Goal: Task Accomplishment & Management: Manage account settings

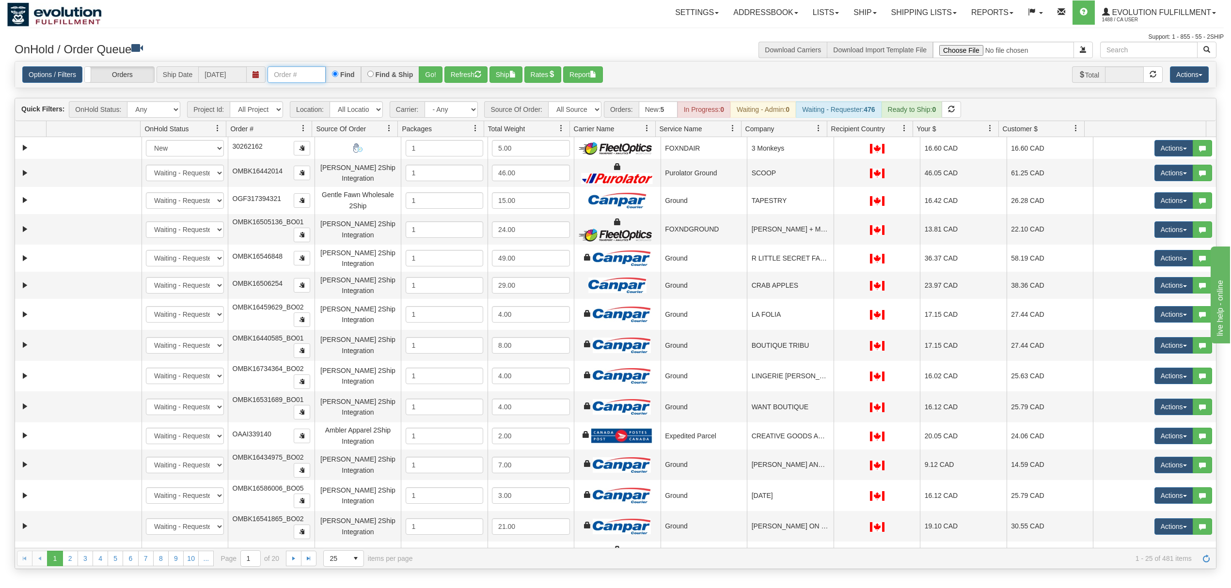
click at [299, 72] on input "text" at bounding box center [296, 74] width 58 height 16
click at [436, 70] on button "Go!" at bounding box center [431, 74] width 24 height 16
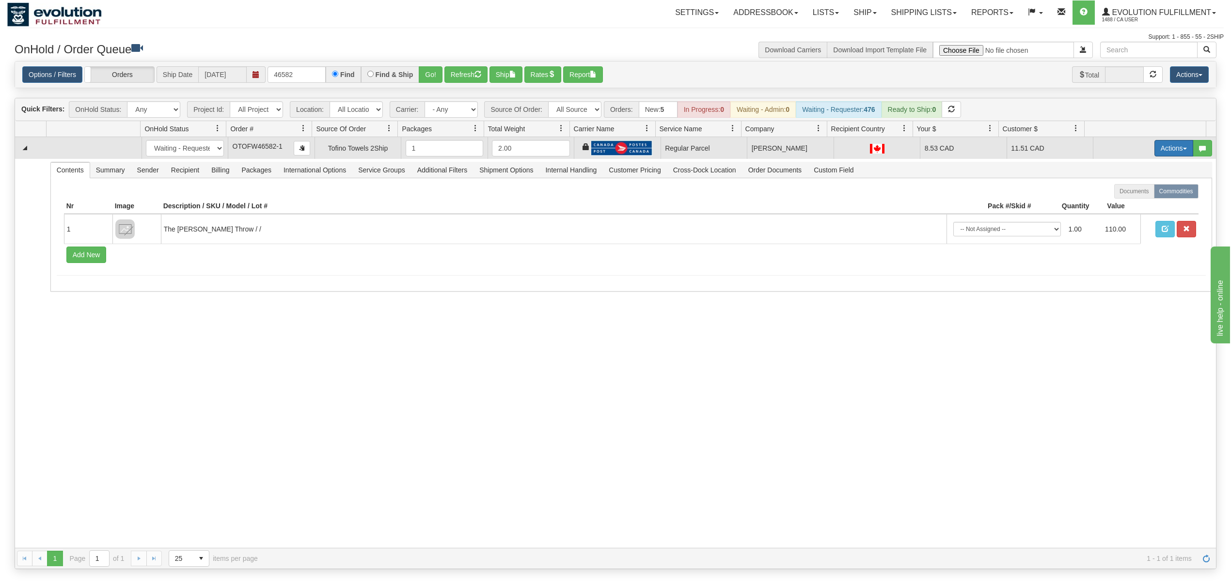
click at [1164, 150] on button "Actions" at bounding box center [1173, 148] width 39 height 16
click at [1144, 190] on span "Rate All Services" at bounding box center [1154, 192] width 58 height 8
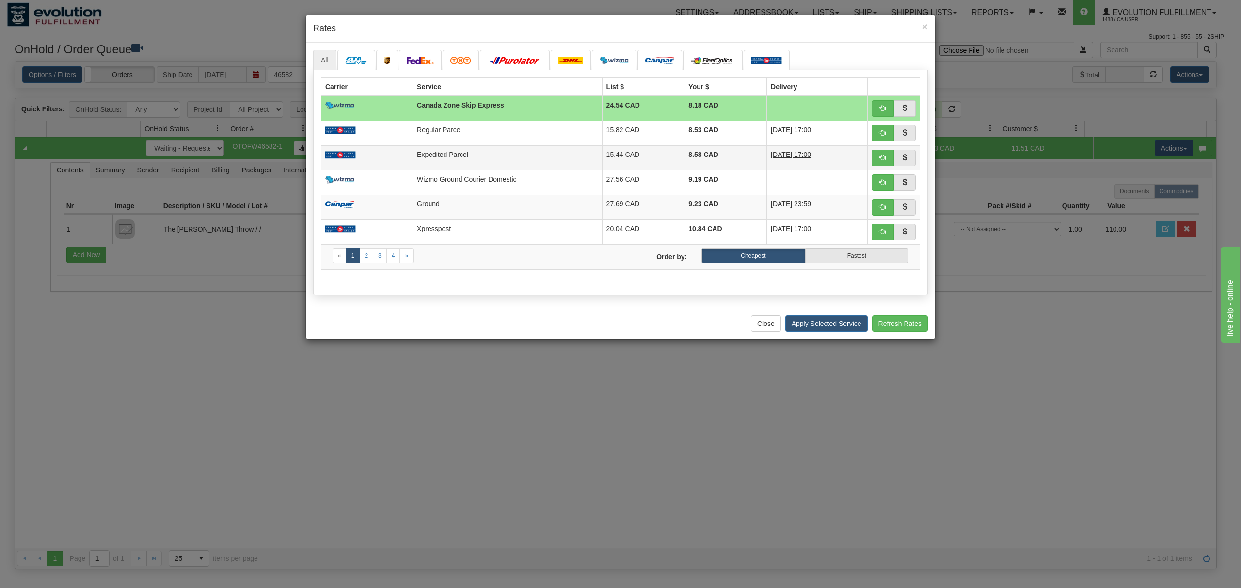
click at [509, 149] on td "Expedited Parcel" at bounding box center [507, 157] width 189 height 25
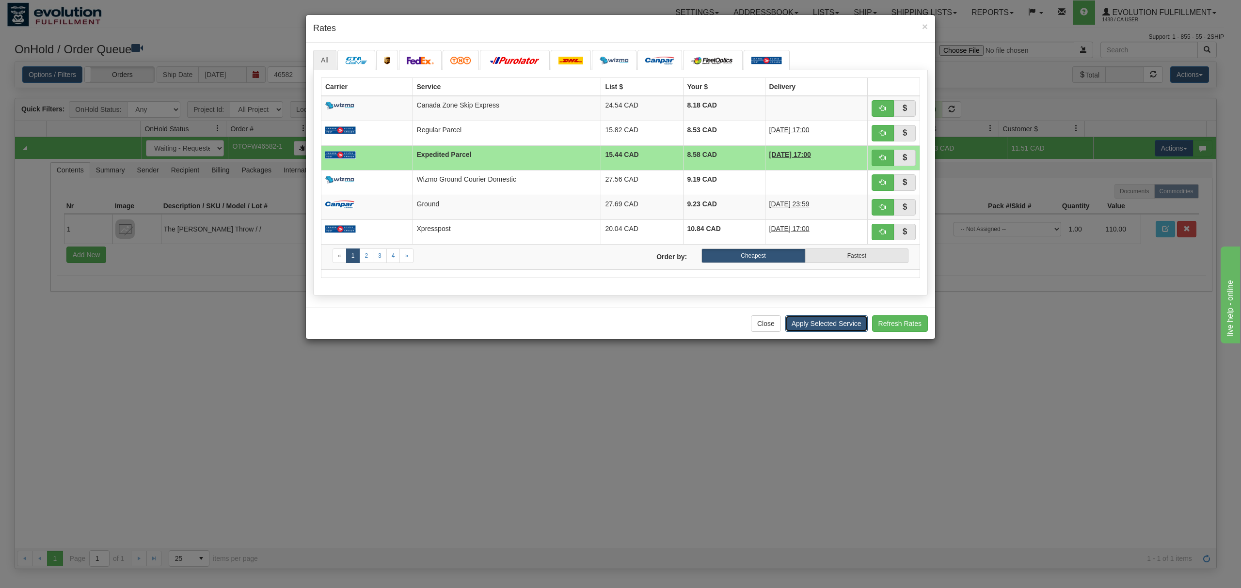
click at [799, 325] on button "Apply Selected Service" at bounding box center [826, 323] width 82 height 16
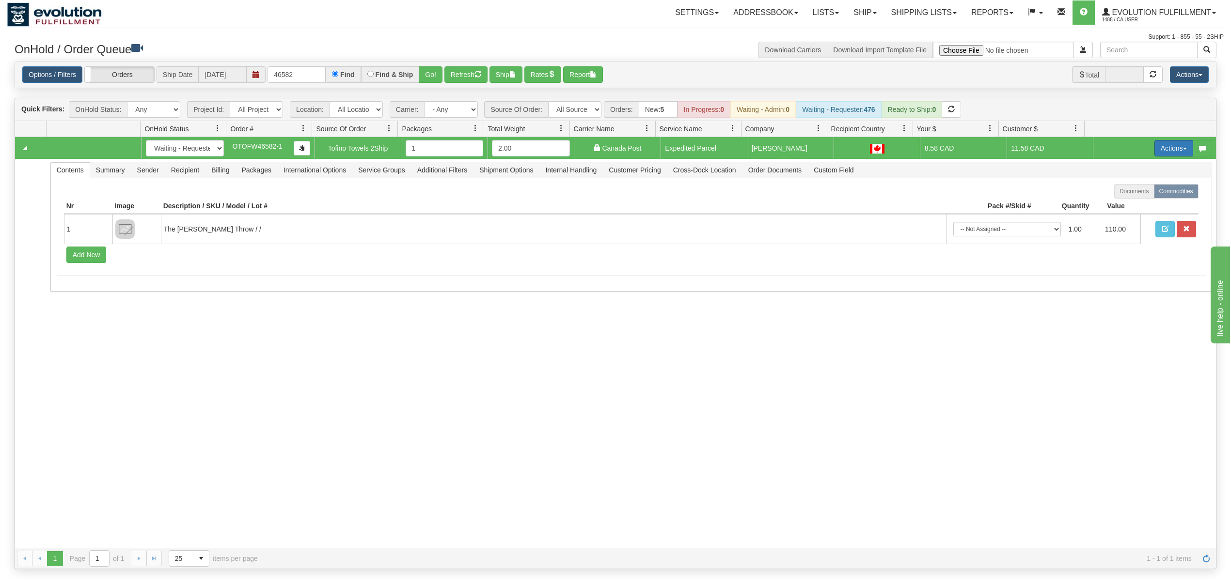
click at [1163, 149] on button "Actions" at bounding box center [1173, 148] width 39 height 16
click at [1145, 204] on link "Ship" at bounding box center [1154, 204] width 78 height 13
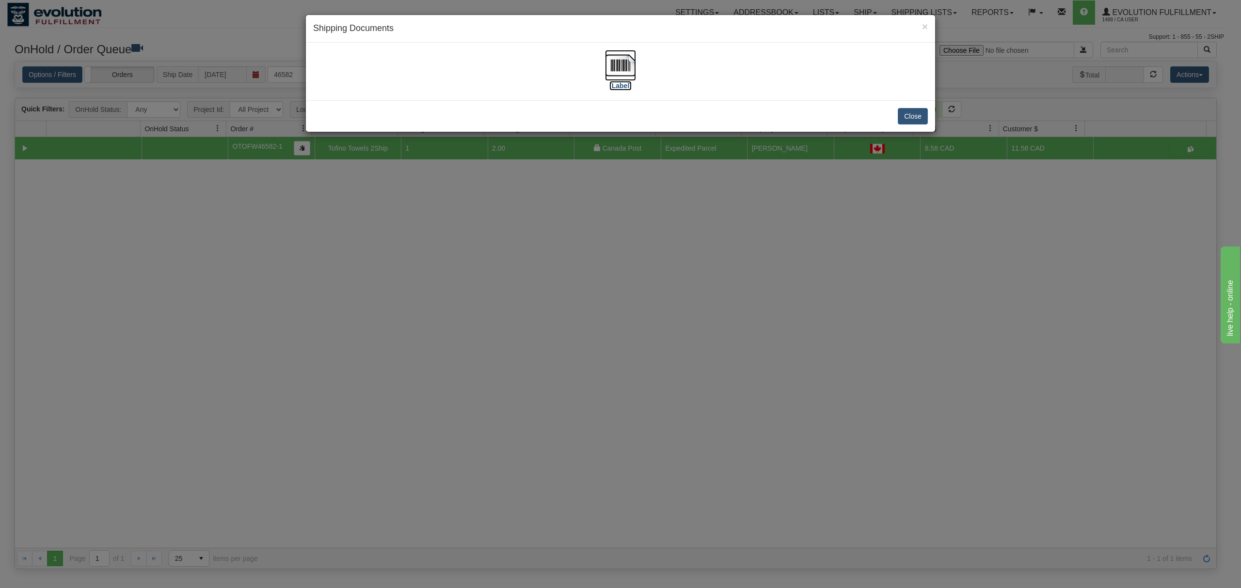
click at [621, 66] on img at bounding box center [620, 65] width 31 height 31
click at [902, 117] on button "Close" at bounding box center [912, 116] width 30 height 16
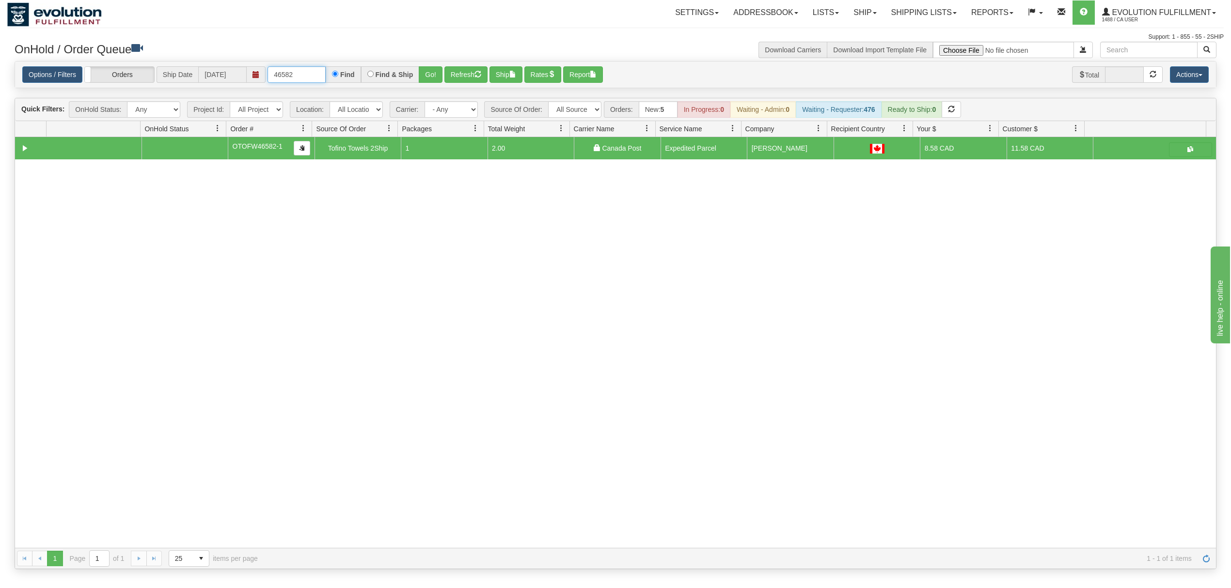
drag, startPoint x: 299, startPoint y: 71, endPoint x: 224, endPoint y: 71, distance: 75.1
click at [224, 71] on div "Options / Filters Group Shipments Orders Ship Date [DATE] 46582 Find Find & Shi…" at bounding box center [615, 74] width 1186 height 17
click at [431, 74] on button "Go!" at bounding box center [431, 74] width 24 height 16
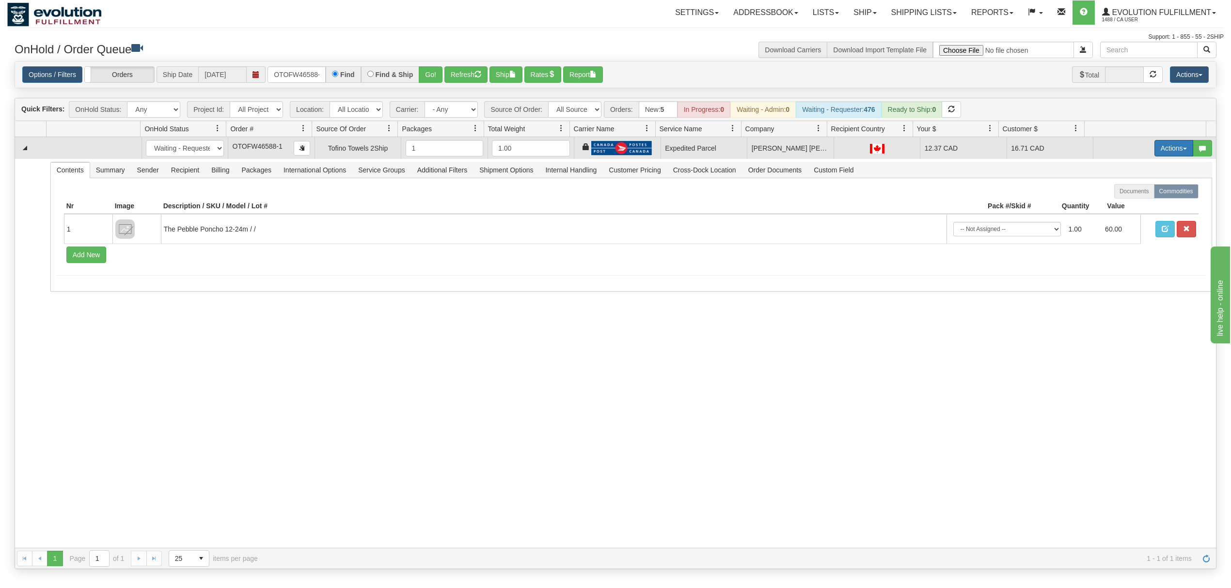
click at [1163, 148] on button "Actions" at bounding box center [1173, 148] width 39 height 16
click at [1126, 208] on span "Ship" at bounding box center [1135, 205] width 20 height 8
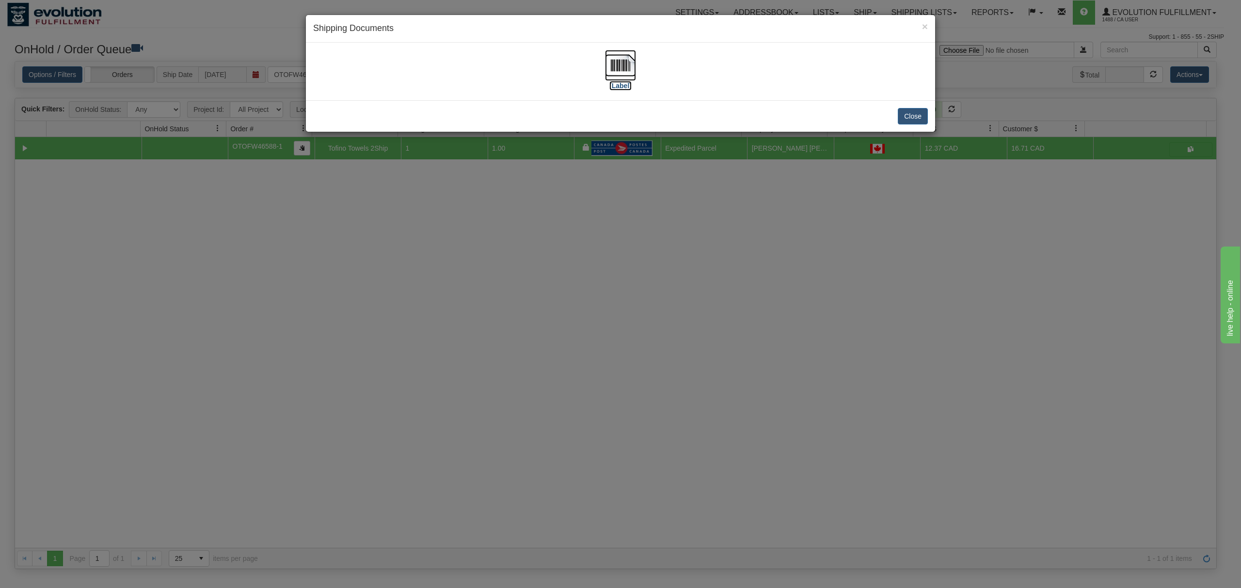
click at [617, 61] on img at bounding box center [620, 65] width 31 height 31
click at [908, 121] on button "Close" at bounding box center [912, 116] width 30 height 16
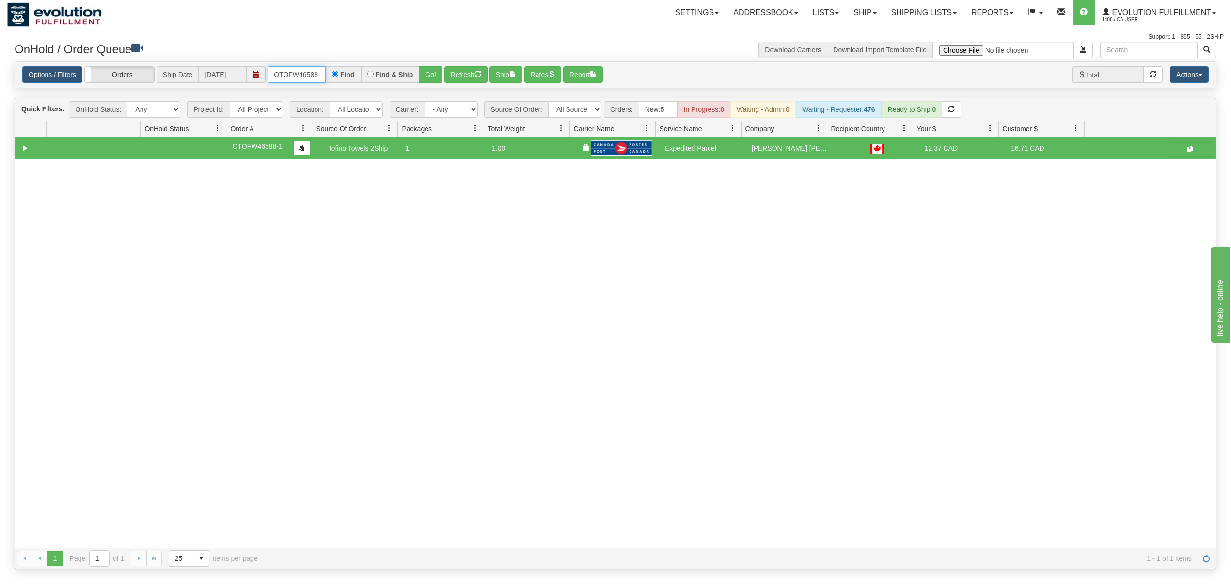
click at [287, 67] on input "OTOFW46588-1" at bounding box center [296, 74] width 58 height 16
click at [430, 72] on button "Go!" at bounding box center [431, 74] width 24 height 16
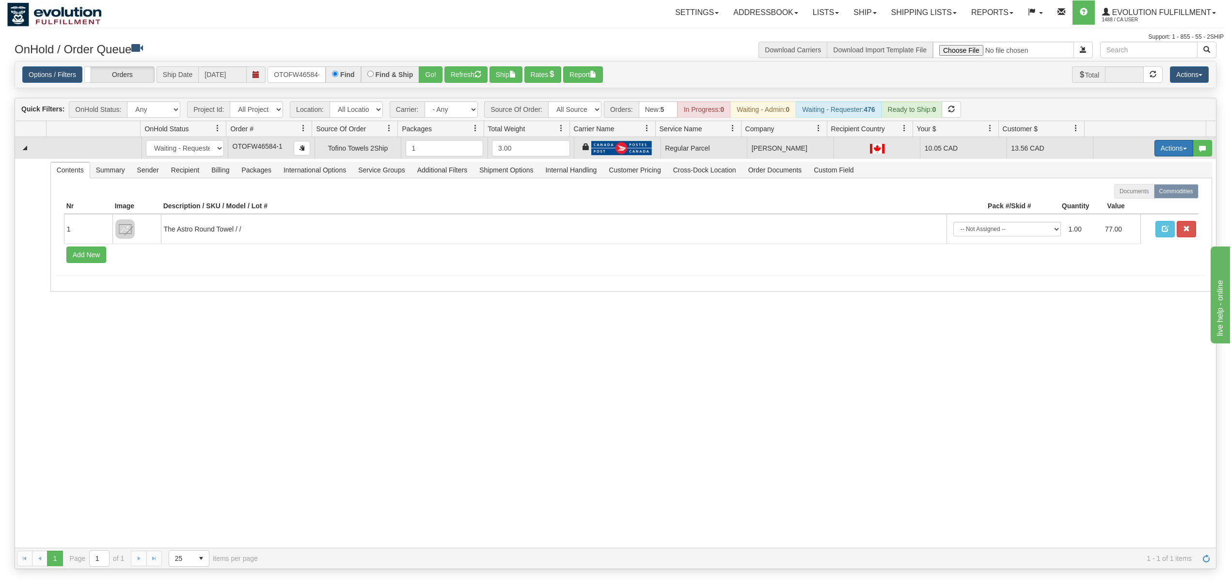
click at [1156, 147] on button "Actions" at bounding box center [1173, 148] width 39 height 16
click at [1156, 191] on span "Rate All Services" at bounding box center [1154, 192] width 58 height 8
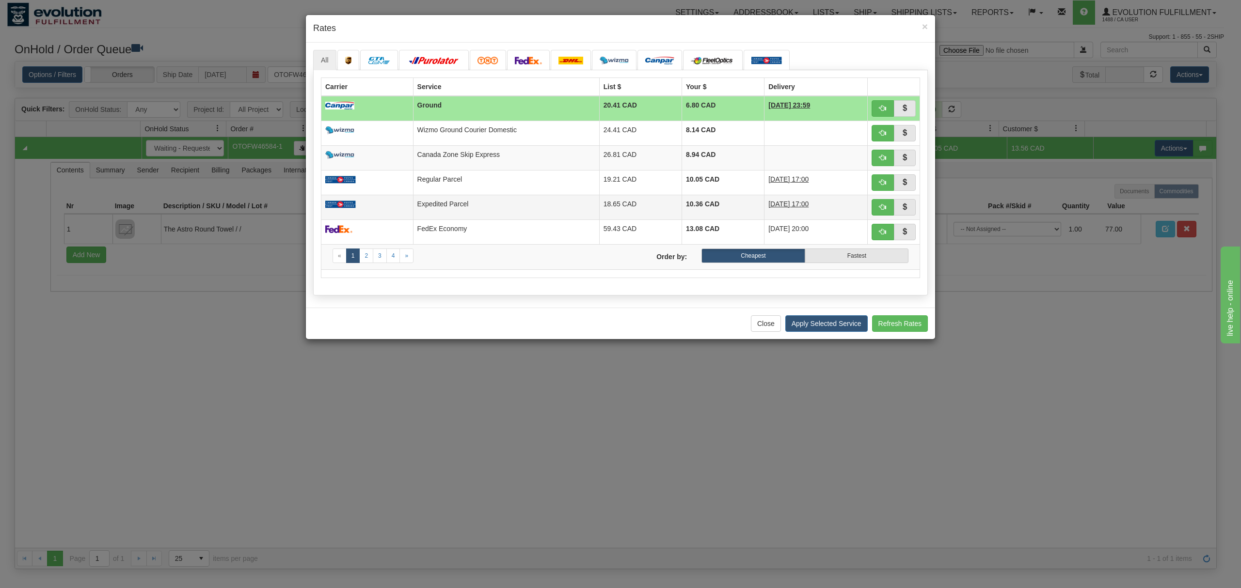
click at [512, 216] on td "Expedited Parcel" at bounding box center [506, 207] width 186 height 25
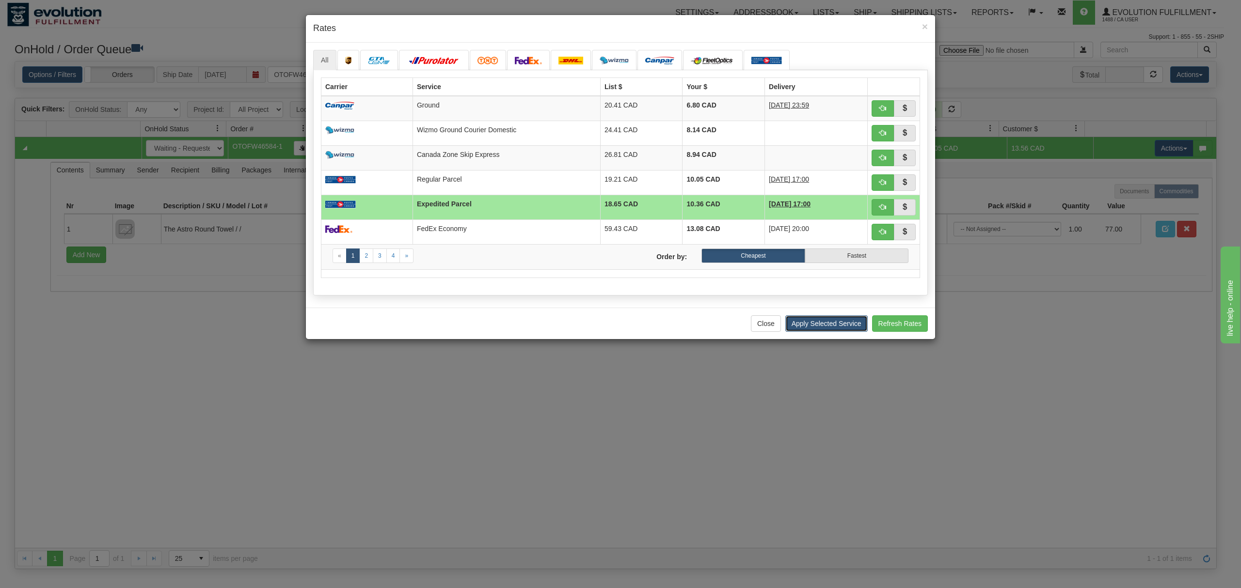
click at [831, 321] on button "Apply Selected Service" at bounding box center [826, 323] width 82 height 16
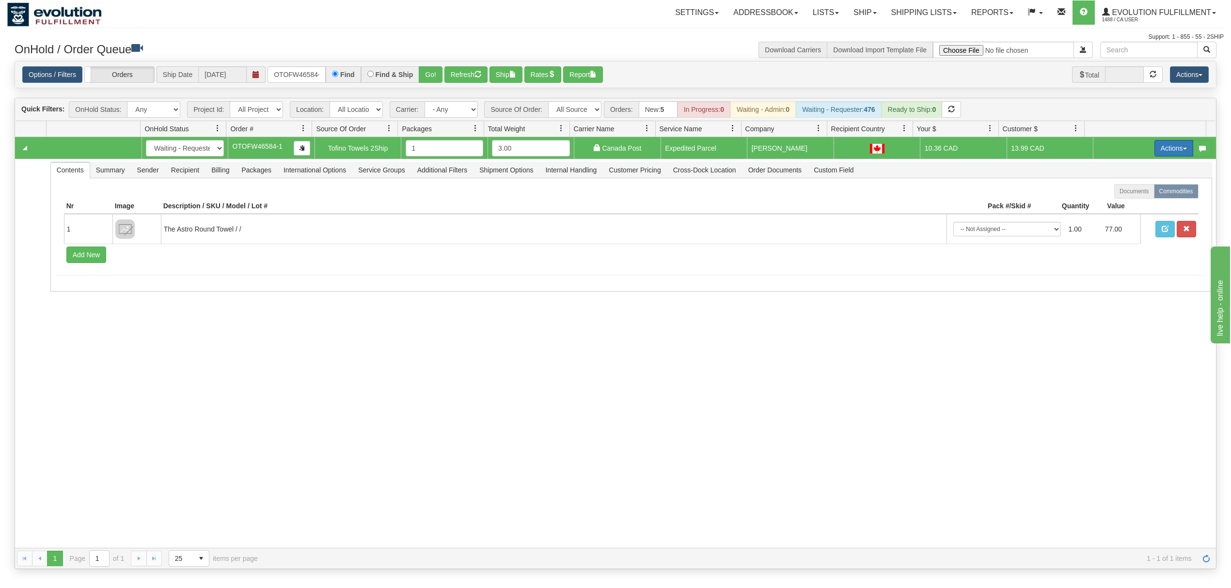
click at [1173, 147] on button "Actions" at bounding box center [1173, 148] width 39 height 16
click at [1123, 202] on link "Ship" at bounding box center [1154, 204] width 78 height 13
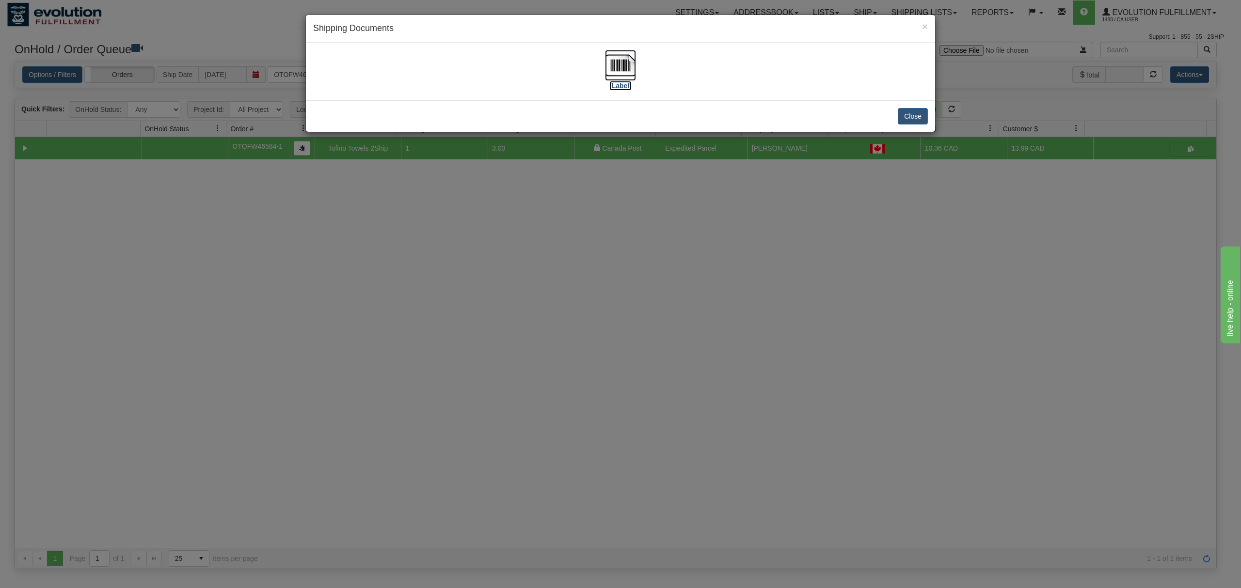
click at [624, 64] on img at bounding box center [620, 65] width 31 height 31
click at [915, 119] on button "Close" at bounding box center [912, 116] width 30 height 16
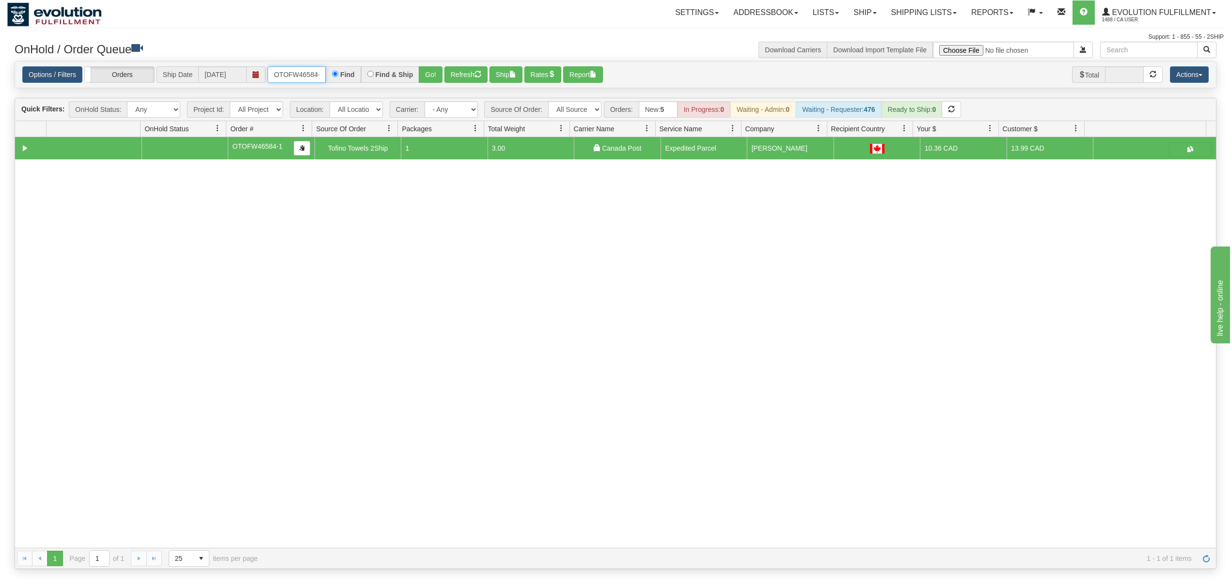
click at [303, 78] on input "OTOFW46584-1" at bounding box center [296, 74] width 58 height 16
click at [430, 76] on button "Go!" at bounding box center [431, 74] width 24 height 16
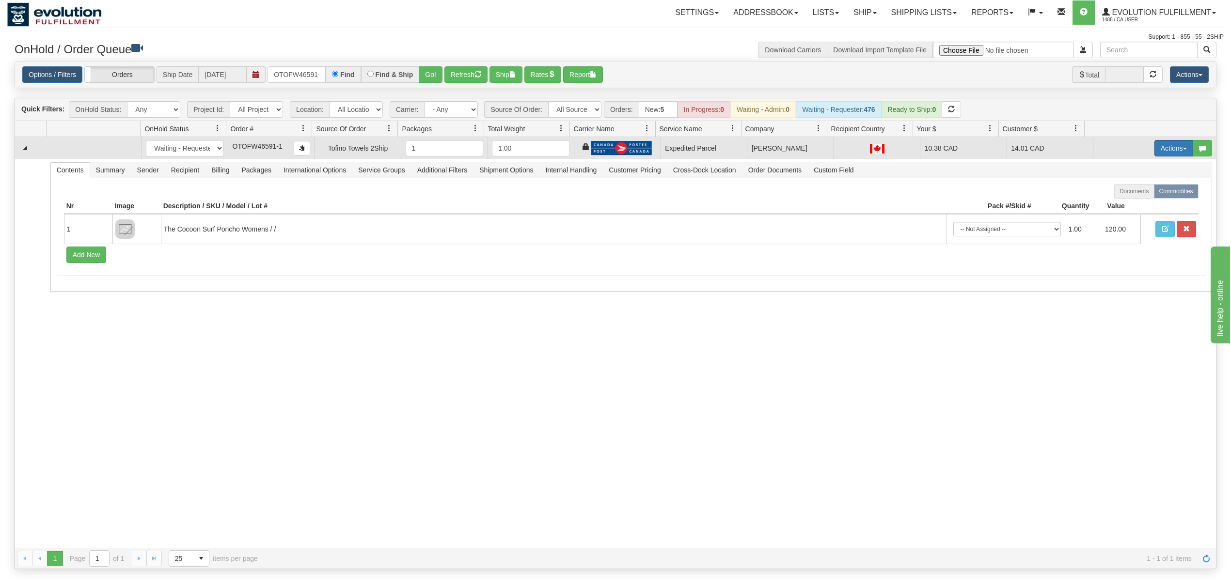
click at [1159, 157] on button "Actions" at bounding box center [1173, 148] width 39 height 16
click at [1127, 203] on span "Ship" at bounding box center [1135, 205] width 20 height 8
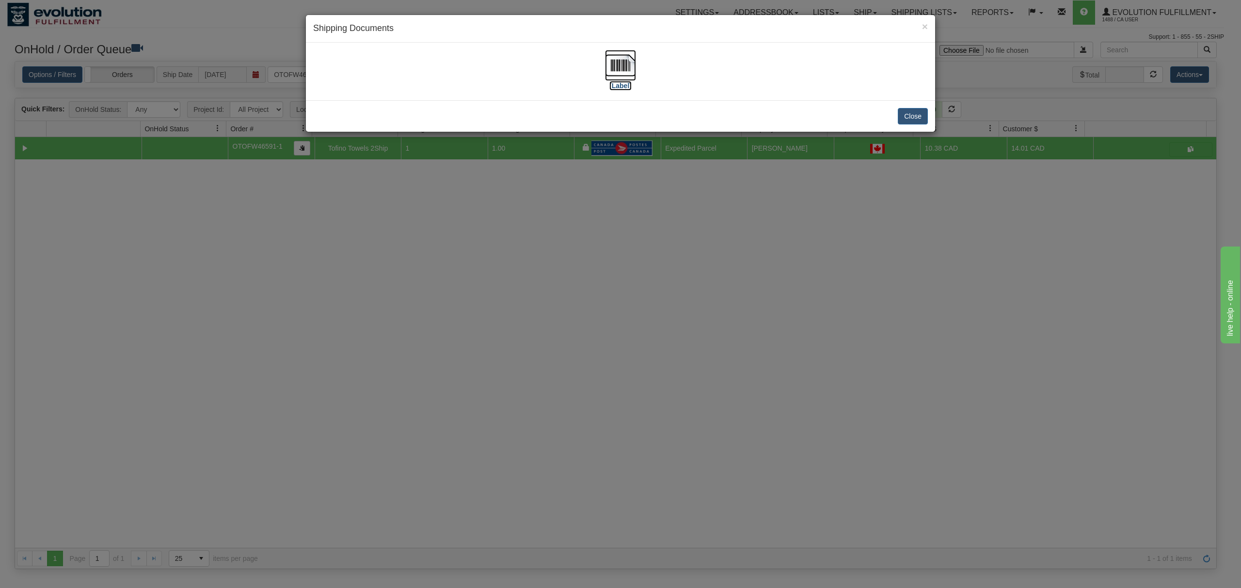
click at [618, 64] on img at bounding box center [620, 65] width 31 height 31
click at [910, 113] on button "Close" at bounding box center [912, 116] width 30 height 16
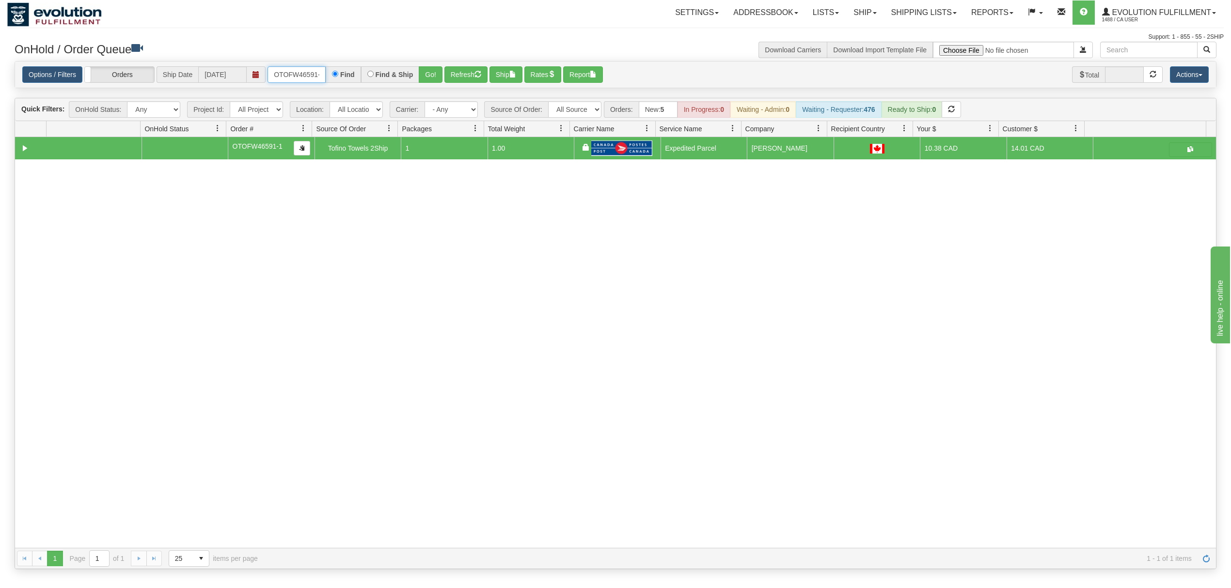
click at [275, 71] on input "OTOFW46591-1" at bounding box center [296, 74] width 58 height 16
click at [275, 72] on input "OTOFW46591-1" at bounding box center [296, 74] width 58 height 16
click at [276, 72] on input "OTOFW46591-1" at bounding box center [296, 74] width 58 height 16
click at [428, 72] on button "Go!" at bounding box center [431, 74] width 24 height 16
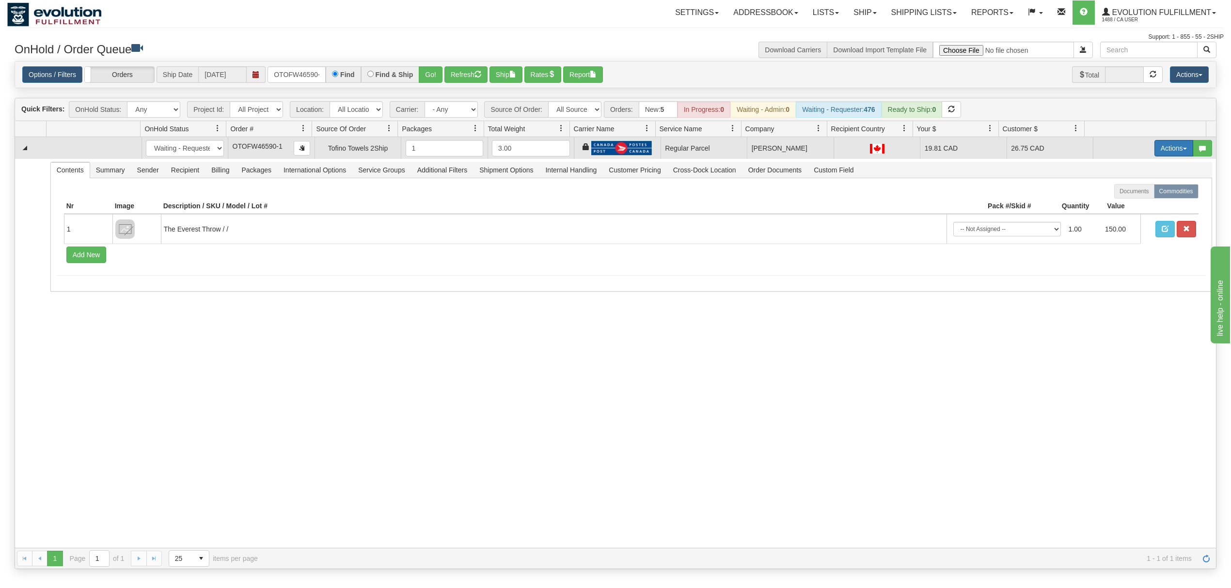
drag, startPoint x: 1169, startPoint y: 152, endPoint x: 1166, endPoint y: 158, distance: 6.9
click at [1169, 152] on button "Actions" at bounding box center [1173, 148] width 39 height 16
click at [1140, 192] on span "Rate All Services" at bounding box center [1154, 192] width 58 height 8
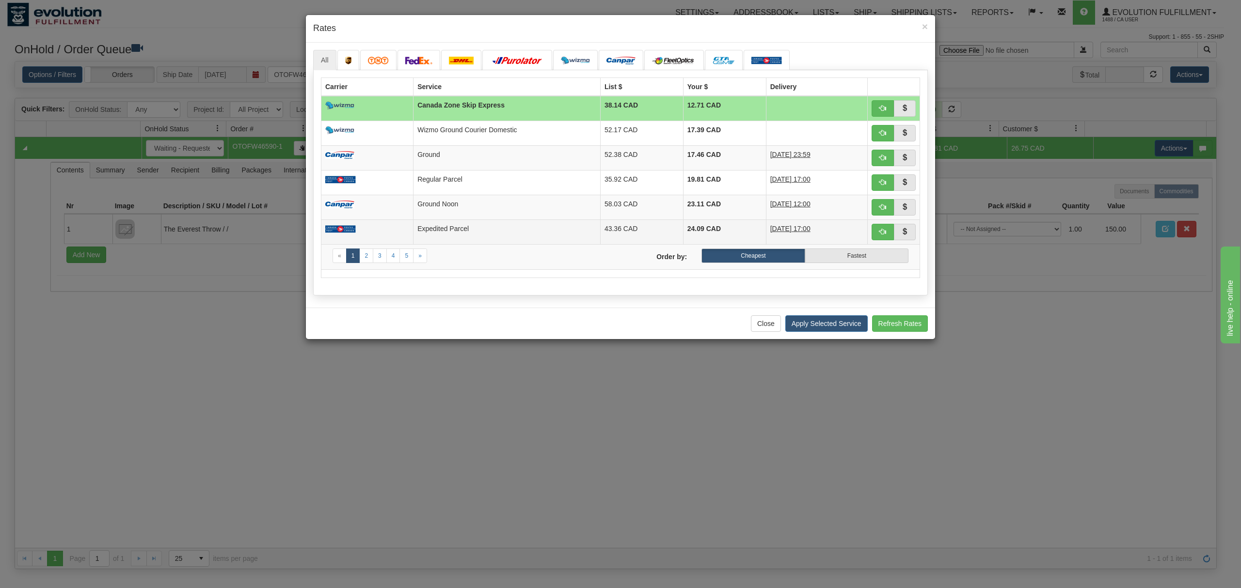
click at [479, 235] on td "Expedited Parcel" at bounding box center [506, 232] width 187 height 25
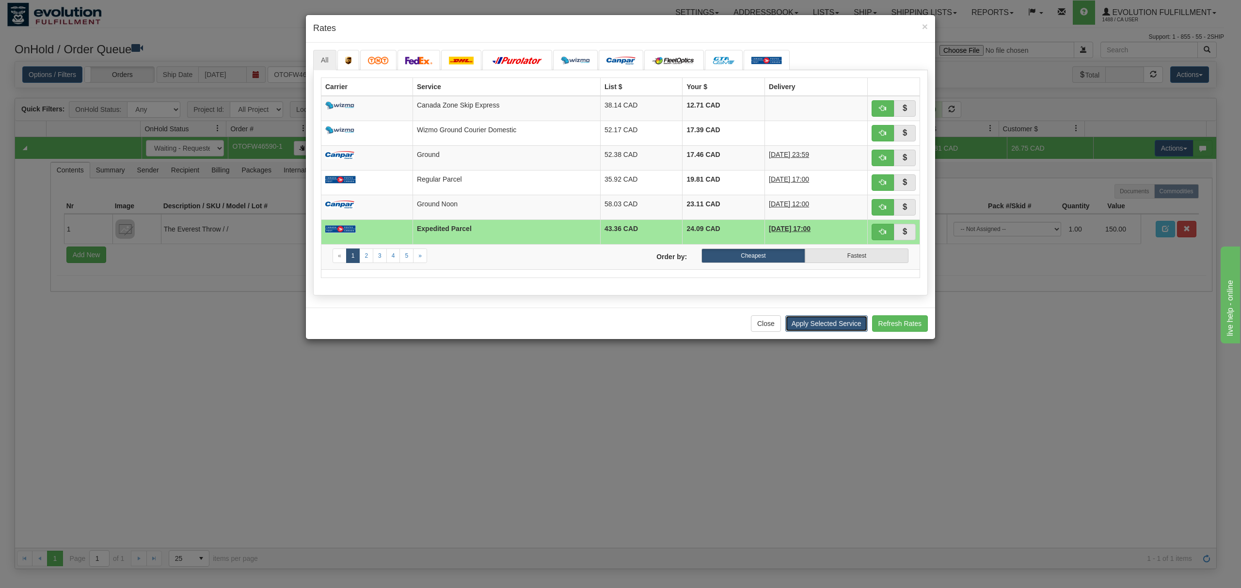
click at [824, 326] on button "Apply Selected Service" at bounding box center [826, 323] width 82 height 16
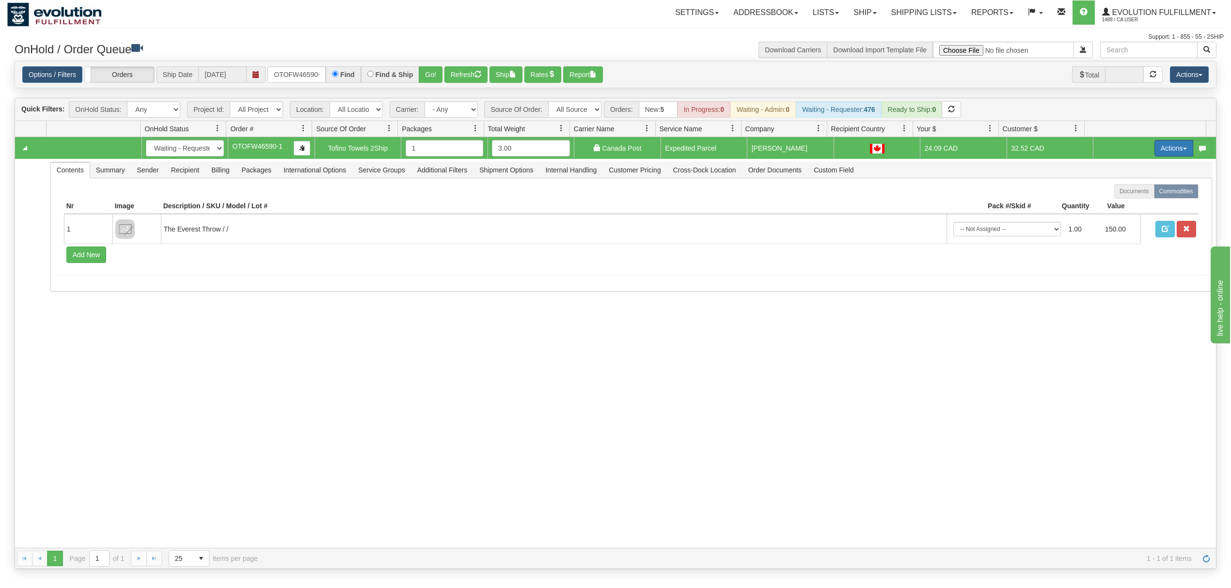
click at [1163, 150] on button "Actions" at bounding box center [1173, 148] width 39 height 16
click at [1127, 208] on span "Ship" at bounding box center [1135, 205] width 20 height 8
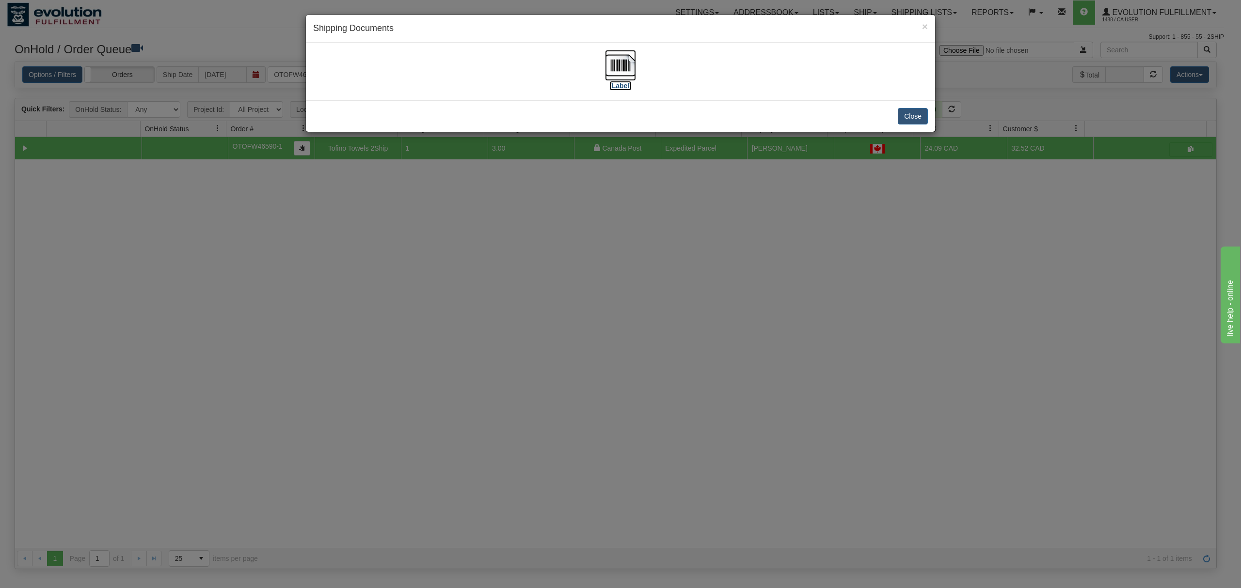
click at [626, 62] on img at bounding box center [620, 65] width 31 height 31
click at [911, 123] on button "Close" at bounding box center [912, 116] width 30 height 16
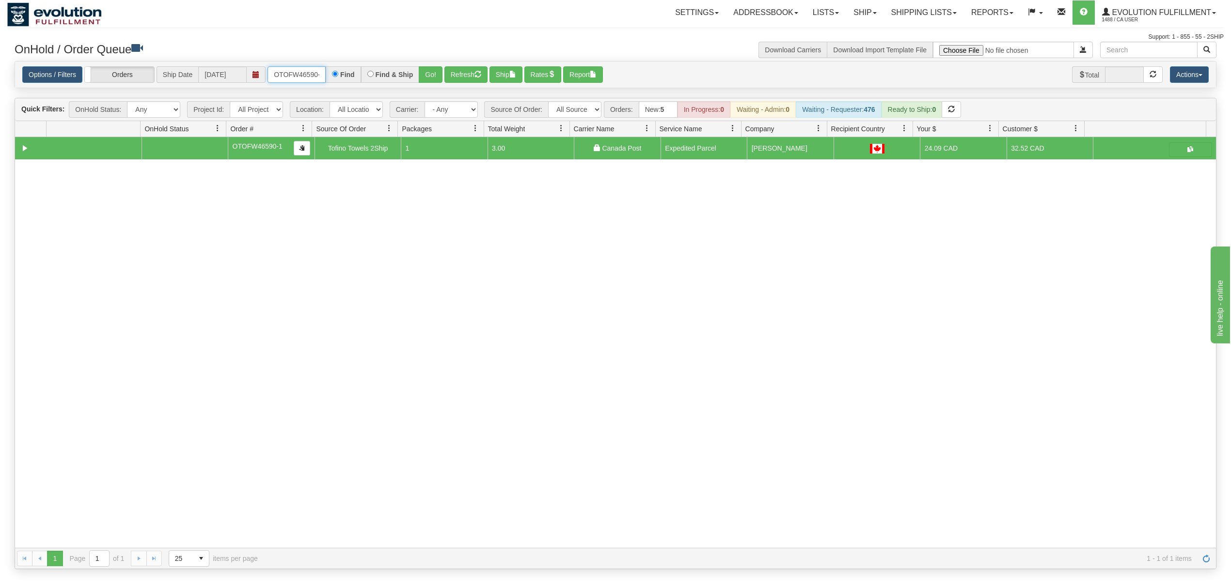
click at [287, 76] on input "OTOFW46590-1" at bounding box center [296, 74] width 58 height 16
click at [431, 69] on button "Go!" at bounding box center [431, 74] width 24 height 16
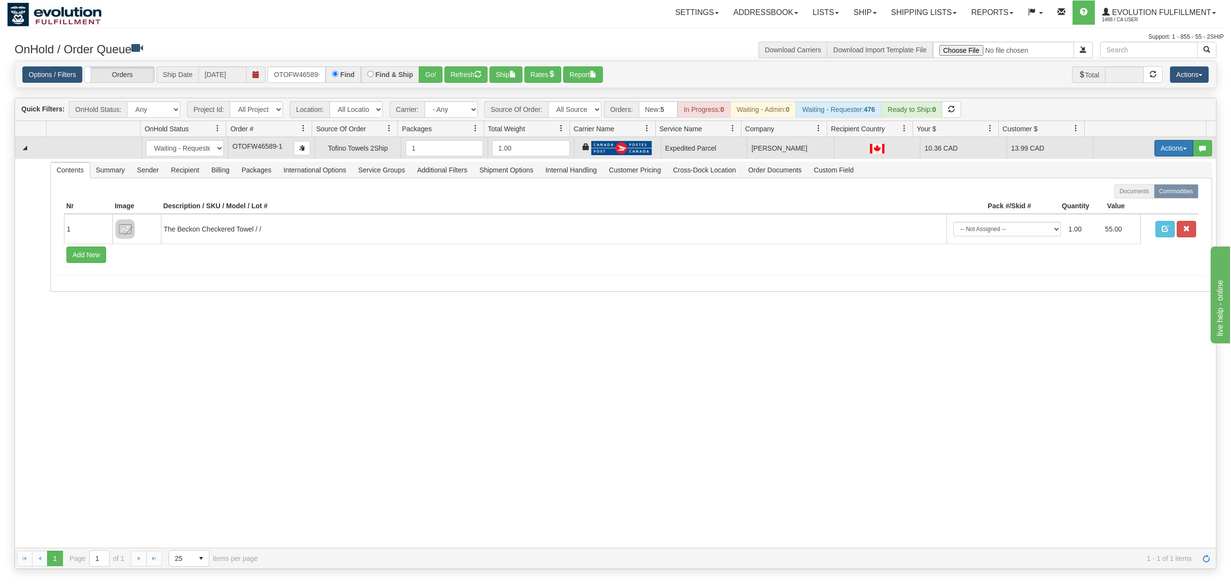
click at [1154, 149] on button "Actions" at bounding box center [1173, 148] width 39 height 16
click at [1125, 208] on span "Ship" at bounding box center [1135, 205] width 20 height 8
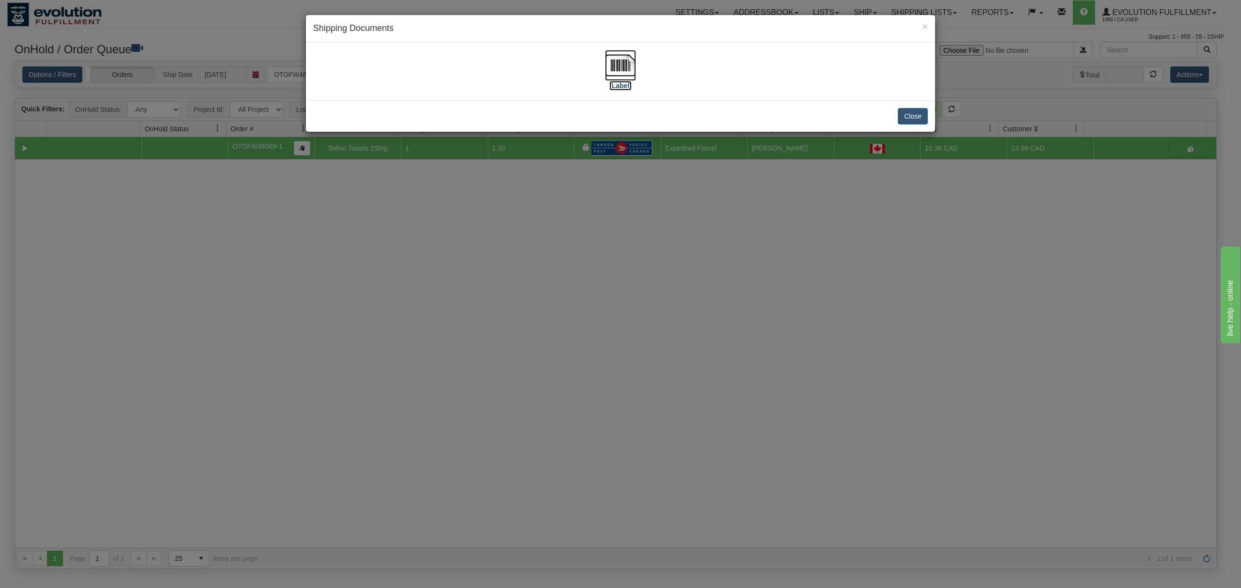
click at [611, 71] on img at bounding box center [620, 65] width 31 height 31
click at [913, 111] on button "Close" at bounding box center [912, 116] width 30 height 16
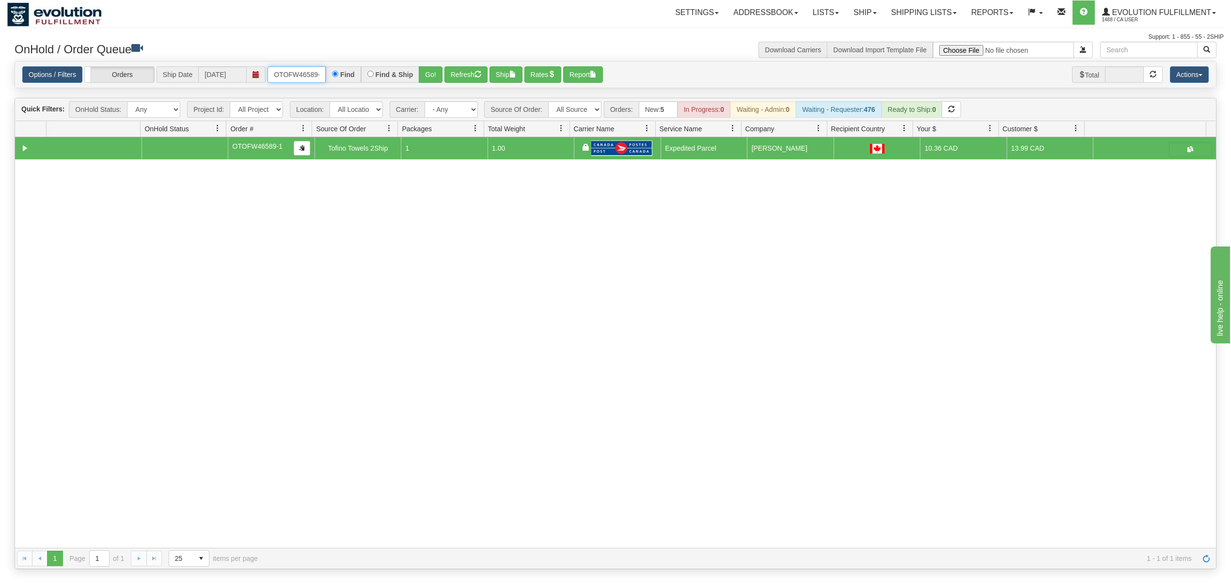
click at [291, 72] on input "OTOFW46589-1" at bounding box center [296, 74] width 58 height 16
click at [429, 76] on button "Go!" at bounding box center [431, 74] width 24 height 16
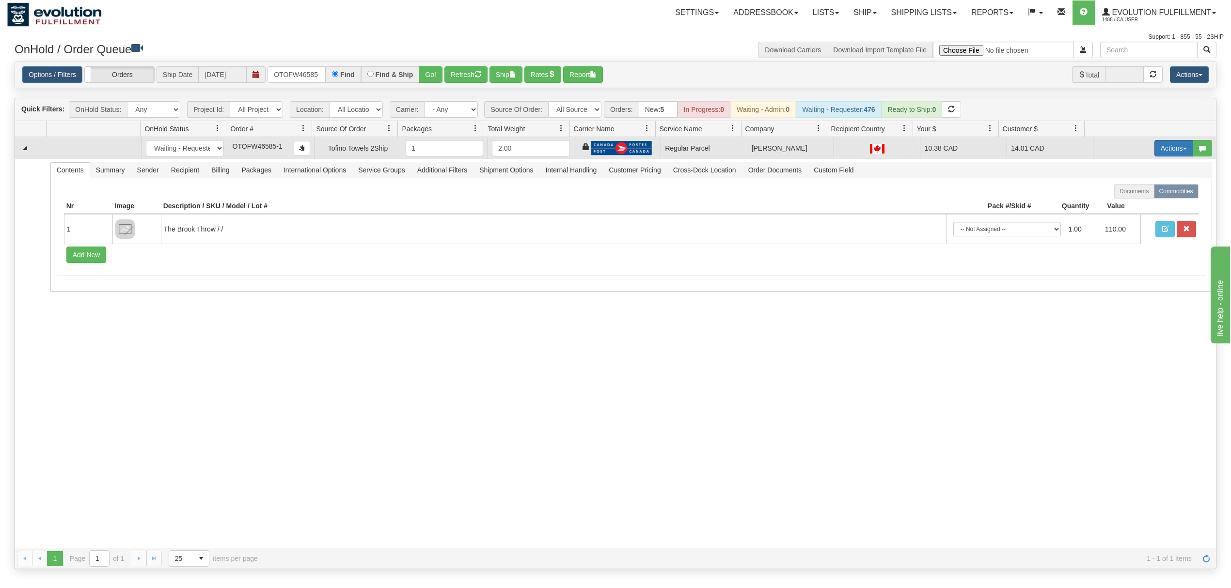
click at [1163, 153] on button "Actions" at bounding box center [1173, 148] width 39 height 16
click at [1146, 194] on span "Rate All Services" at bounding box center [1154, 192] width 58 height 8
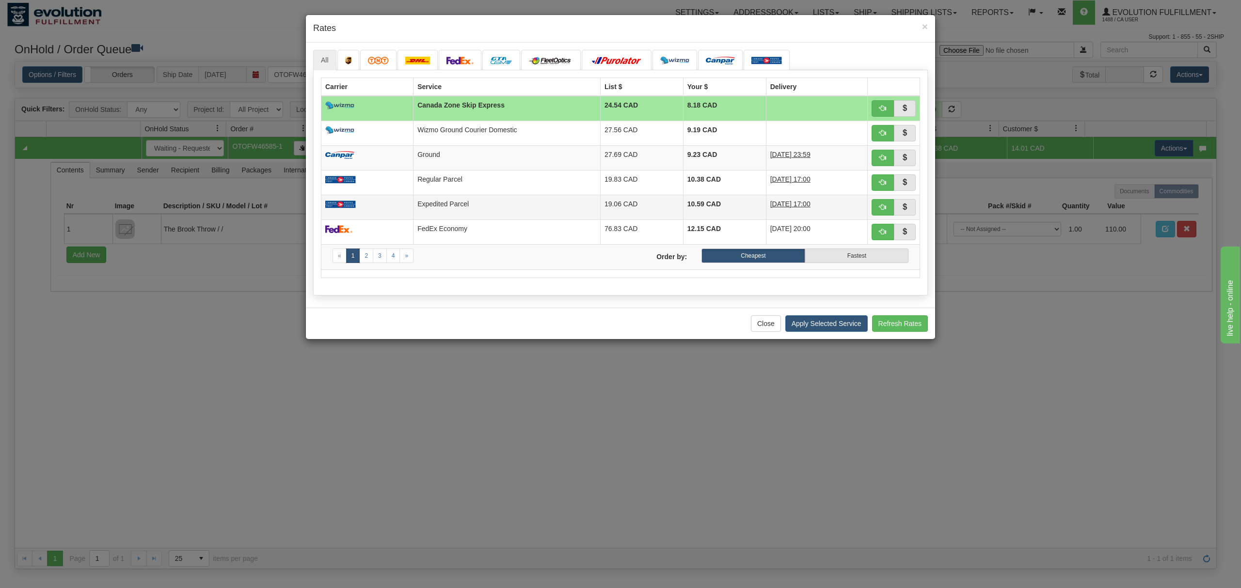
click at [528, 209] on td "Expedited Parcel" at bounding box center [506, 207] width 187 height 25
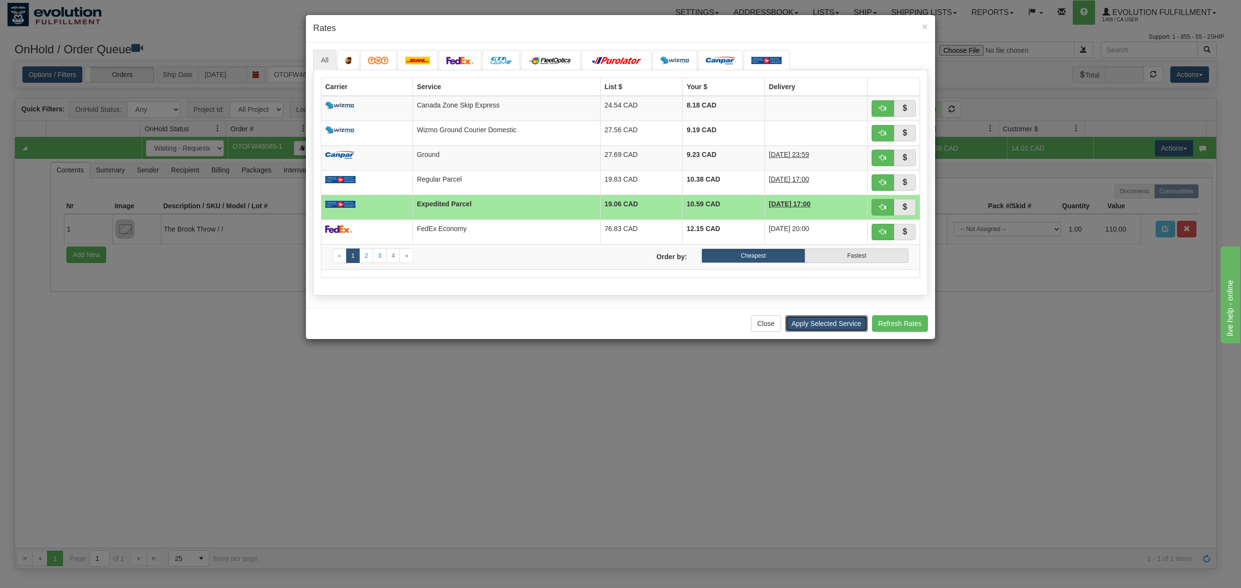
click at [836, 330] on button "Apply Selected Service" at bounding box center [826, 323] width 82 height 16
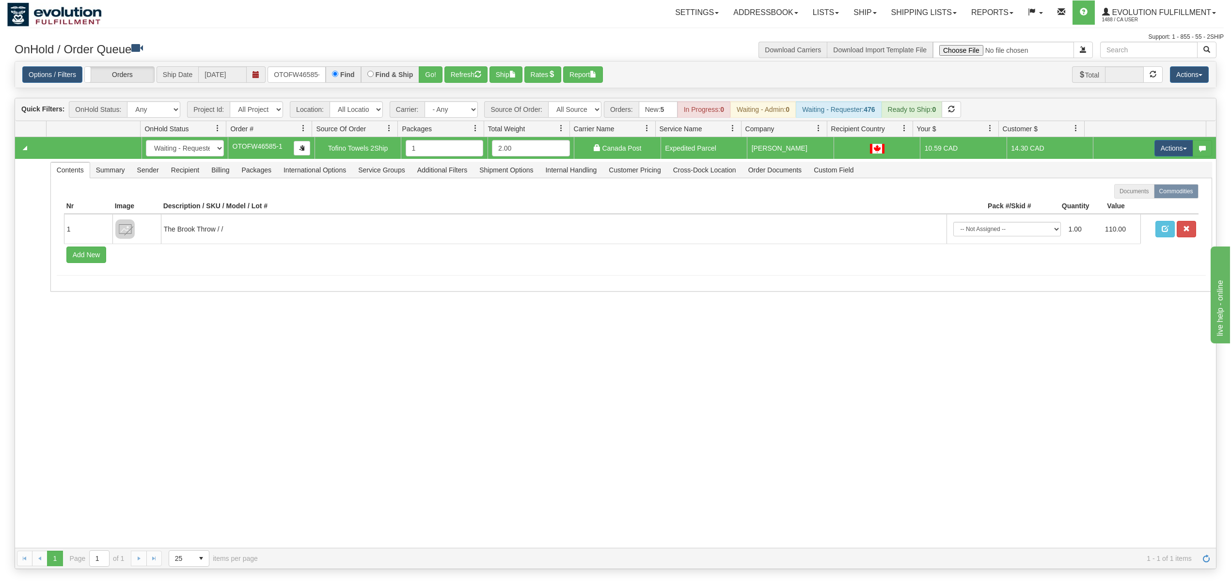
click at [1160, 159] on td "Actions Open Refresh Rates Rate All Services Ship Delete Edit Items" at bounding box center [1154, 148] width 123 height 22
click at [1164, 153] on button "Actions" at bounding box center [1173, 148] width 39 height 16
click at [1125, 206] on span "Ship" at bounding box center [1135, 205] width 20 height 8
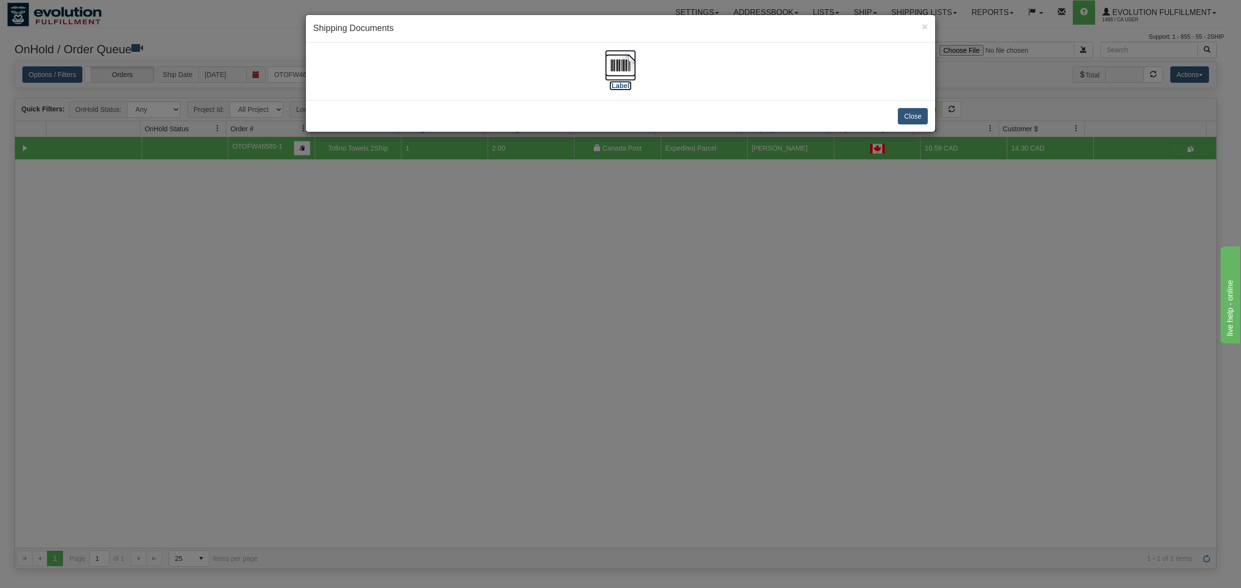
click at [621, 67] on img at bounding box center [620, 65] width 31 height 31
click at [914, 112] on button "Close" at bounding box center [912, 116] width 30 height 16
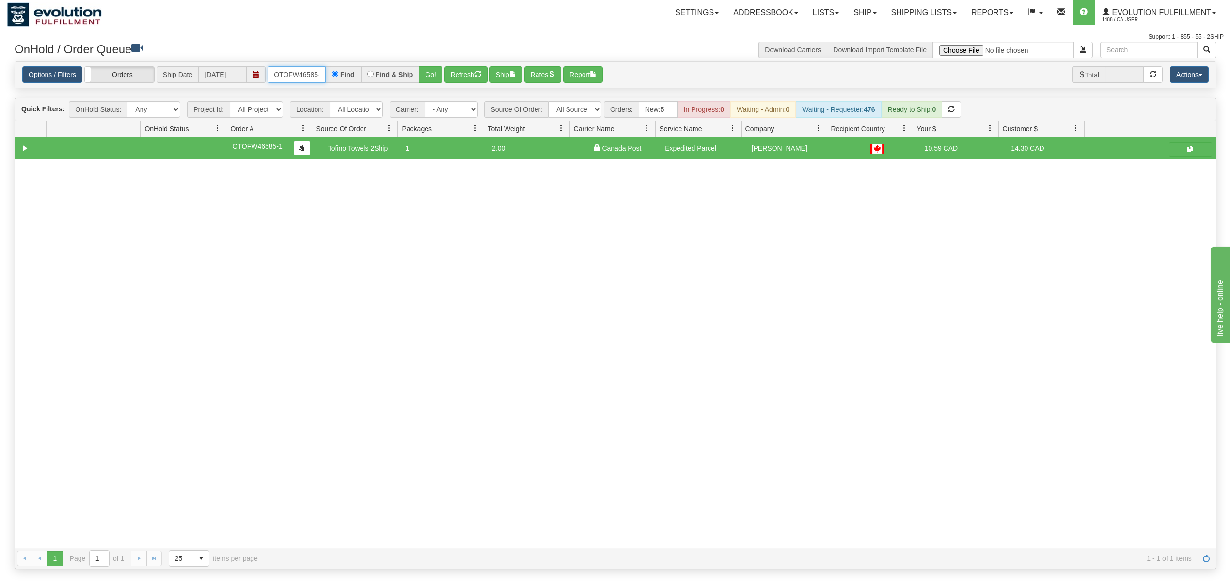
click at [274, 70] on input "OTOFW46585-1" at bounding box center [296, 74] width 58 height 16
click at [428, 82] on button "Go!" at bounding box center [431, 74] width 24 height 16
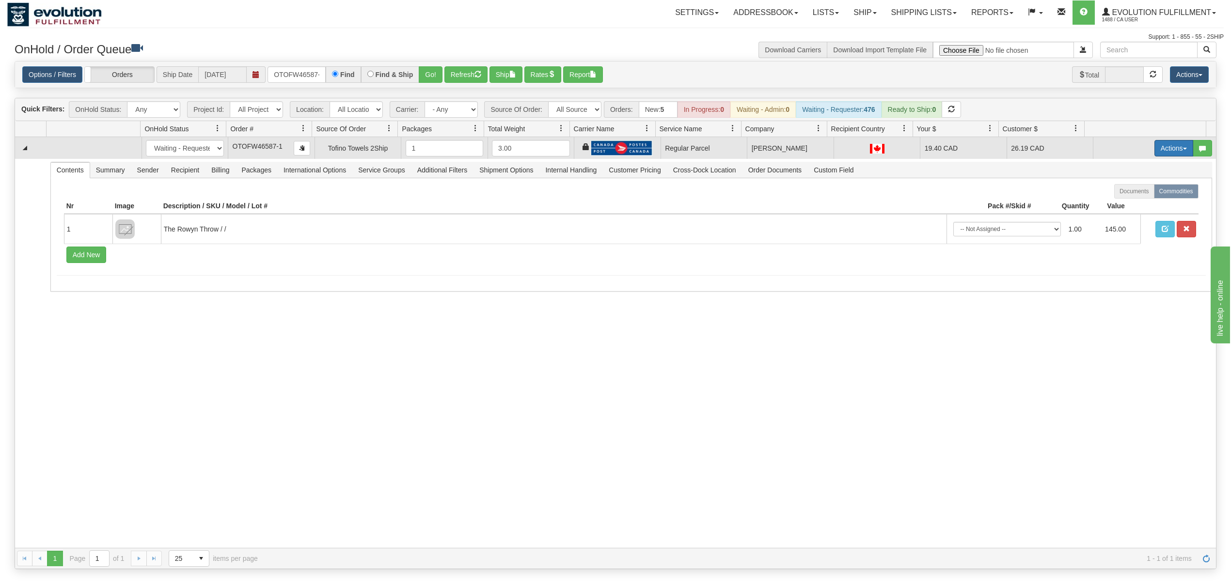
click at [1154, 150] on button "Actions" at bounding box center [1173, 148] width 39 height 16
click at [1140, 189] on link "Rate All Services" at bounding box center [1154, 192] width 78 height 13
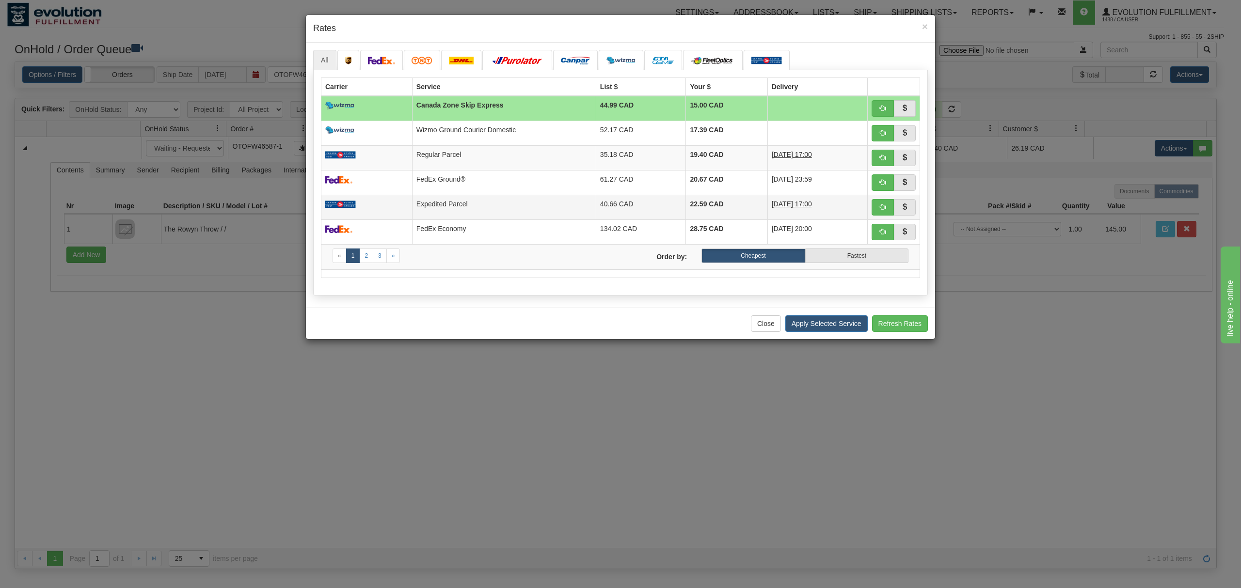
drag, startPoint x: 495, startPoint y: 214, endPoint x: 566, endPoint y: 214, distance: 71.7
click at [495, 214] on td "Expedited Parcel" at bounding box center [504, 207] width 184 height 25
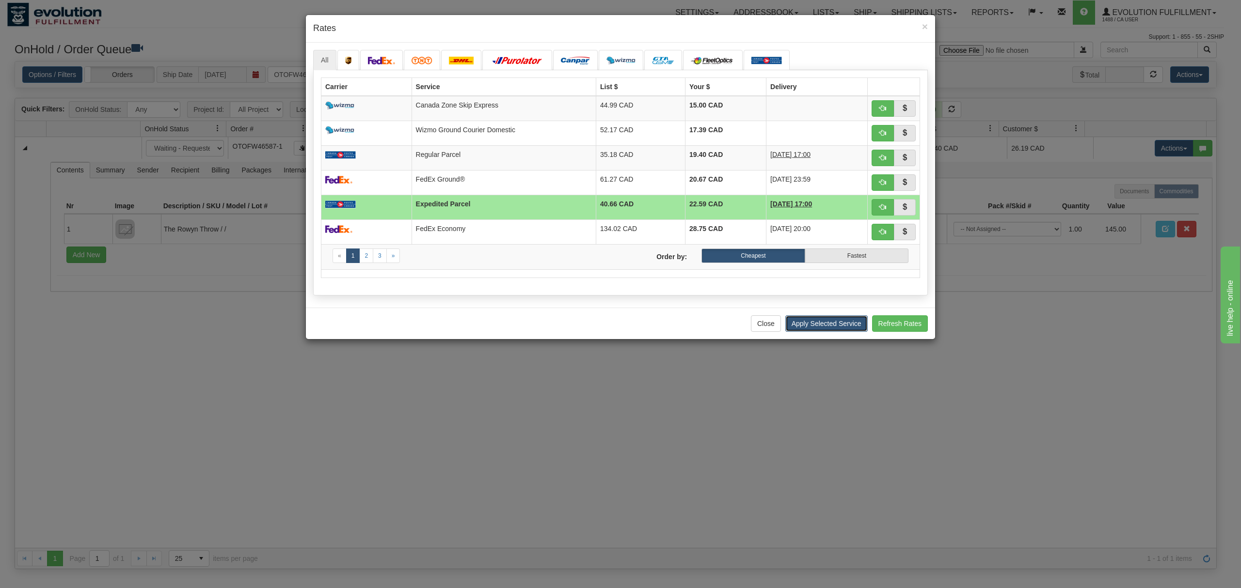
click at [820, 328] on button "Apply Selected Service" at bounding box center [826, 323] width 82 height 16
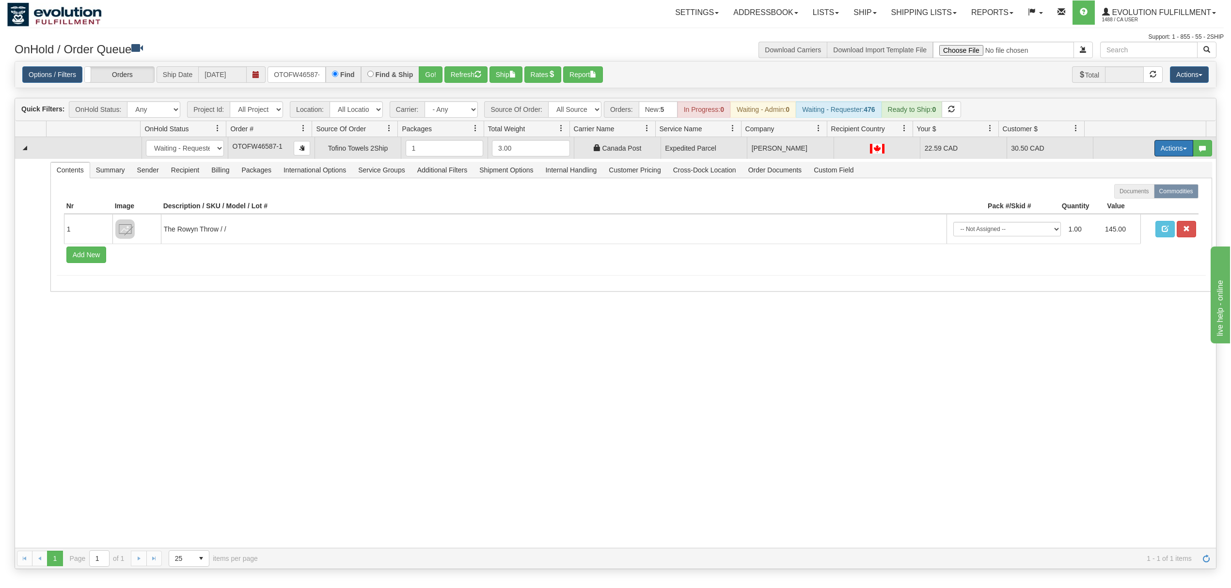
drag, startPoint x: 1166, startPoint y: 146, endPoint x: 1139, endPoint y: 181, distance: 44.6
click at [1165, 146] on button "Actions" at bounding box center [1173, 148] width 39 height 16
click at [1125, 204] on span "Ship" at bounding box center [1135, 205] width 20 height 8
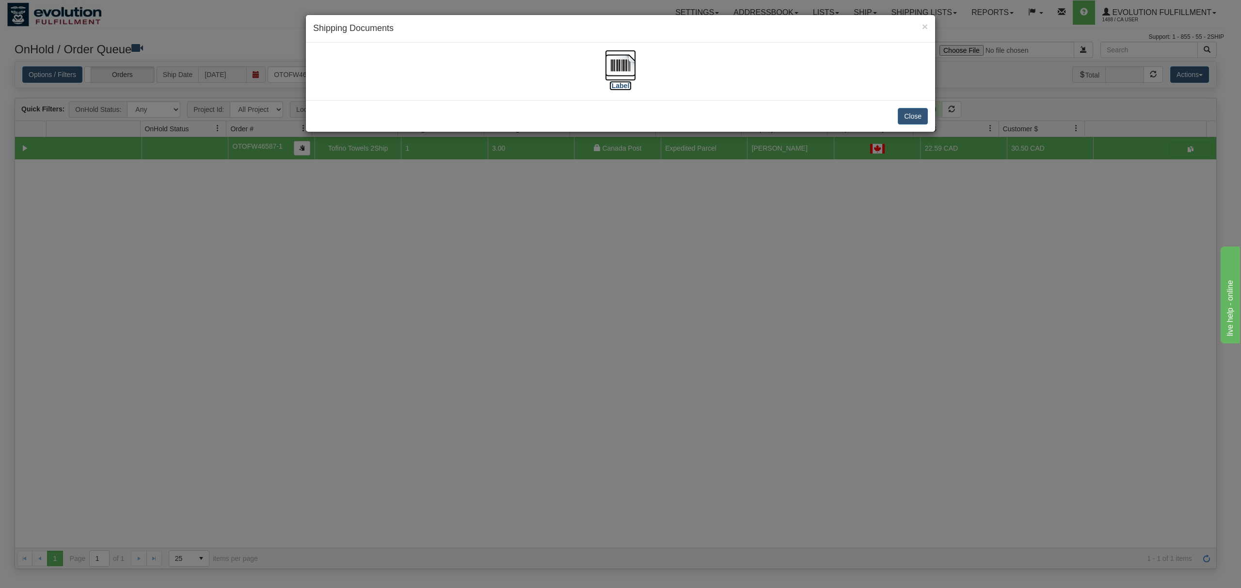
click at [620, 68] on img at bounding box center [620, 65] width 31 height 31
drag, startPoint x: 902, startPoint y: 116, endPoint x: 1008, endPoint y: 313, distance: 223.5
click at [902, 116] on button "Close" at bounding box center [912, 116] width 30 height 16
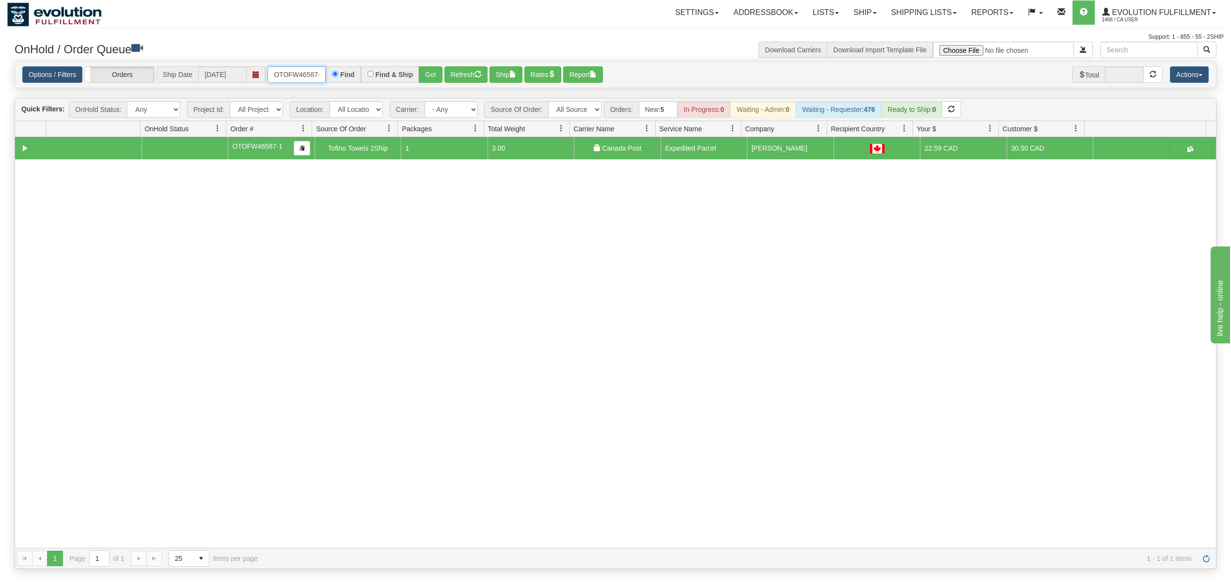
click at [302, 71] on input "OTOFW46587-1" at bounding box center [296, 74] width 58 height 16
click at [303, 71] on input "OTOFW46587-1" at bounding box center [296, 74] width 58 height 16
drag, startPoint x: 303, startPoint y: 71, endPoint x: 297, endPoint y: 73, distance: 6.1
click at [301, 71] on input "OTOFW46587-1" at bounding box center [296, 74] width 58 height 16
click at [425, 76] on button "Go!" at bounding box center [431, 74] width 24 height 16
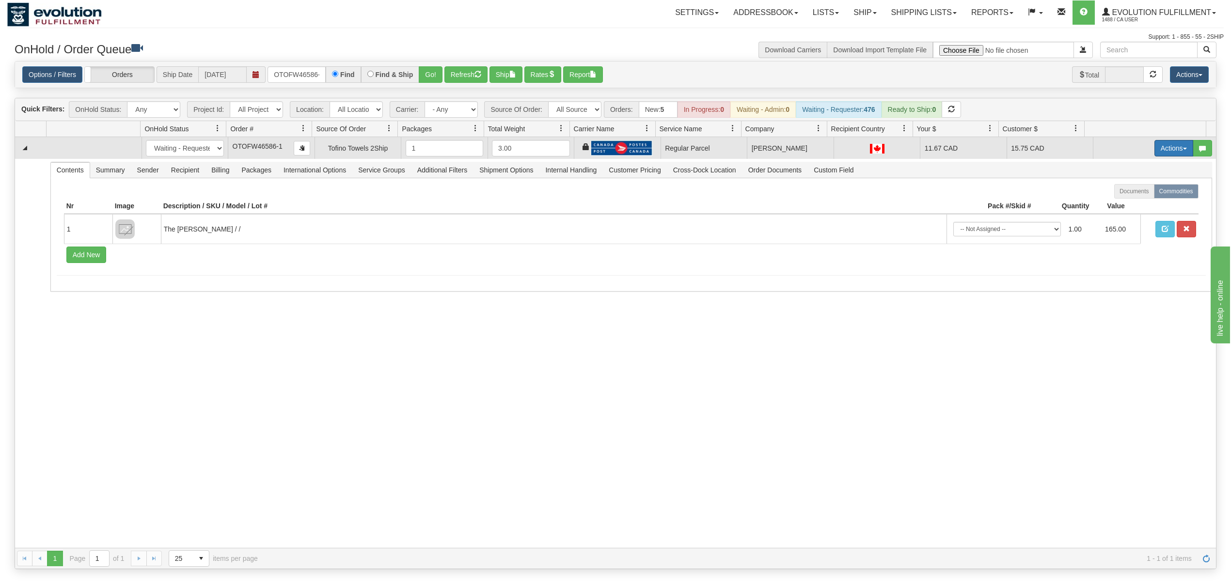
click at [1154, 148] on button "Actions" at bounding box center [1173, 148] width 39 height 16
click at [1136, 194] on span "Rate All Services" at bounding box center [1154, 192] width 58 height 8
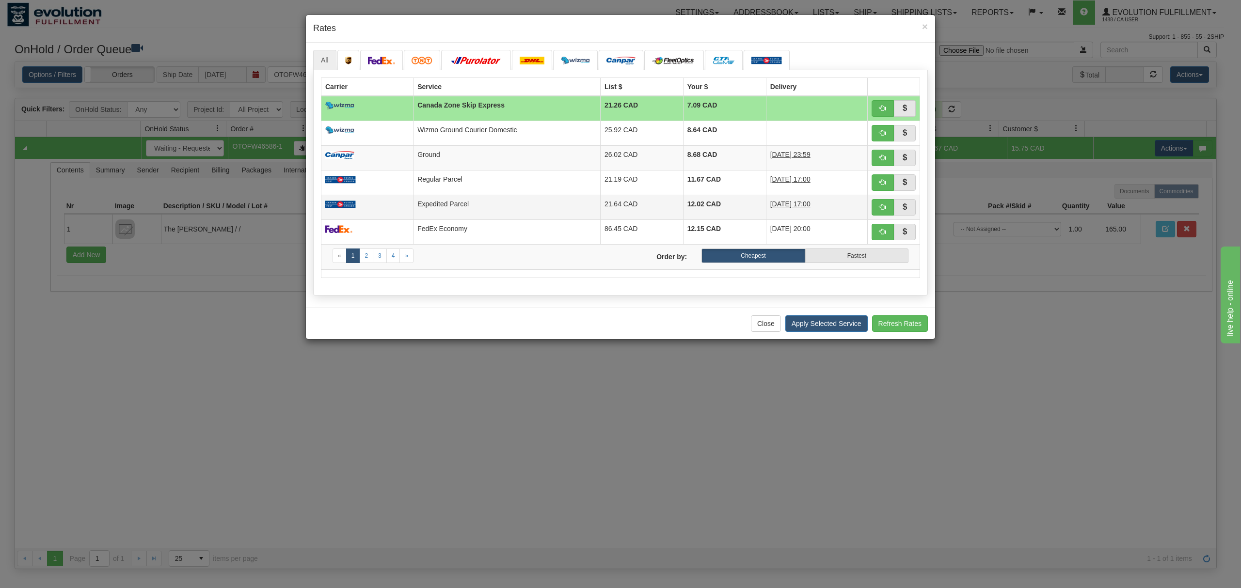
drag, startPoint x: 489, startPoint y: 202, endPoint x: 538, endPoint y: 213, distance: 50.2
click at [489, 202] on td "Expedited Parcel" at bounding box center [506, 207] width 187 height 25
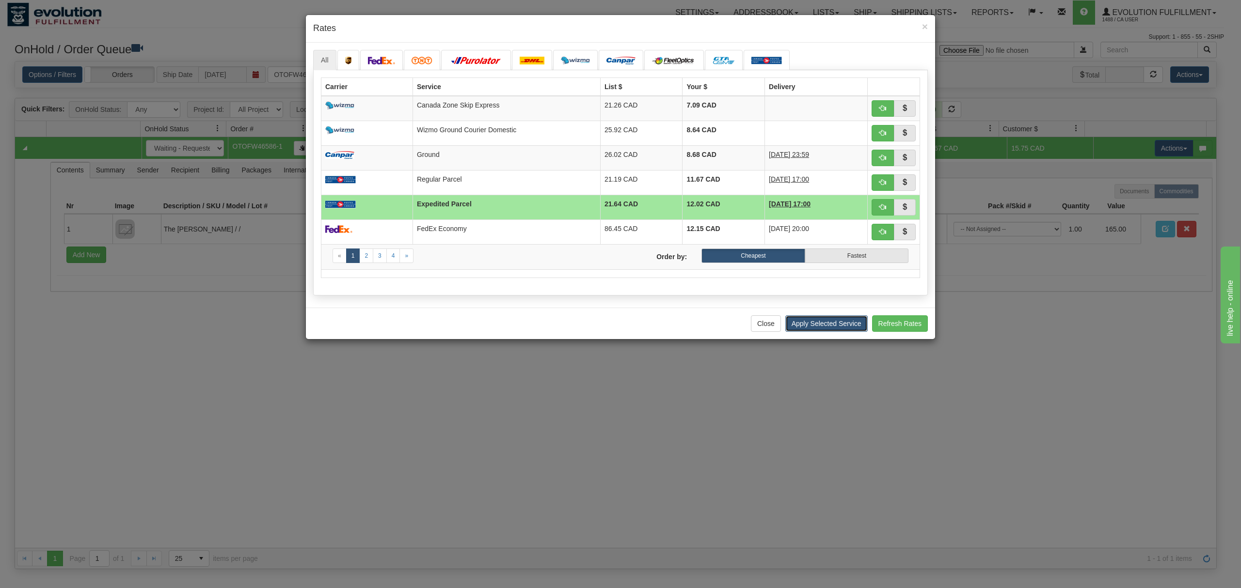
click at [808, 323] on button "Apply Selected Service" at bounding box center [826, 323] width 82 height 16
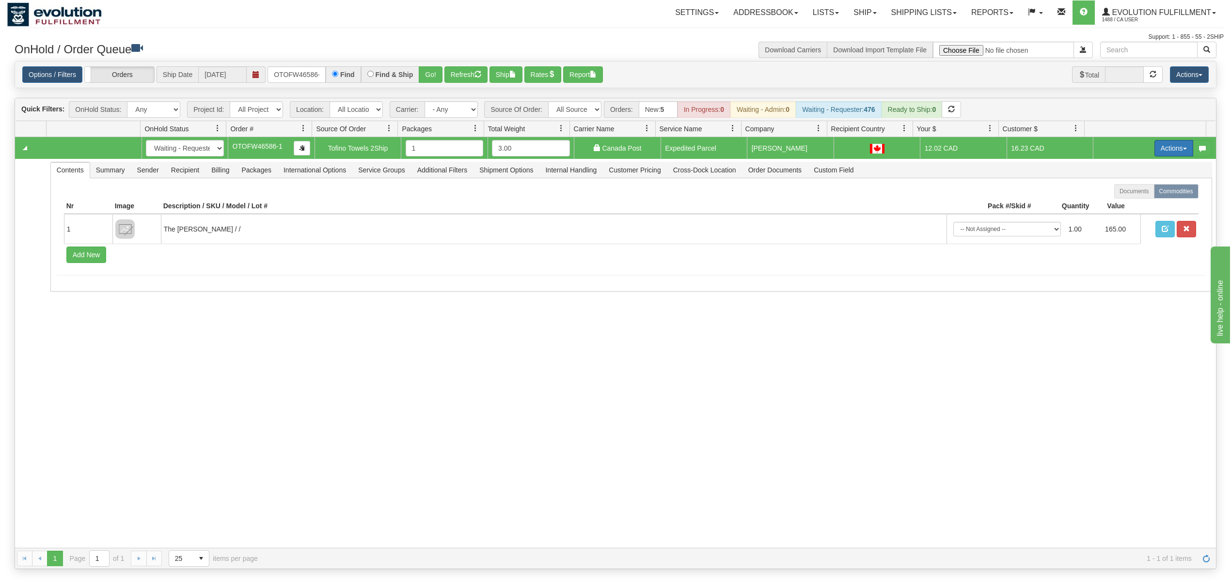
click at [1159, 155] on button "Actions" at bounding box center [1173, 148] width 39 height 16
click at [1125, 206] on span at bounding box center [1128, 204] width 7 height 7
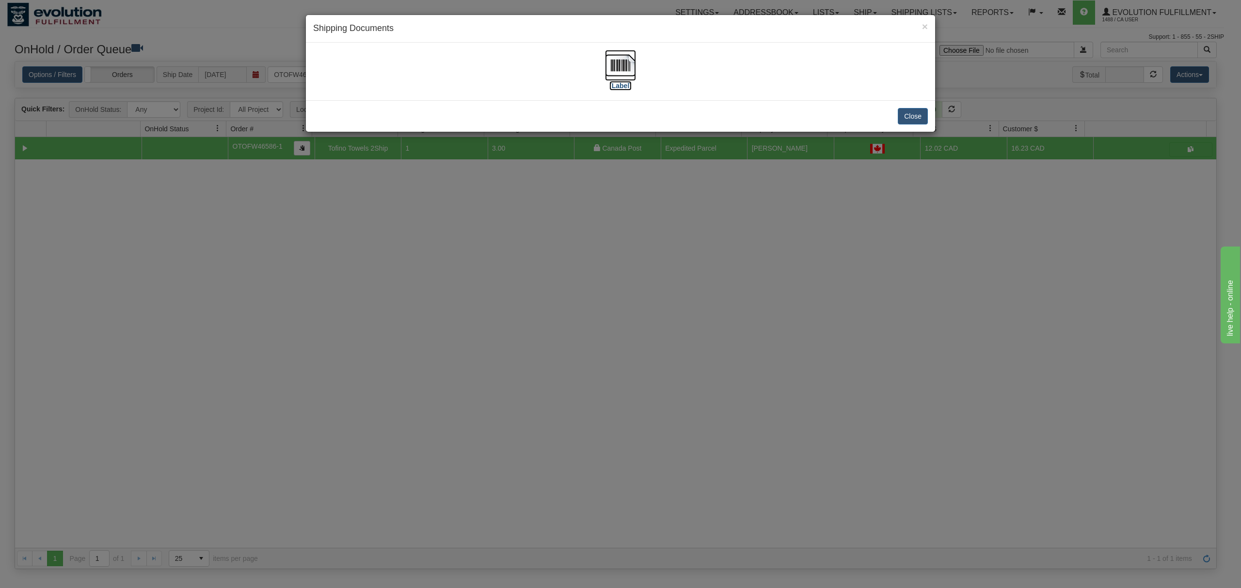
click at [607, 69] on img at bounding box center [620, 65] width 31 height 31
click at [921, 110] on button "Close" at bounding box center [912, 116] width 30 height 16
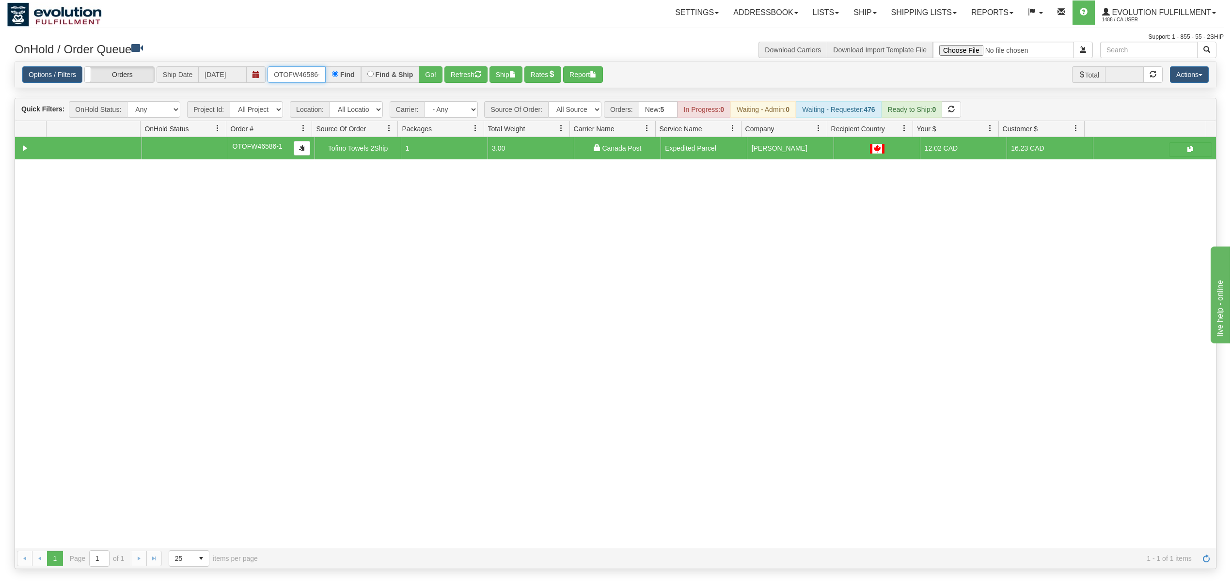
click at [282, 66] on input "OTOFW46586-1" at bounding box center [296, 74] width 58 height 16
drag, startPoint x: 429, startPoint y: 79, endPoint x: 307, endPoint y: 49, distance: 126.2
click at [430, 79] on button "Go!" at bounding box center [431, 74] width 24 height 16
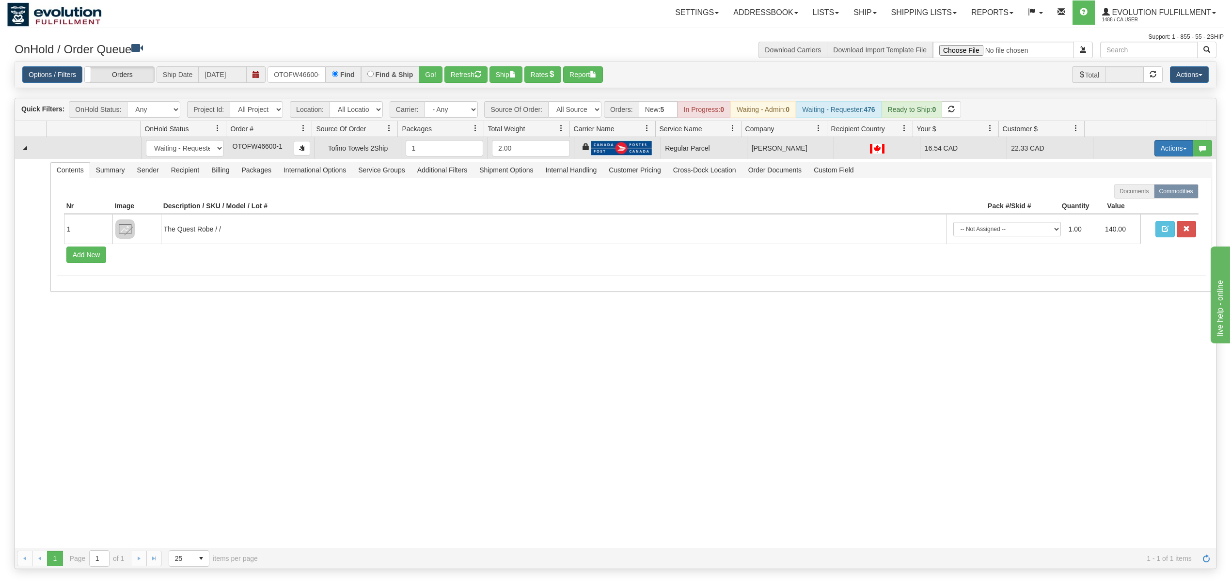
click at [1169, 146] on button "Actions" at bounding box center [1173, 148] width 39 height 16
click at [1152, 188] on link "Rate All Services" at bounding box center [1154, 192] width 78 height 13
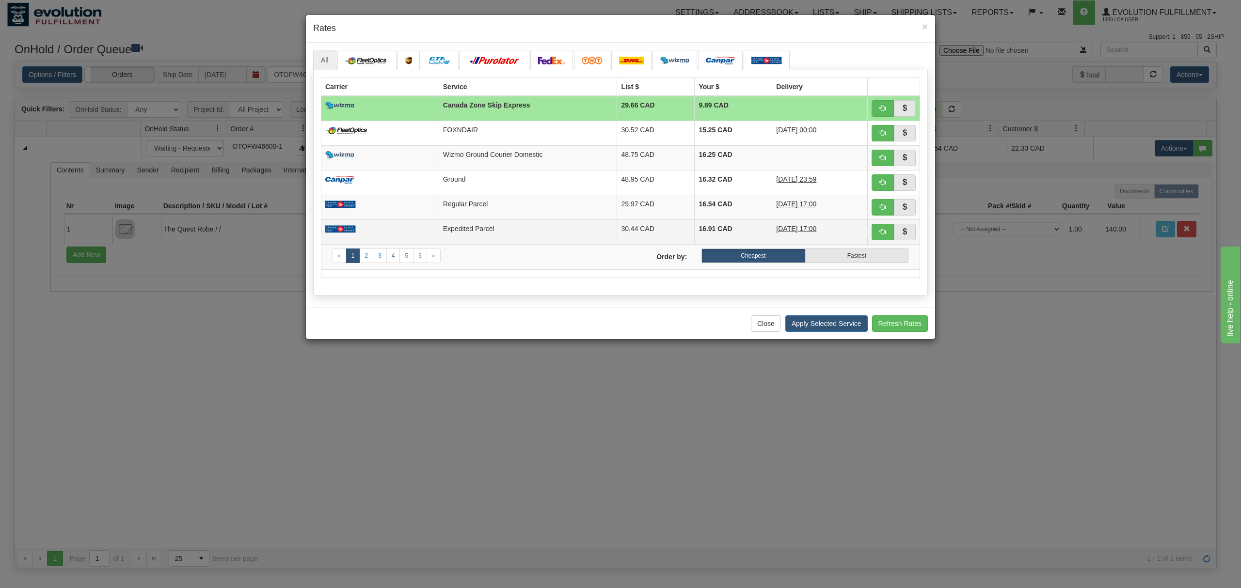
click at [359, 222] on td at bounding box center [380, 232] width 118 height 25
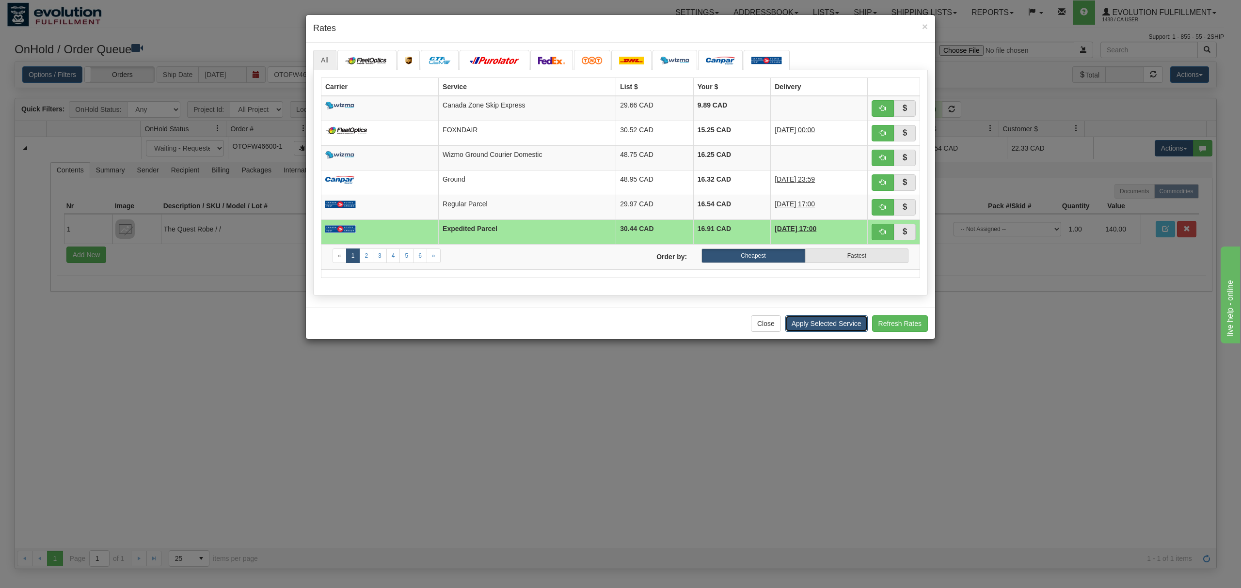
drag, startPoint x: 815, startPoint y: 327, endPoint x: 804, endPoint y: 322, distance: 11.7
click at [817, 327] on button "Apply Selected Service" at bounding box center [826, 323] width 82 height 16
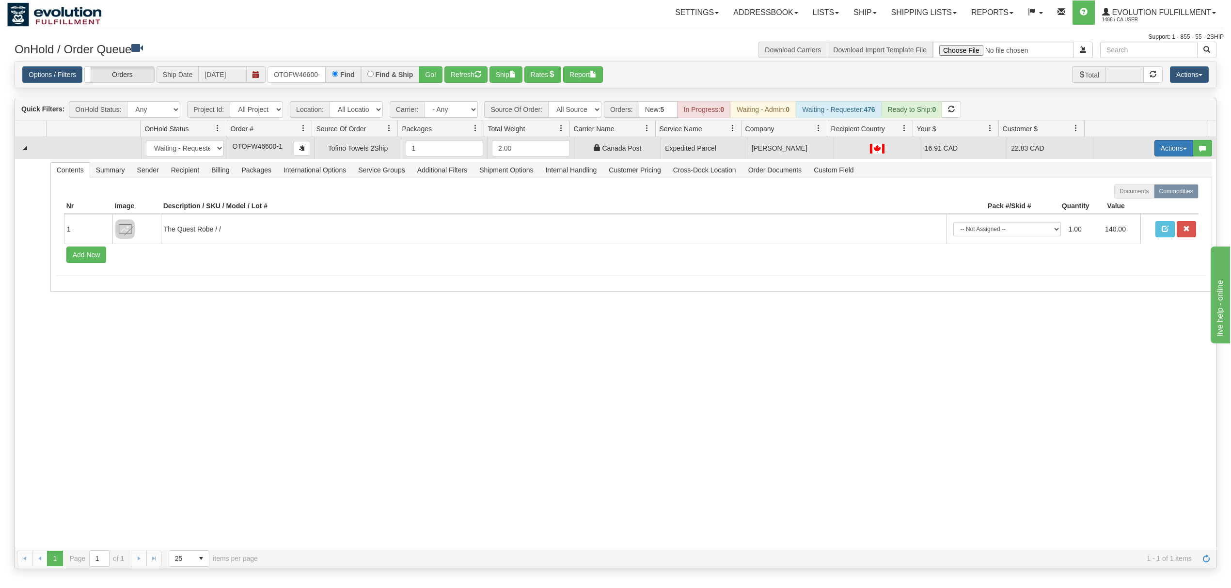
click at [1158, 154] on button "Actions" at bounding box center [1173, 148] width 39 height 16
click at [1126, 208] on span "Ship" at bounding box center [1135, 205] width 20 height 8
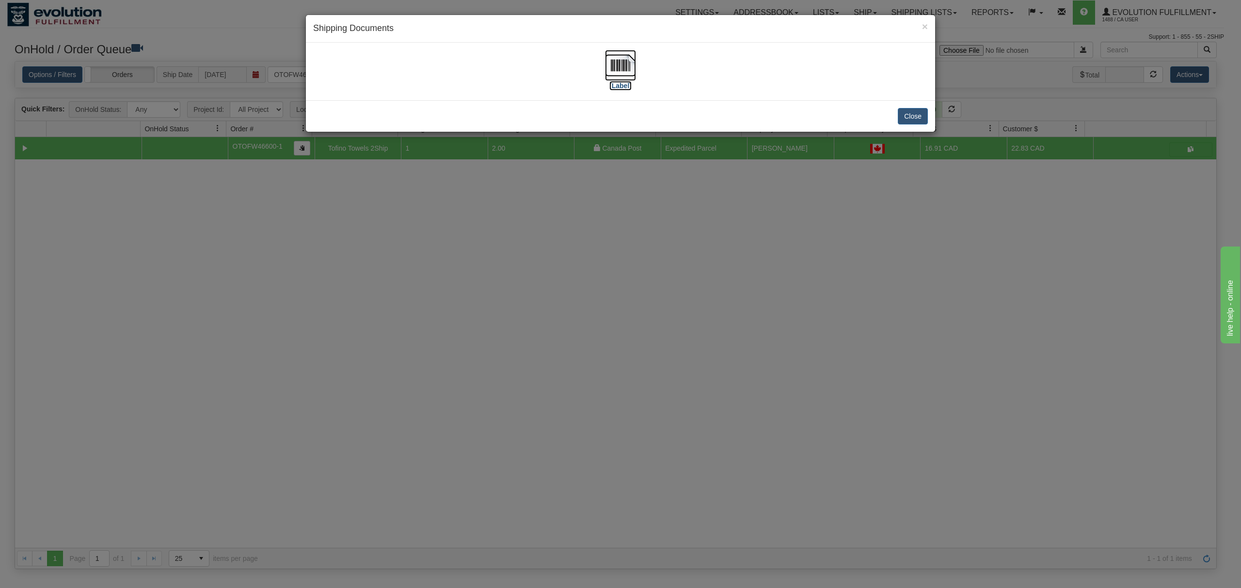
click at [627, 65] on img at bounding box center [620, 65] width 31 height 31
click at [921, 111] on button "Close" at bounding box center [912, 116] width 30 height 16
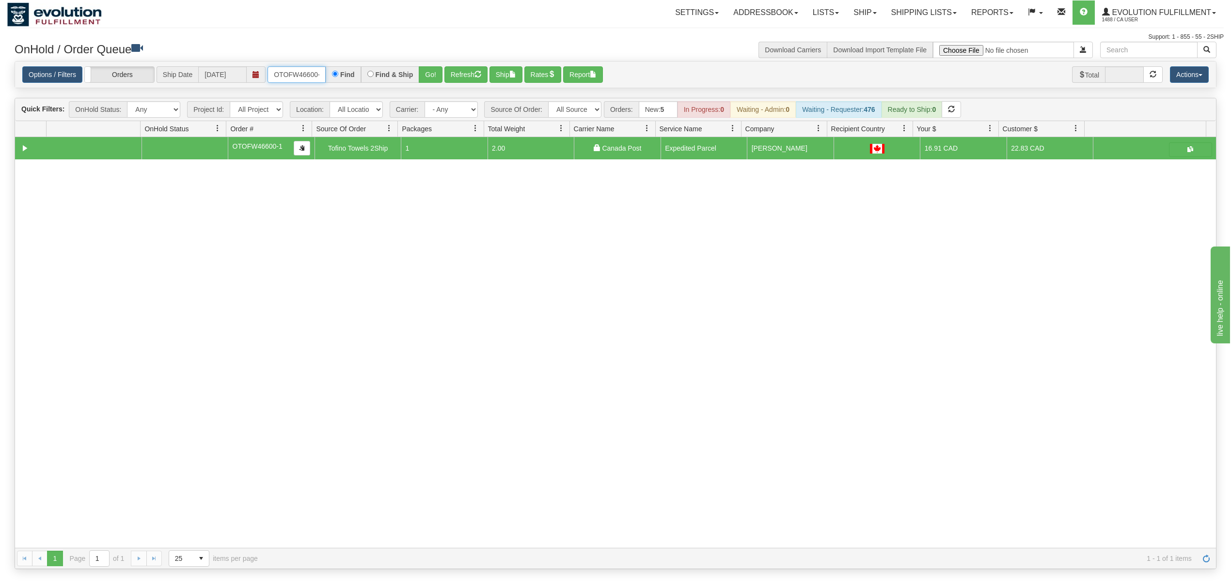
click at [299, 72] on input "OTOFW46600-1" at bounding box center [296, 74] width 58 height 16
click at [298, 72] on input "OTOFW46600-1" at bounding box center [296, 74] width 58 height 16
click at [427, 70] on button "Go!" at bounding box center [431, 74] width 24 height 16
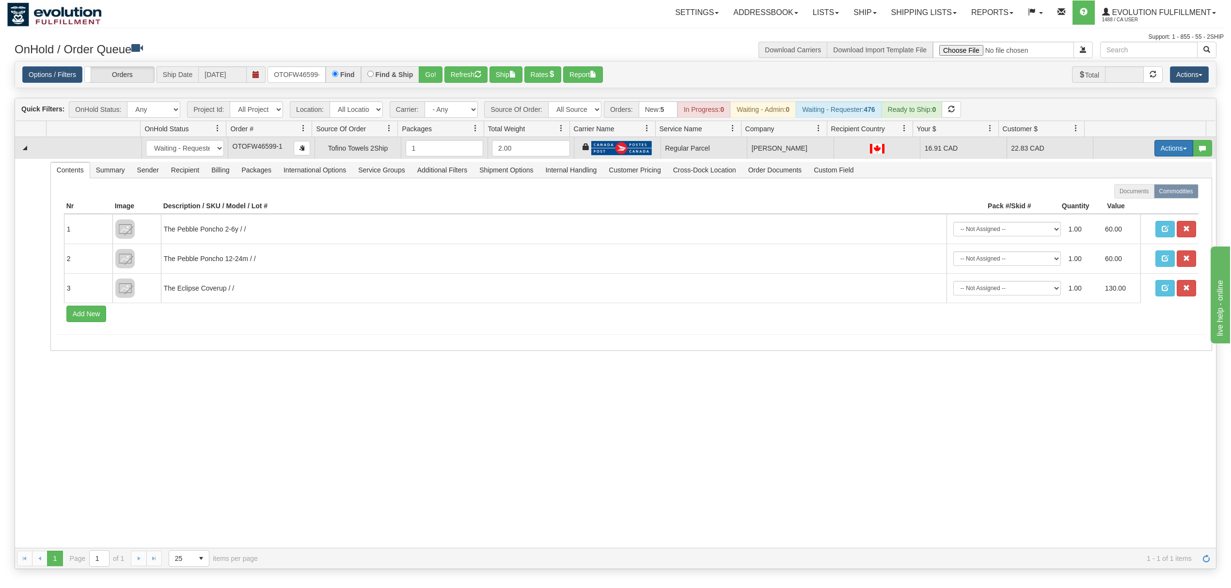
click at [1162, 149] on button "Actions" at bounding box center [1173, 148] width 39 height 16
click at [1138, 194] on span "Rate All Services" at bounding box center [1154, 192] width 58 height 8
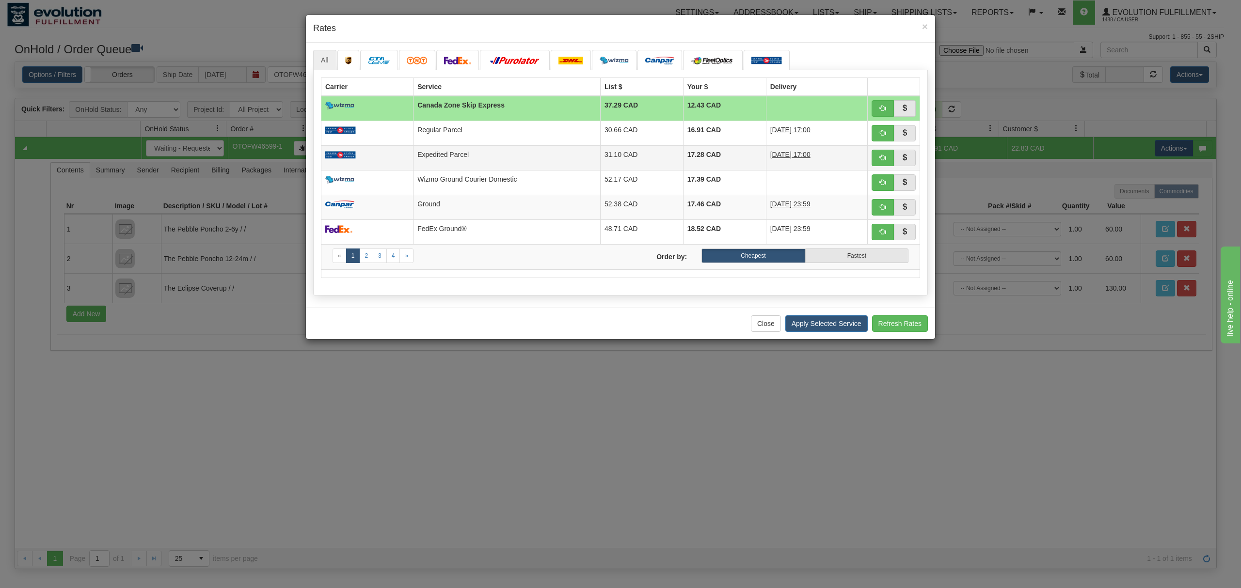
click at [560, 157] on td "Expedited Parcel" at bounding box center [506, 157] width 187 height 25
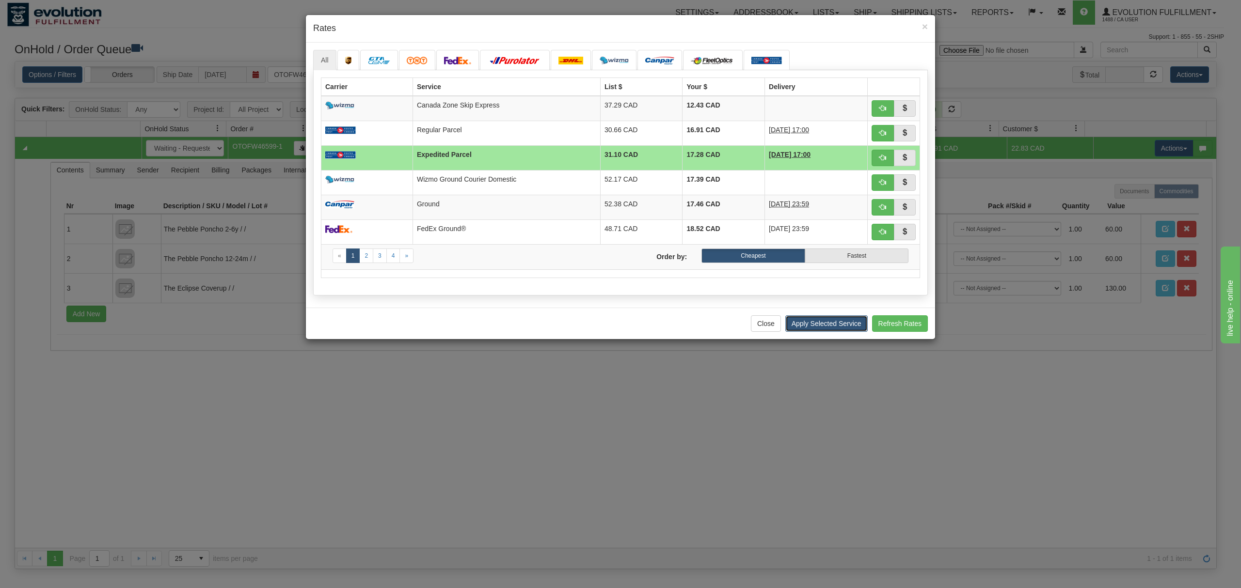
click at [824, 330] on button "Apply Selected Service" at bounding box center [826, 323] width 82 height 16
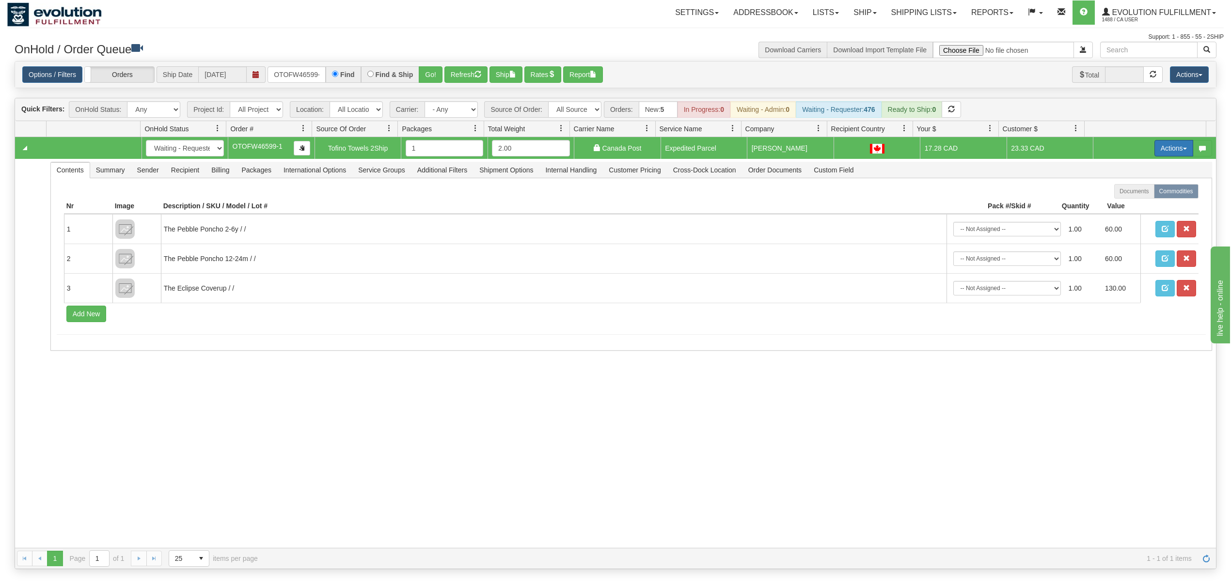
click at [1164, 153] on button "Actions" at bounding box center [1173, 148] width 39 height 16
click at [1127, 207] on span "Ship" at bounding box center [1135, 205] width 20 height 8
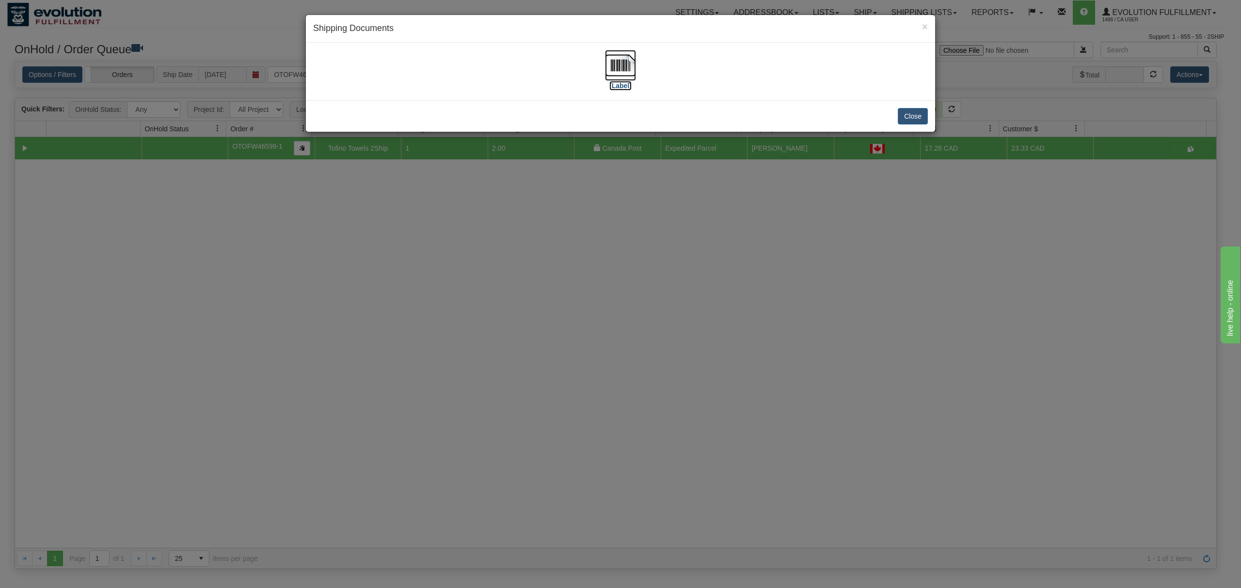
click at [617, 63] on img at bounding box center [620, 65] width 31 height 31
click at [911, 113] on button "Close" at bounding box center [912, 116] width 30 height 16
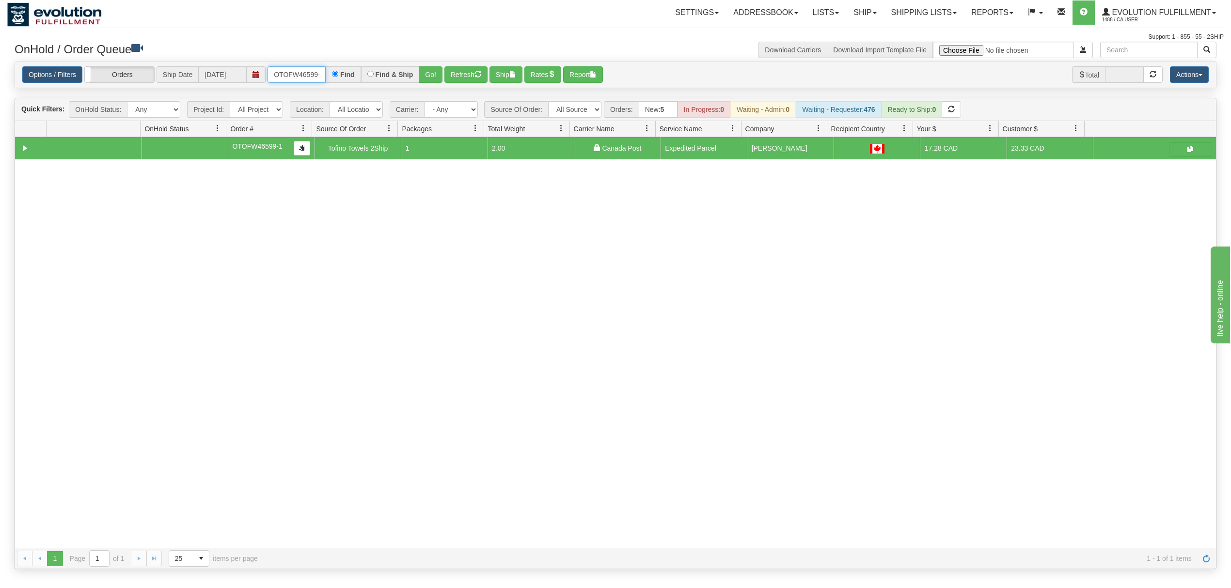
click at [298, 72] on input "OTOFW46599-1" at bounding box center [296, 74] width 58 height 16
click at [299, 73] on input "OTOFW46599-1" at bounding box center [296, 74] width 58 height 16
click at [301, 78] on input "OTOFW46599-1" at bounding box center [296, 74] width 58 height 16
drag, startPoint x: 301, startPoint y: 78, endPoint x: 310, endPoint y: 78, distance: 8.7
click at [302, 78] on input "OTOFW46599-1" at bounding box center [296, 74] width 58 height 16
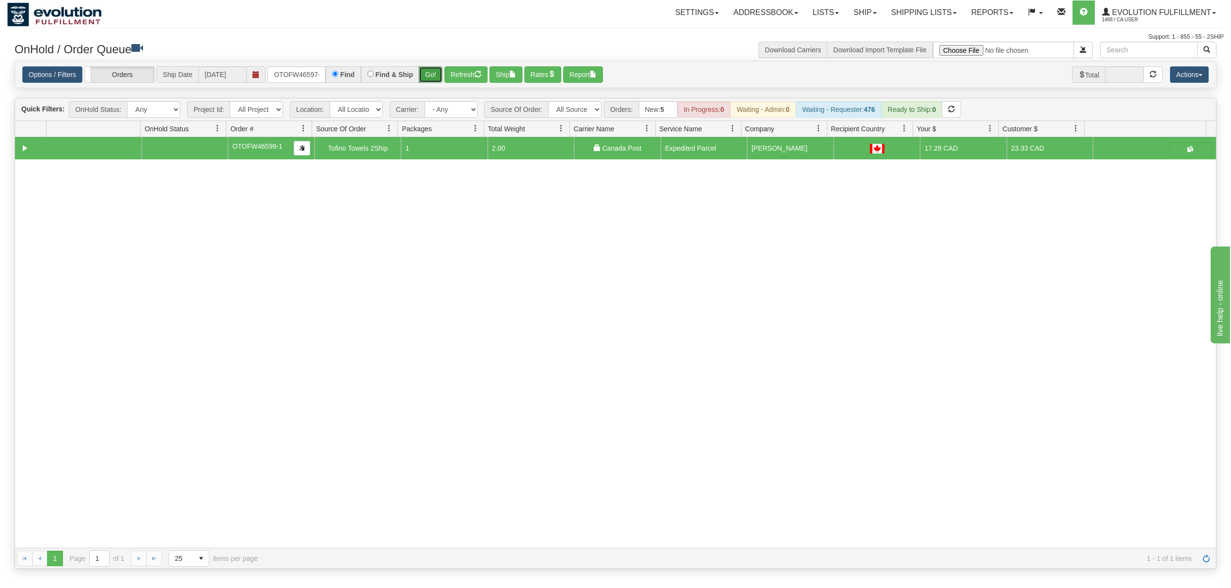
click at [441, 69] on button "Go!" at bounding box center [431, 74] width 24 height 16
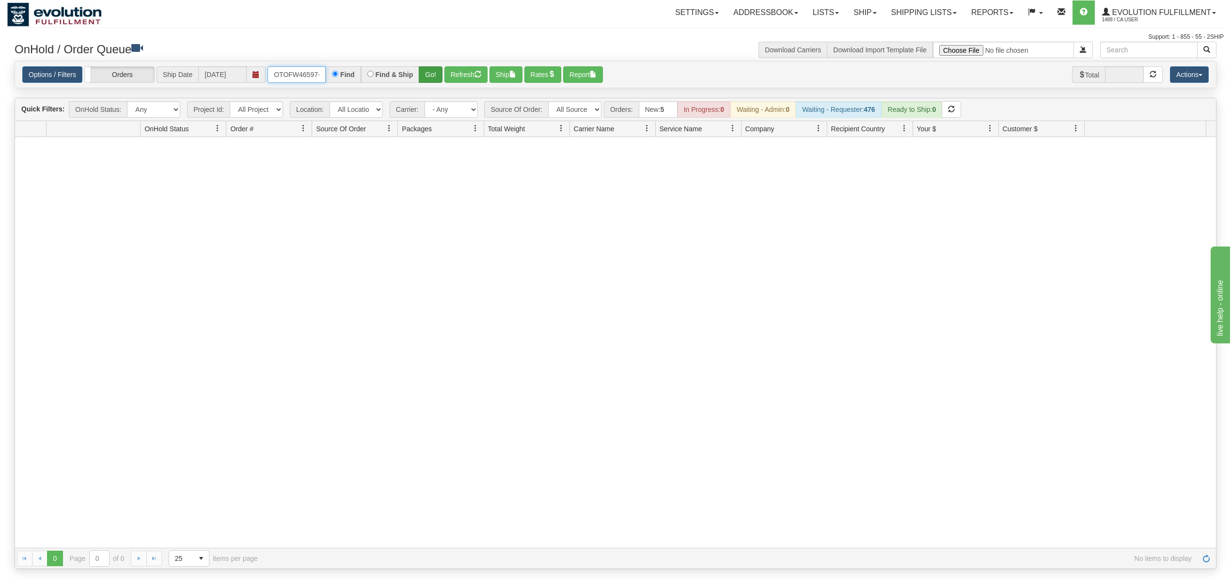
scroll to position [0, 11]
drag, startPoint x: 270, startPoint y: 73, endPoint x: 420, endPoint y: 75, distance: 149.7
click at [420, 75] on div "OTOFW46597-1-1 Find Find & Ship Go!" at bounding box center [354, 74] width 175 height 16
click at [426, 75] on button "Go!" at bounding box center [431, 74] width 24 height 16
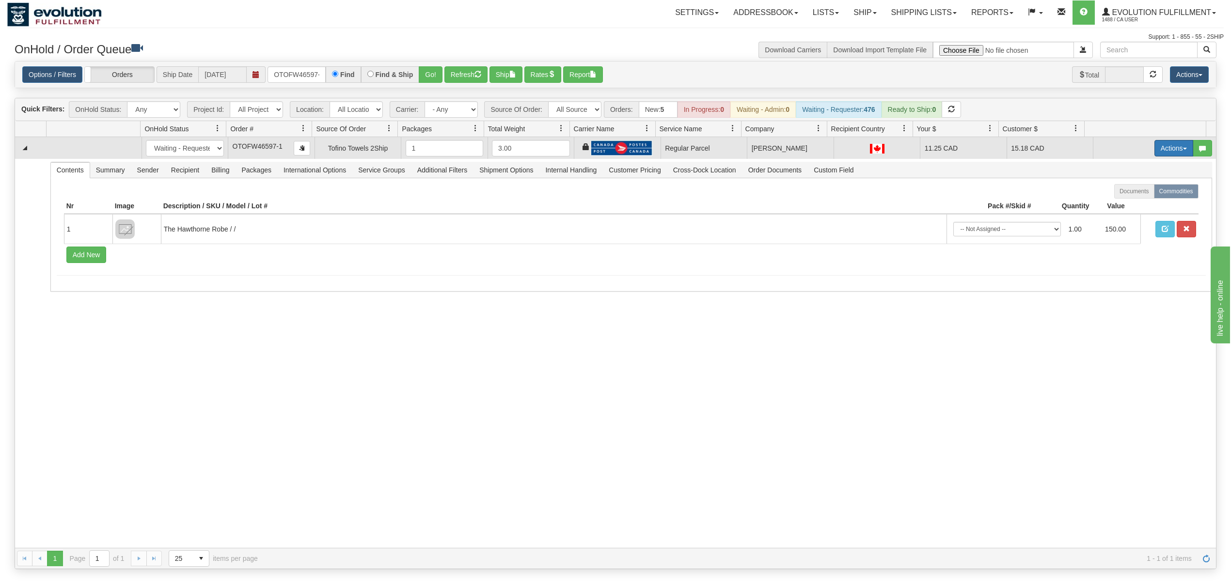
click at [1168, 145] on button "Actions" at bounding box center [1173, 148] width 39 height 16
click at [1136, 192] on span "Rate All Services" at bounding box center [1154, 192] width 58 height 8
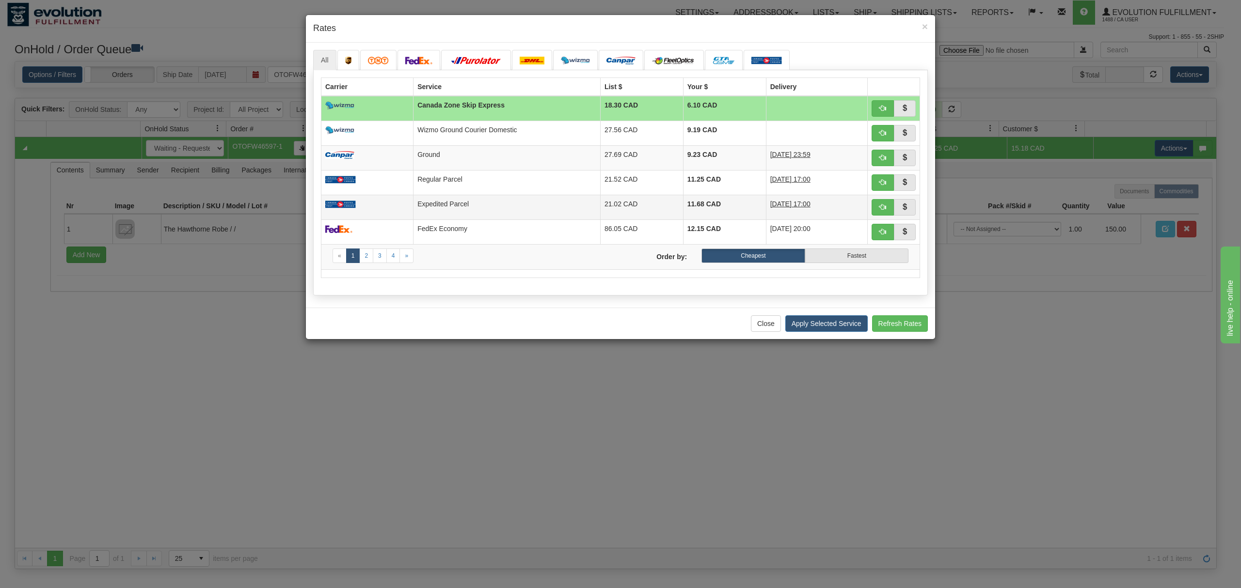
click at [477, 214] on td "Expedited Parcel" at bounding box center [506, 207] width 187 height 25
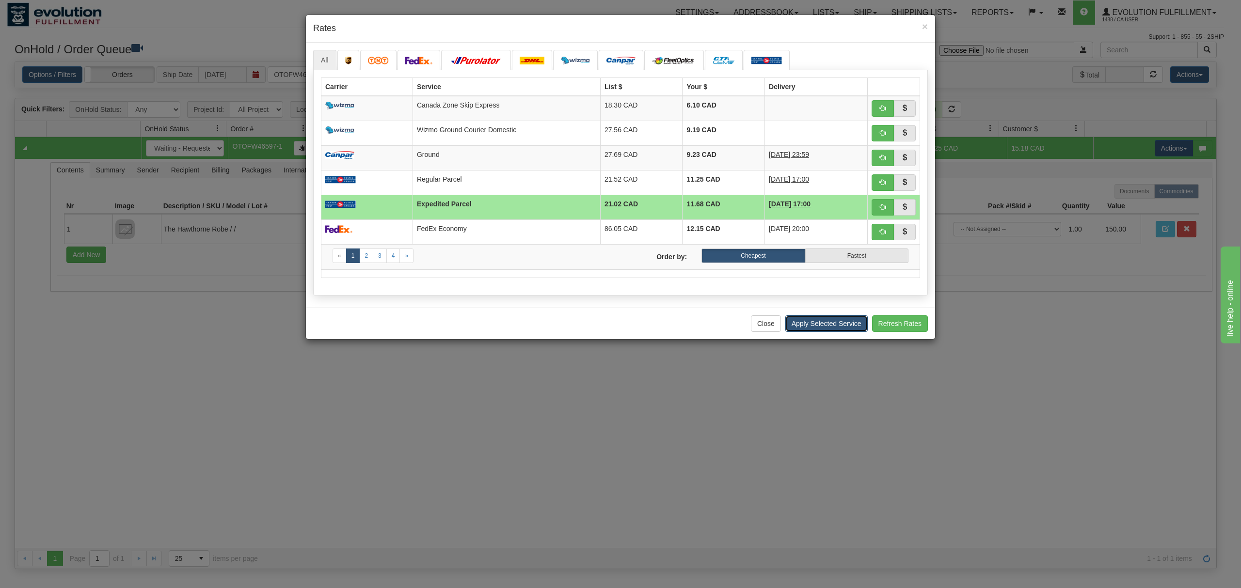
click at [842, 324] on button "Apply Selected Service" at bounding box center [826, 323] width 82 height 16
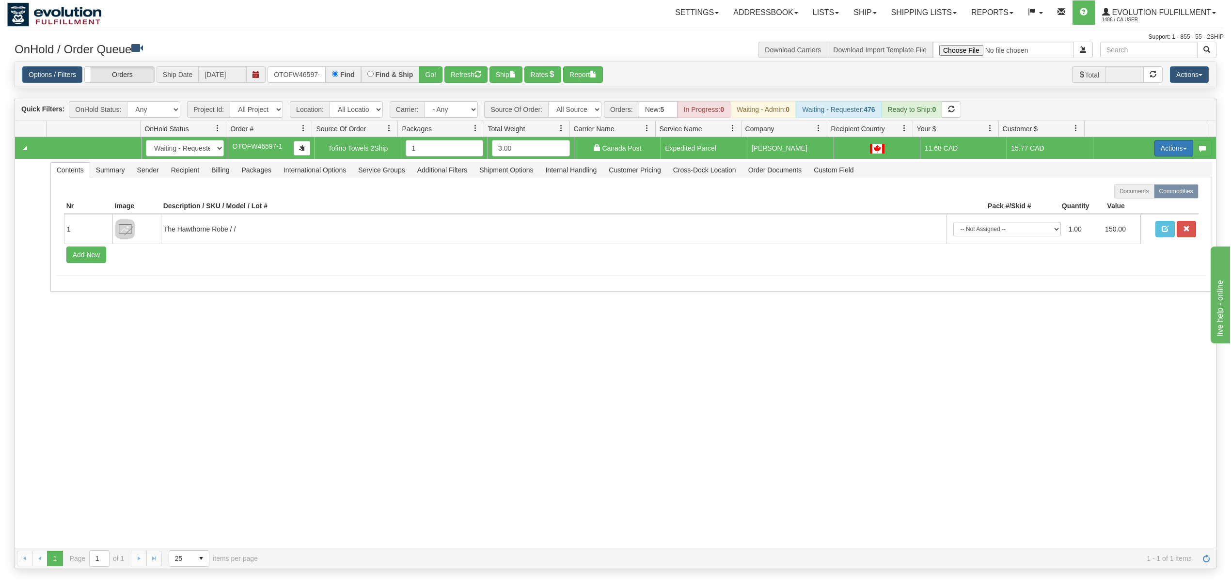
click at [1171, 157] on button "Actions" at bounding box center [1173, 148] width 39 height 16
click at [1125, 204] on span at bounding box center [1128, 204] width 7 height 7
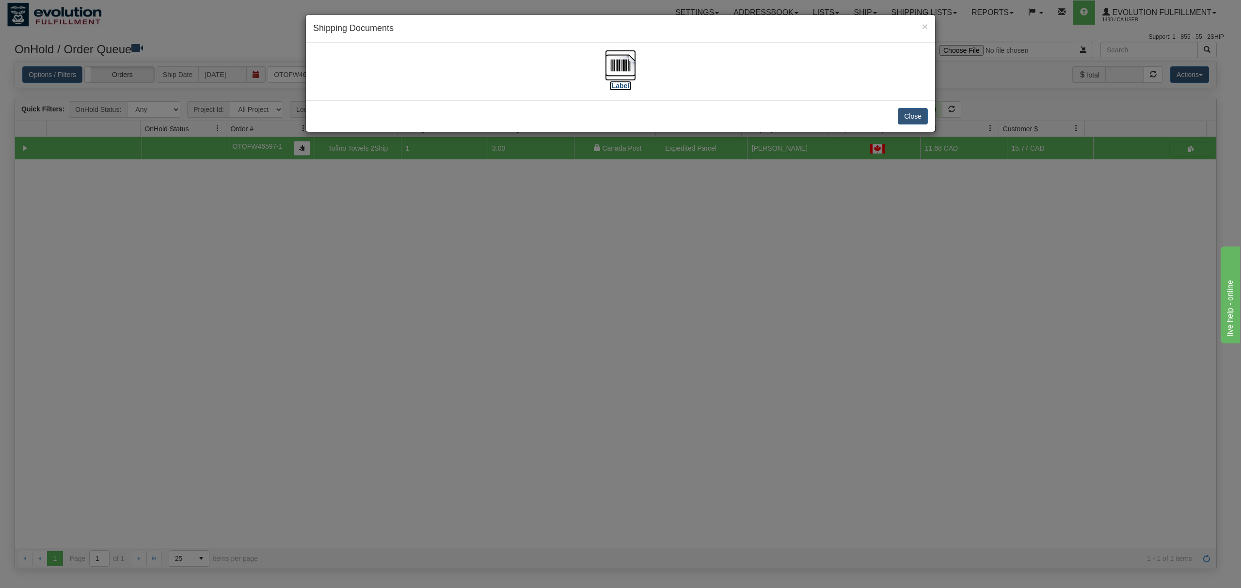
click at [626, 64] on img at bounding box center [620, 65] width 31 height 31
click at [910, 125] on button "Close" at bounding box center [912, 116] width 30 height 16
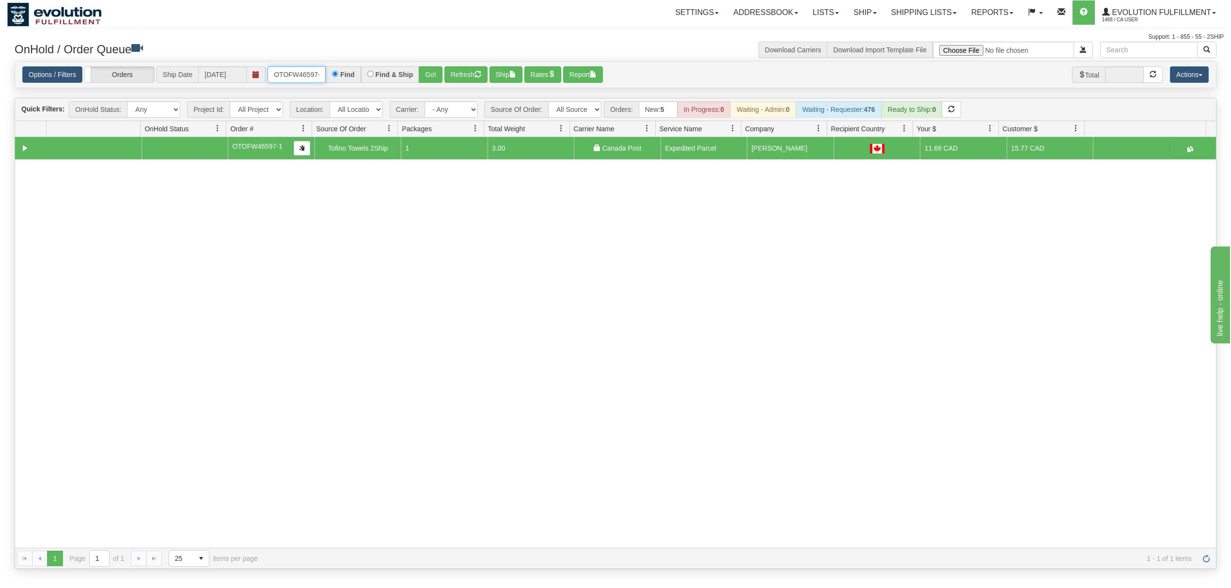
click at [282, 78] on input "OTOFW46597-1" at bounding box center [296, 74] width 58 height 16
click at [424, 71] on button "Go!" at bounding box center [431, 74] width 24 height 16
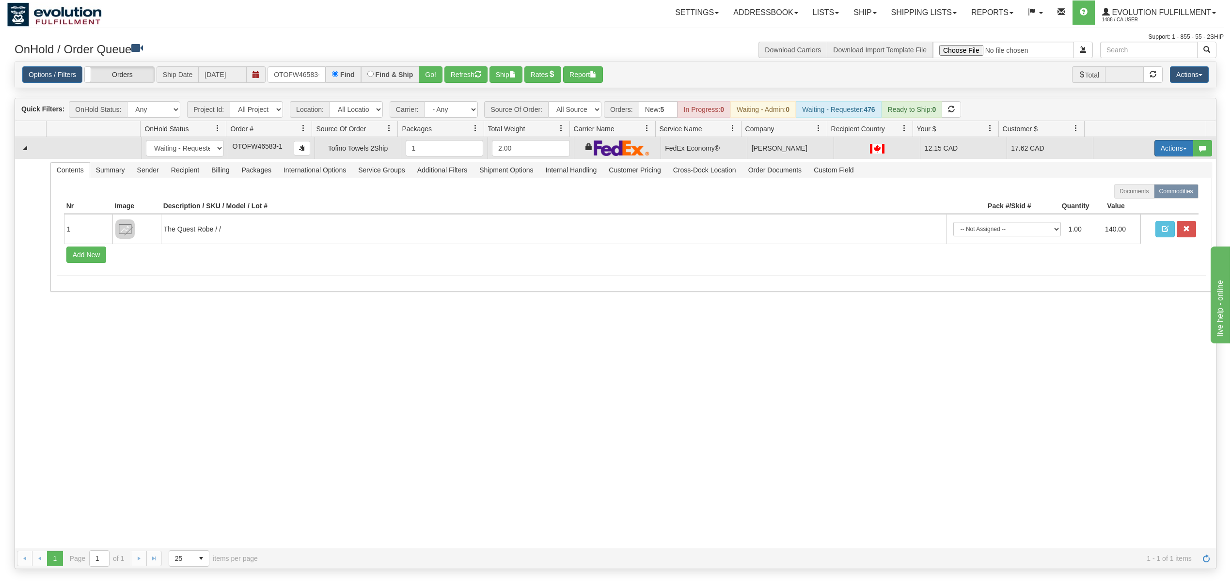
click at [1166, 147] on button "Actions" at bounding box center [1173, 148] width 39 height 16
click at [1129, 202] on link "Ship" at bounding box center [1154, 204] width 78 height 13
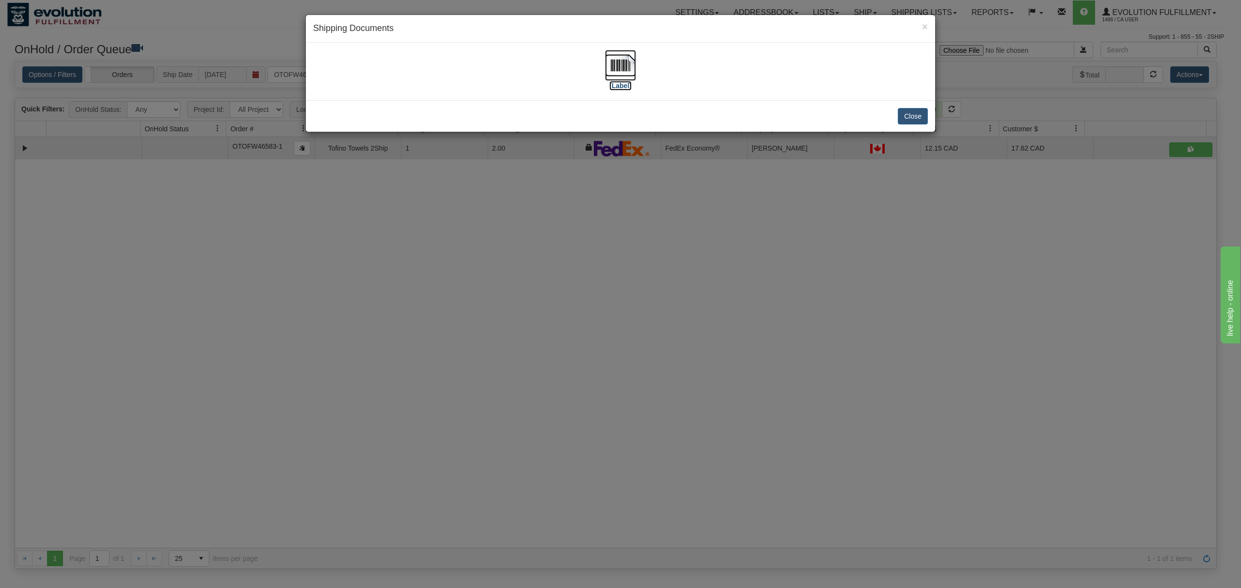
click at [611, 63] on img at bounding box center [620, 65] width 31 height 31
click at [919, 113] on button "Close" at bounding box center [912, 116] width 30 height 16
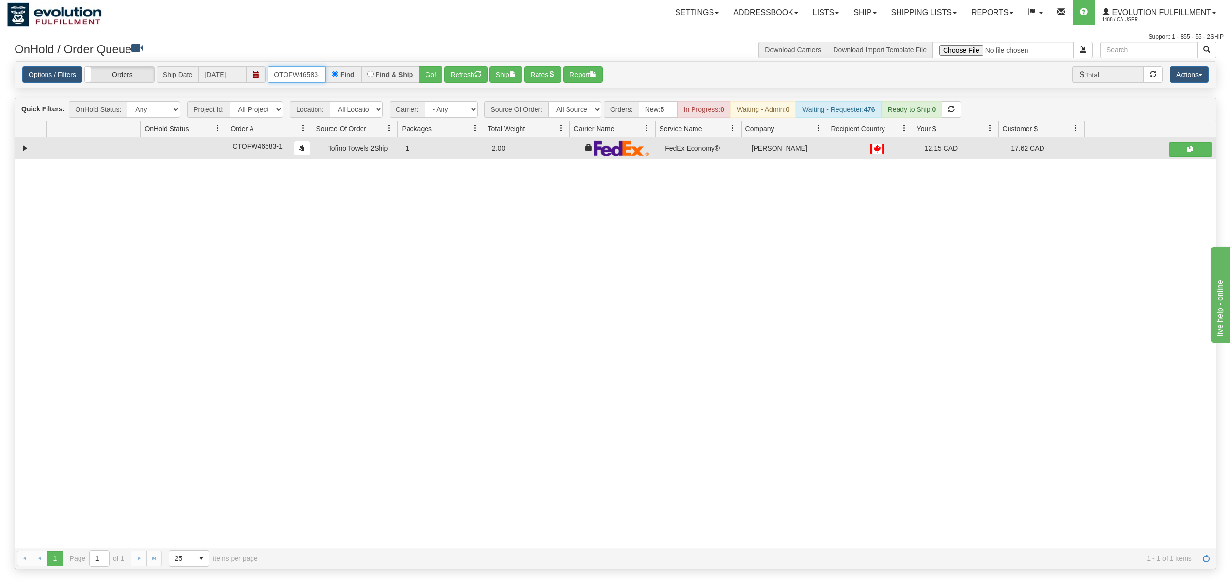
click at [315, 79] on input "OTOFW46583-1" at bounding box center [296, 74] width 58 height 16
click at [434, 67] on button "Go!" at bounding box center [431, 74] width 24 height 16
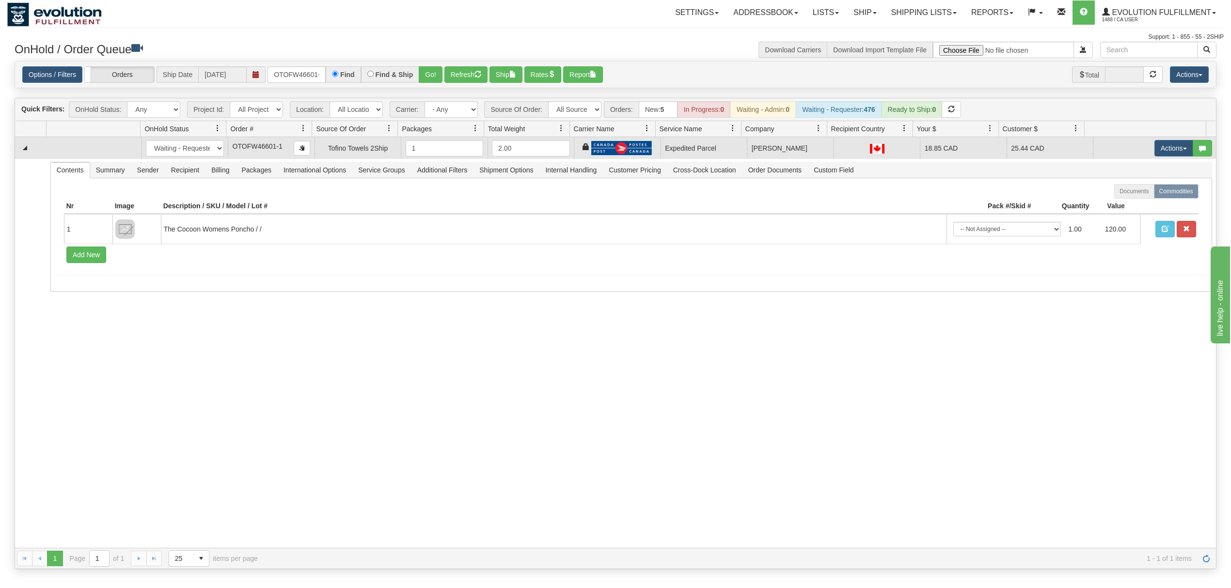
click at [1142, 156] on td "Actions Open Refresh Rates Rate All Services Ship Delete Edit Items" at bounding box center [1154, 148] width 123 height 22
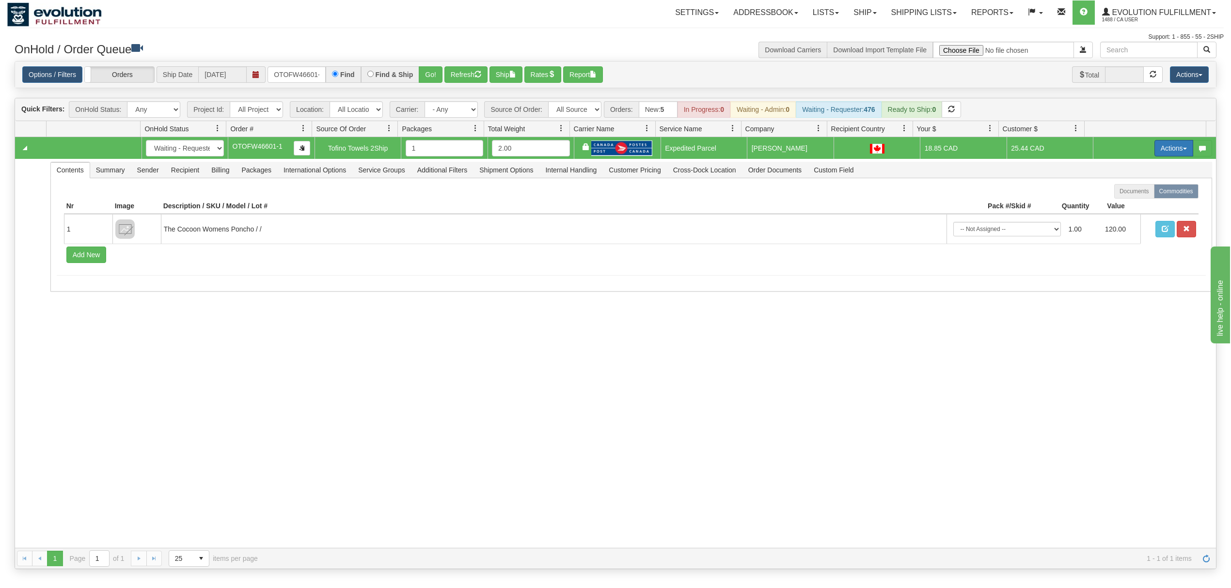
click at [1154, 156] on button "Actions" at bounding box center [1173, 148] width 39 height 16
click at [1134, 202] on link "Ship" at bounding box center [1154, 204] width 78 height 13
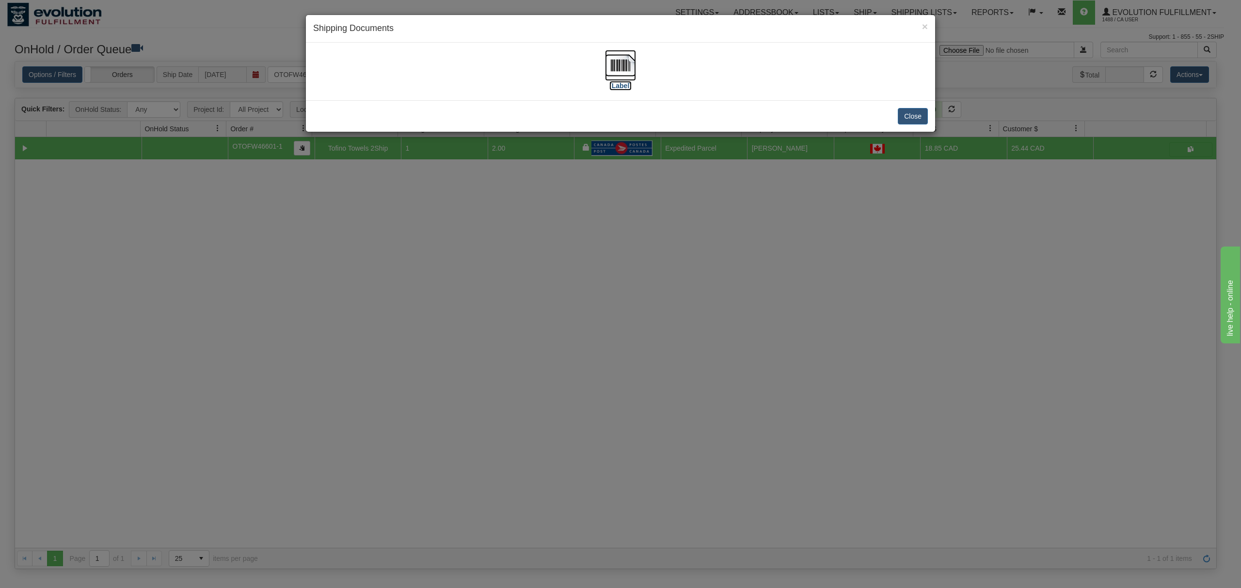
click at [620, 58] on img at bounding box center [620, 65] width 31 height 31
click at [911, 117] on button "Close" at bounding box center [912, 116] width 30 height 16
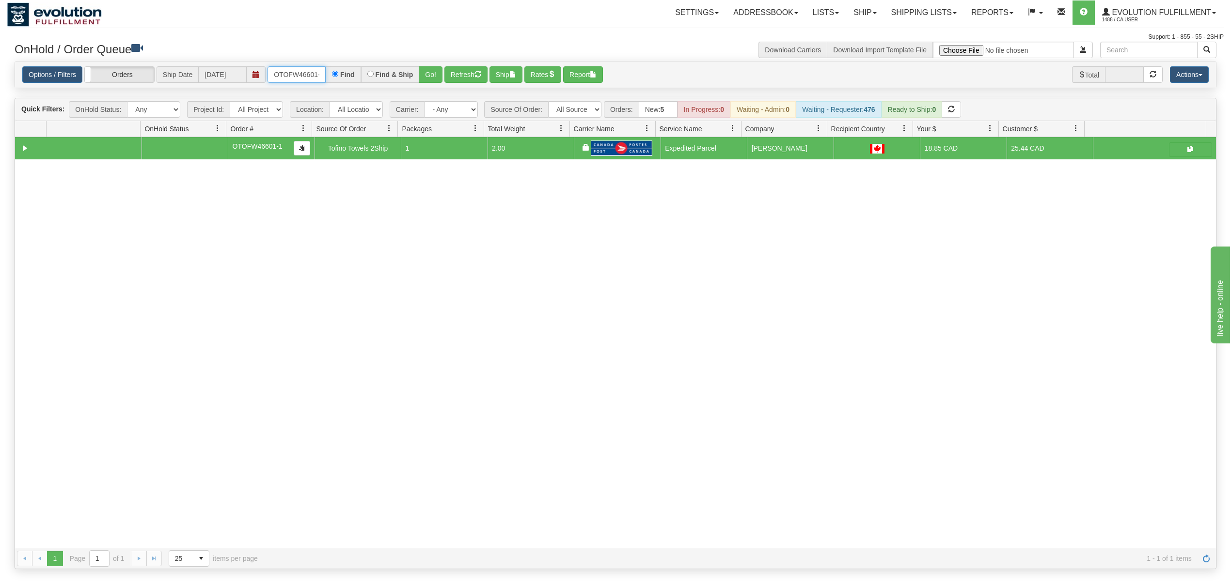
click at [287, 80] on input "OTOFW46601-1" at bounding box center [296, 74] width 58 height 16
click at [436, 68] on button "Go!" at bounding box center [431, 74] width 24 height 16
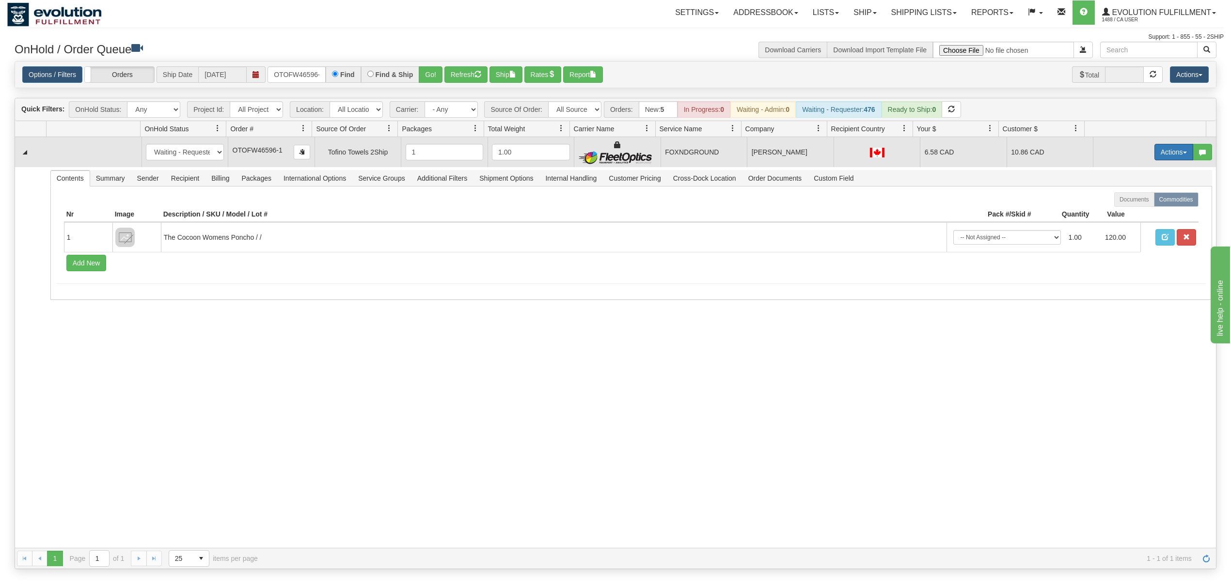
click at [1172, 148] on button "Actions" at bounding box center [1173, 152] width 39 height 16
click at [1125, 211] on span "Ship" at bounding box center [1135, 208] width 20 height 8
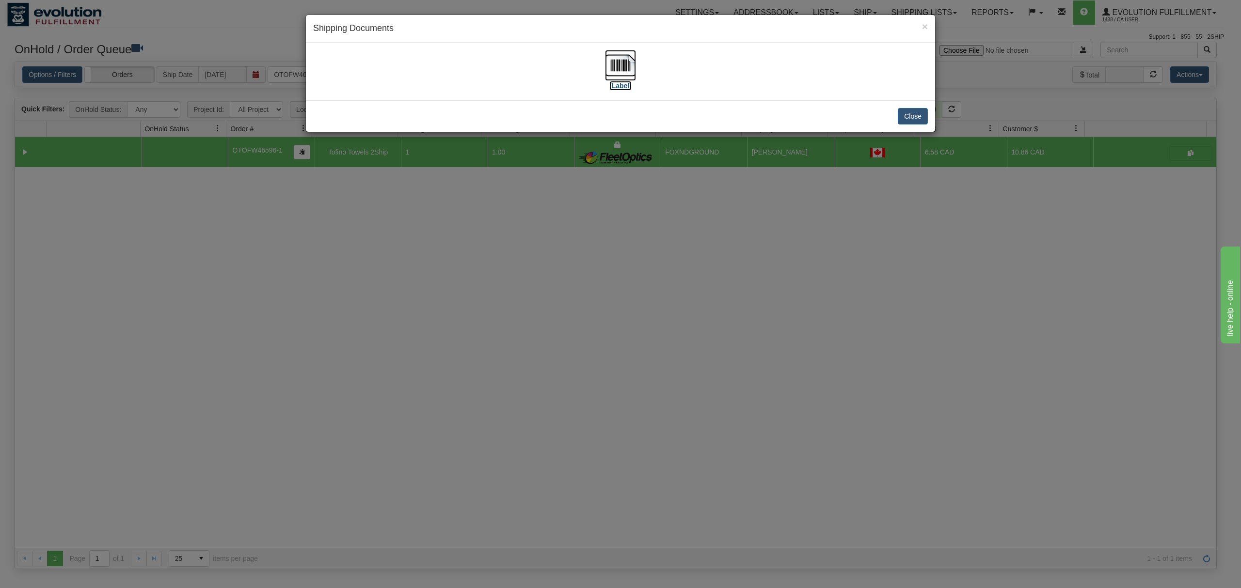
click at [617, 67] on img at bounding box center [620, 65] width 31 height 31
click at [929, 114] on div "Close" at bounding box center [620, 115] width 629 height 31
click at [915, 111] on button "Close" at bounding box center [912, 116] width 30 height 16
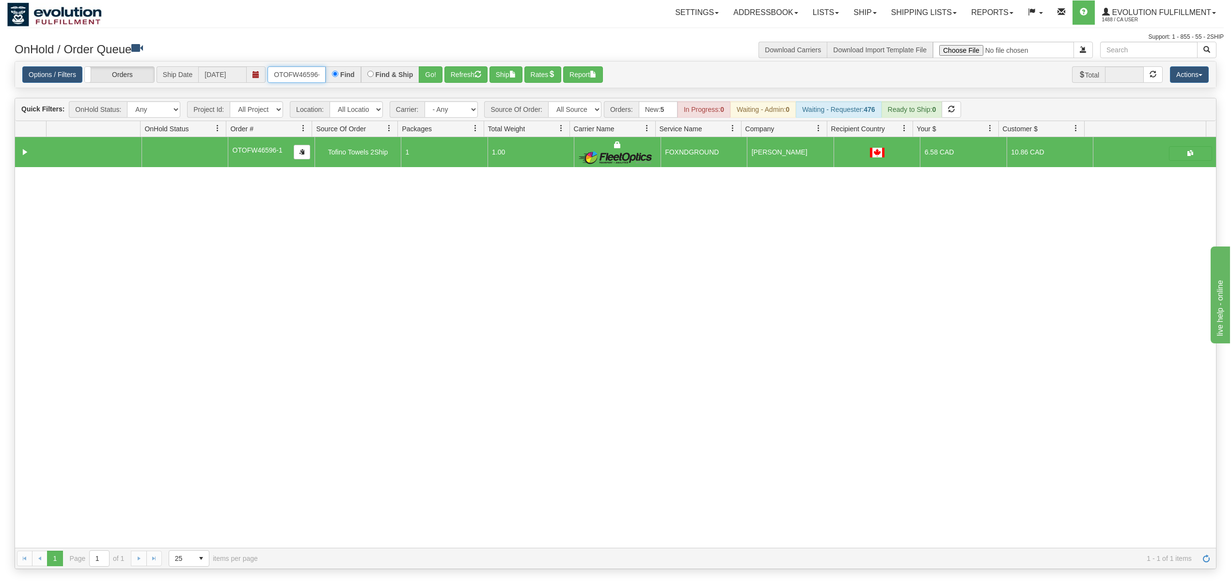
click at [288, 72] on input "OTOFW46596-1" at bounding box center [296, 74] width 58 height 16
click at [431, 82] on button "Go!" at bounding box center [431, 74] width 24 height 16
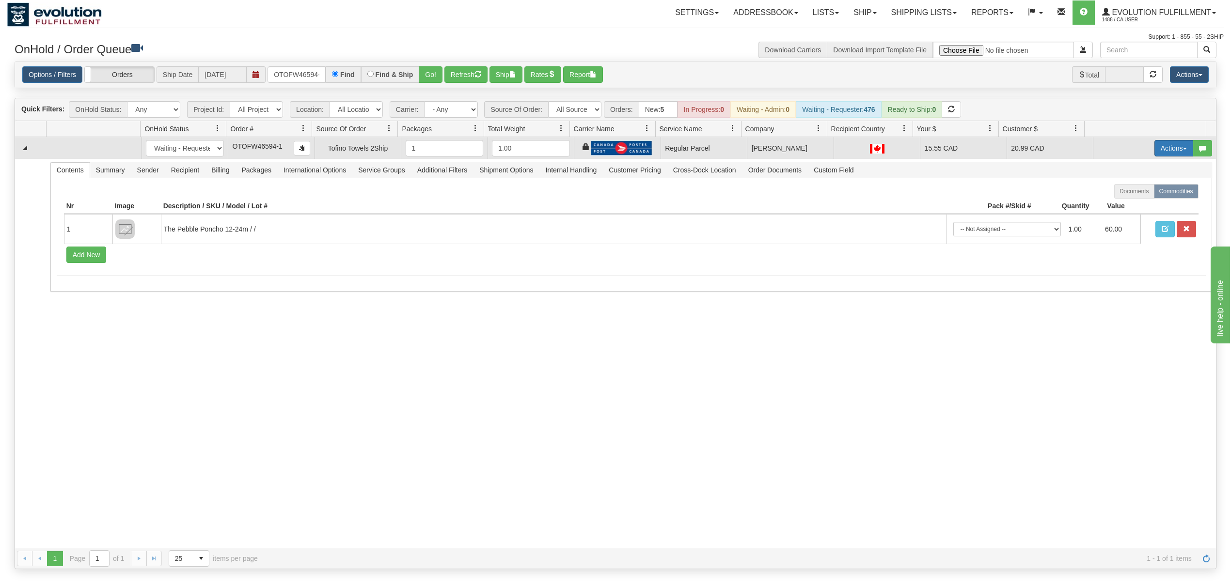
click at [1162, 142] on button "Actions" at bounding box center [1173, 148] width 39 height 16
click at [1139, 194] on span "Rate All Services" at bounding box center [1154, 192] width 58 height 8
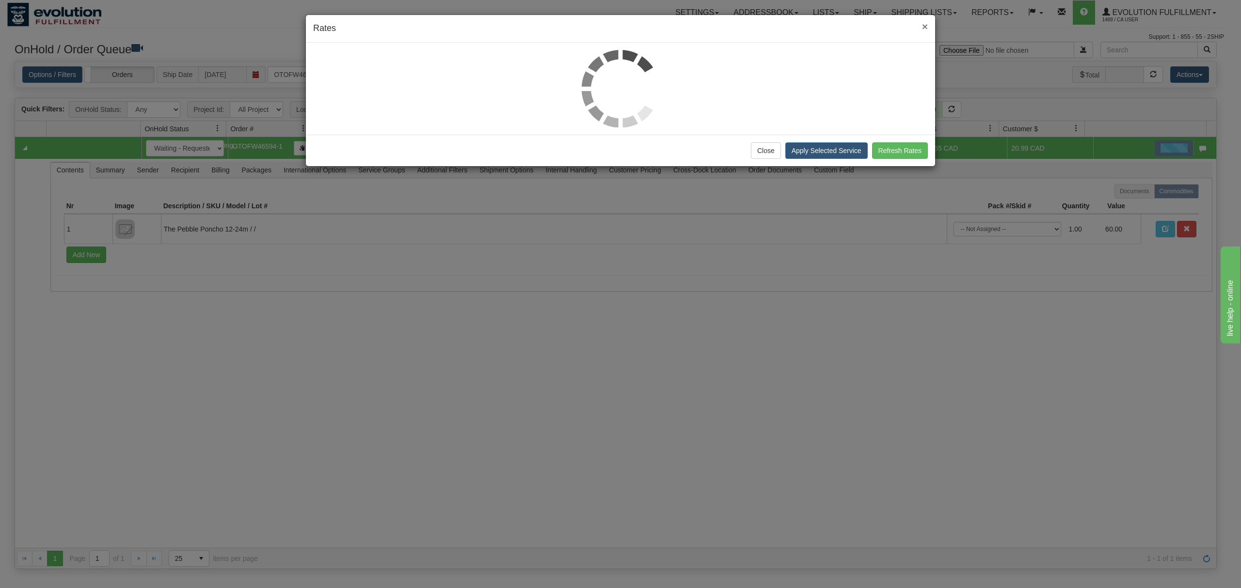
click at [924, 22] on span "×" at bounding box center [925, 26] width 6 height 11
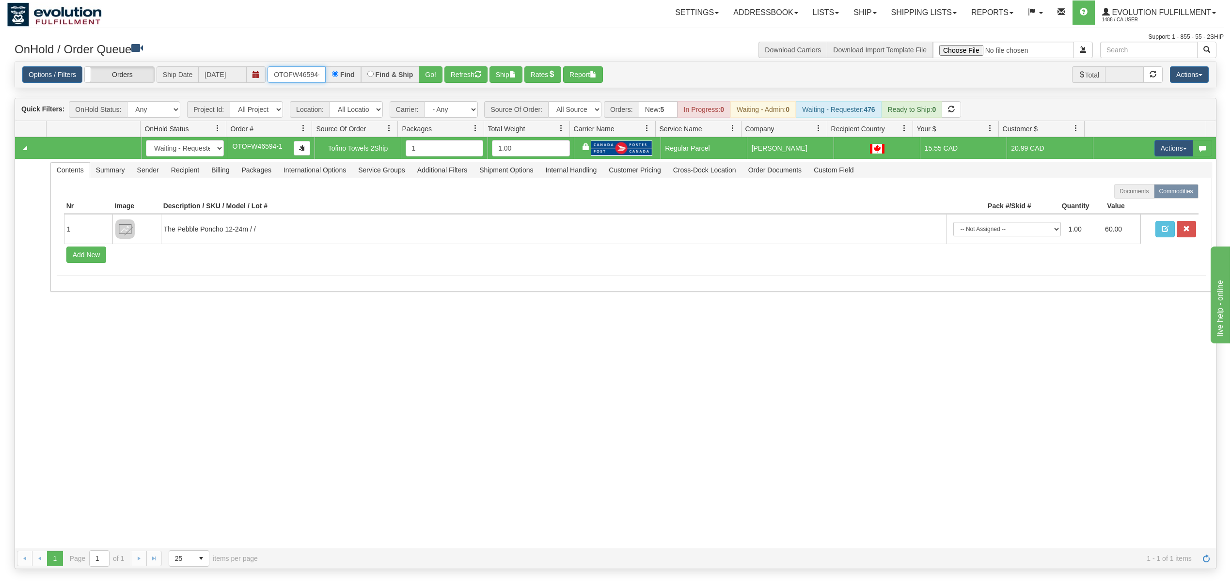
click at [293, 72] on input "OTOFW46594-1" at bounding box center [296, 74] width 58 height 16
click at [431, 69] on button "Go!" at bounding box center [431, 74] width 24 height 16
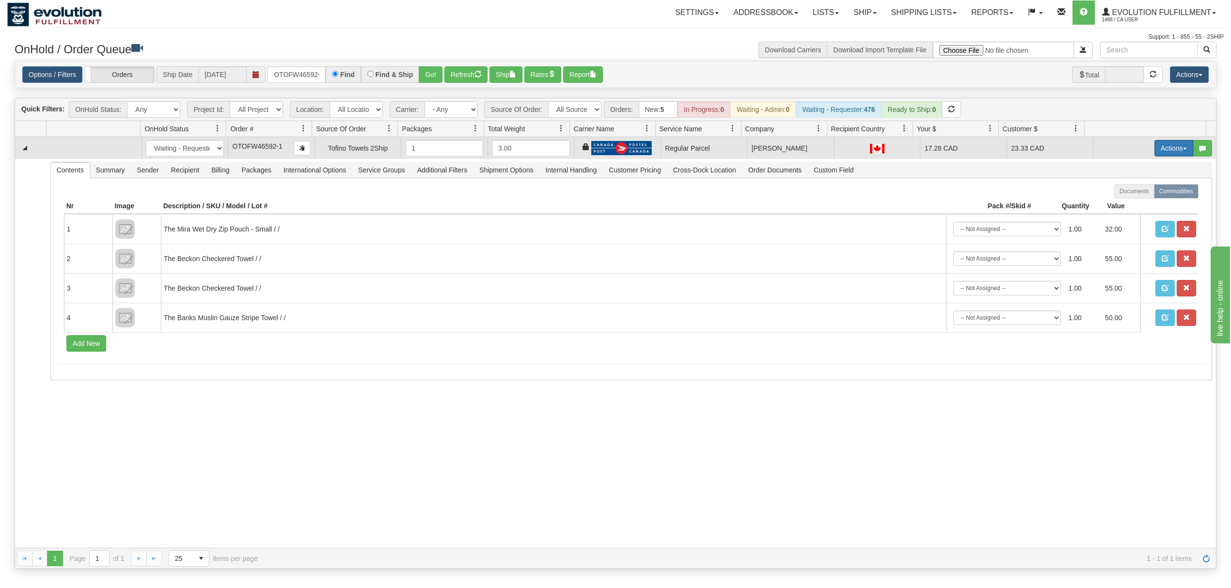
click at [1154, 144] on button "Actions" at bounding box center [1173, 148] width 39 height 16
click at [1145, 188] on link "Rate All Services" at bounding box center [1154, 192] width 78 height 13
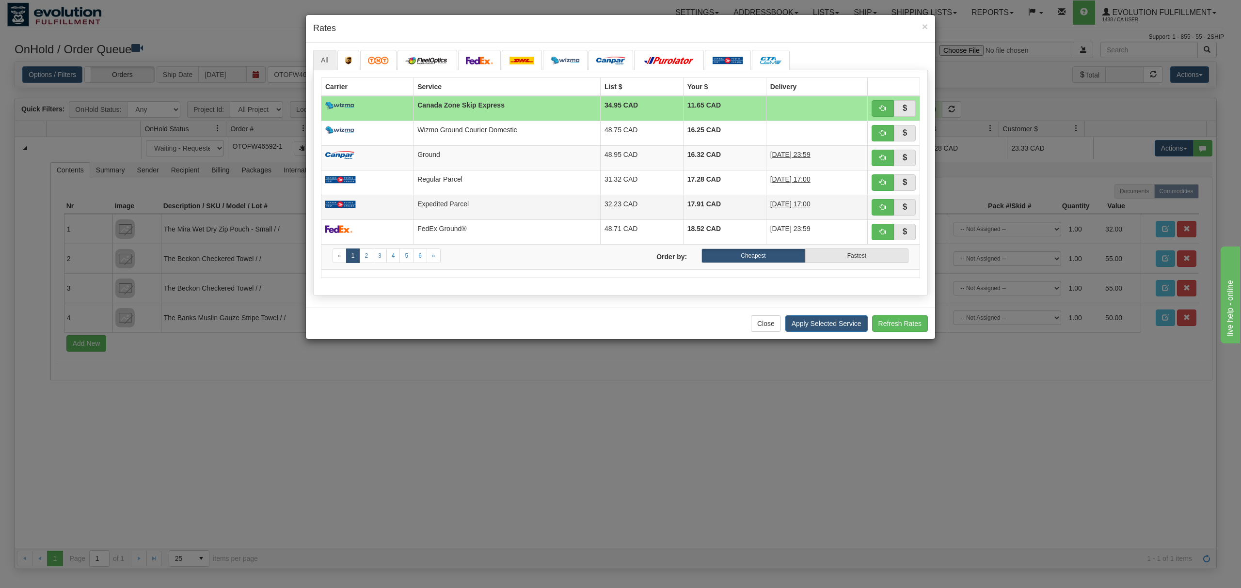
click at [404, 211] on td at bounding box center [367, 207] width 92 height 25
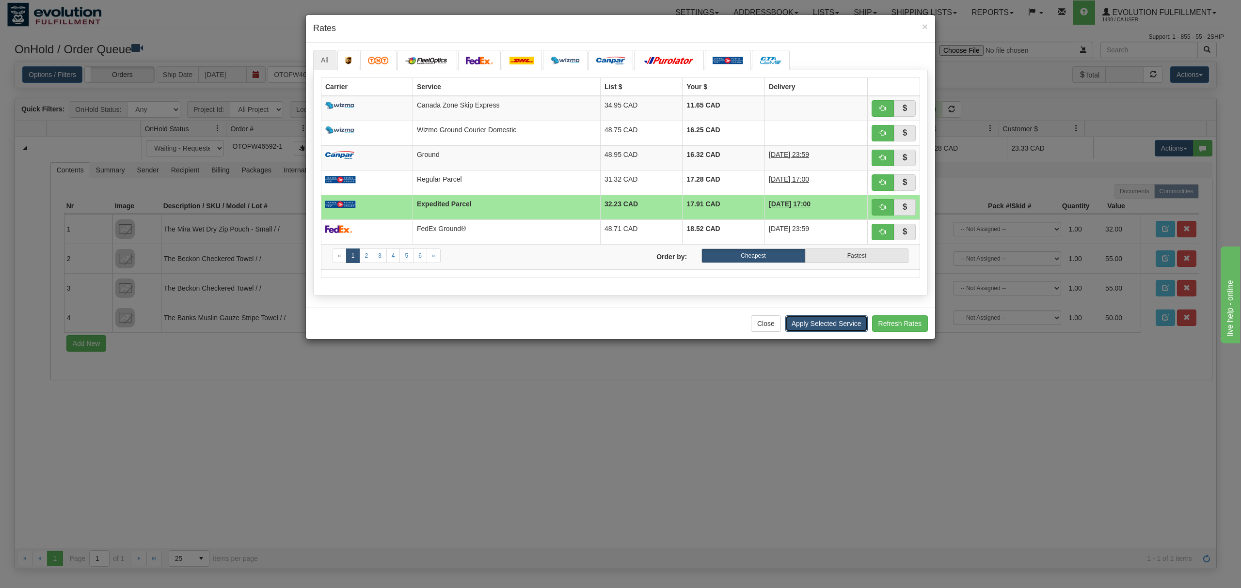
click at [801, 330] on button "Apply Selected Service" at bounding box center [826, 323] width 82 height 16
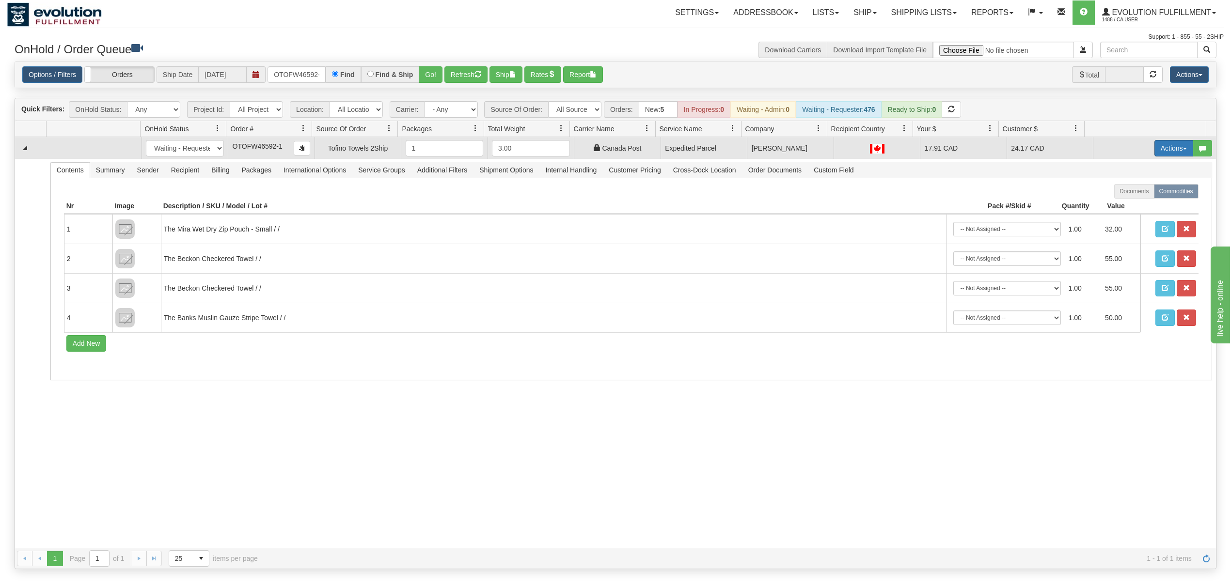
click at [1158, 152] on button "Actions" at bounding box center [1173, 148] width 39 height 16
click at [1125, 205] on span "Ship" at bounding box center [1135, 205] width 20 height 8
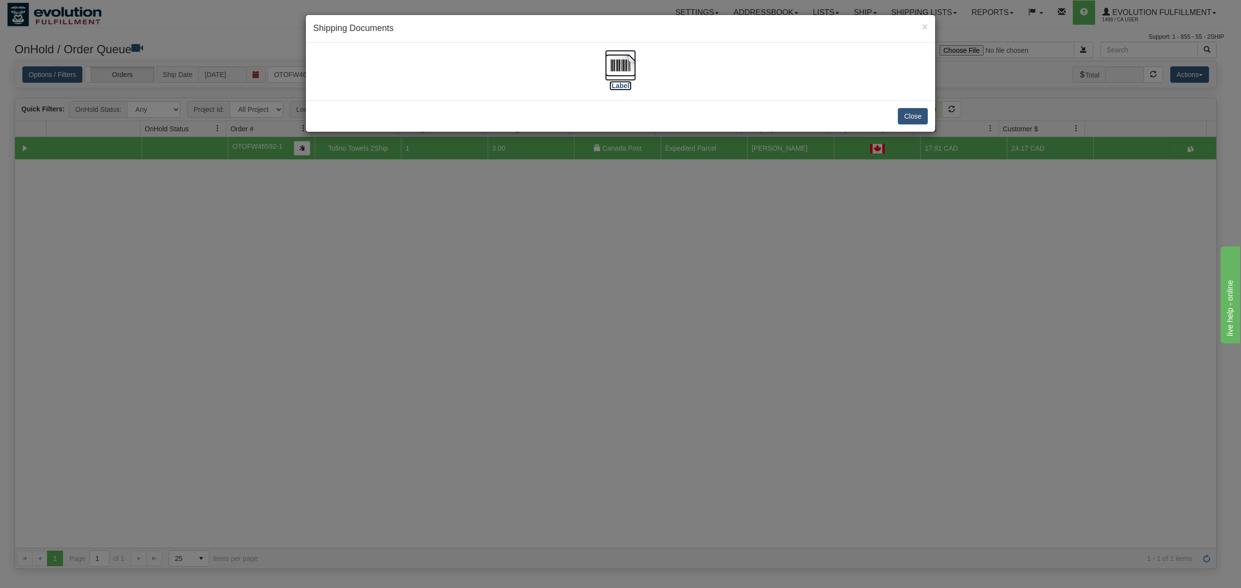
click at [613, 63] on img at bounding box center [620, 65] width 31 height 31
click at [915, 117] on button "Close" at bounding box center [912, 116] width 30 height 16
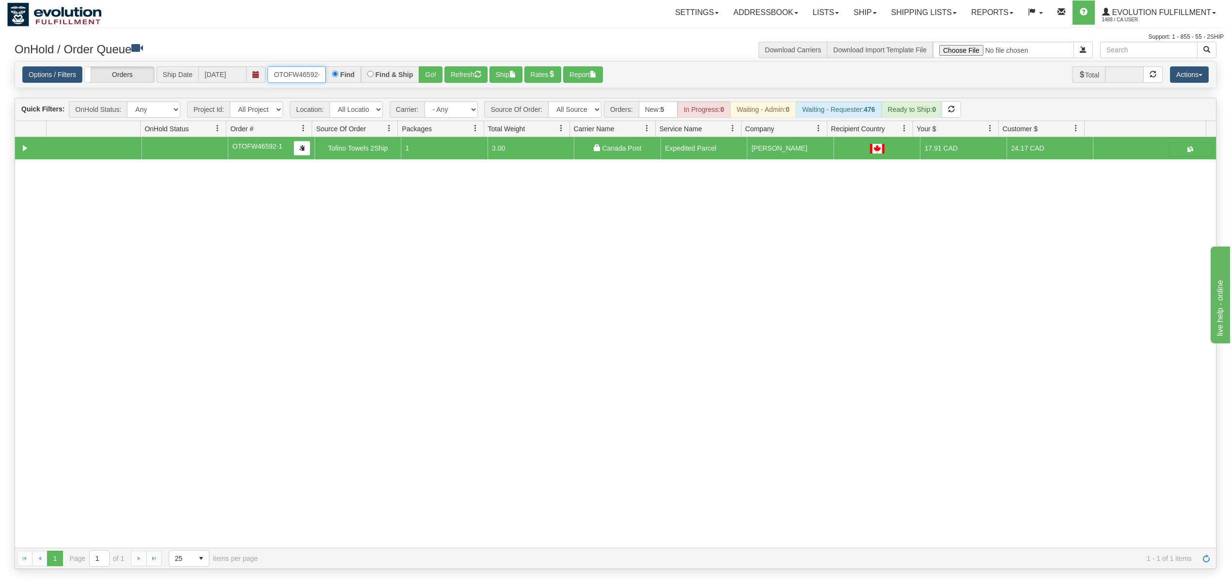
click at [299, 74] on input "OTOFW46592-1" at bounding box center [296, 74] width 58 height 16
click at [428, 72] on button "Go!" at bounding box center [431, 74] width 24 height 16
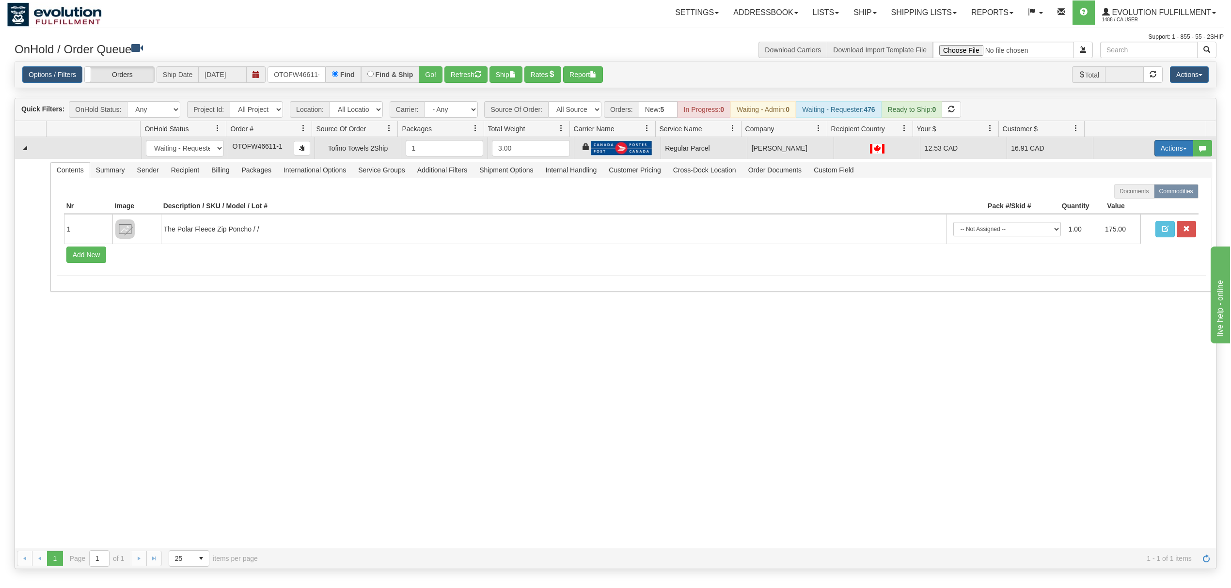
click at [1168, 154] on button "Actions" at bounding box center [1173, 148] width 39 height 16
click at [1138, 195] on span "Rate All Services" at bounding box center [1154, 192] width 58 height 8
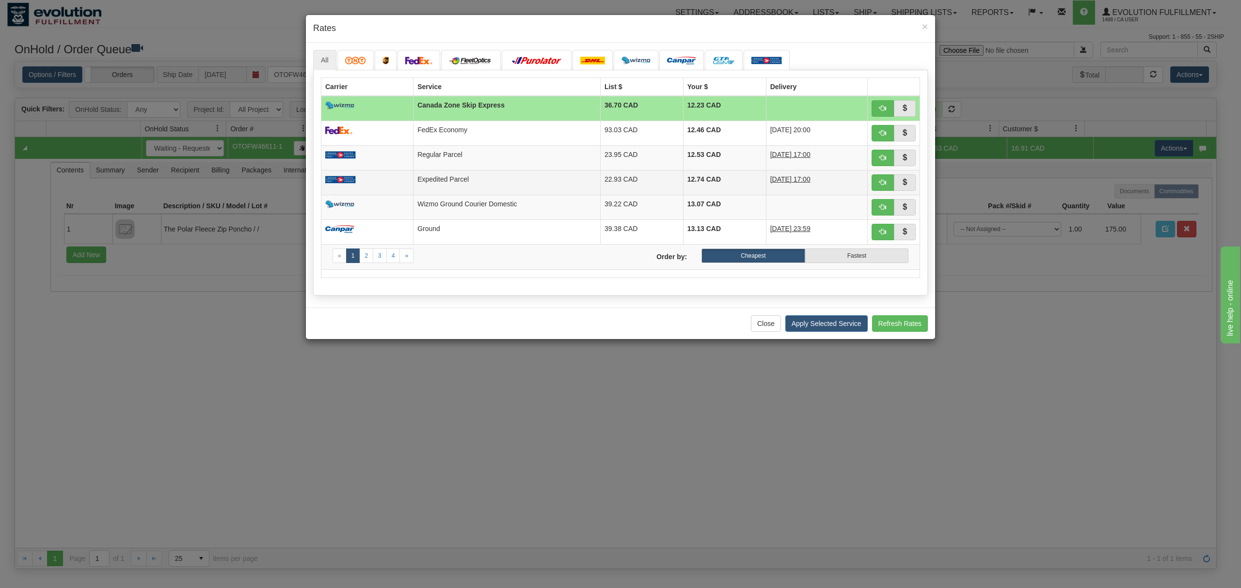
click at [478, 175] on td "Expedited Parcel" at bounding box center [506, 182] width 187 height 25
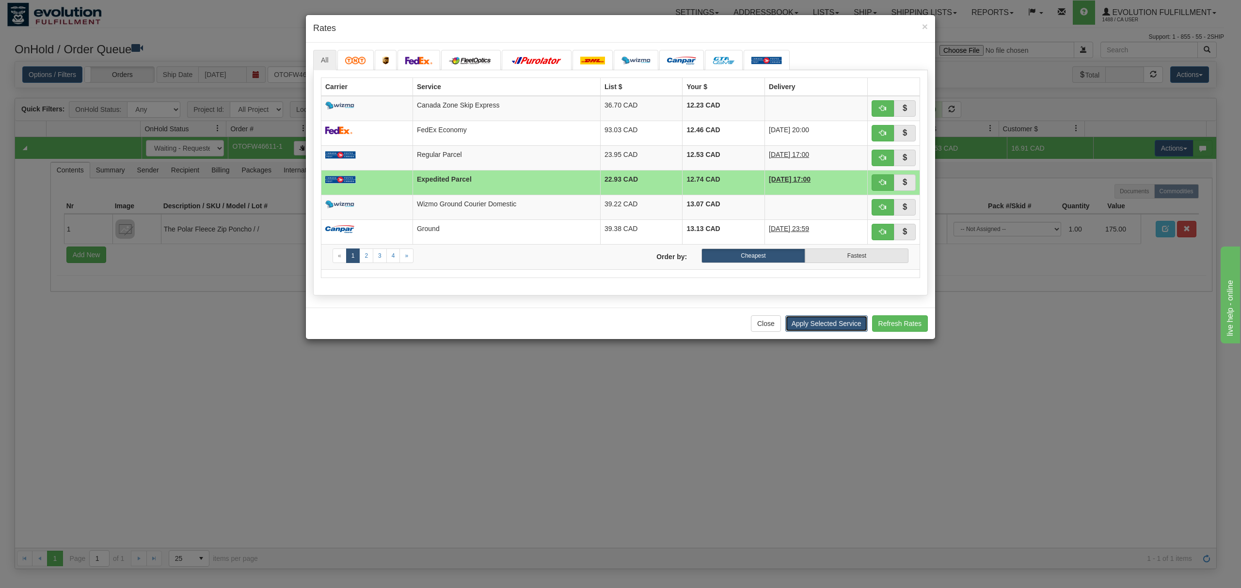
click at [815, 328] on button "Apply Selected Service" at bounding box center [826, 323] width 82 height 16
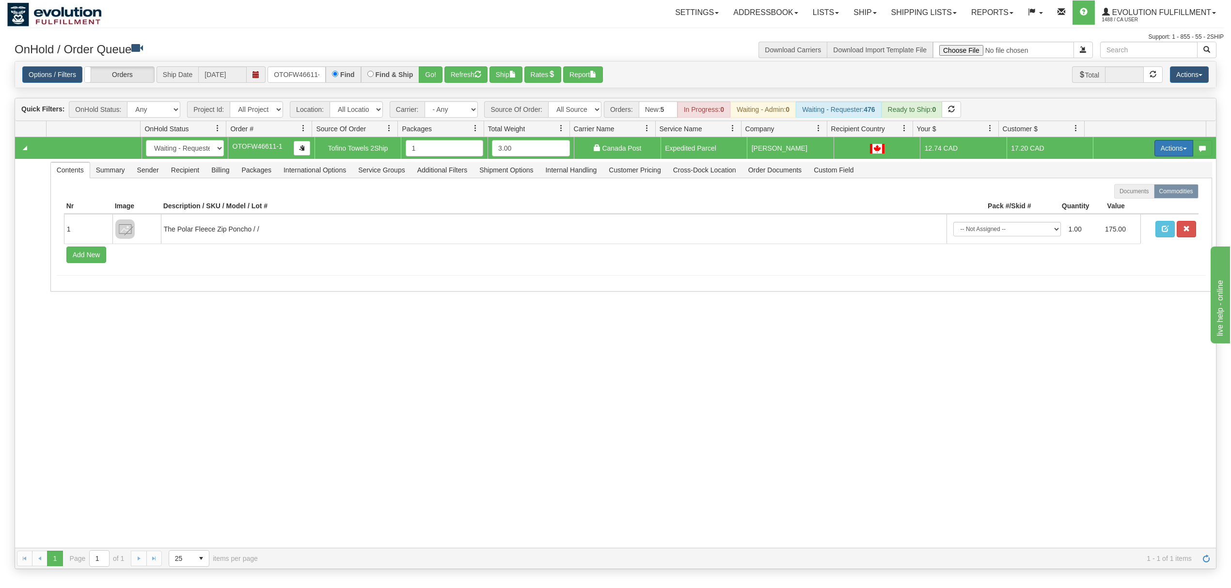
click at [1159, 148] on button "Actions" at bounding box center [1173, 148] width 39 height 16
click at [1125, 204] on span at bounding box center [1128, 204] width 7 height 7
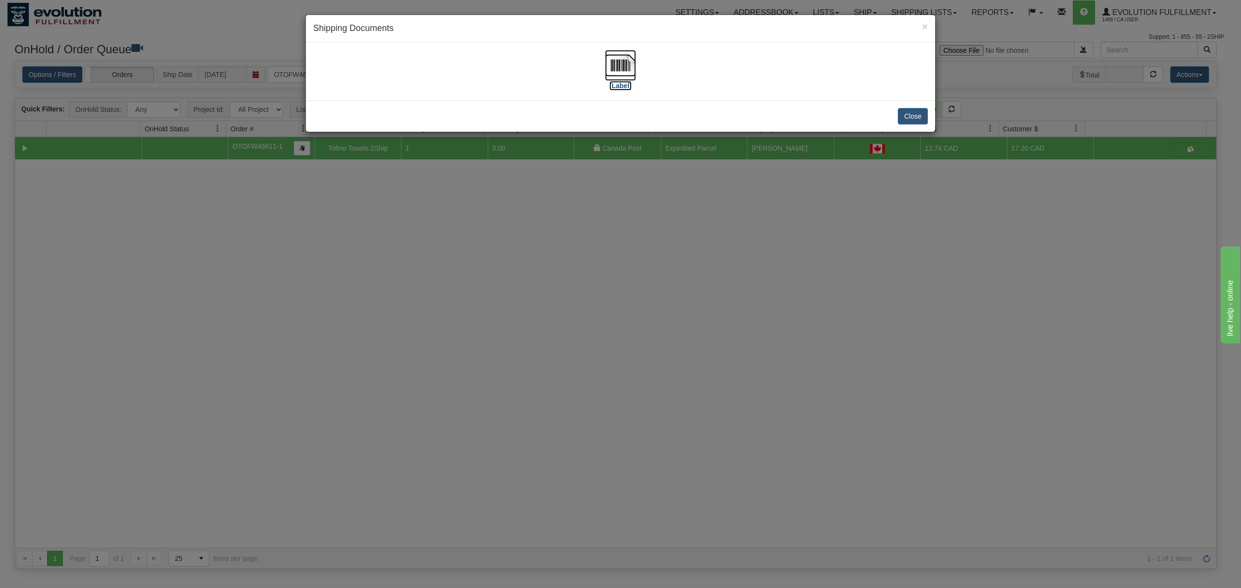
click at [624, 60] on img at bounding box center [620, 65] width 31 height 31
click at [919, 123] on button "Close" at bounding box center [912, 116] width 30 height 16
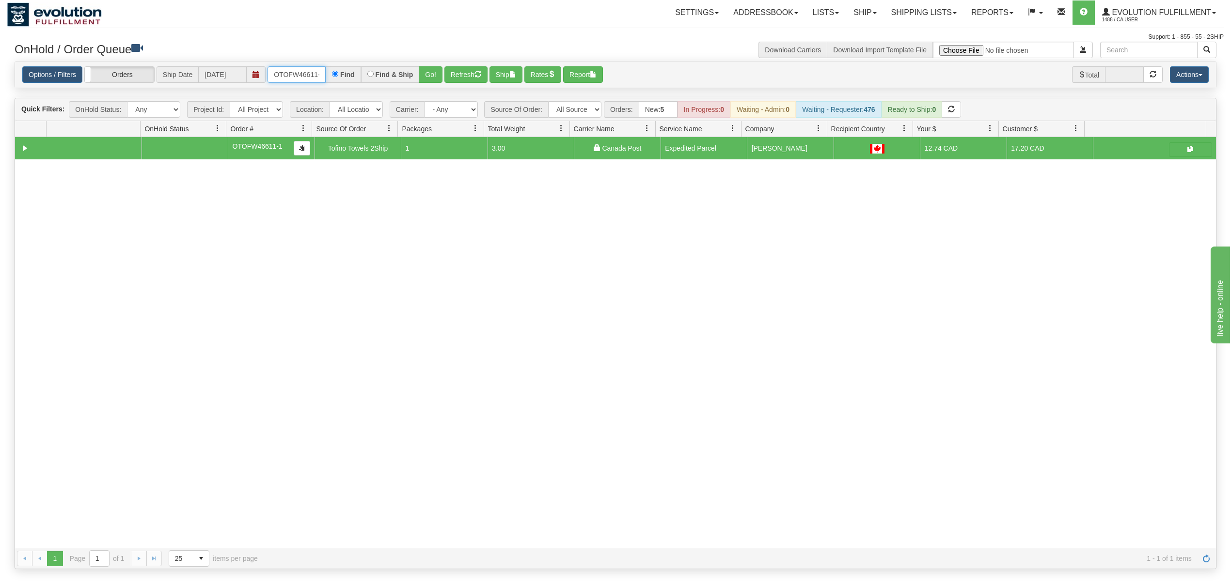
click at [306, 76] on input "OTOFW46611-1" at bounding box center [296, 74] width 58 height 16
click at [424, 72] on button "Go!" at bounding box center [431, 74] width 24 height 16
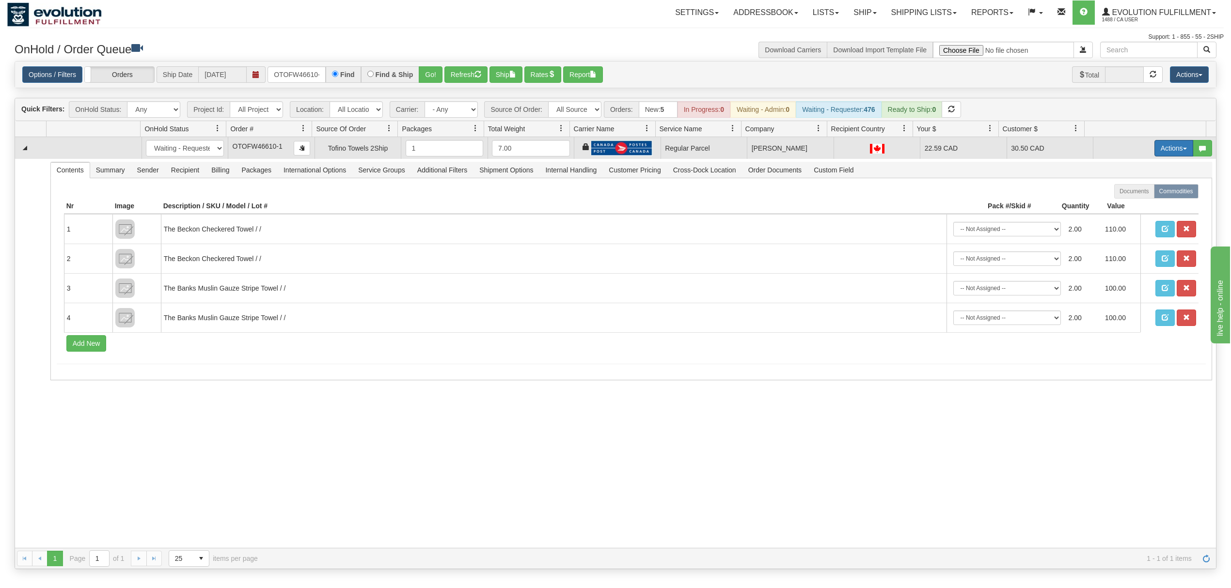
click at [1169, 149] on button "Actions" at bounding box center [1173, 148] width 39 height 16
click at [1148, 195] on span "Rate All Services" at bounding box center [1154, 192] width 58 height 8
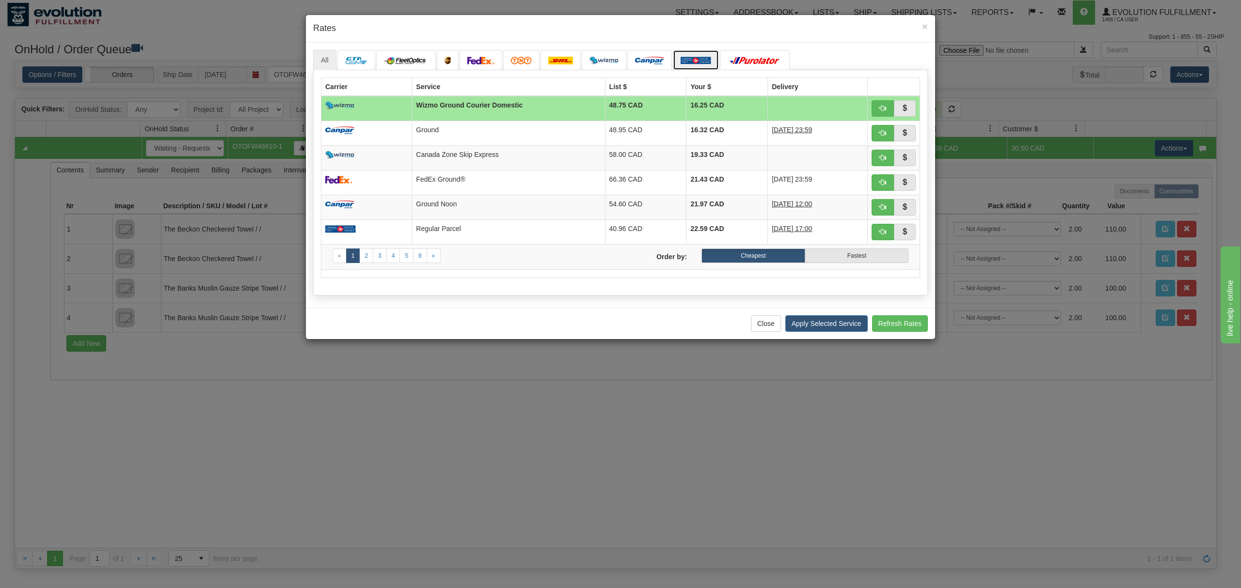
click at [695, 55] on link at bounding box center [696, 60] width 46 height 20
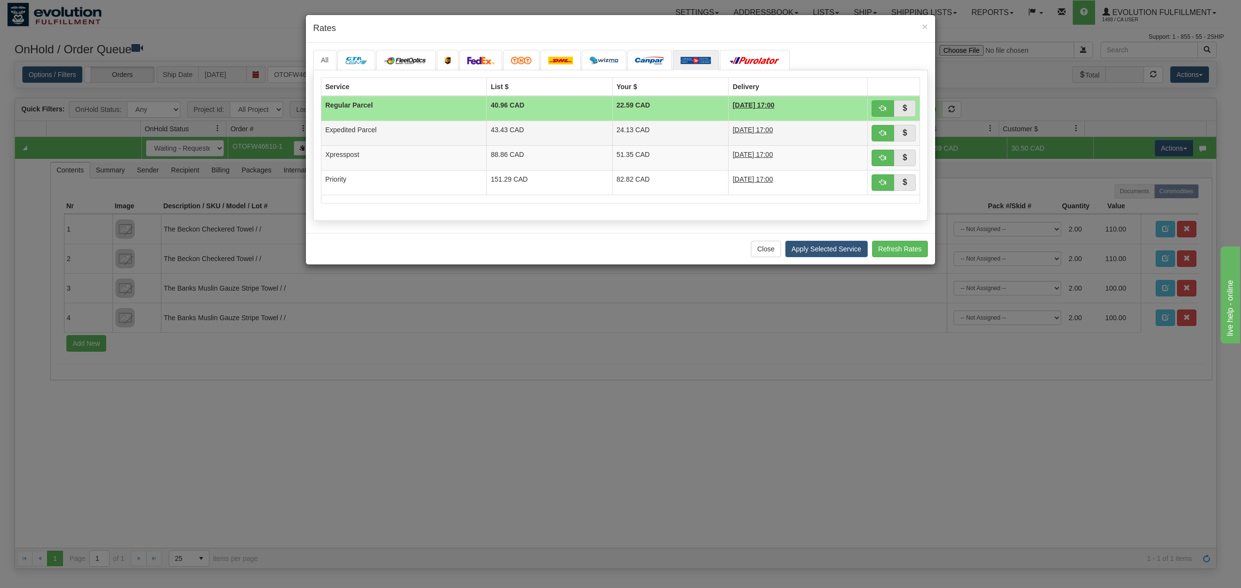
click at [503, 142] on td "43.43 CAD" at bounding box center [550, 133] width 126 height 25
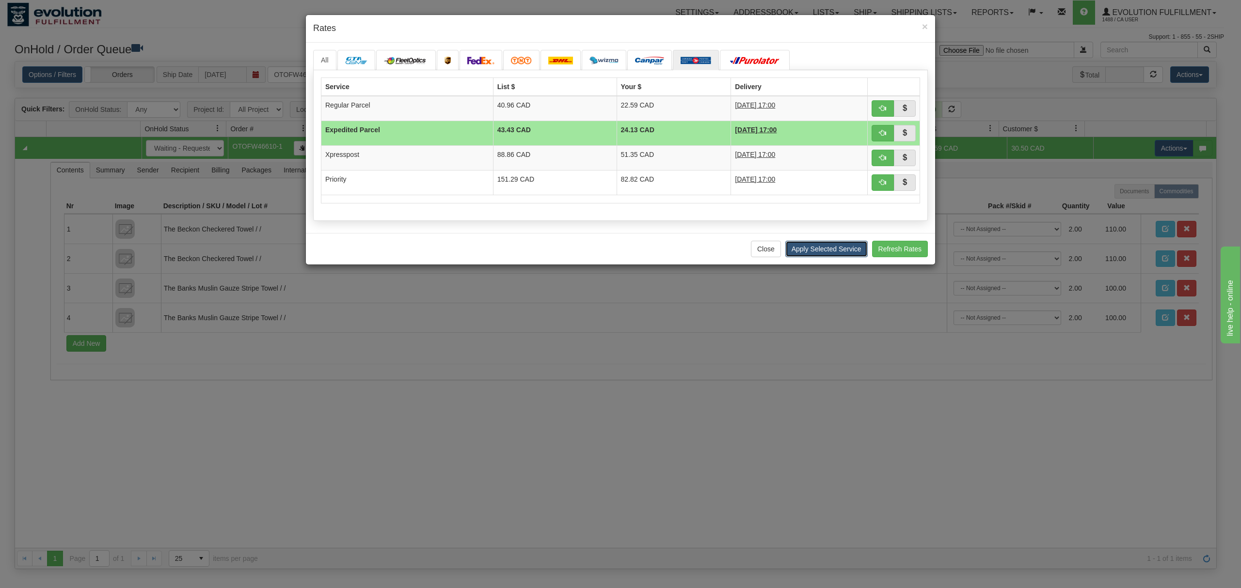
click at [814, 251] on button "Apply Selected Service" at bounding box center [826, 249] width 82 height 16
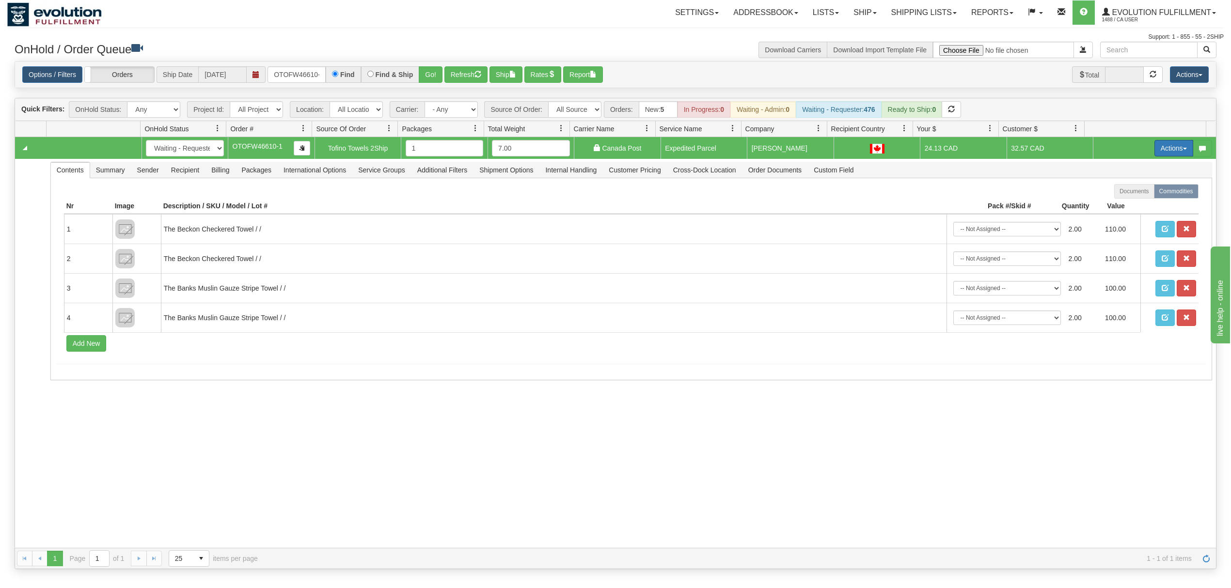
click at [1156, 154] on button "Actions" at bounding box center [1173, 148] width 39 height 16
click at [1125, 204] on span "Ship" at bounding box center [1135, 205] width 20 height 8
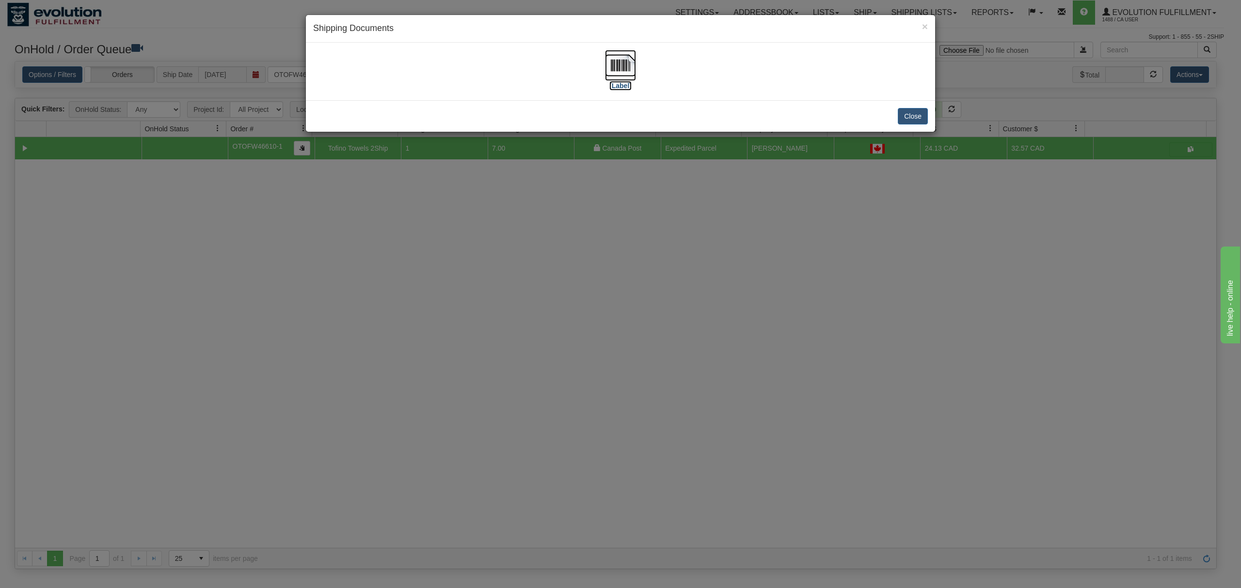
click at [617, 59] on img at bounding box center [620, 65] width 31 height 31
click at [913, 115] on button "Close" at bounding box center [912, 116] width 30 height 16
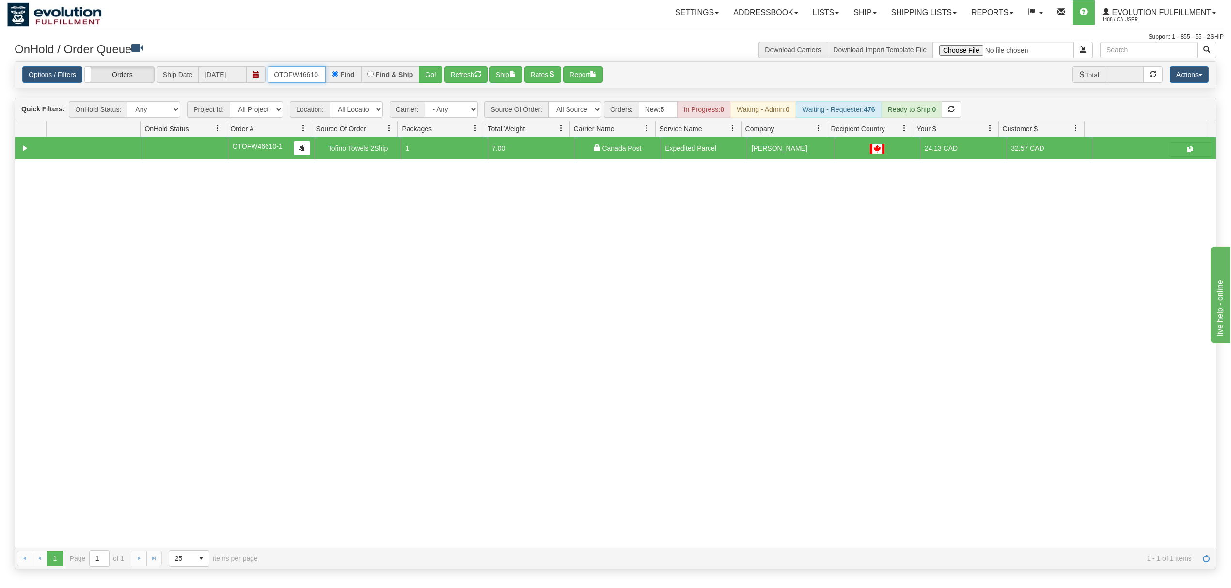
click at [294, 74] on input "OTOFW46610-1" at bounding box center [296, 74] width 58 height 16
click at [431, 70] on button "Go!" at bounding box center [431, 74] width 24 height 16
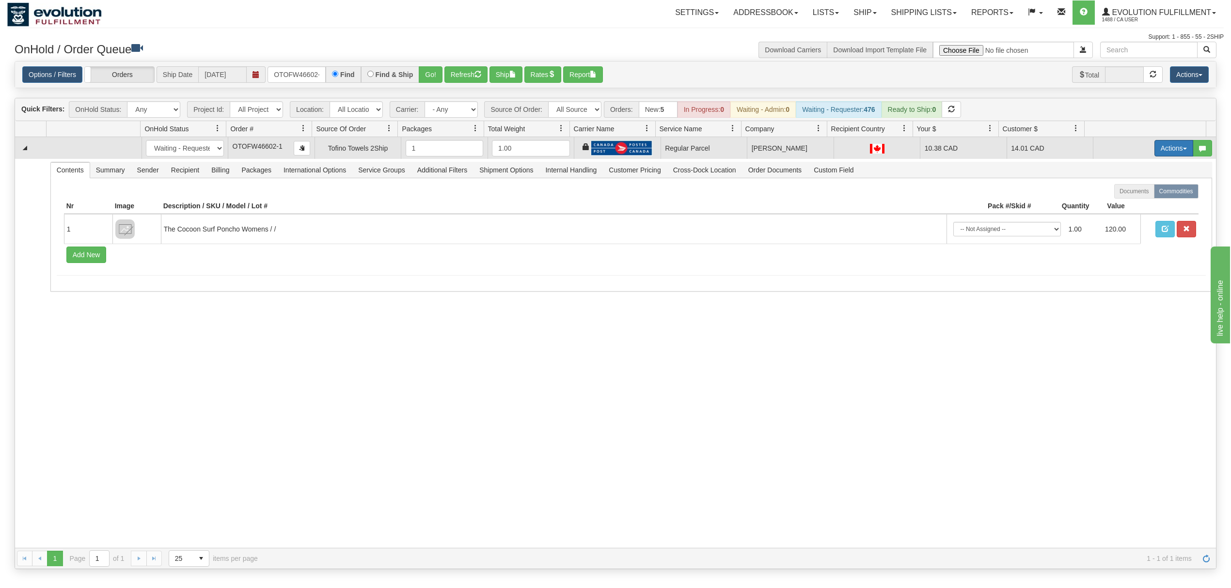
click at [1165, 152] on button "Actions" at bounding box center [1173, 148] width 39 height 16
click at [1140, 194] on span "Rate All Services" at bounding box center [1154, 192] width 58 height 8
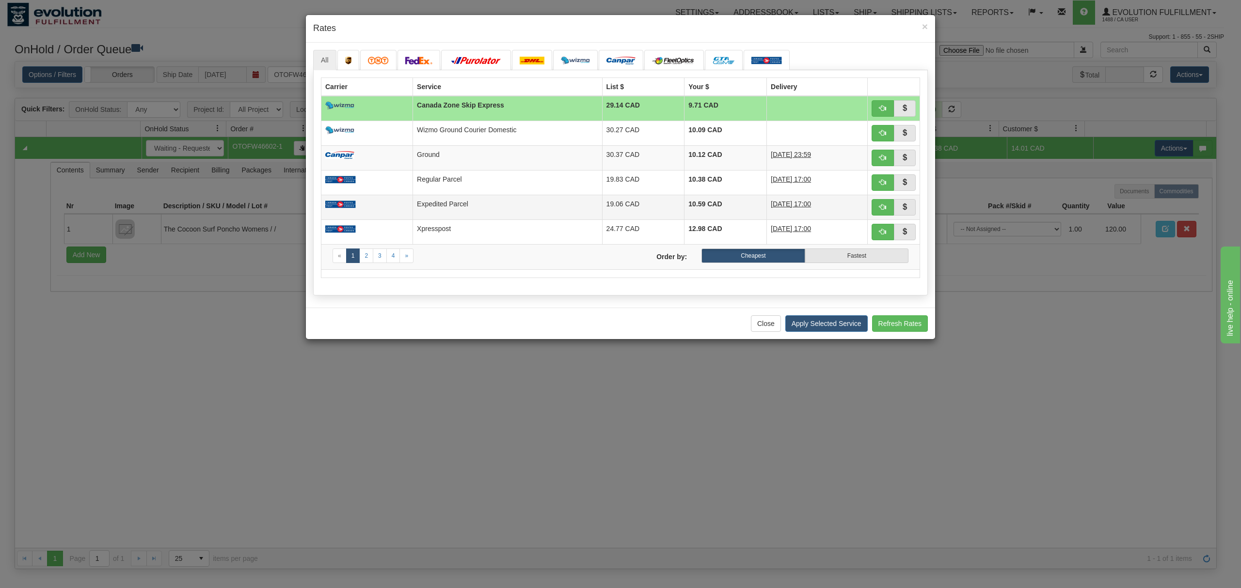
click at [434, 198] on td "Expedited Parcel" at bounding box center [507, 207] width 189 height 25
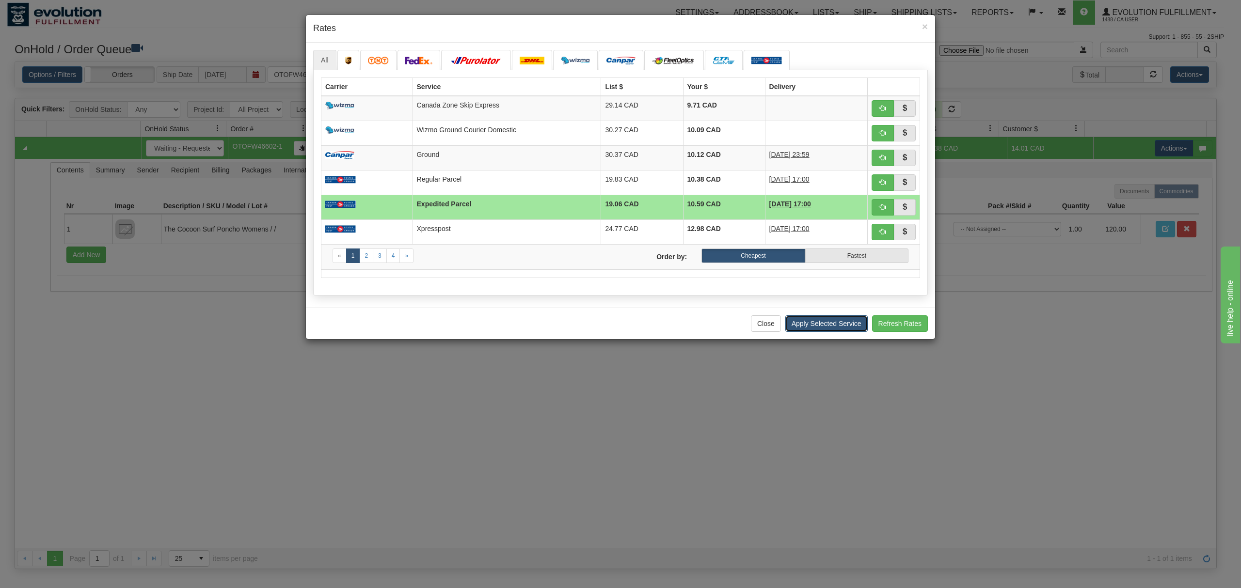
click at [842, 322] on button "Apply Selected Service" at bounding box center [826, 323] width 82 height 16
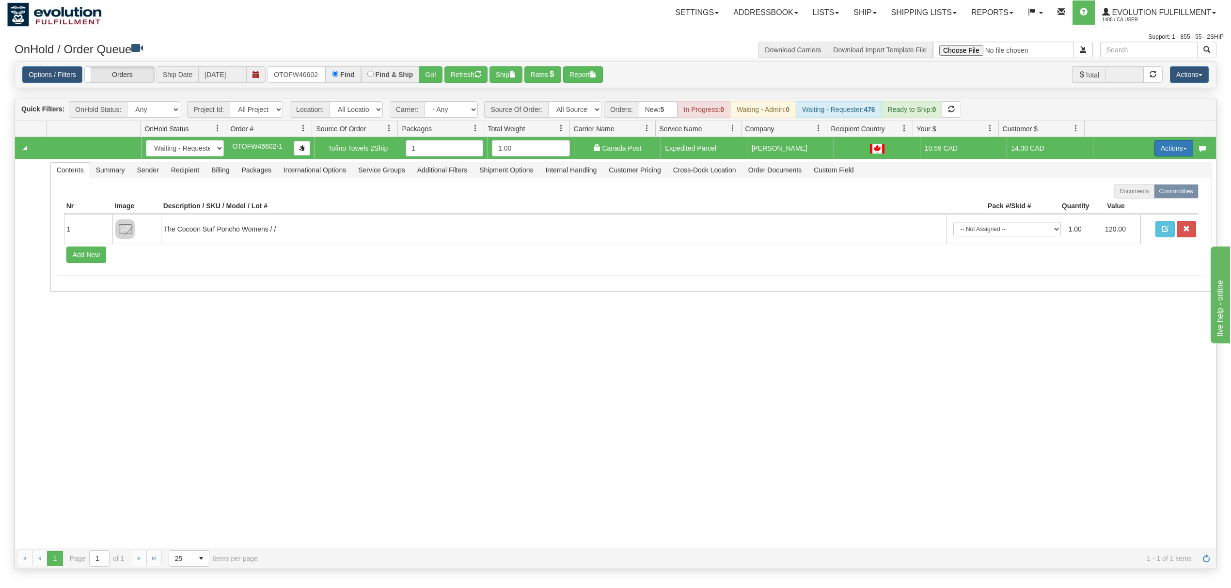
click at [1154, 156] on button "Actions" at bounding box center [1173, 148] width 39 height 16
click at [1132, 205] on span "Ship" at bounding box center [1135, 205] width 20 height 8
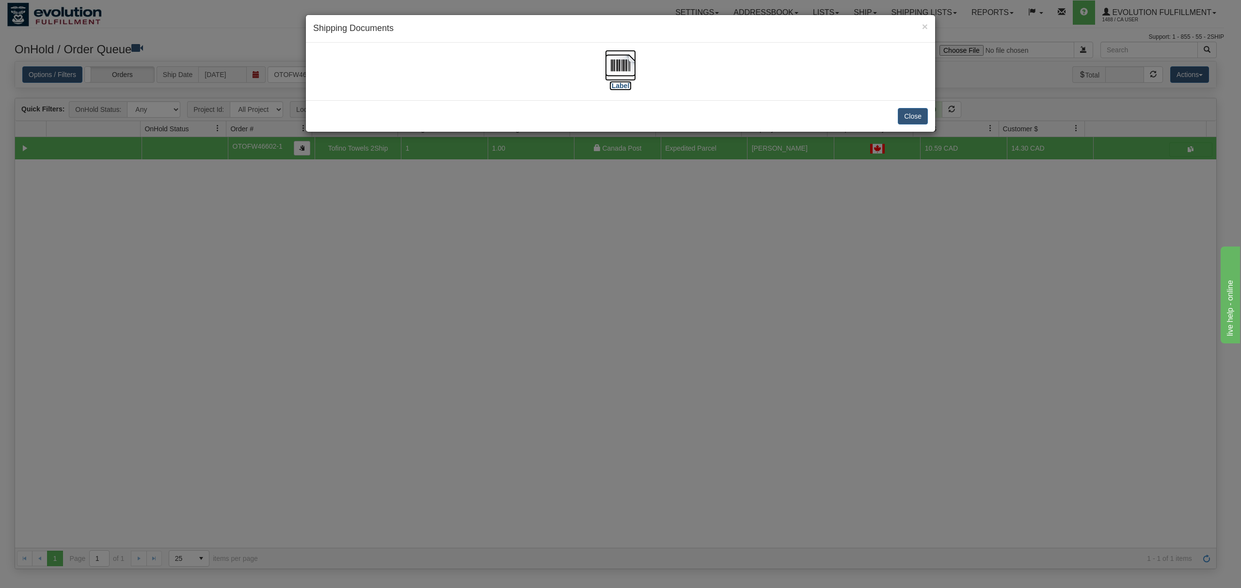
click at [625, 64] on img at bounding box center [620, 65] width 31 height 31
click at [918, 111] on button "Close" at bounding box center [912, 116] width 30 height 16
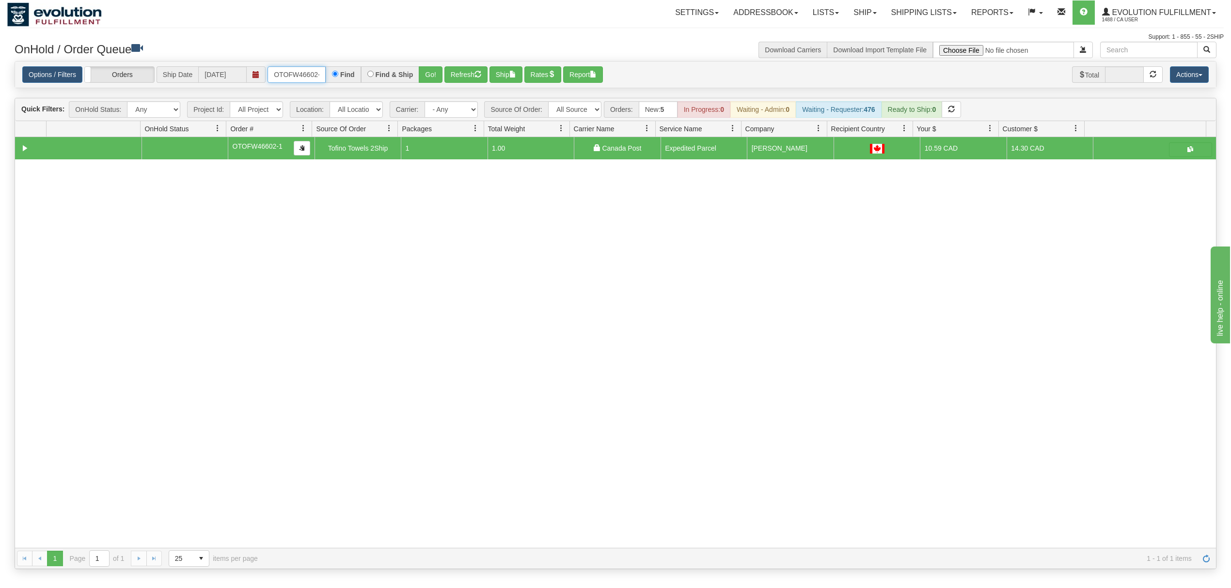
click at [289, 70] on input "OTOFW46602-1" at bounding box center [296, 74] width 58 height 16
type input "OAAI339265"
click at [431, 75] on button "Go!" at bounding box center [431, 74] width 24 height 16
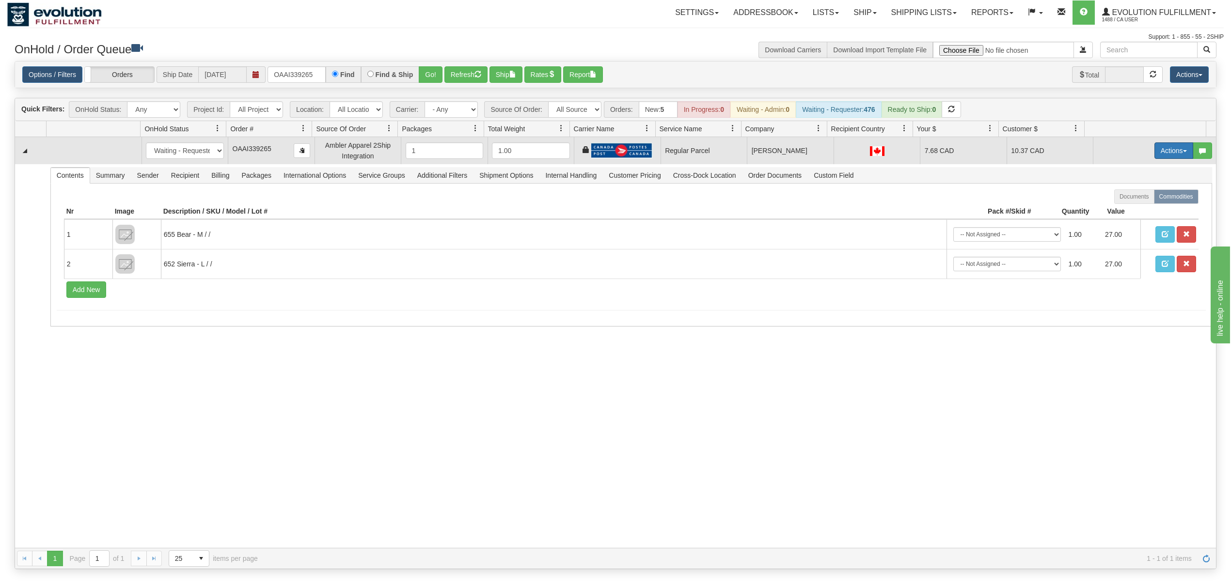
click at [1156, 157] on button "Actions" at bounding box center [1173, 150] width 39 height 16
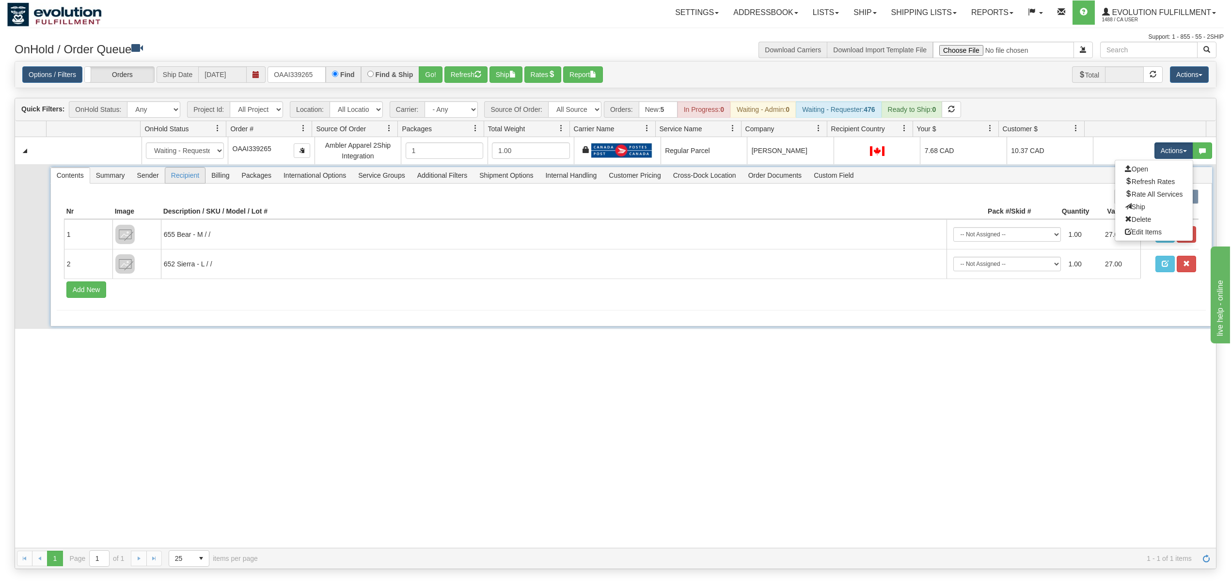
click at [190, 180] on span "Recipient" at bounding box center [185, 176] width 40 height 16
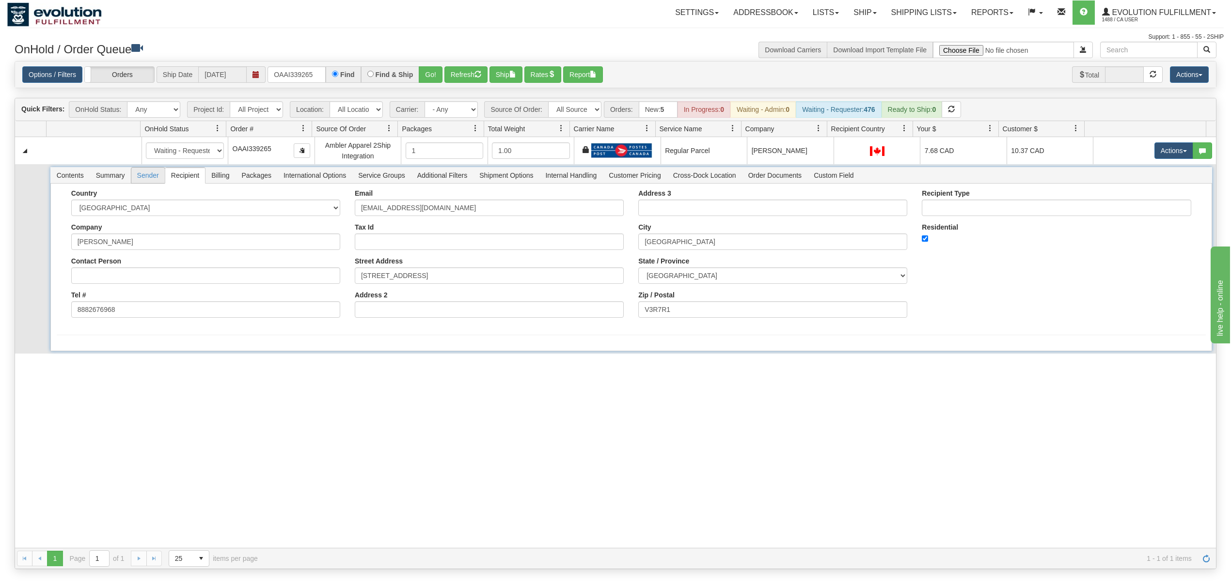
click at [136, 180] on span "Sender" at bounding box center [147, 176] width 33 height 16
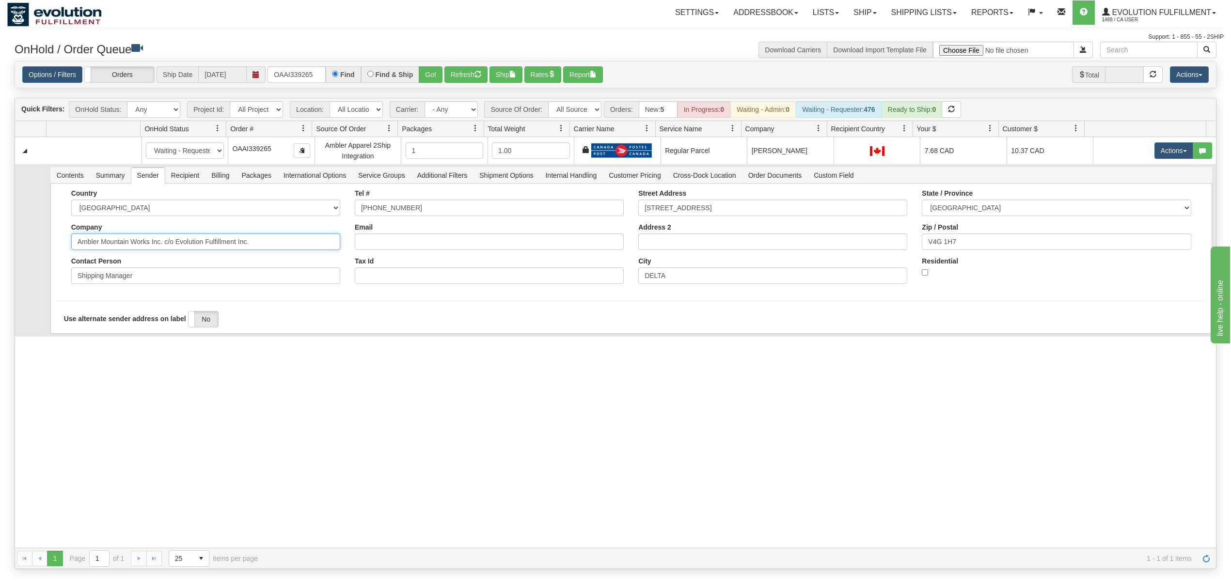
drag, startPoint x: 287, startPoint y: 248, endPoint x: 161, endPoint y: 263, distance: 126.8
click at [161, 263] on div "Country [GEOGRAPHIC_DATA] [GEOGRAPHIC_DATA] [GEOGRAPHIC_DATA] [GEOGRAPHIC_DATA]…" at bounding box center [205, 240] width 283 height 102
type input "Ambler Mountain Works Inc"
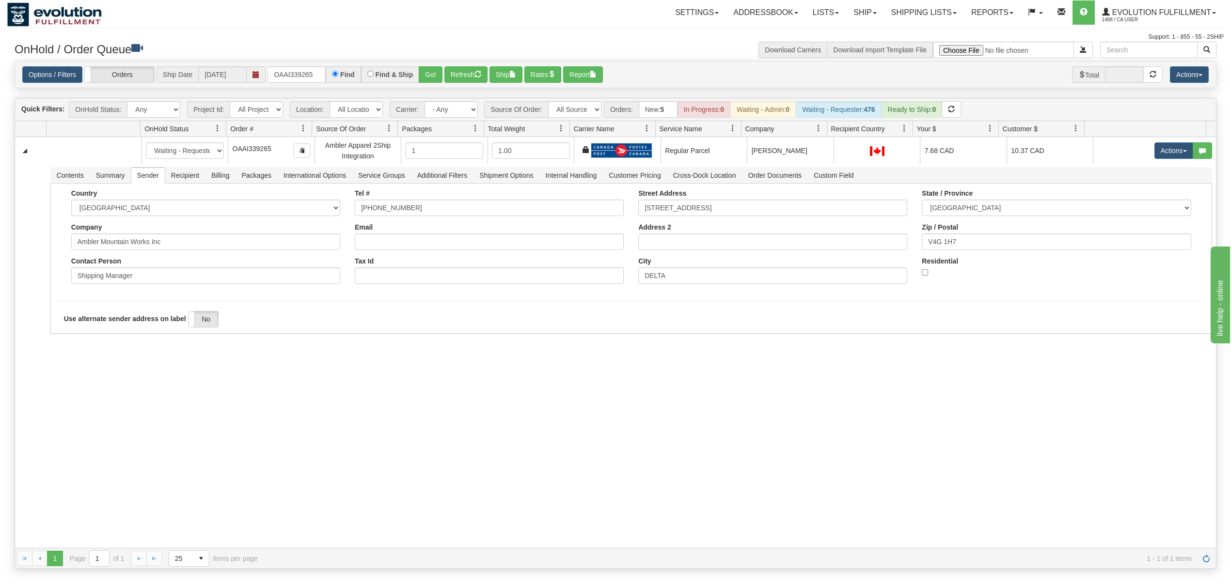
click at [80, 361] on div "31471850 EVOLUTION V3 90703433 90703434 New In Progress Waiting - Admin Waiting…" at bounding box center [615, 342] width 1201 height 411
click at [69, 340] on button "Save" at bounding box center [71, 336] width 28 height 16
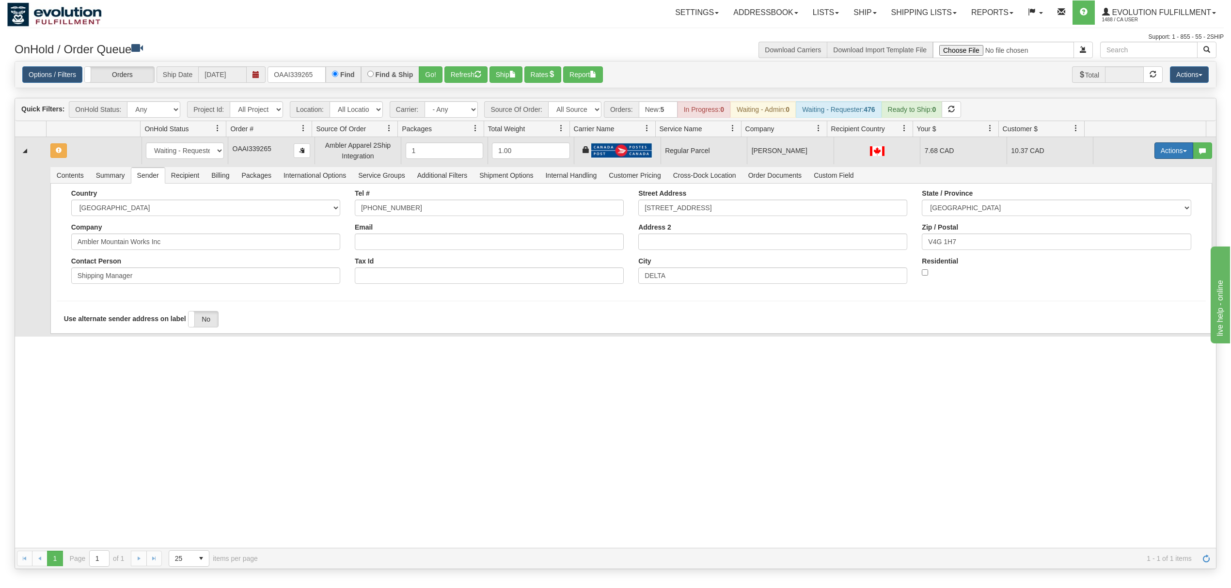
click at [1166, 156] on button "Actions" at bounding box center [1173, 150] width 39 height 16
click at [1136, 198] on span "Rate All Services" at bounding box center [1154, 194] width 58 height 8
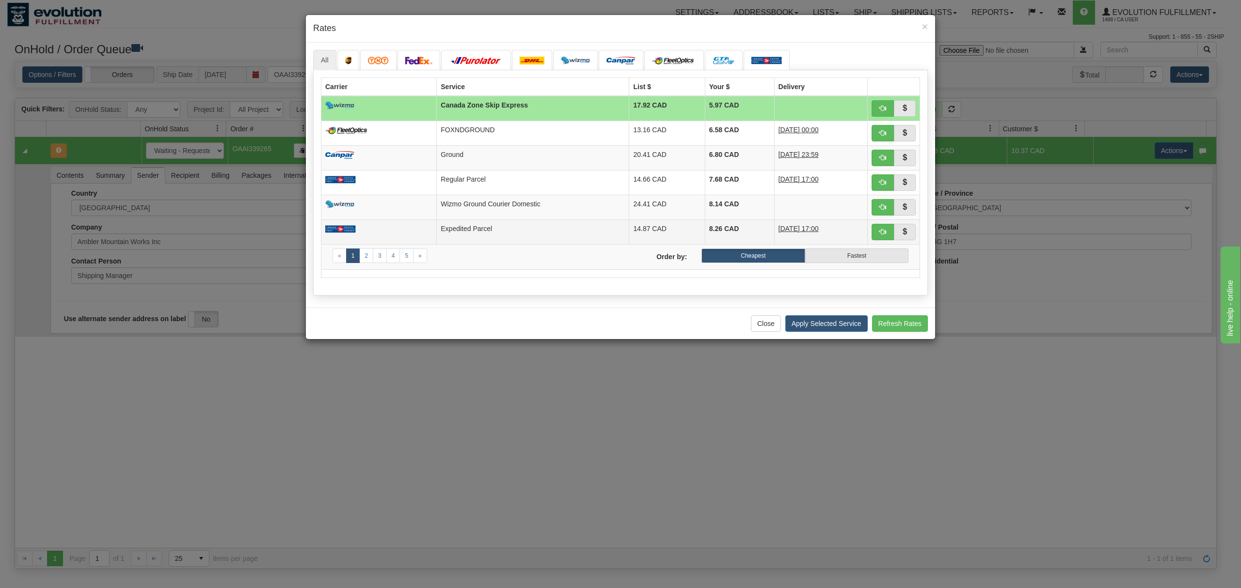
click at [457, 231] on td "Expedited Parcel" at bounding box center [533, 232] width 192 height 25
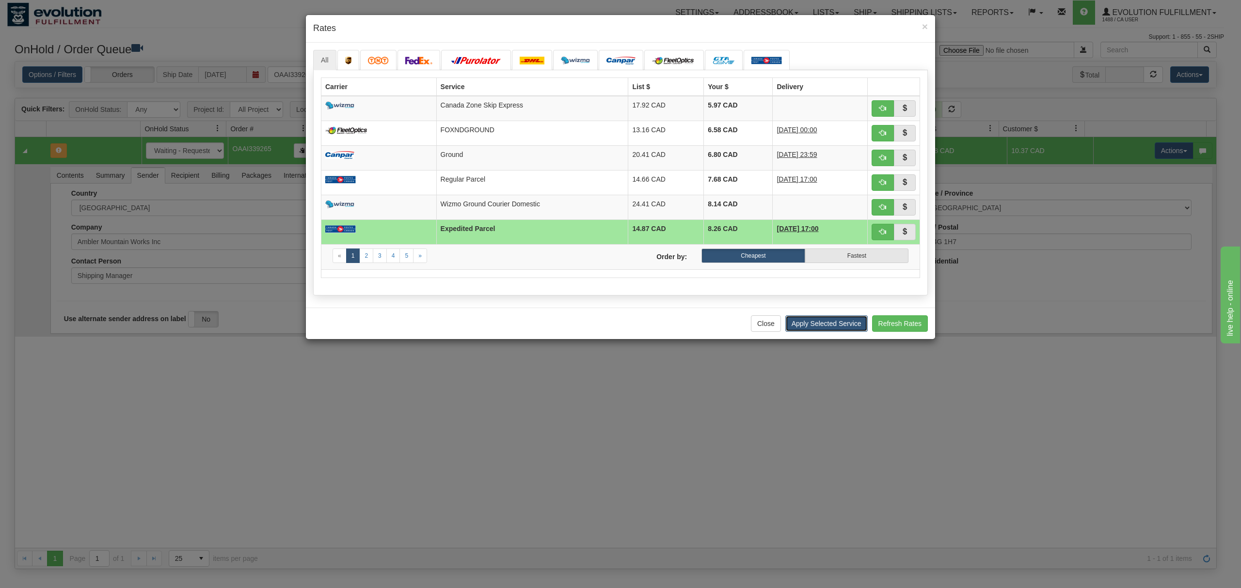
click at [800, 322] on button "Apply Selected Service" at bounding box center [826, 323] width 82 height 16
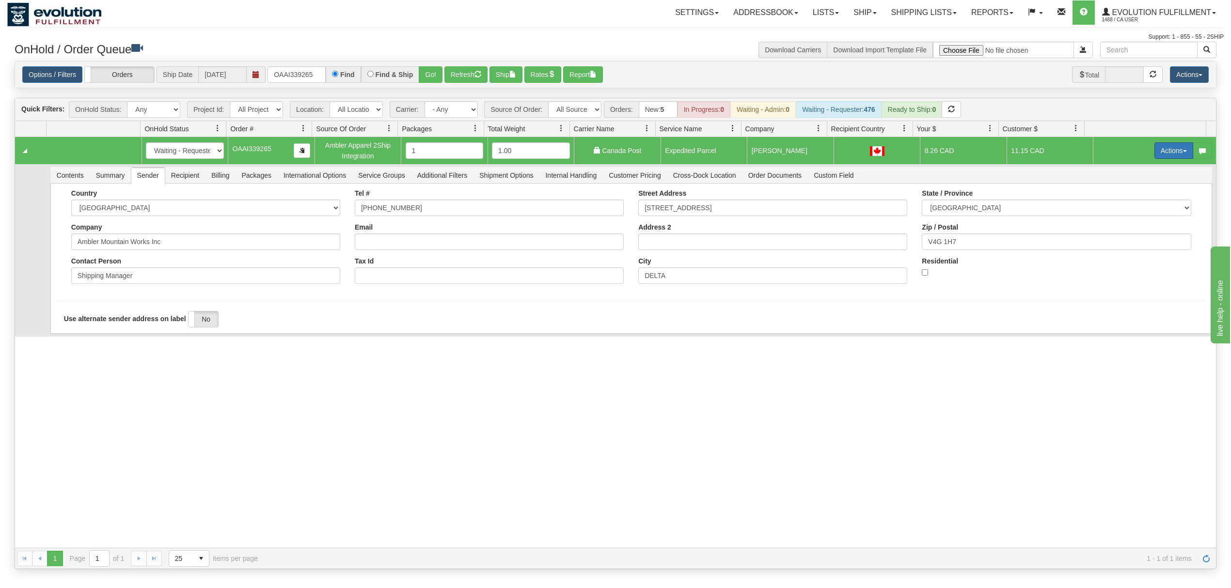
click at [1167, 156] on button "Actions" at bounding box center [1173, 150] width 39 height 16
click at [1136, 206] on link "Ship" at bounding box center [1154, 207] width 78 height 13
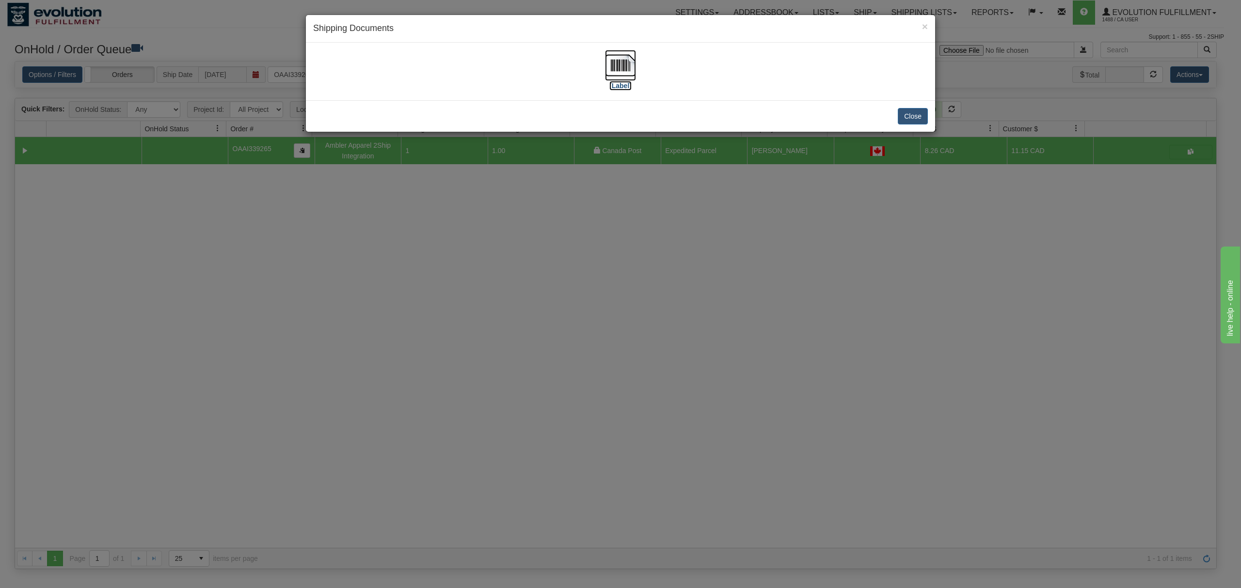
click at [625, 67] on img at bounding box center [620, 65] width 31 height 31
click at [923, 111] on button "Close" at bounding box center [912, 116] width 30 height 16
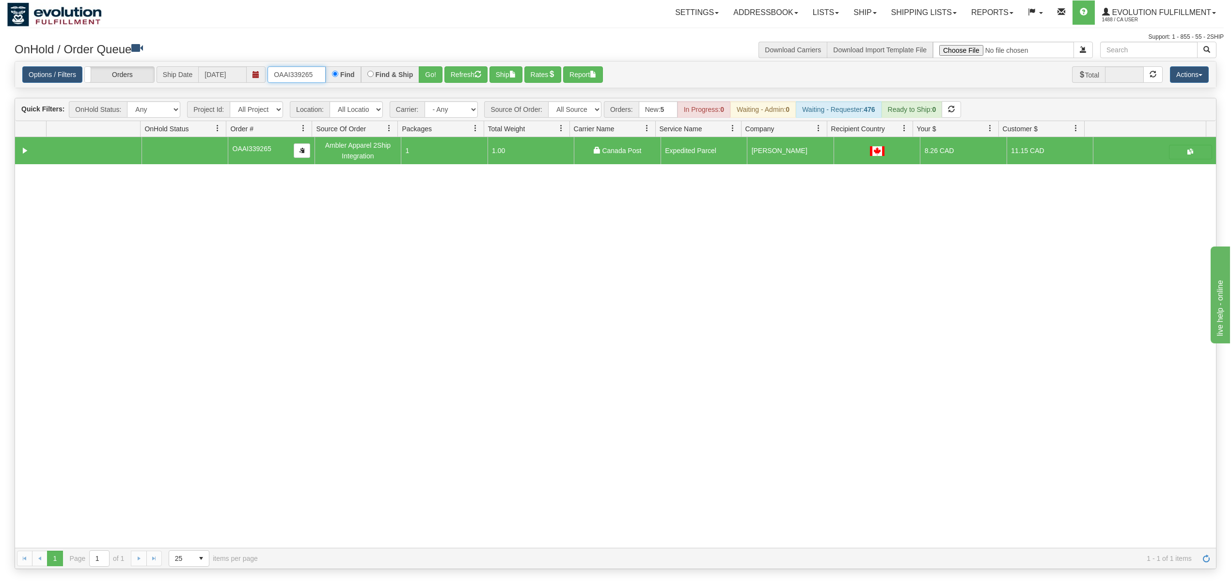
click at [307, 74] on input "OAAI339265" at bounding box center [296, 74] width 58 height 16
click at [442, 78] on button "Go!" at bounding box center [431, 74] width 24 height 16
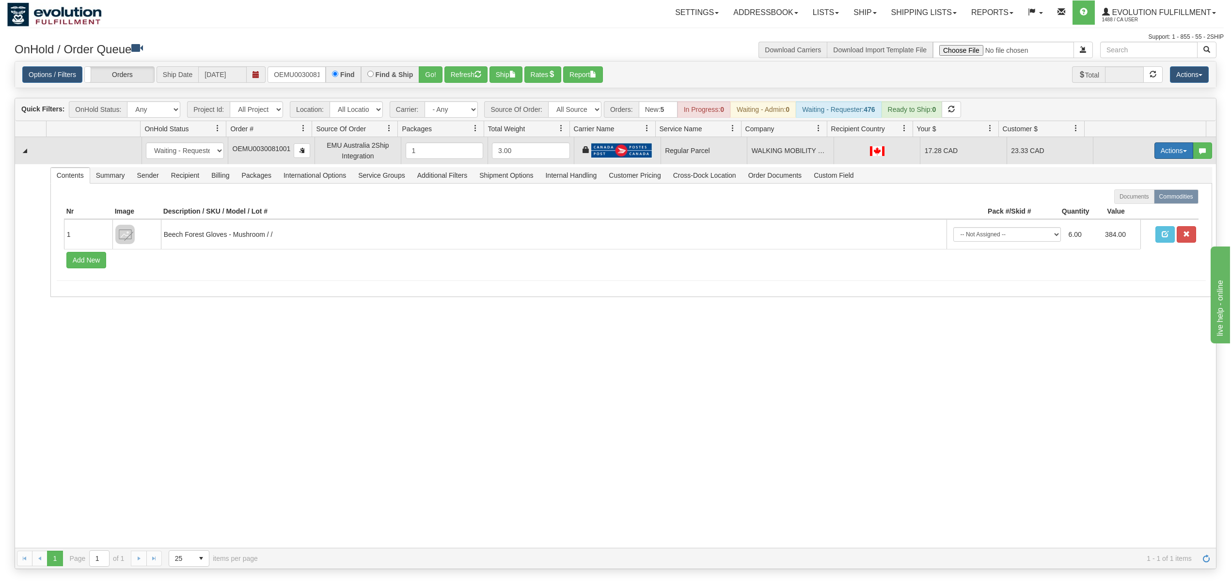
click at [1160, 146] on button "Actions" at bounding box center [1173, 150] width 39 height 16
click at [1131, 197] on span "Rate All Services" at bounding box center [1154, 194] width 58 height 8
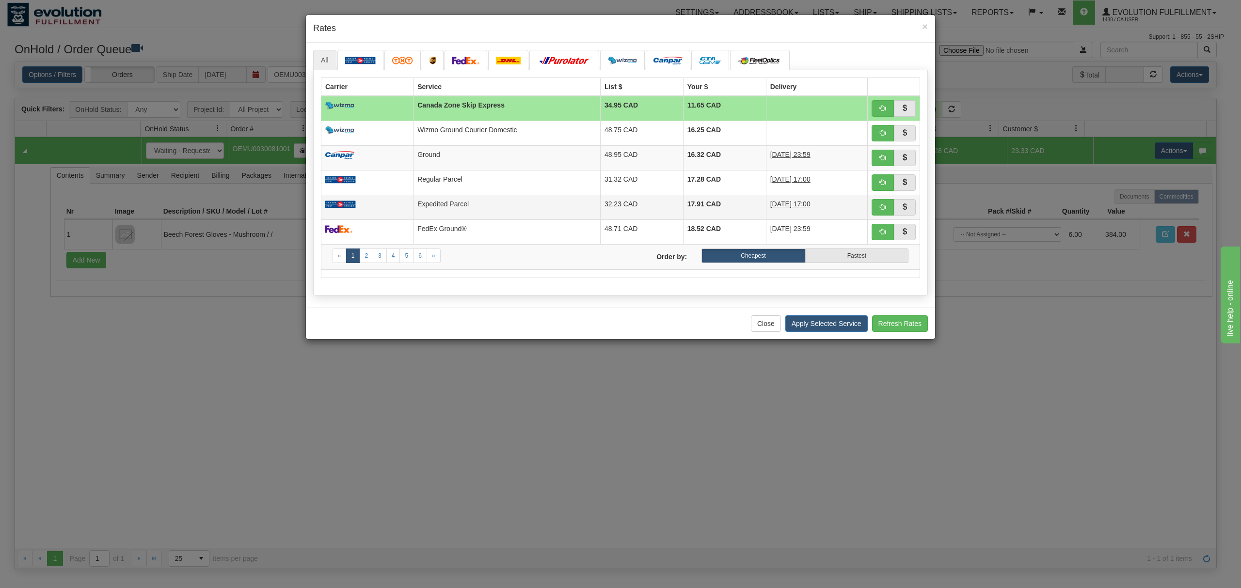
click at [491, 210] on td "Expedited Parcel" at bounding box center [506, 207] width 187 height 25
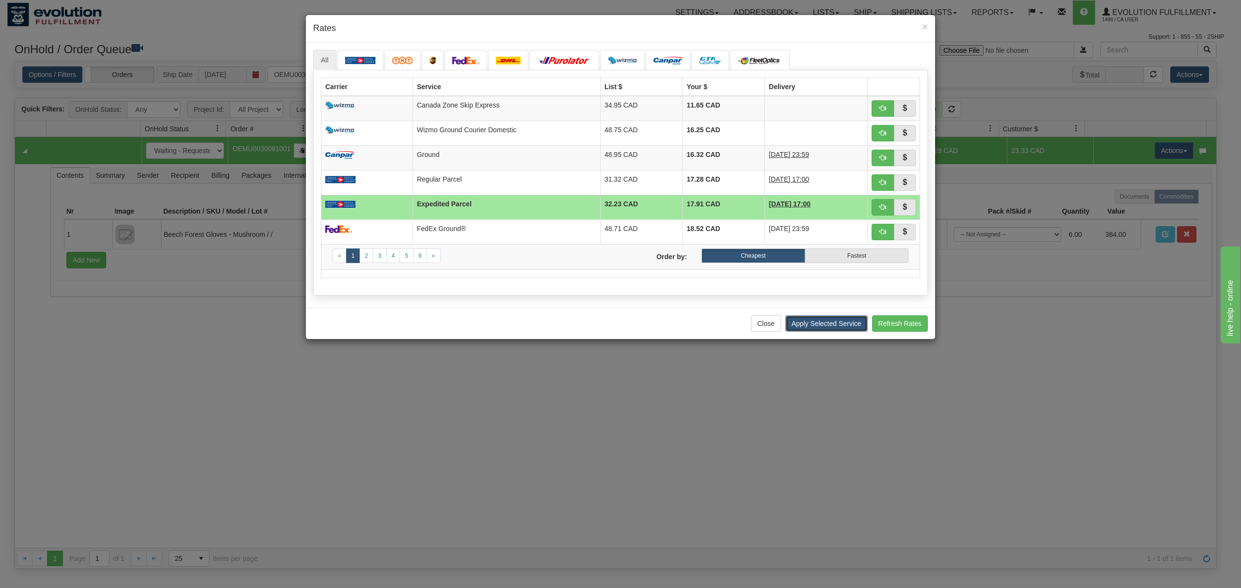
click at [841, 330] on button "Apply Selected Service" at bounding box center [826, 323] width 82 height 16
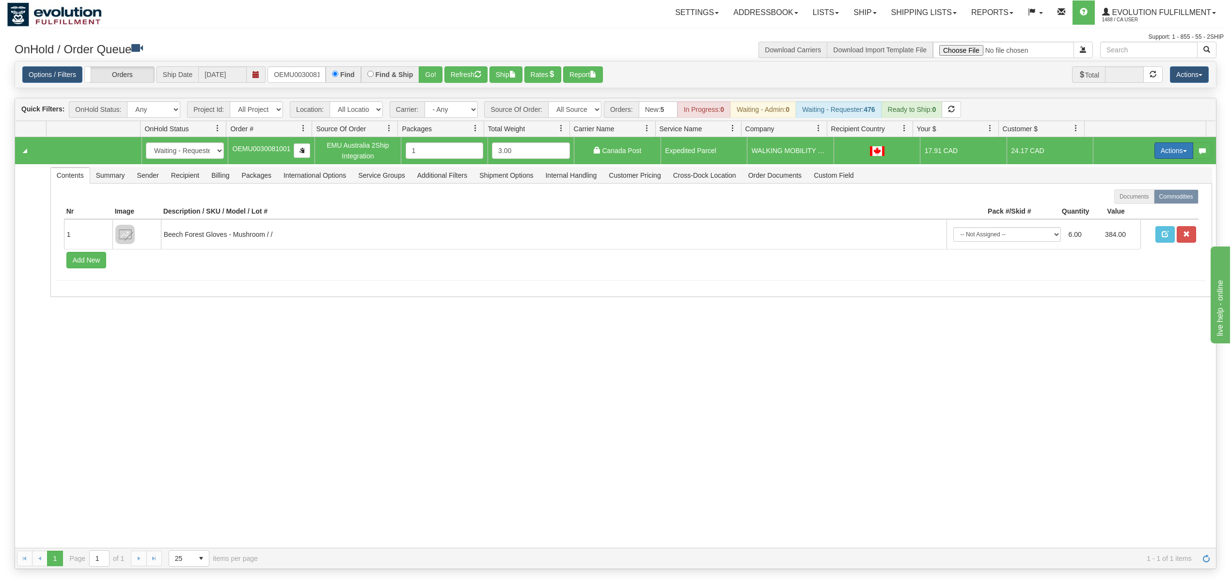
click at [1162, 146] on button "Actions" at bounding box center [1173, 150] width 39 height 16
click at [1127, 210] on span "Ship" at bounding box center [1135, 207] width 20 height 8
click at [1161, 155] on button "Actions" at bounding box center [1173, 150] width 39 height 16
click at [1138, 196] on span "Rate All Services" at bounding box center [1154, 194] width 58 height 8
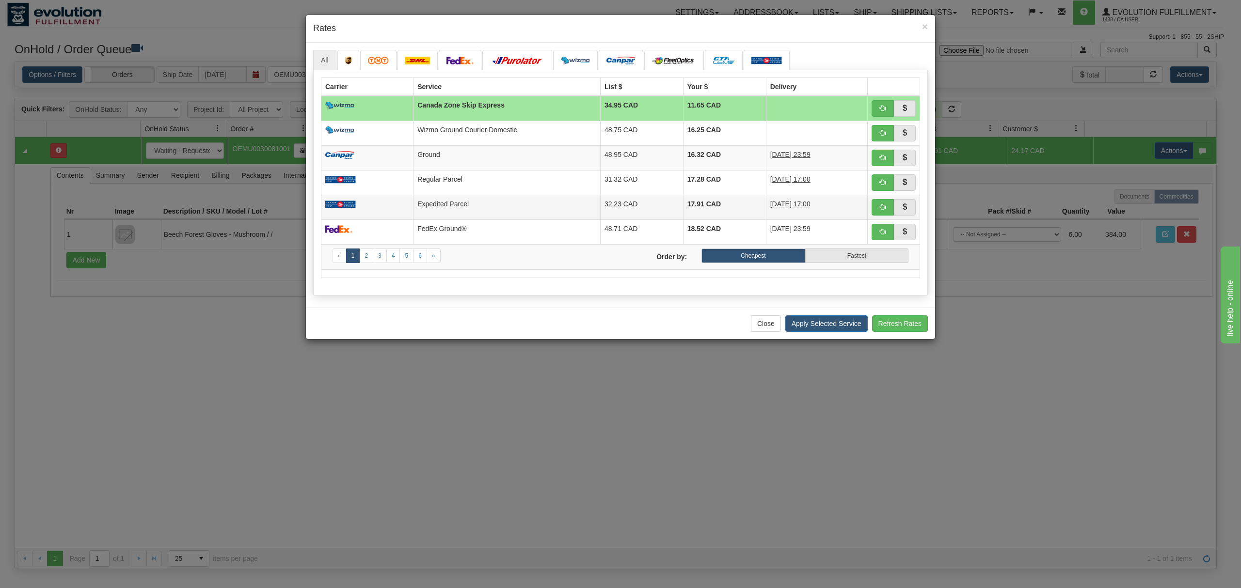
drag, startPoint x: 493, startPoint y: 208, endPoint x: 530, endPoint y: 211, distance: 37.5
click at [495, 208] on td "Expedited Parcel" at bounding box center [506, 207] width 187 height 25
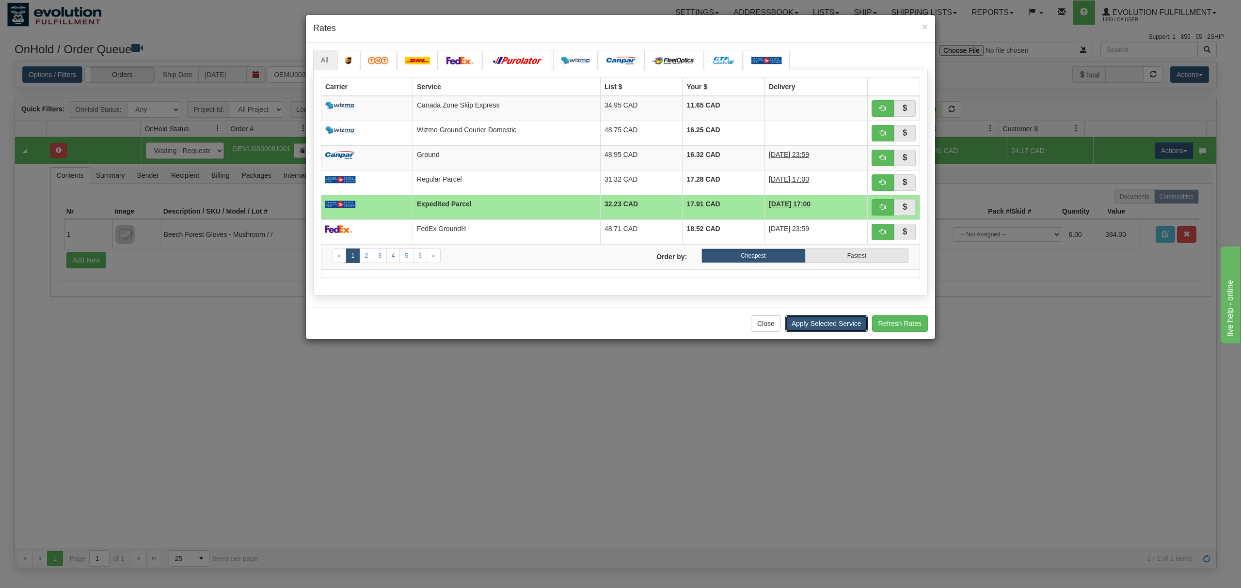
drag, startPoint x: 832, startPoint y: 332, endPoint x: 852, endPoint y: 332, distance: 20.4
click at [832, 332] on button "Apply Selected Service" at bounding box center [826, 323] width 82 height 16
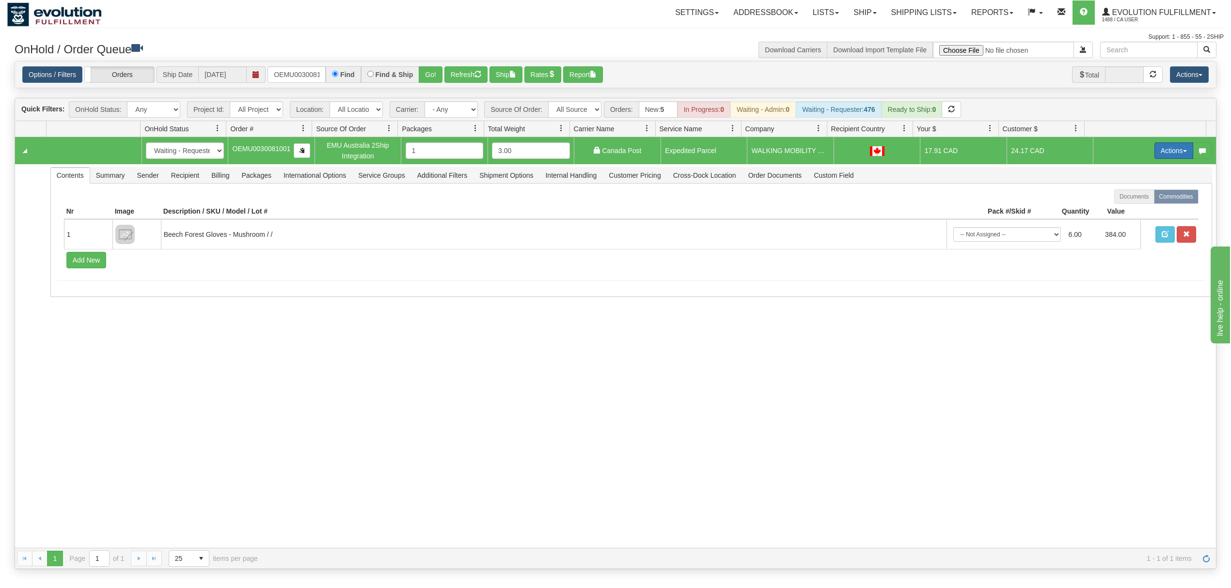
click at [1156, 157] on button "Actions" at bounding box center [1173, 150] width 39 height 16
click at [1132, 206] on link "Ship" at bounding box center [1154, 207] width 78 height 13
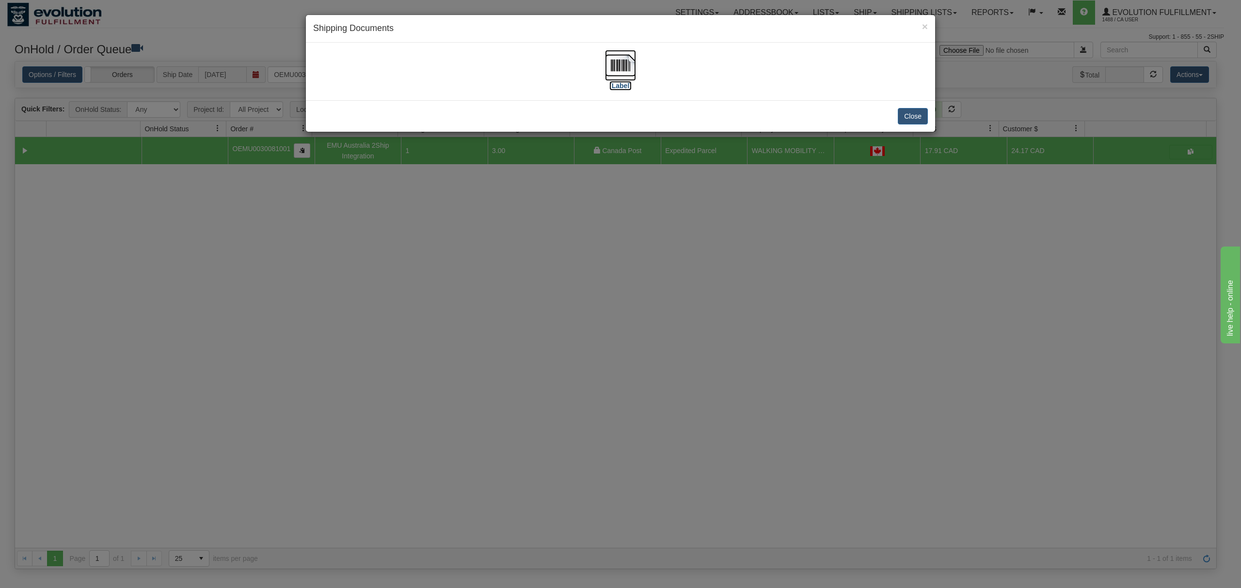
click at [619, 67] on img at bounding box center [620, 65] width 31 height 31
click at [913, 117] on button "Close" at bounding box center [912, 116] width 30 height 16
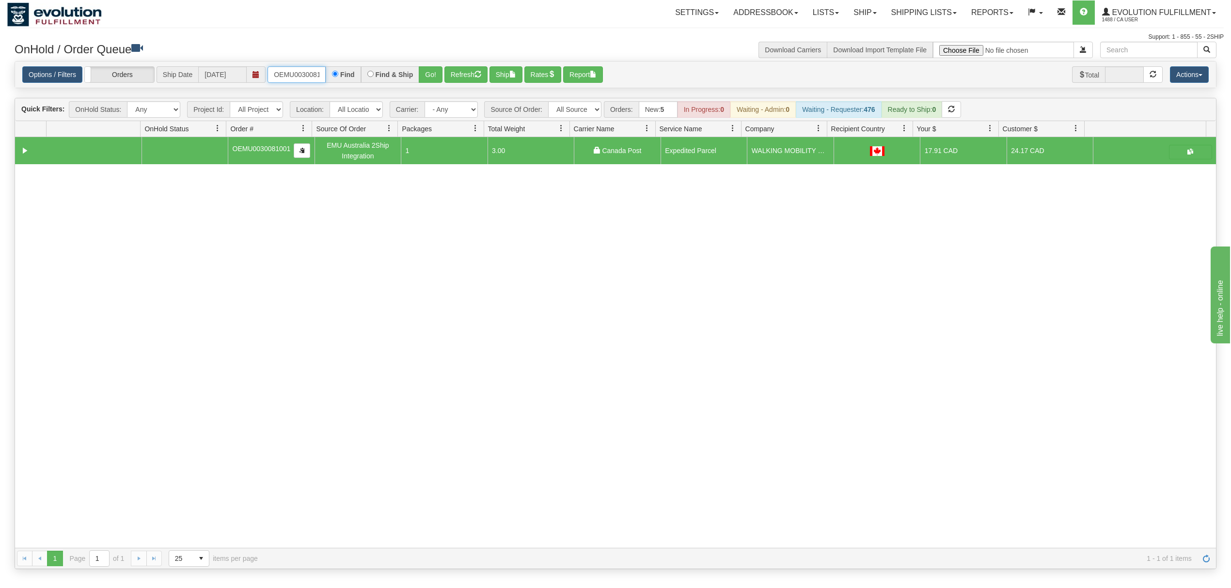
click at [298, 75] on input "OEMU0030081001" at bounding box center [296, 74] width 58 height 16
type input "OMBK17265873"
click at [442, 68] on div "Go!" at bounding box center [430, 74] width 23 height 16
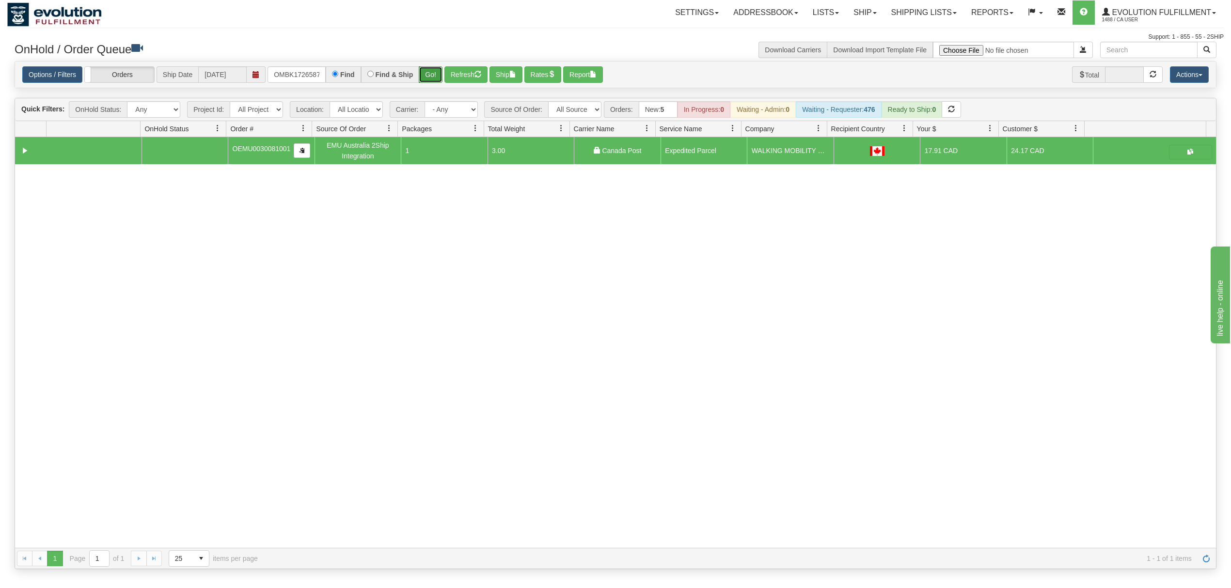
click at [438, 77] on button "Go!" at bounding box center [431, 74] width 24 height 16
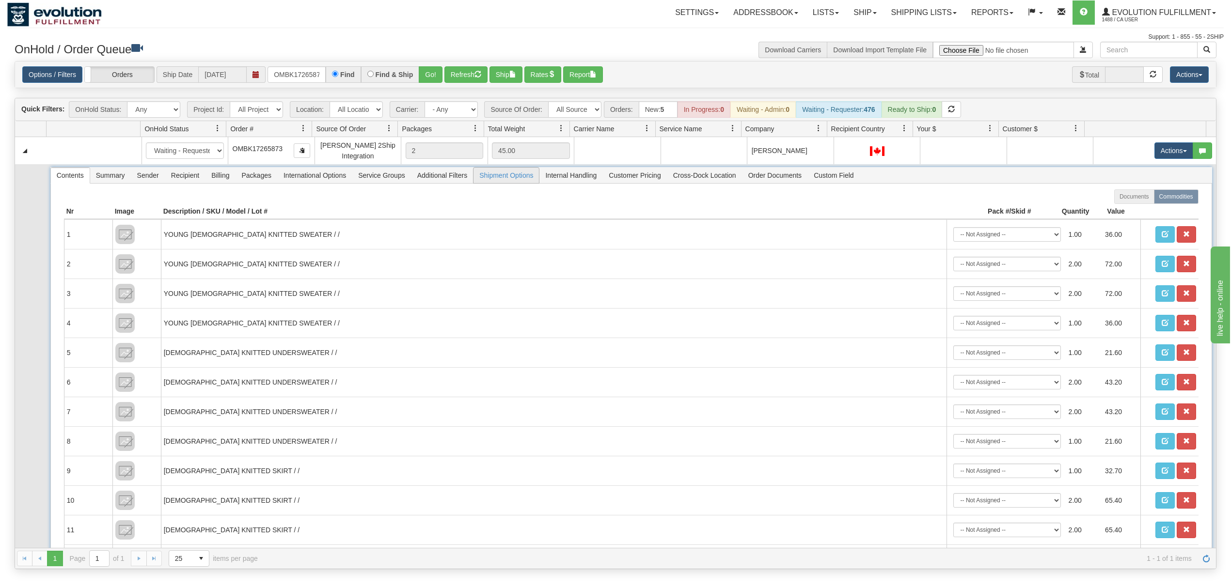
click at [508, 177] on span "Shipment Options" at bounding box center [505, 176] width 65 height 16
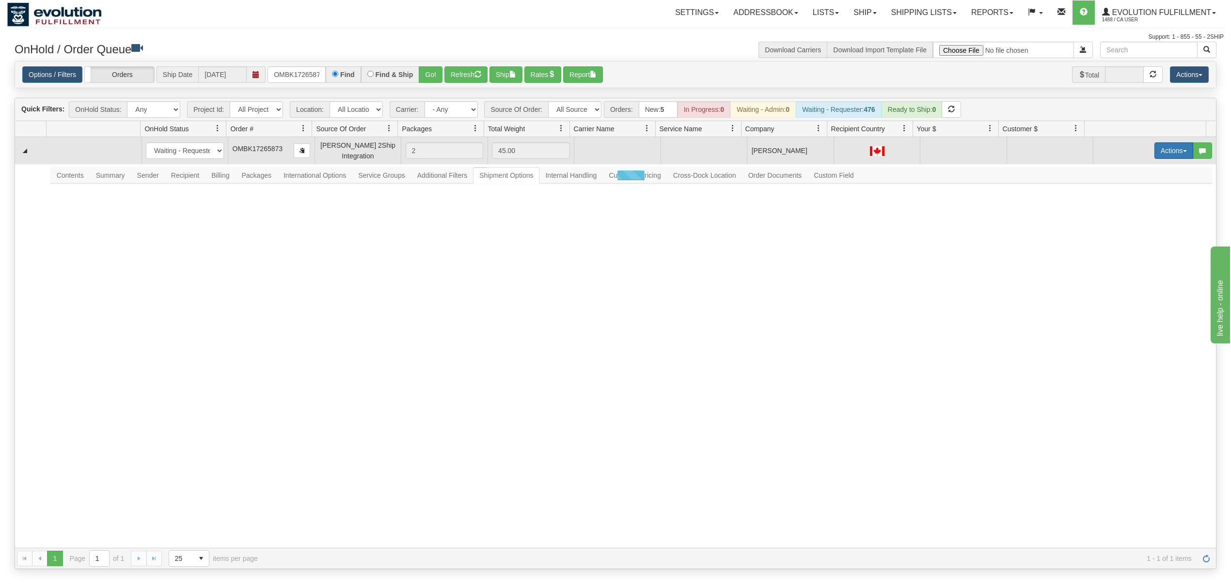
click at [1155, 146] on button "Actions" at bounding box center [1173, 150] width 39 height 16
click at [1129, 196] on span "Rate All Services" at bounding box center [1154, 194] width 58 height 8
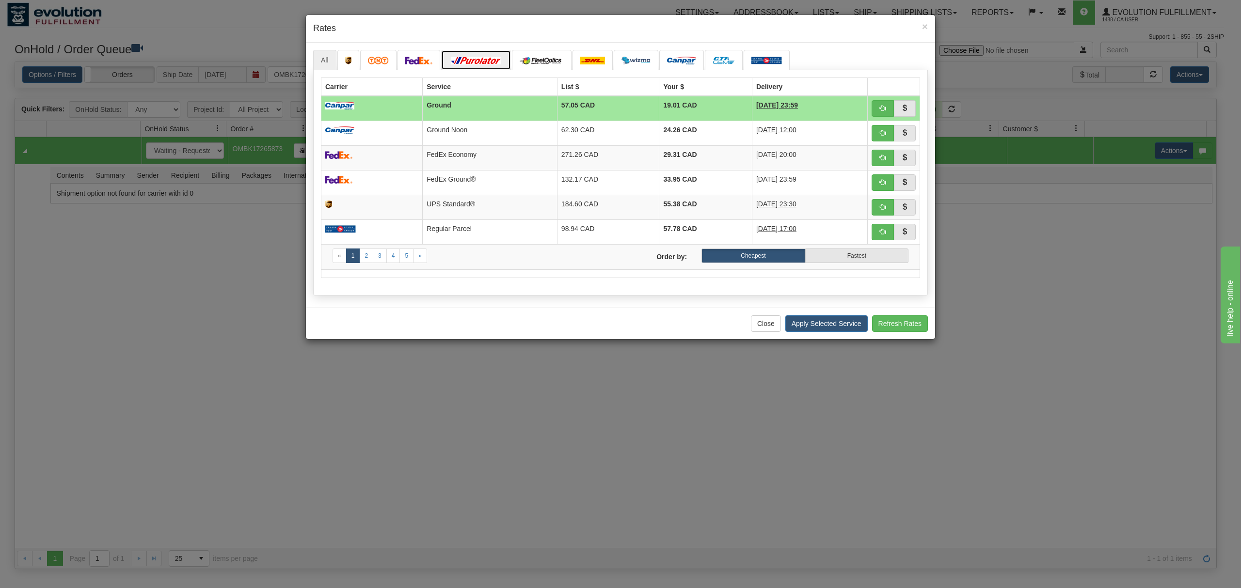
click at [483, 57] on img at bounding box center [476, 61] width 54 height 8
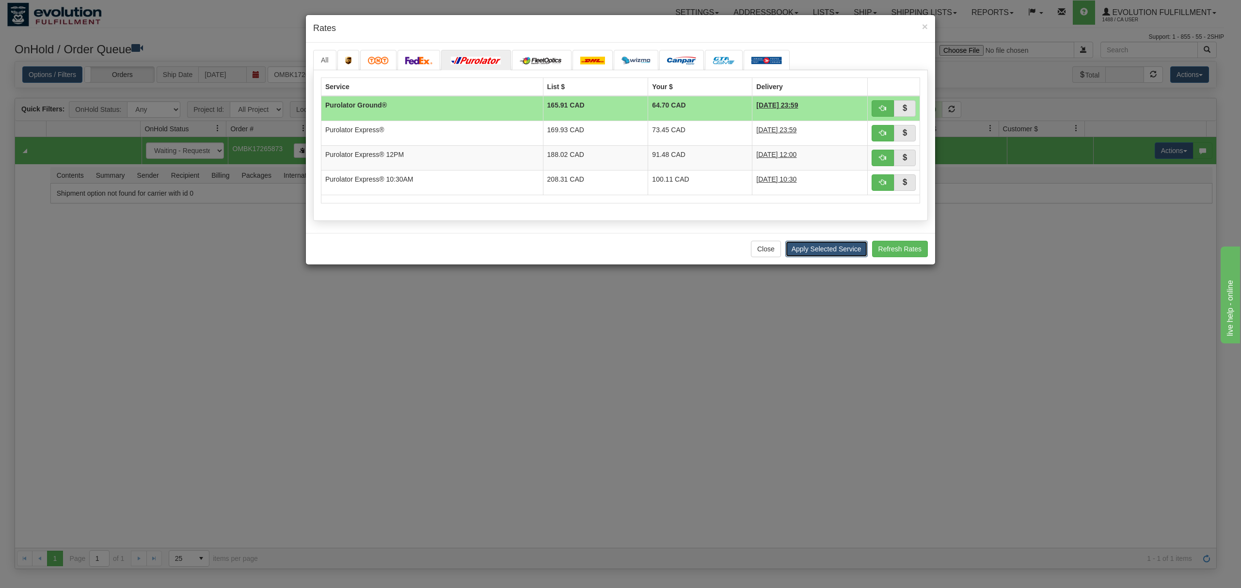
click at [831, 249] on button "Apply Selected Service" at bounding box center [826, 249] width 82 height 16
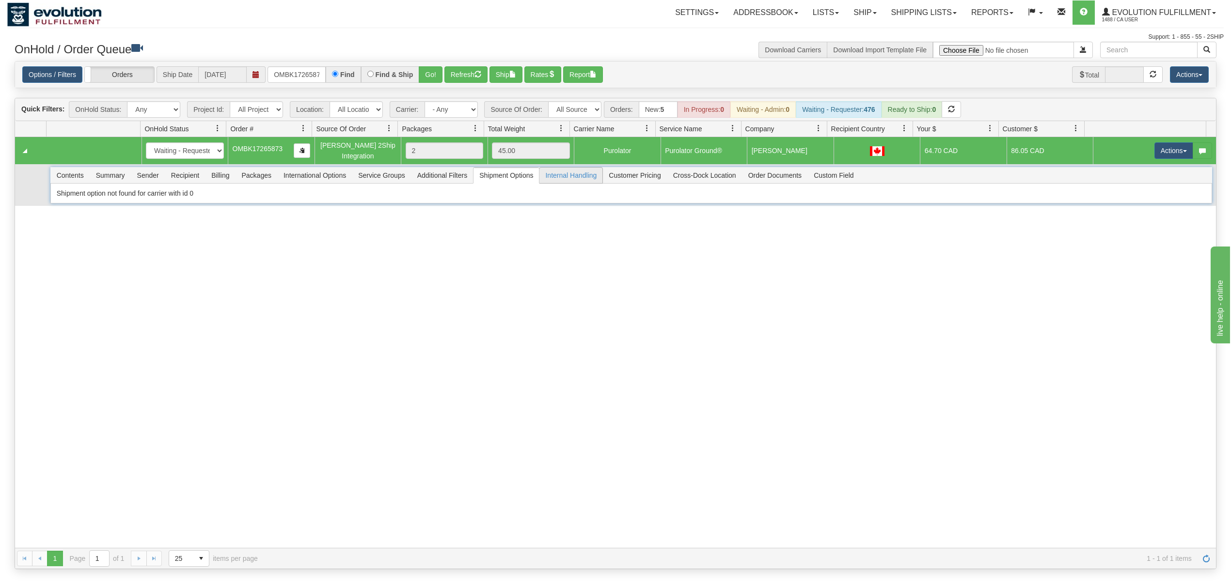
click at [545, 179] on span "Internal Handling" at bounding box center [570, 176] width 63 height 16
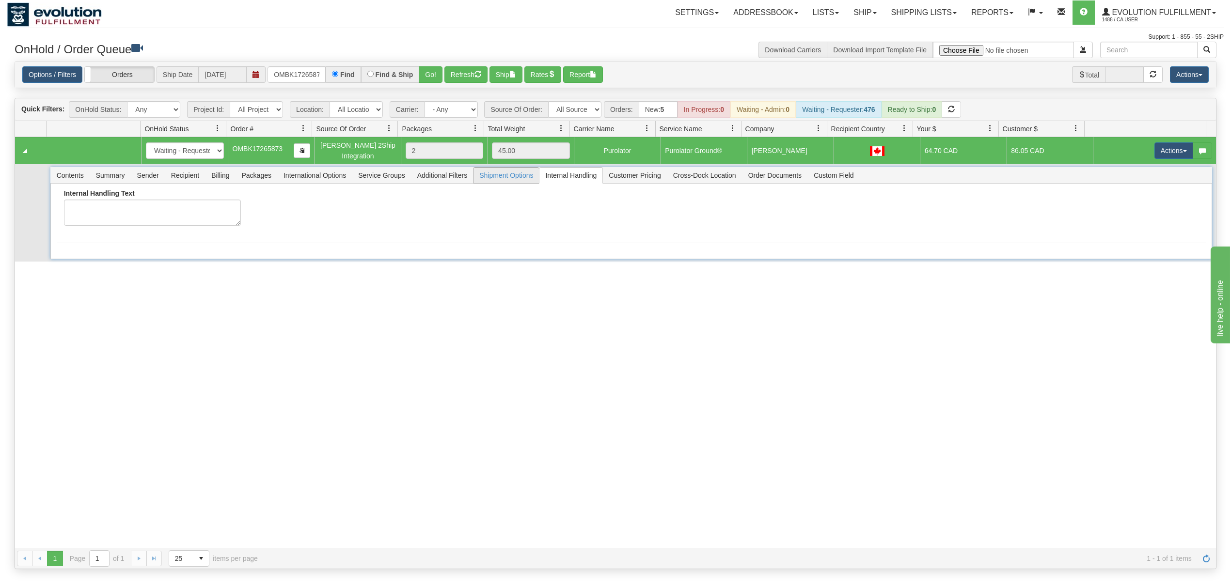
click at [518, 178] on span "Shipment Options" at bounding box center [505, 176] width 65 height 16
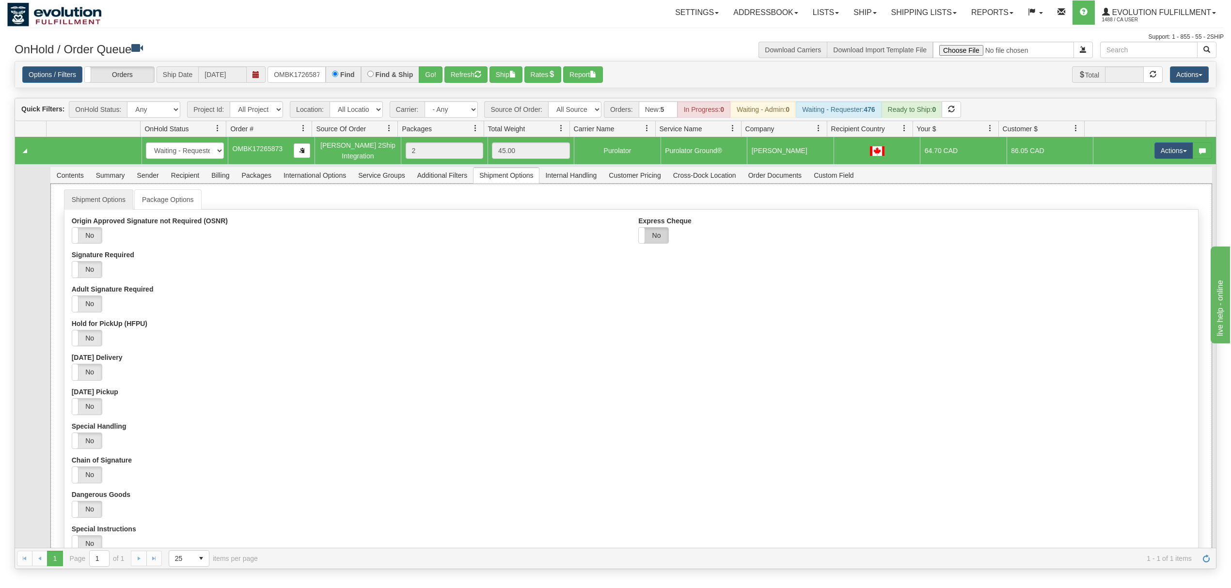
click at [660, 241] on label "No" at bounding box center [654, 236] width 30 height 16
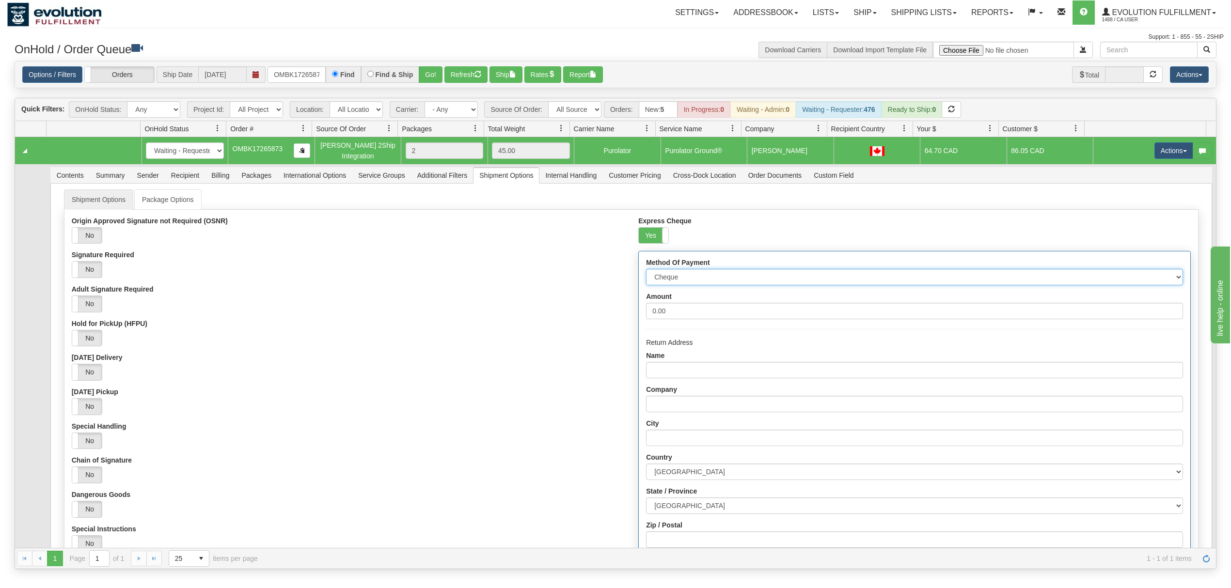
click at [705, 276] on select "Cheque Post - dated Cheque Certified Cheque Money Order Bank Draft" at bounding box center [914, 277] width 536 height 16
select select "2"
click at [646, 272] on select "Cheque Post - dated Cheque Certified Cheque Money Order Bank Draft" at bounding box center [914, 277] width 536 height 16
drag, startPoint x: 691, startPoint y: 316, endPoint x: 572, endPoint y: 314, distance: 118.7
click at [572, 314] on div "Origin Approved Signature not Required (OSNR) Yes No Signature Required Yes No …" at bounding box center [630, 443] width 1133 height 453
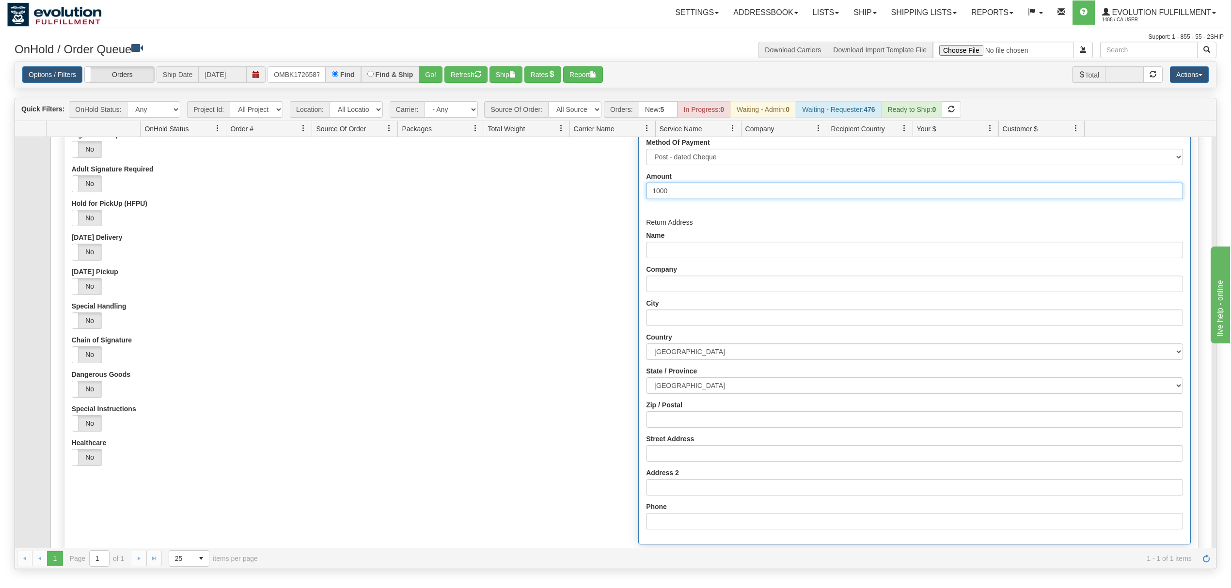
scroll to position [129, 0]
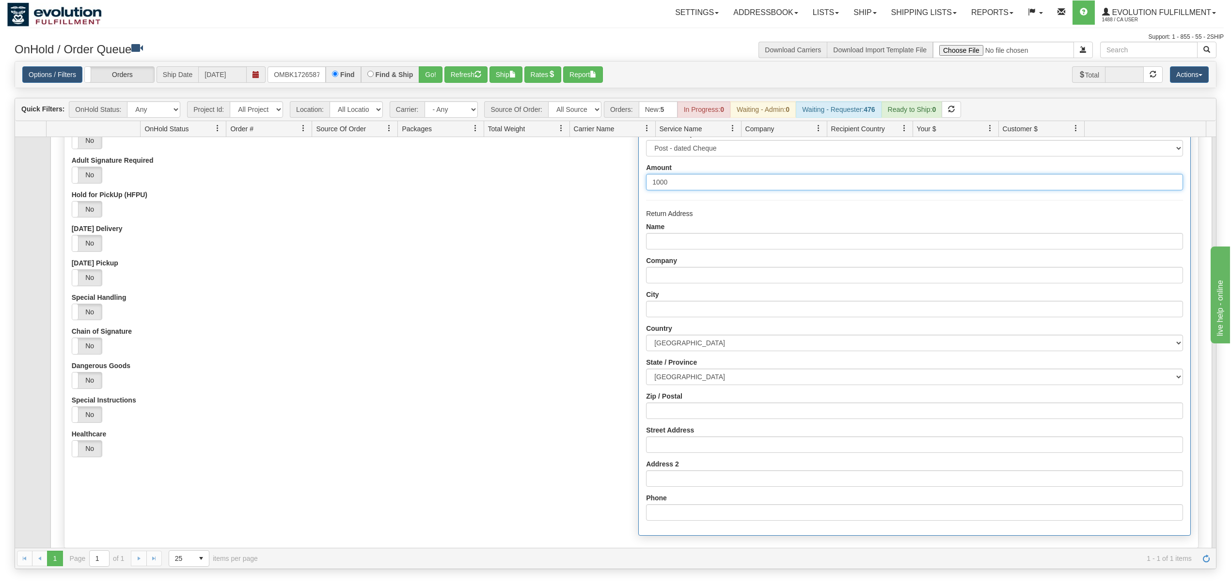
type input "1000"
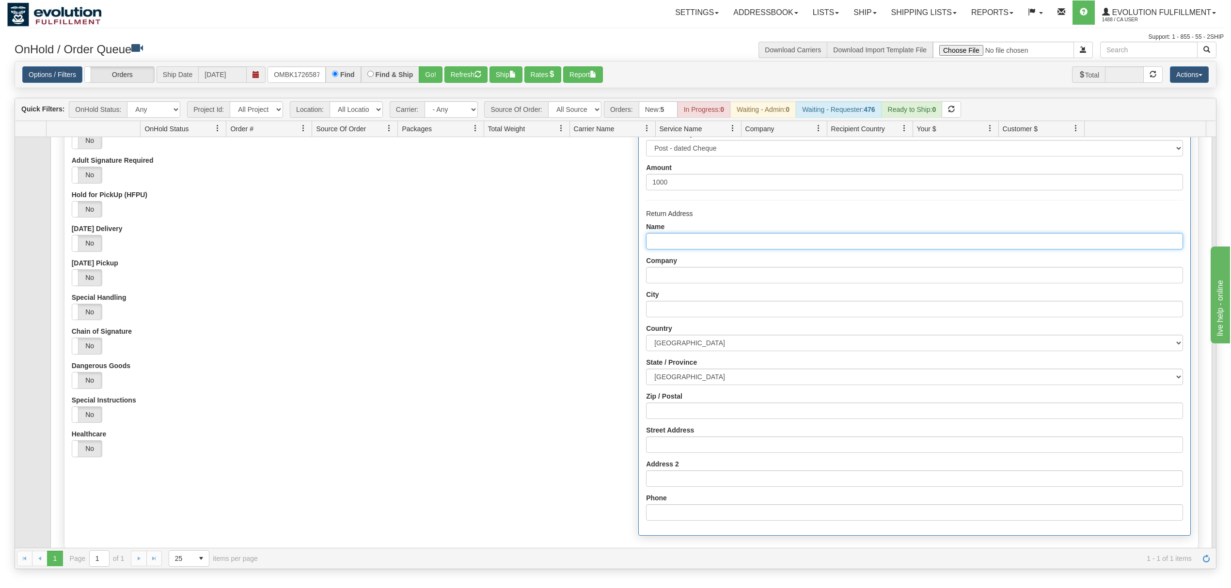
click at [692, 249] on input "Name" at bounding box center [914, 241] width 536 height 16
type input "EVOLUTION FULFILLMENT"
type input "DELTA"
select select "BC"
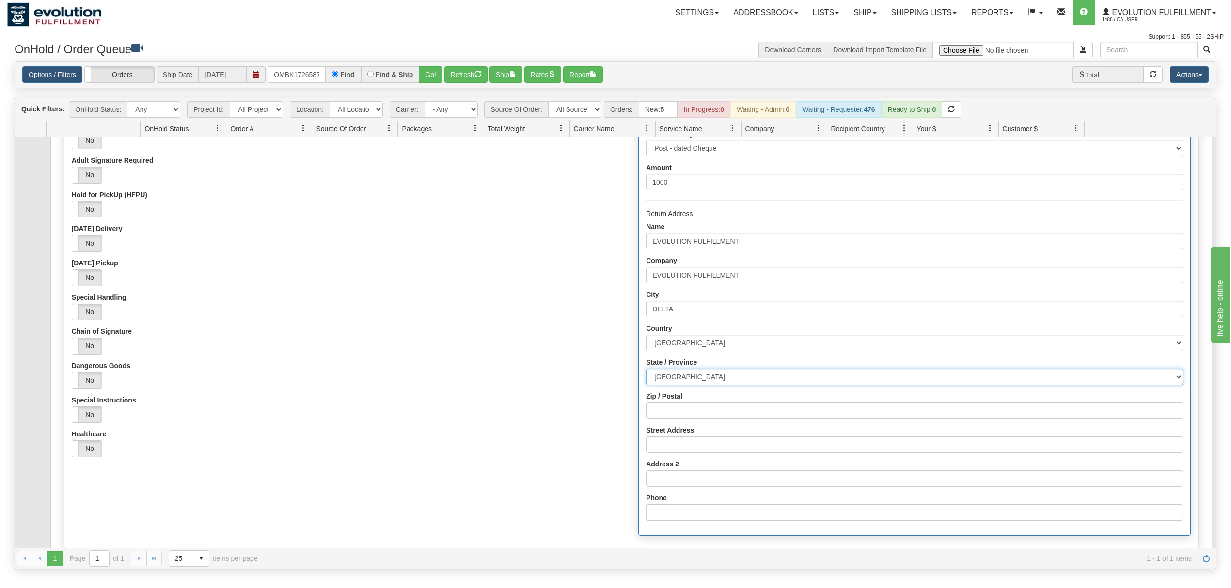
type input "V4G0A2"
type input "[STREET_ADDRESS]"
type input "6049402228"
drag, startPoint x: 748, startPoint y: 450, endPoint x: 604, endPoint y: 455, distance: 144.5
click at [604, 455] on div "Origin Approved Signature not Required (OSNR) Yes No Signature Required Yes No …" at bounding box center [630, 314] width 1133 height 453
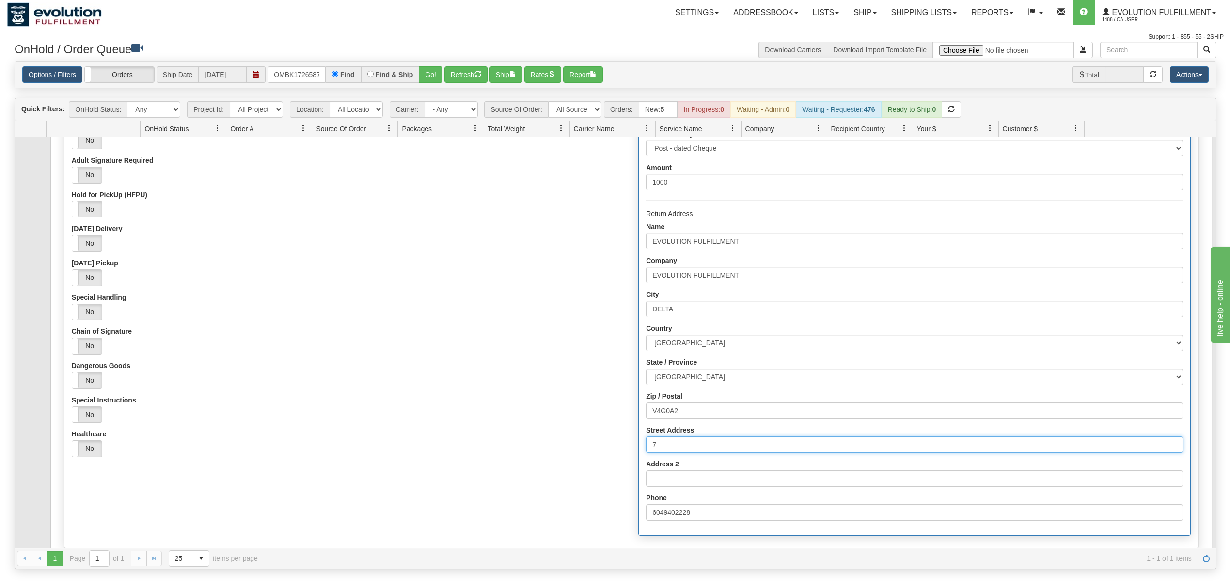
type input "[STREET_ADDRESS]"
drag, startPoint x: 698, startPoint y: 408, endPoint x: 602, endPoint y: 420, distance: 96.6
click at [602, 420] on div "Origin Approved Signature not Required (OSNR) Yes No Signature Required Yes No …" at bounding box center [630, 314] width 1133 height 453
type input "v"
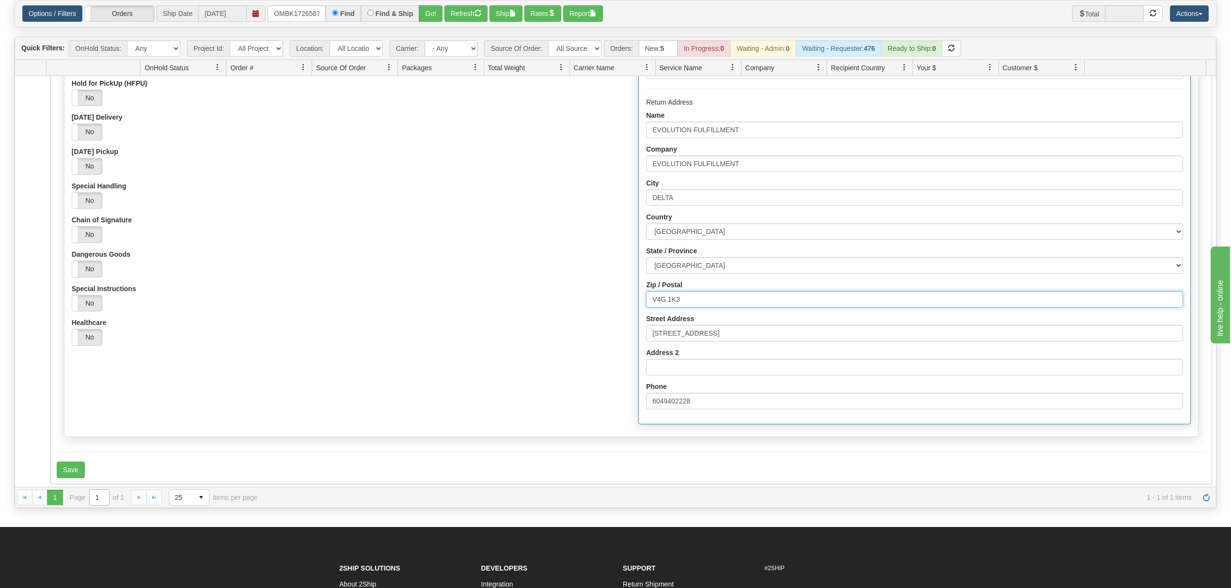
scroll to position [64, 0]
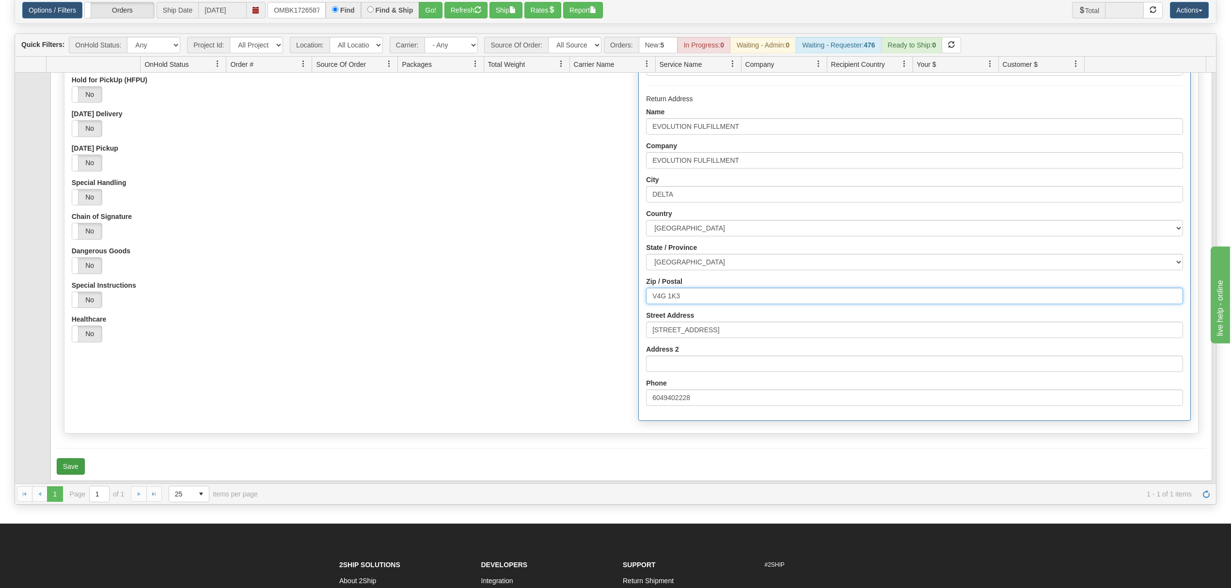
type input "V4G 1K3"
click at [70, 468] on button "Save" at bounding box center [71, 466] width 28 height 16
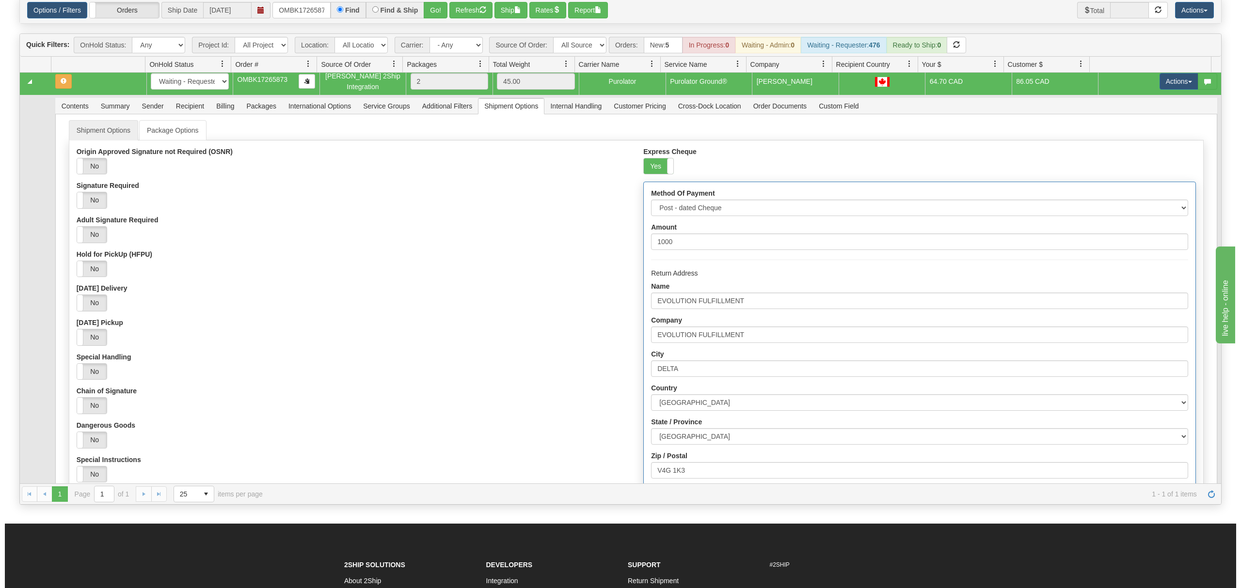
scroll to position [0, 0]
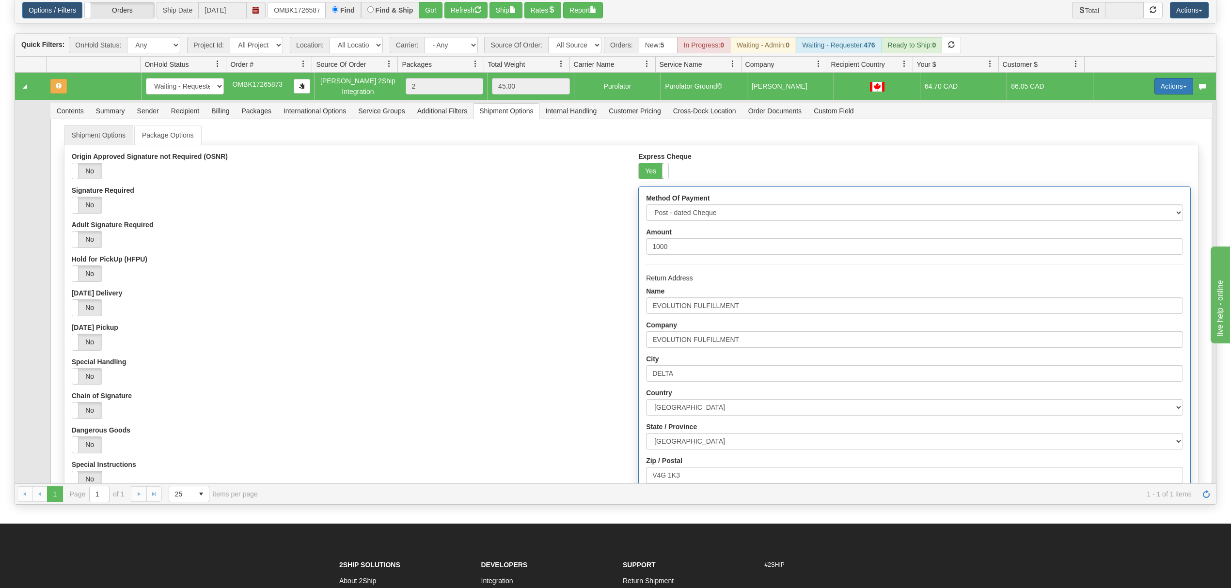
click at [1160, 84] on button "Actions" at bounding box center [1173, 86] width 39 height 16
click at [1142, 105] on link "Open" at bounding box center [1154, 104] width 78 height 13
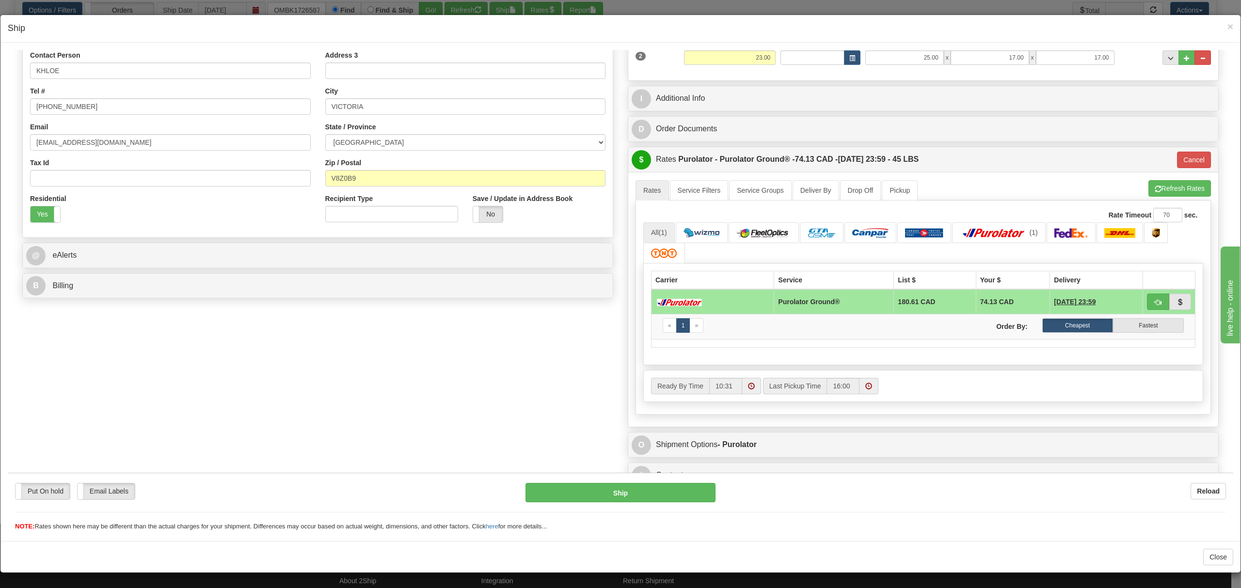
scroll to position [210, 0]
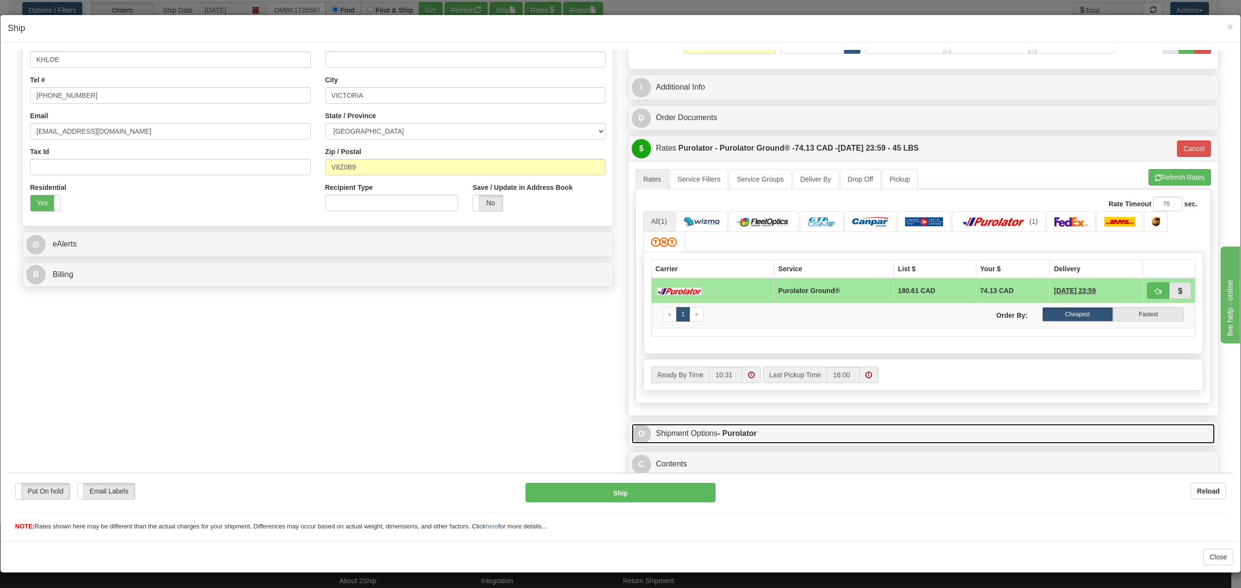
drag, startPoint x: 831, startPoint y: 428, endPoint x: 836, endPoint y: 426, distance: 5.7
click at [832, 428] on link "O Shipment Options - Purolator" at bounding box center [922, 434] width 583 height 20
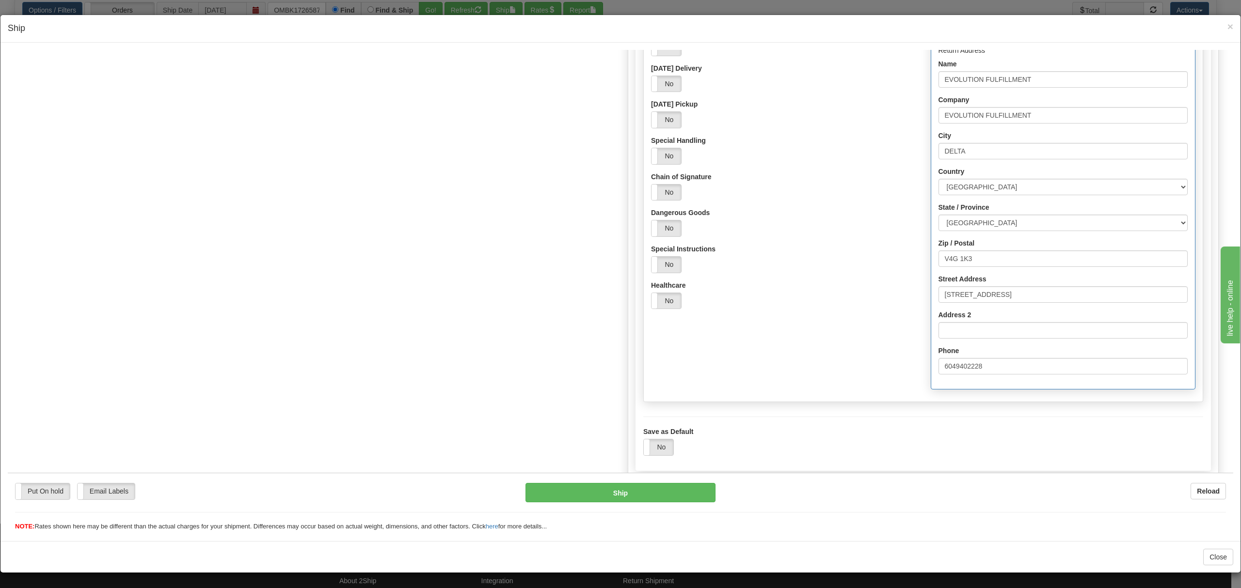
scroll to position [836, 0]
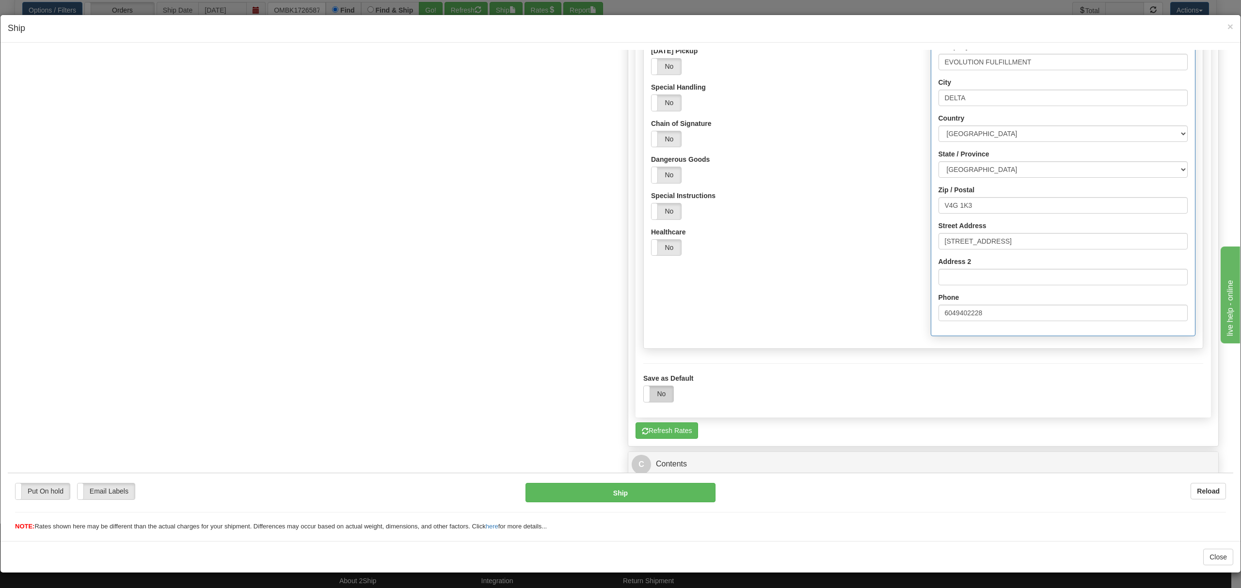
click at [662, 393] on label "No" at bounding box center [659, 394] width 30 height 16
click at [1230, 28] on span "×" at bounding box center [1230, 26] width 6 height 11
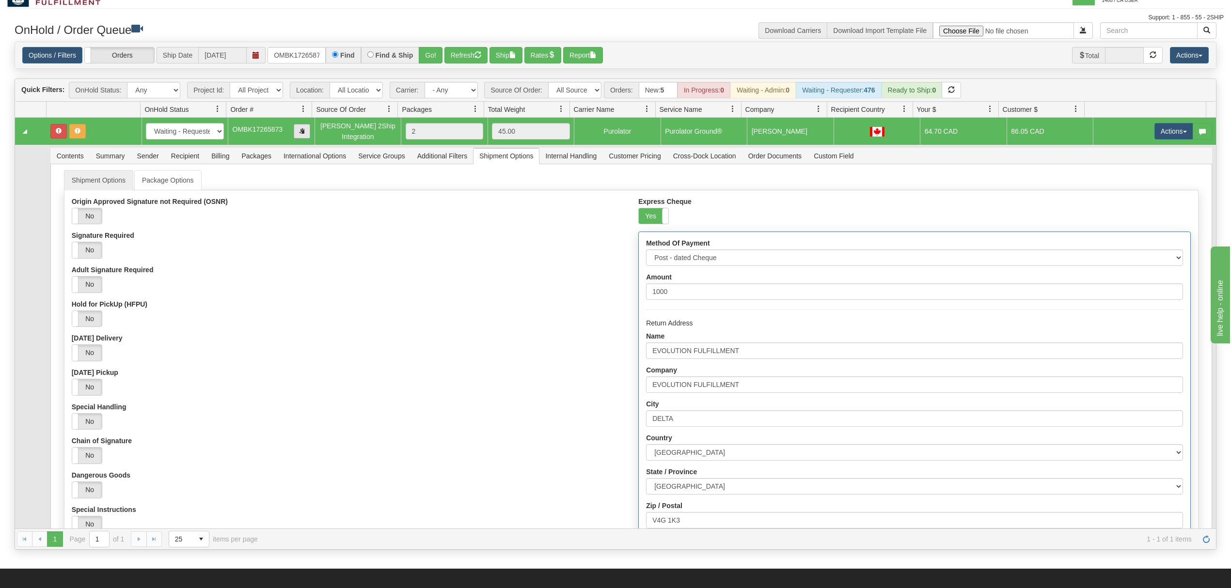
scroll to position [0, 0]
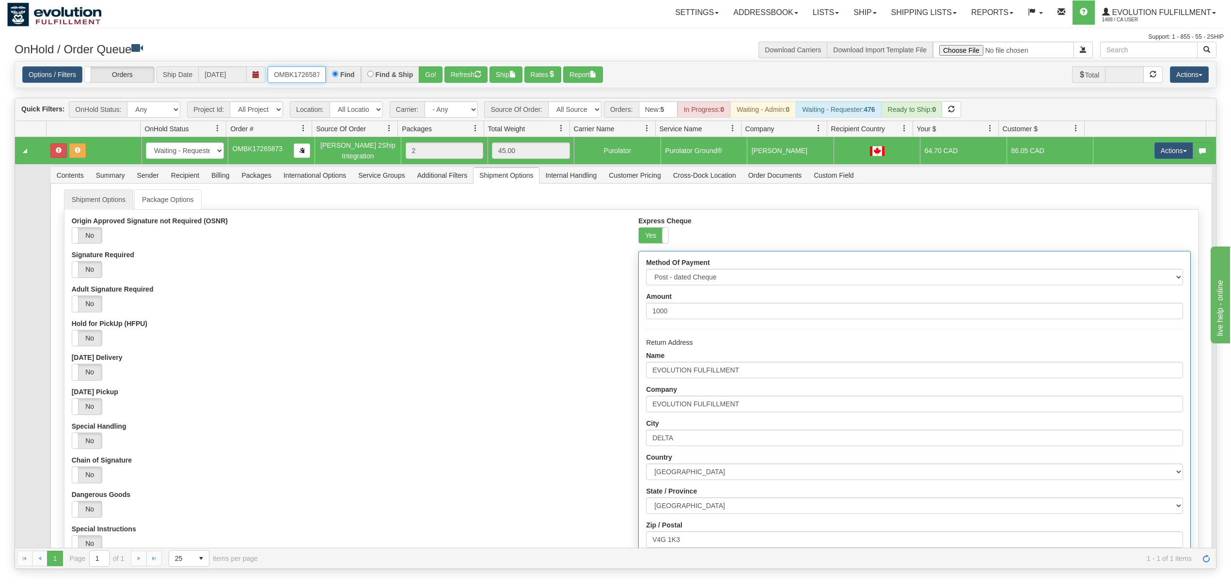
click at [301, 76] on input "OMBK17265873" at bounding box center [296, 74] width 58 height 16
click at [271, 79] on input "OMBK17645226" at bounding box center [296, 74] width 58 height 16
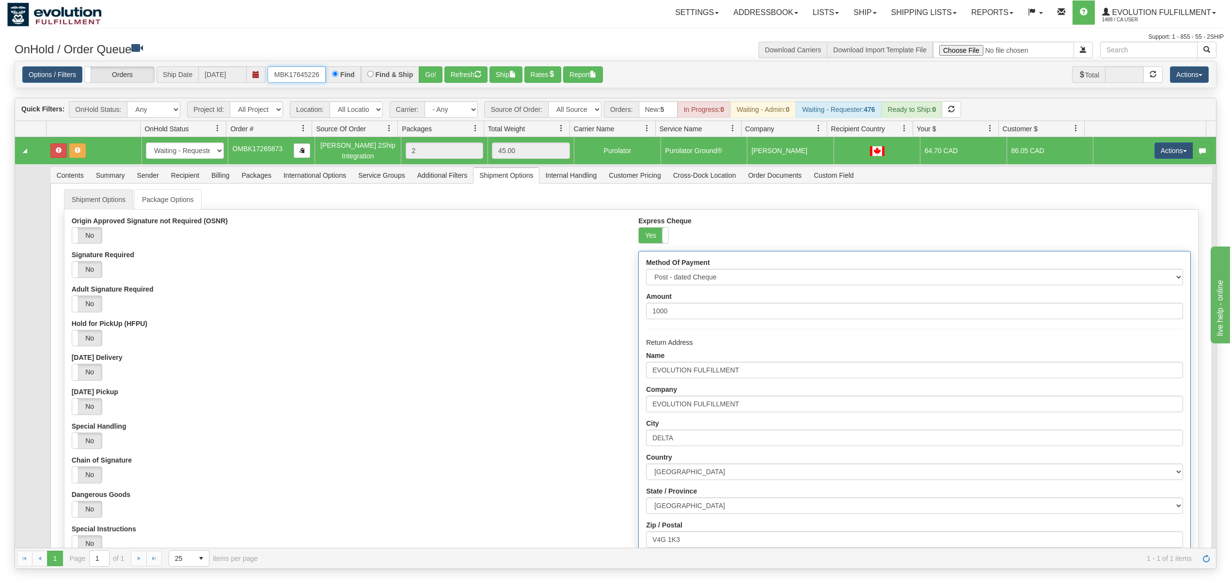
drag, startPoint x: 271, startPoint y: 79, endPoint x: 342, endPoint y: 79, distance: 70.7
click at [342, 79] on div "OMBK17645226 Find Find & Ship Go!" at bounding box center [354, 74] width 175 height 16
click at [433, 81] on button "Go!" at bounding box center [431, 74] width 24 height 16
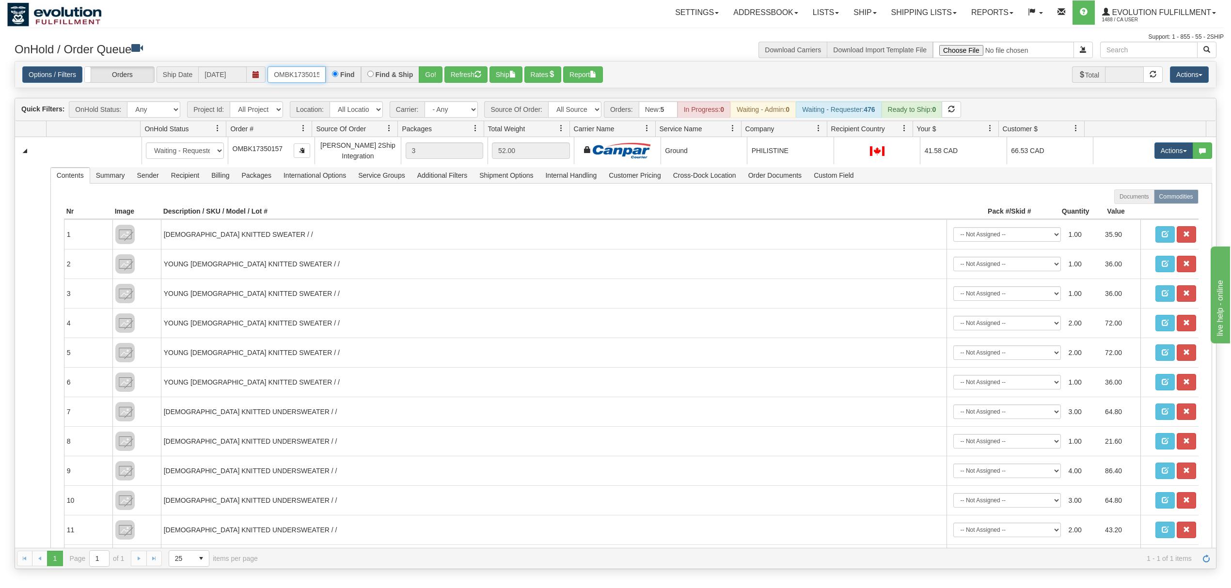
click at [277, 73] on input "OMBK17350157" at bounding box center [296, 74] width 58 height 16
click at [278, 73] on input "OMBK17350157" at bounding box center [296, 74] width 58 height 16
type input "OMBK17265873"
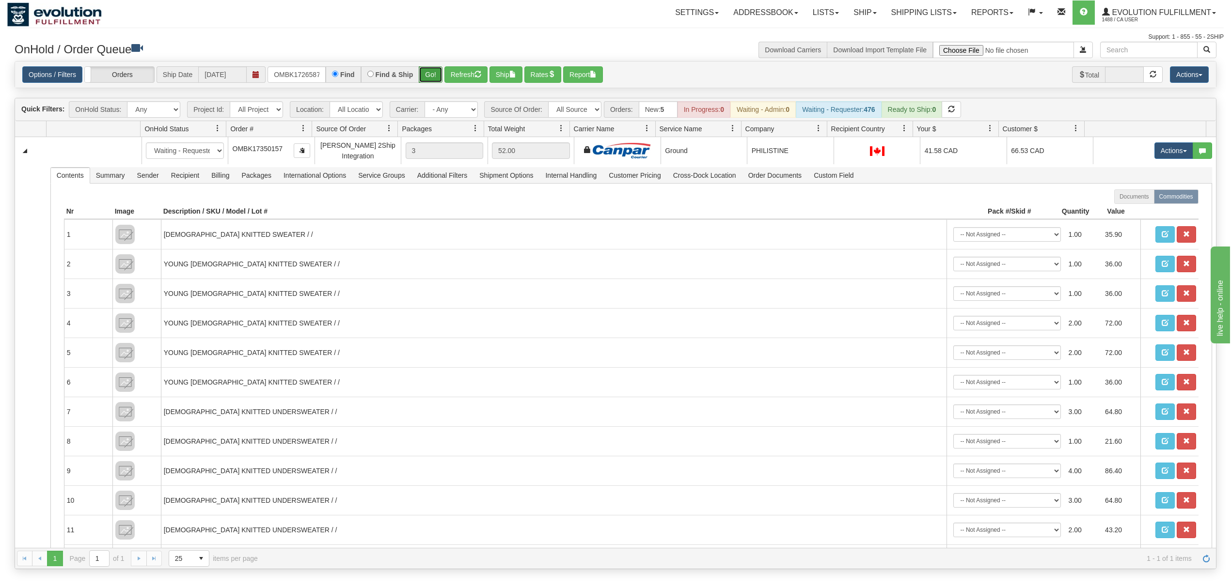
click at [423, 78] on button "Go!" at bounding box center [431, 74] width 24 height 16
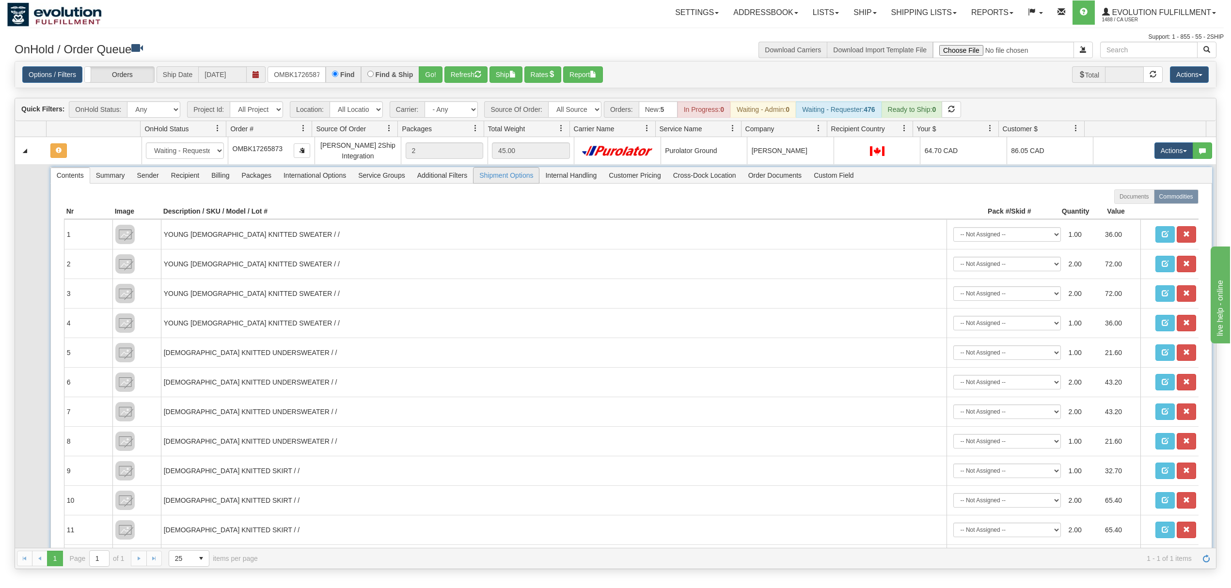
click at [506, 175] on span "Shipment Options" at bounding box center [505, 176] width 65 height 16
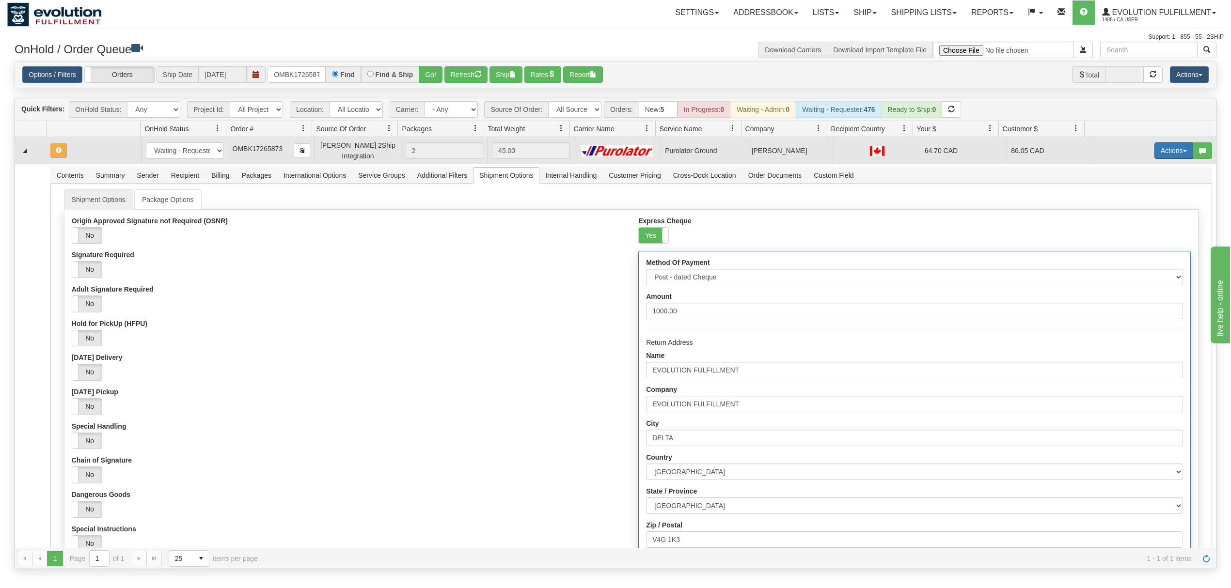
click at [1163, 146] on button "Actions" at bounding box center [1173, 150] width 39 height 16
click at [1146, 169] on link "Open" at bounding box center [1154, 169] width 78 height 13
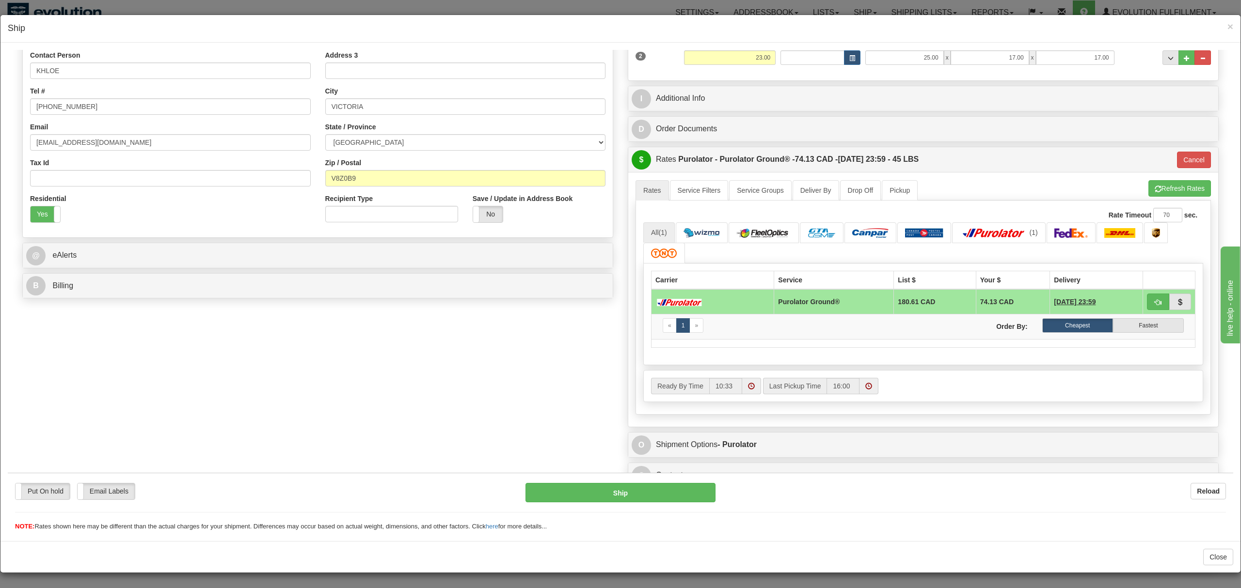
scroll to position [210, 0]
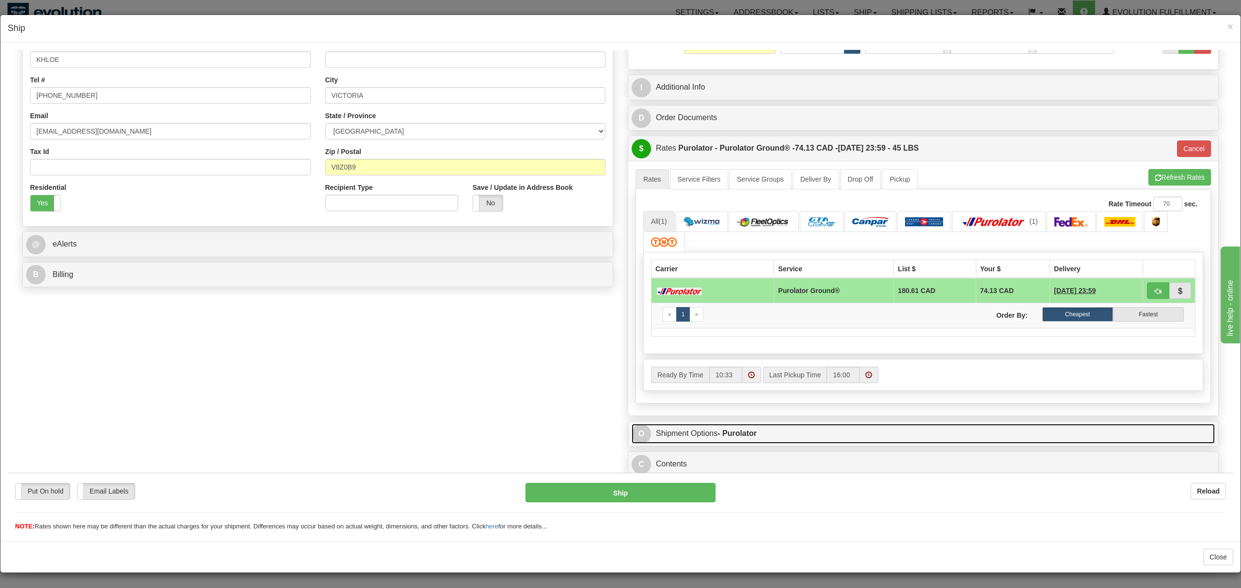
click at [800, 429] on link "O Shipment Options - Purolator" at bounding box center [922, 434] width 583 height 20
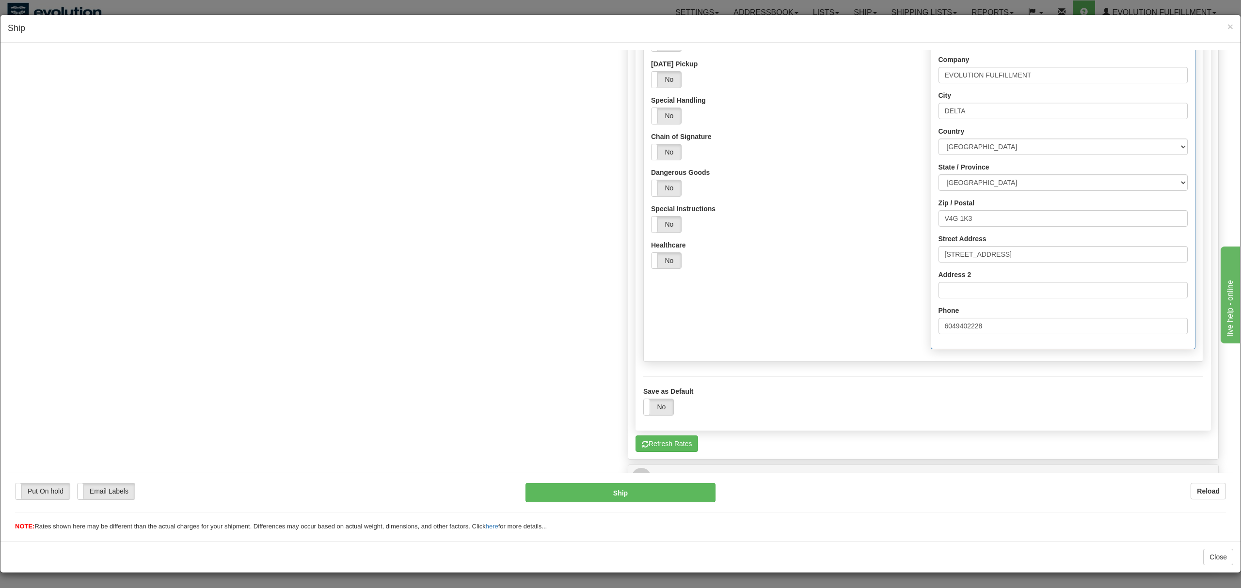
scroll to position [836, 0]
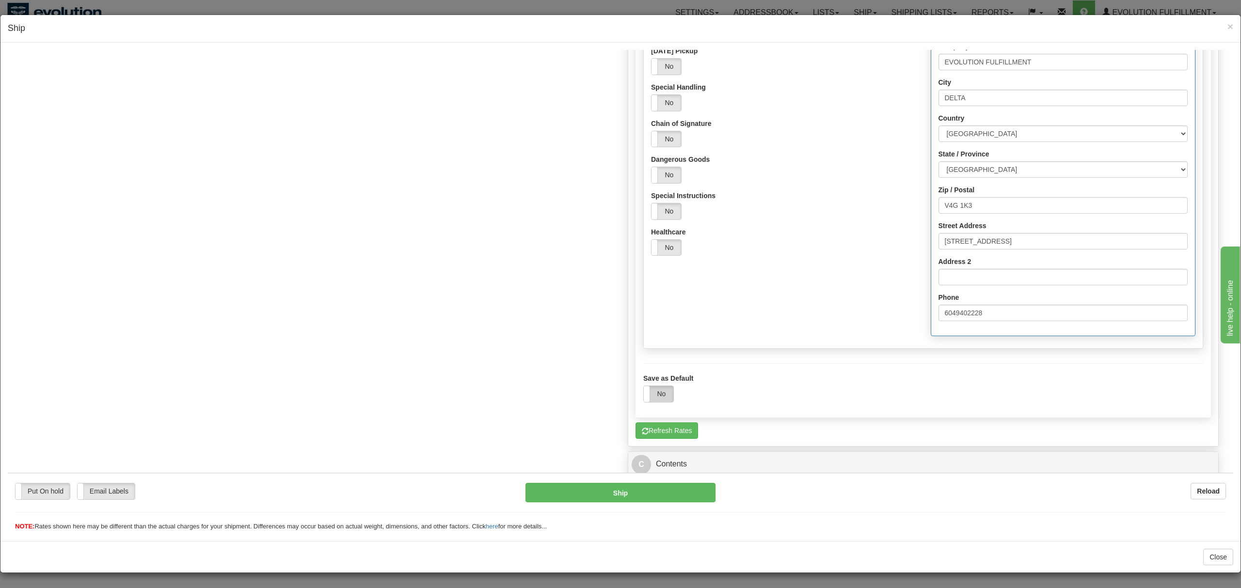
click at [662, 389] on label "No" at bounding box center [659, 394] width 30 height 16
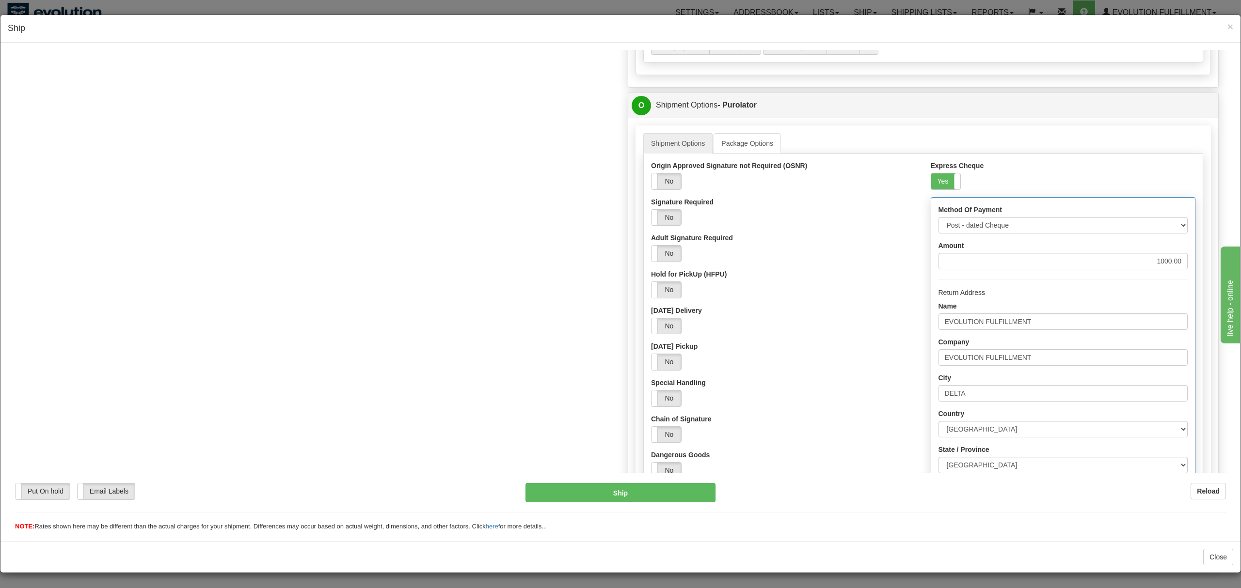
scroll to position [448, 0]
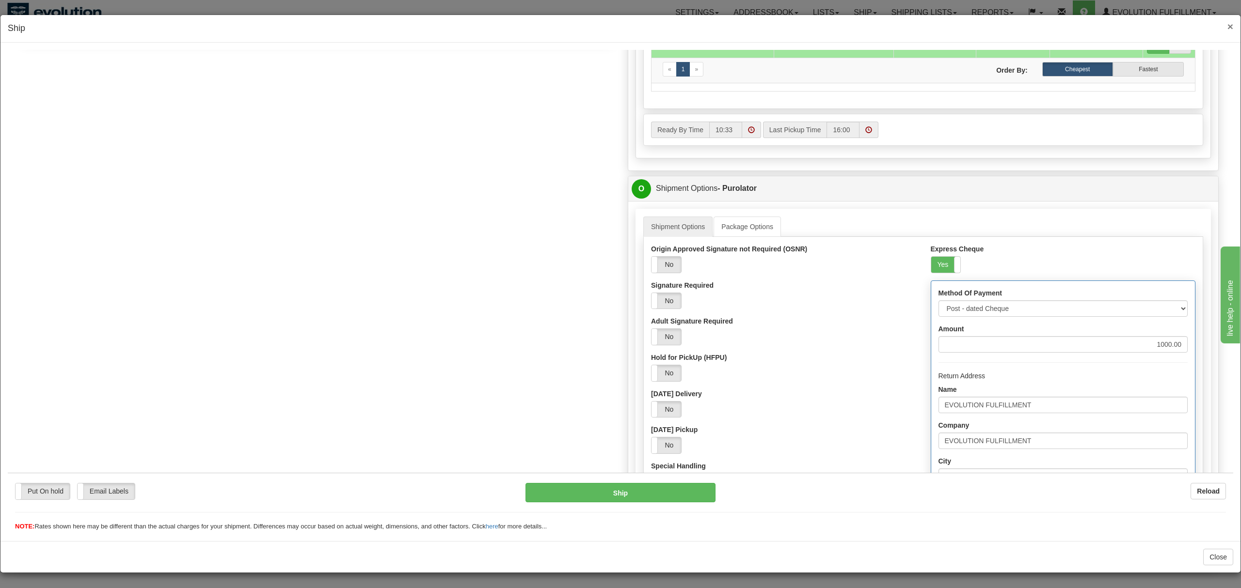
click at [1229, 21] on span "×" at bounding box center [1230, 26] width 6 height 11
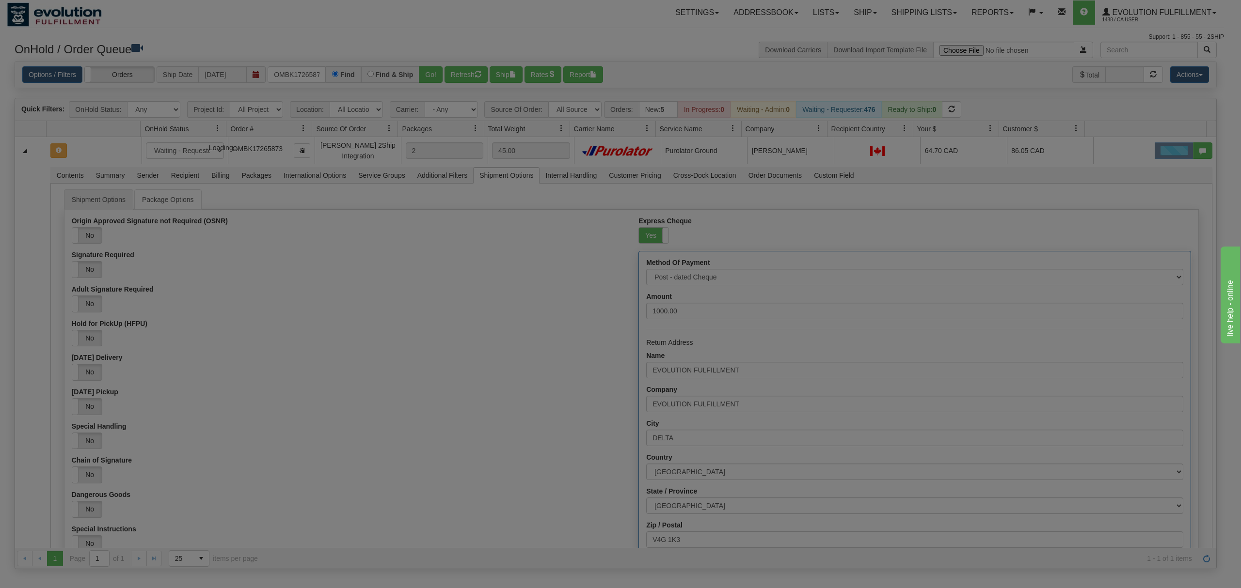
scroll to position [0, 0]
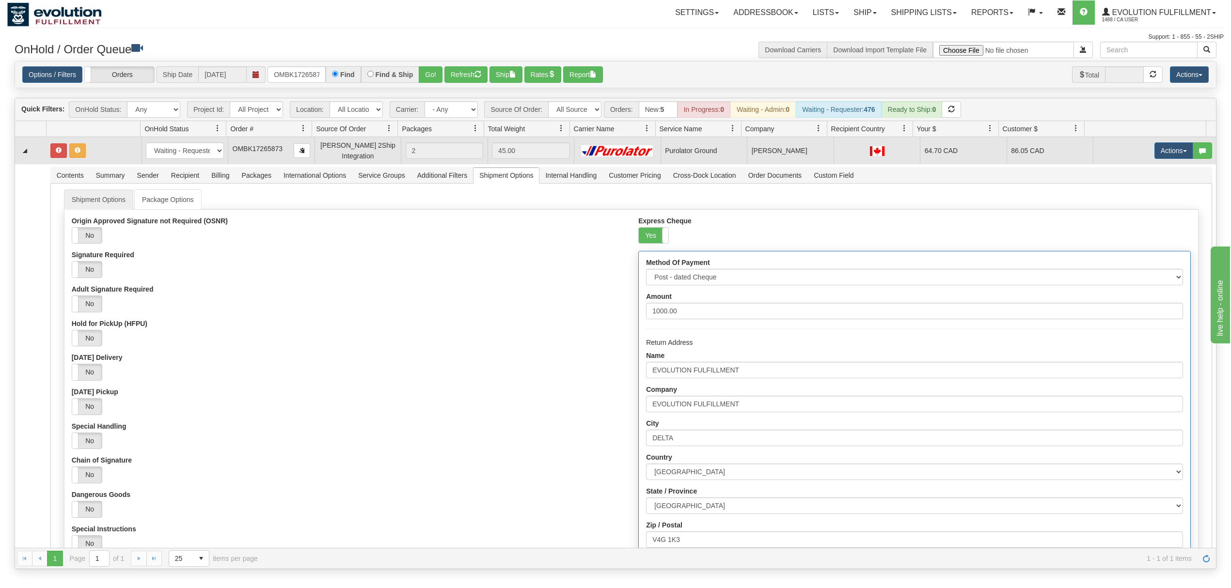
click at [1159, 143] on td "Actions Open Refresh Rates Rate All Services Ship Delete Edit Items" at bounding box center [1154, 150] width 123 height 27
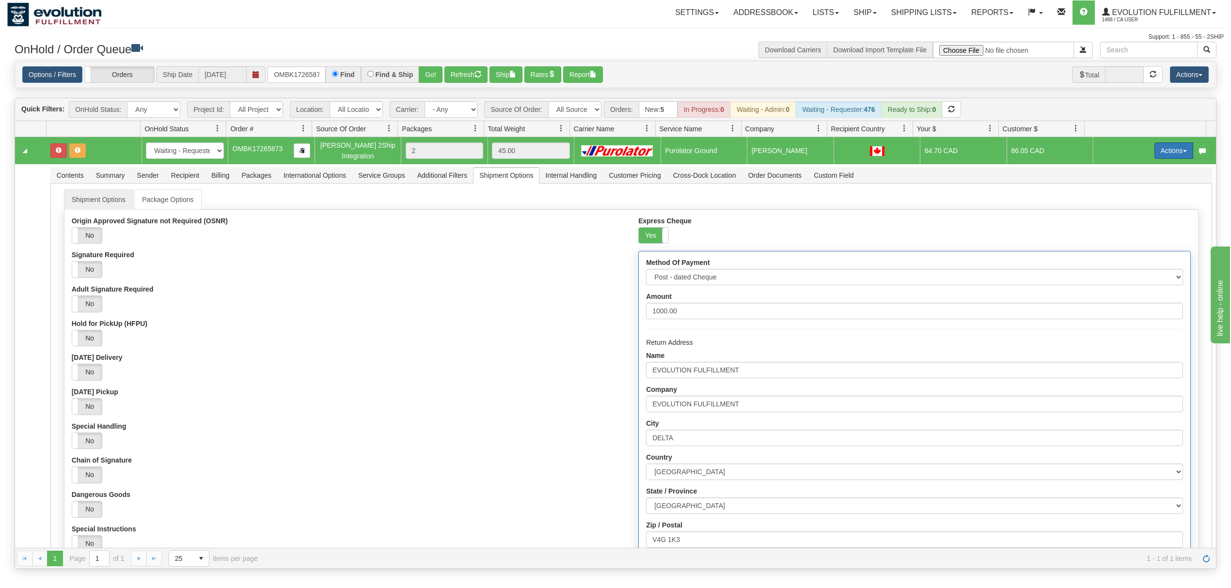
click at [1159, 151] on button "Actions" at bounding box center [1173, 150] width 39 height 16
click at [1148, 169] on link "Open" at bounding box center [1154, 169] width 78 height 13
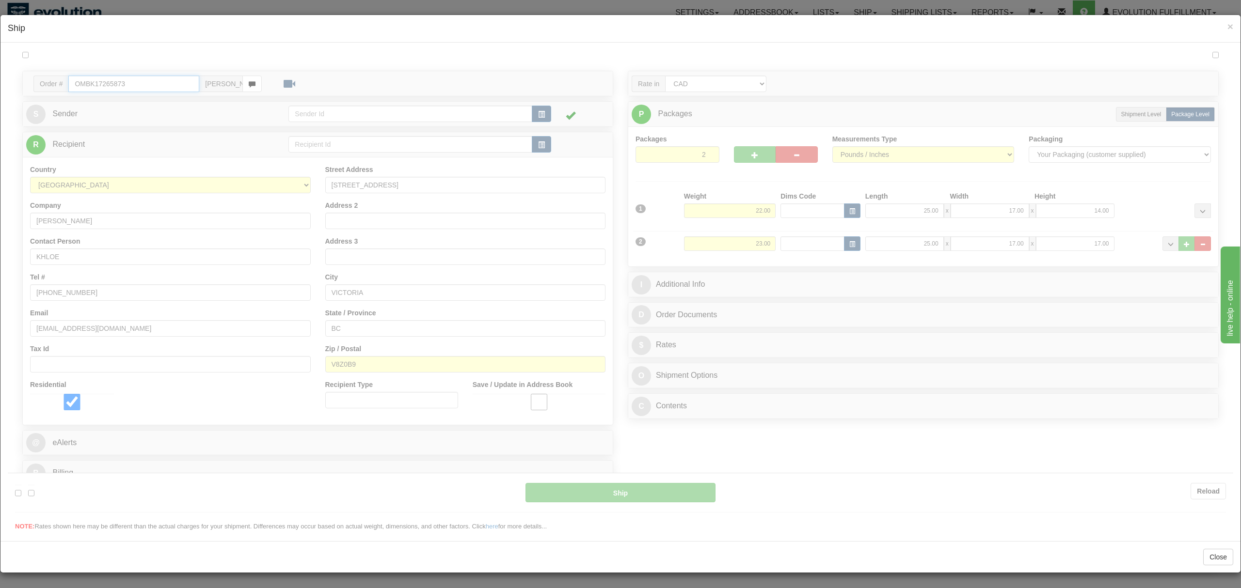
type input "260"
type input "10:34"
type input "16:00"
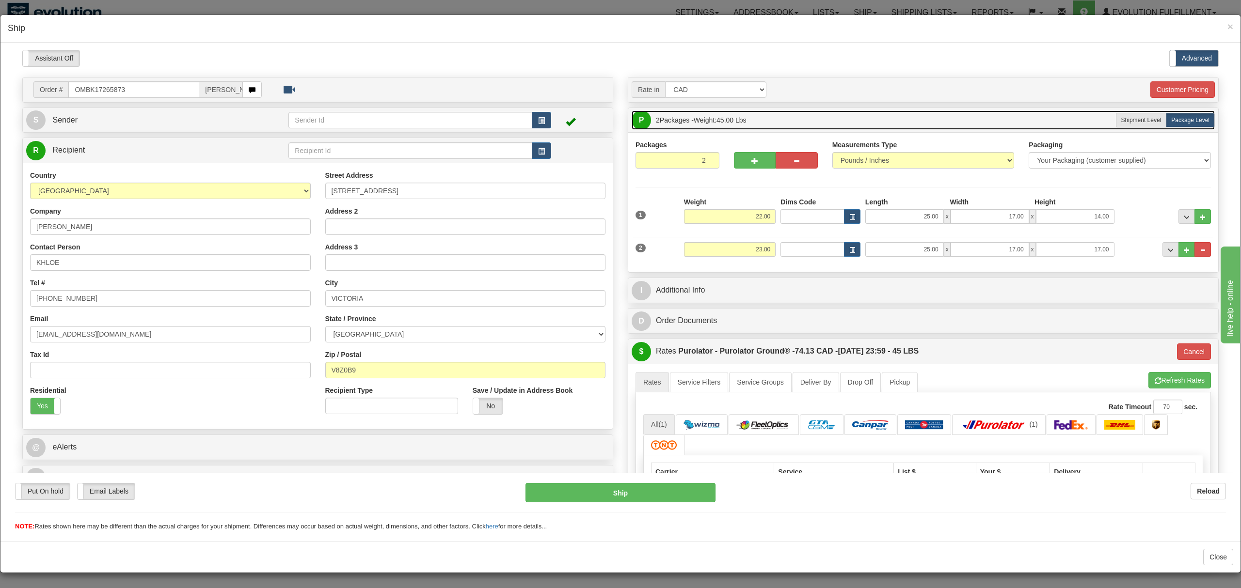
click at [748, 119] on link "P Packages 2 Packages - Weight: 45.00 Lbs" at bounding box center [922, 120] width 583 height 20
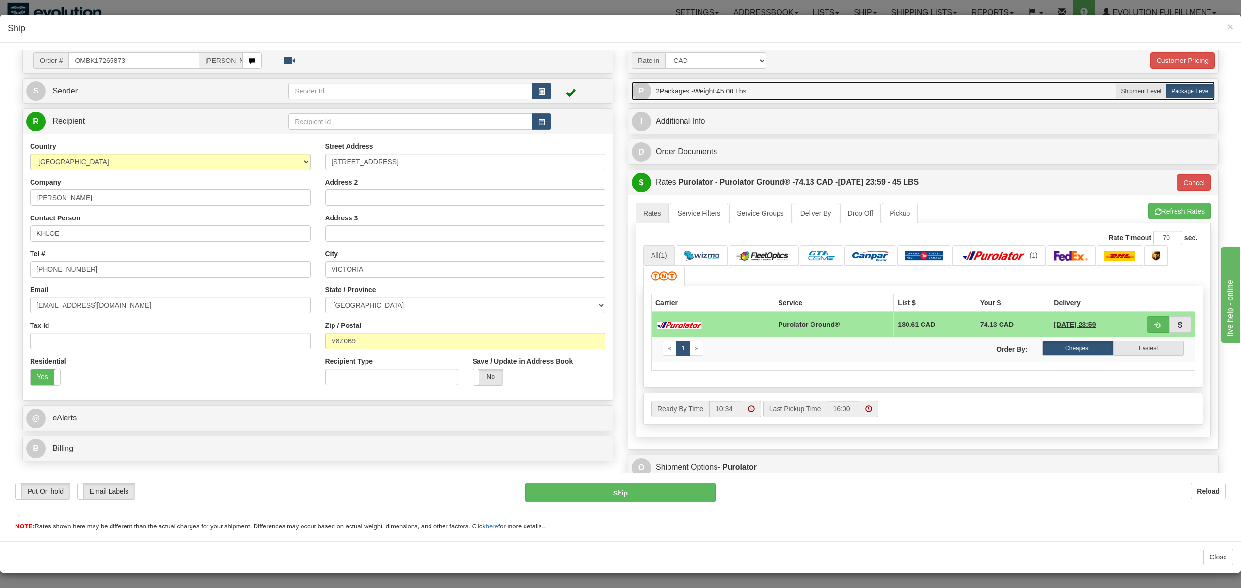
scroll to position [69, 0]
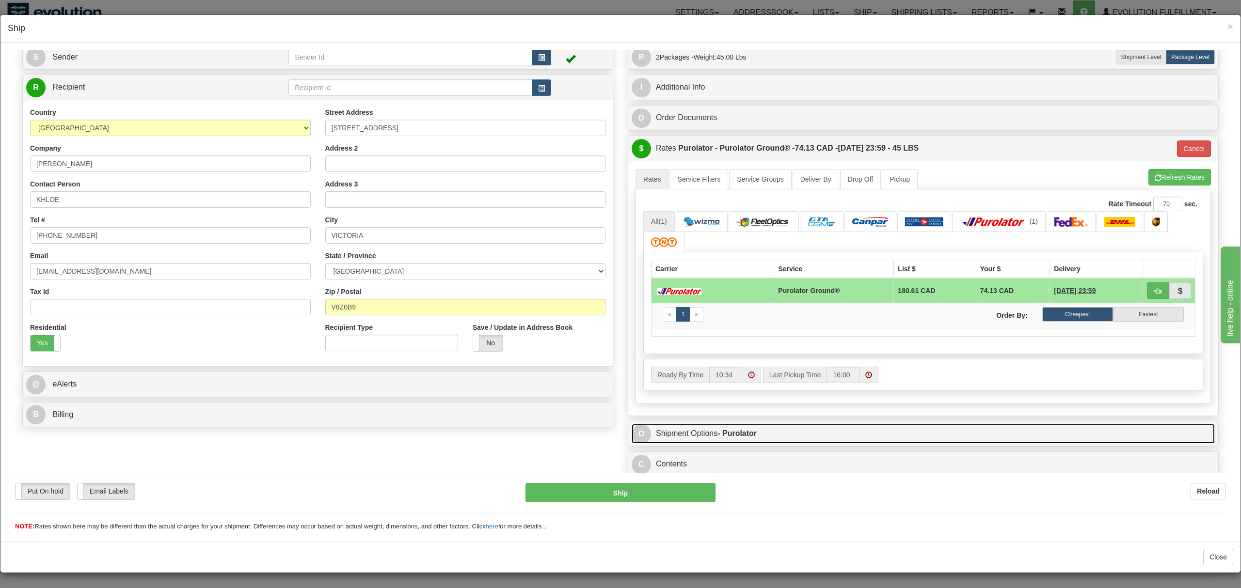
click at [731, 429] on strong "- Purolator" at bounding box center [736, 433] width 39 height 8
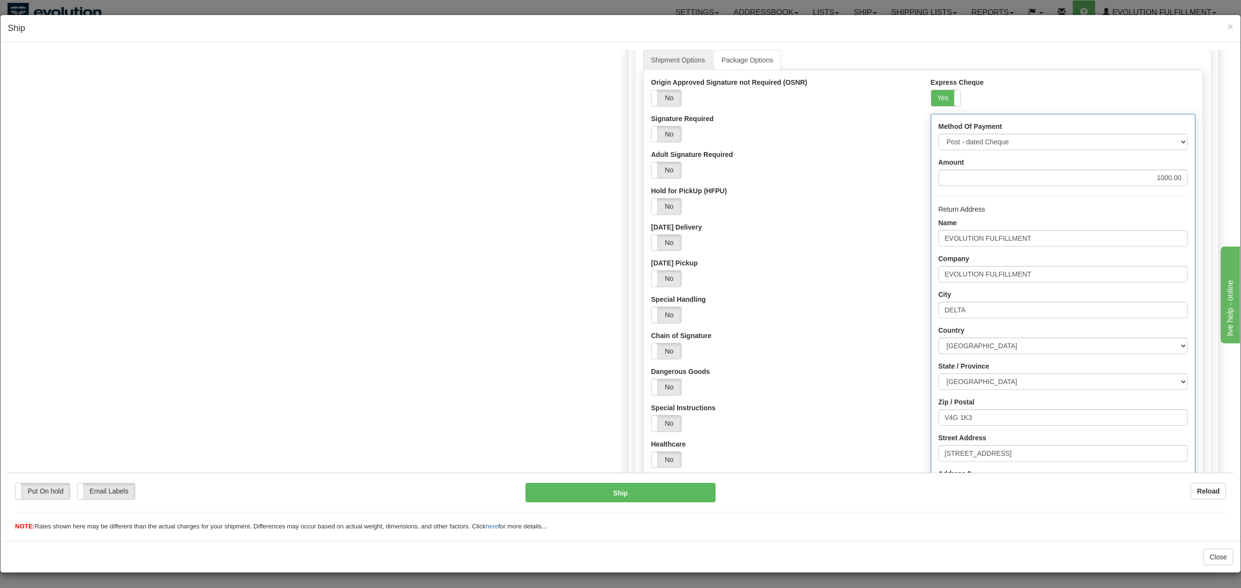
scroll to position [638, 0]
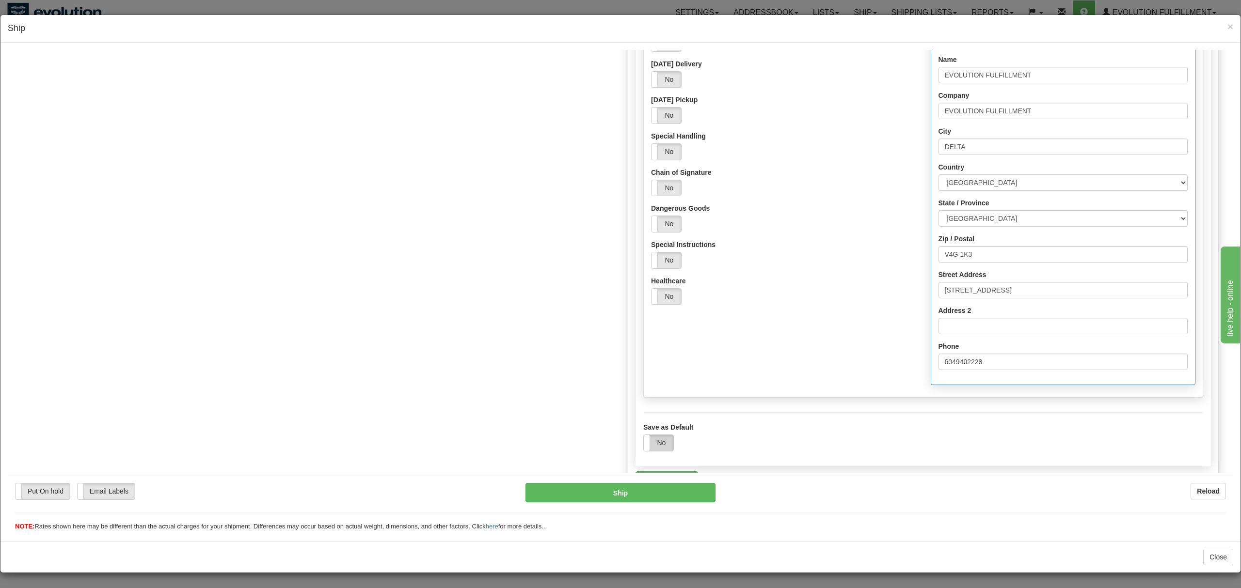
click at [658, 449] on label "No" at bounding box center [659, 443] width 30 height 16
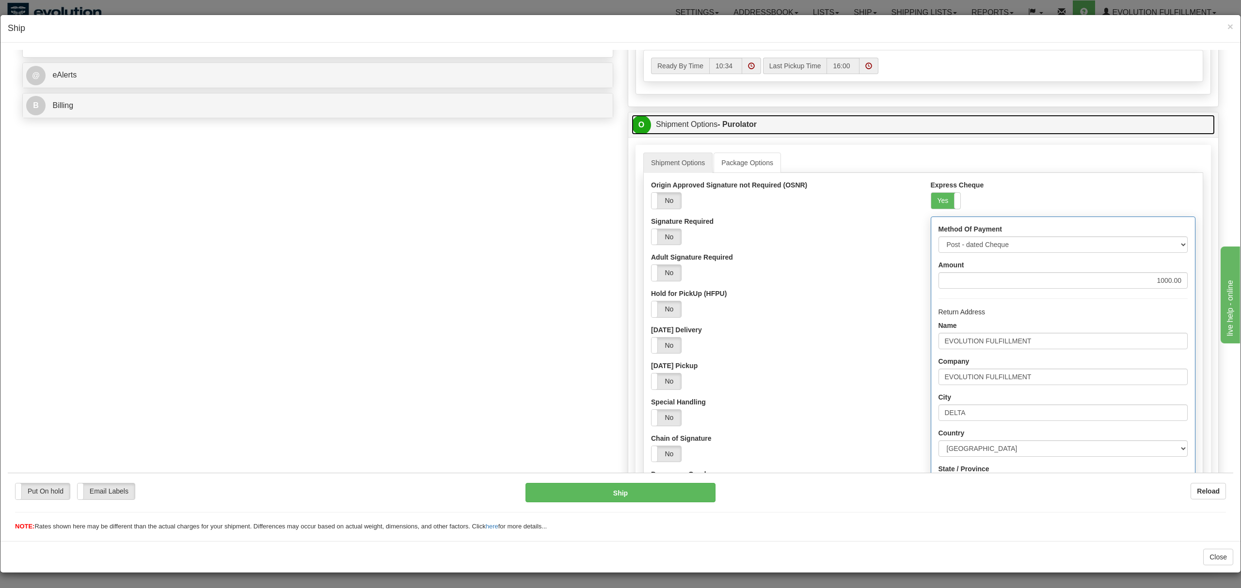
click at [744, 123] on link "O Shipment Options - Purolator" at bounding box center [922, 124] width 583 height 20
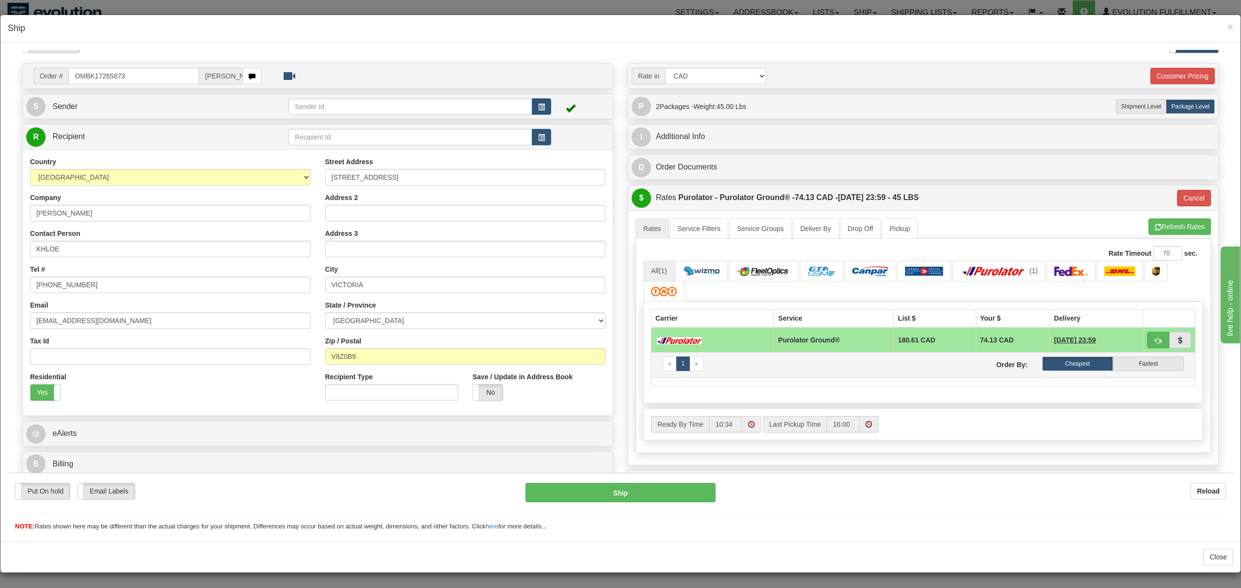
scroll to position [69, 0]
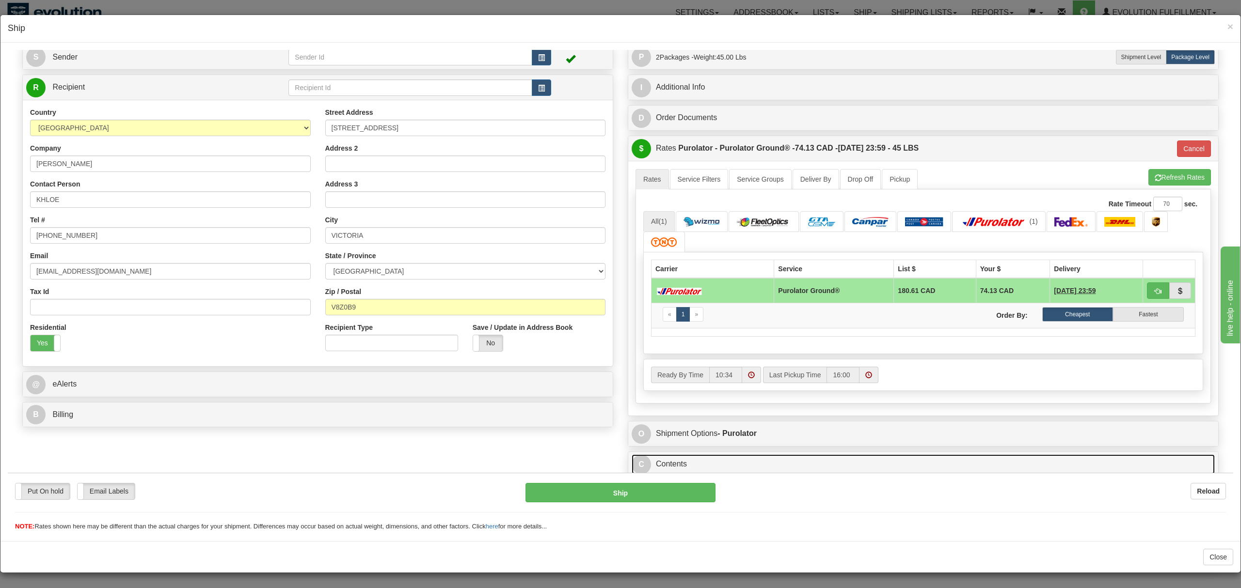
click at [684, 457] on link "C Contents" at bounding box center [922, 464] width 583 height 20
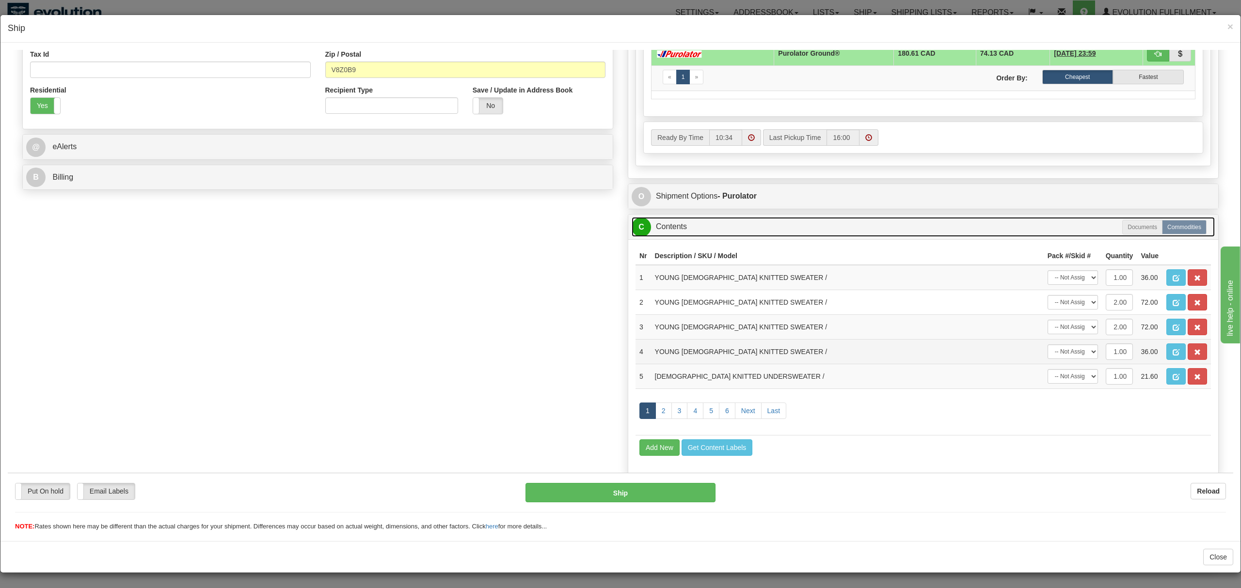
scroll to position [393, 0]
click at [657, 217] on link "C Contents" at bounding box center [922, 227] width 583 height 20
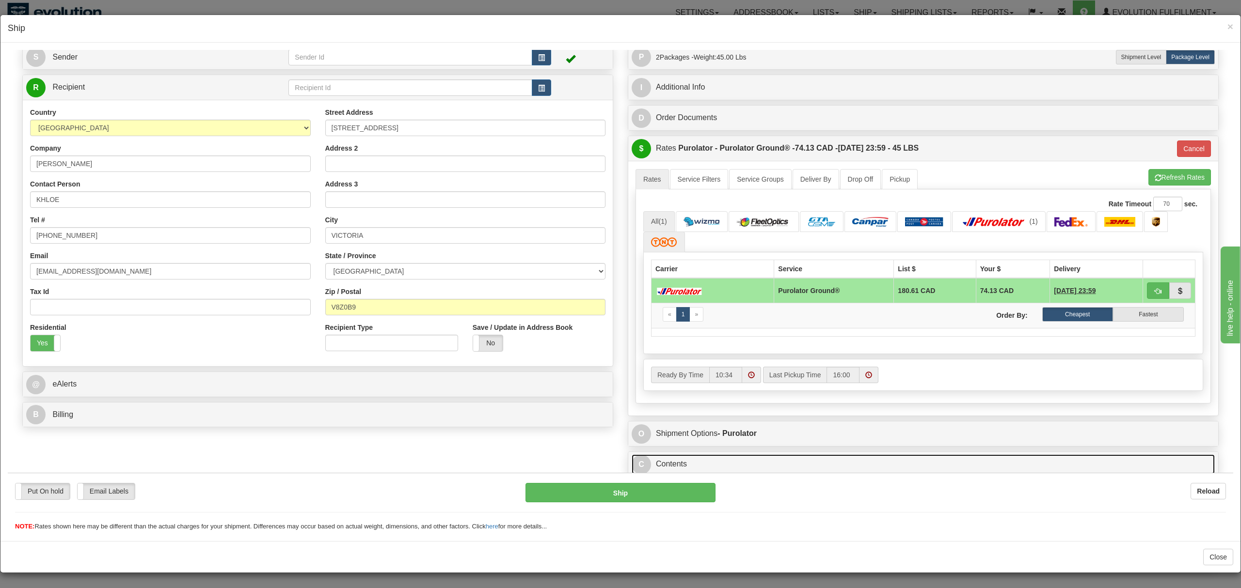
scroll to position [69, 0]
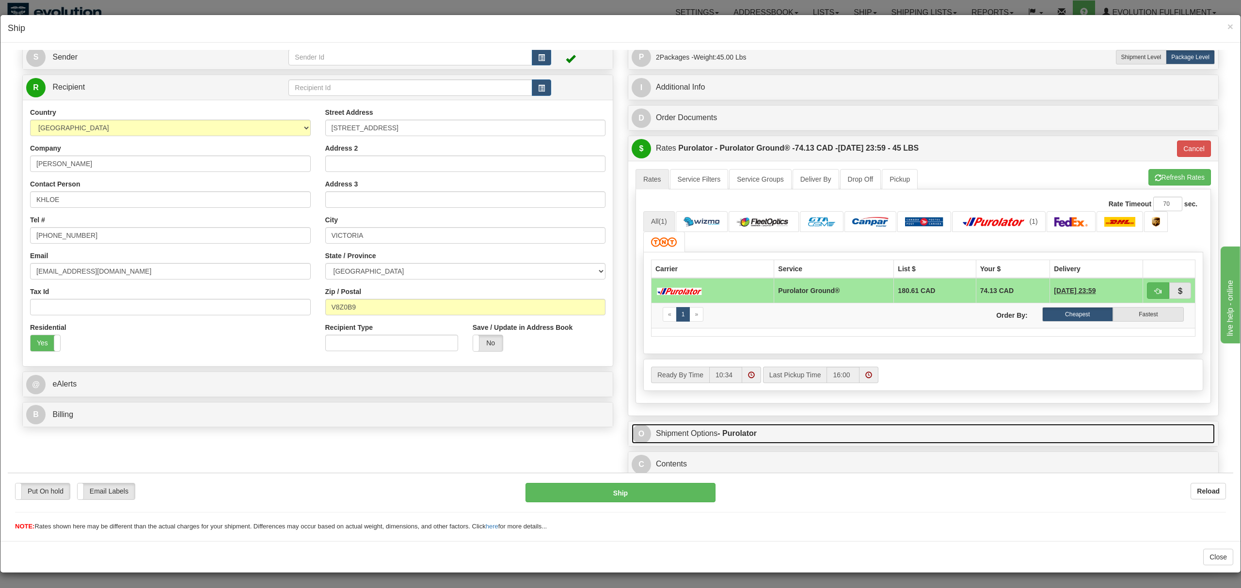
click at [679, 428] on link "O Shipment Options - Purolator" at bounding box center [922, 434] width 583 height 20
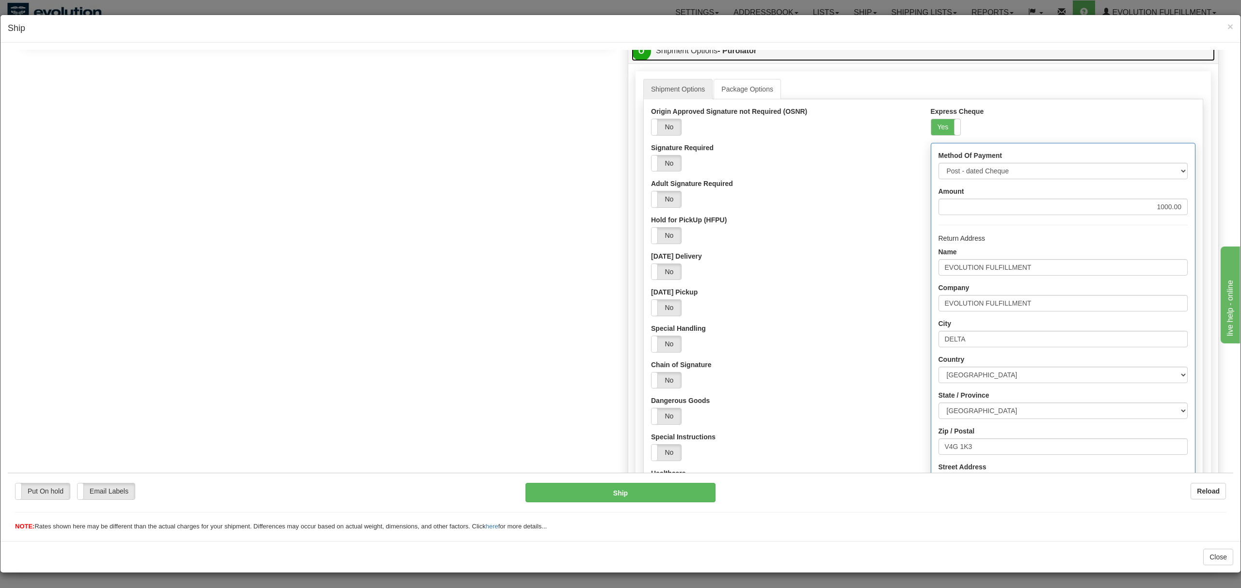
scroll to position [243, 0]
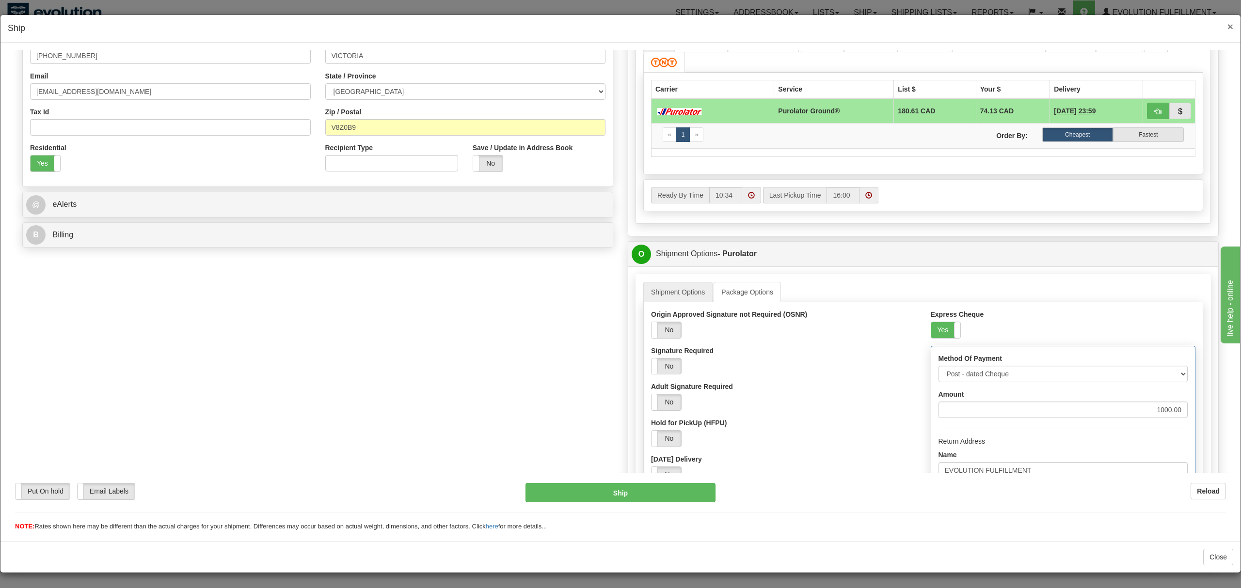
click at [1228, 24] on span "×" at bounding box center [1230, 26] width 6 height 11
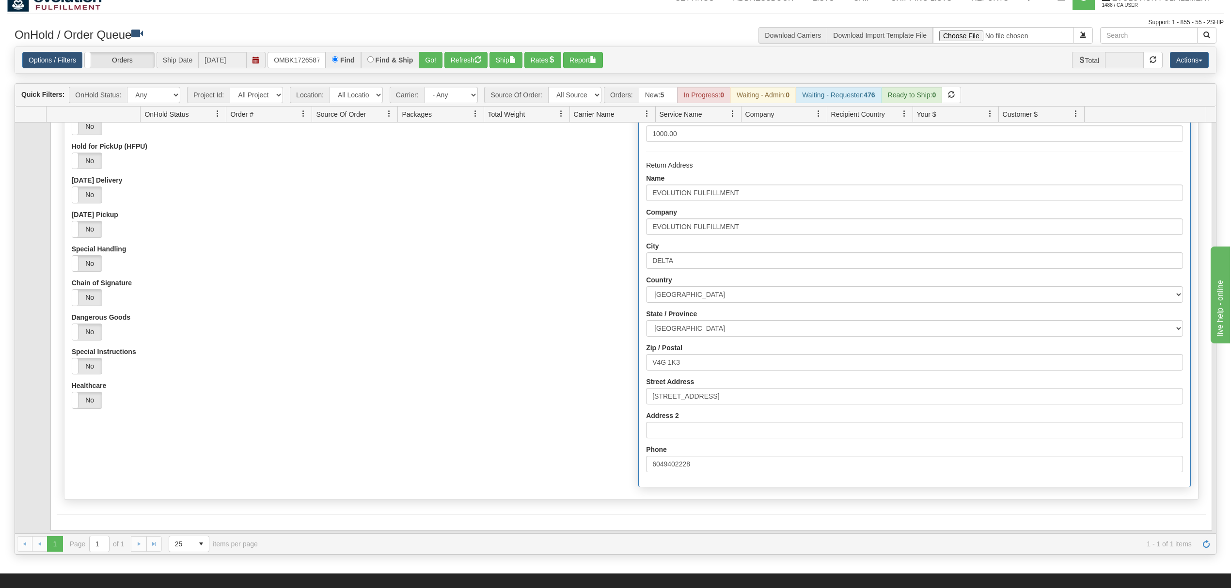
scroll to position [50, 0]
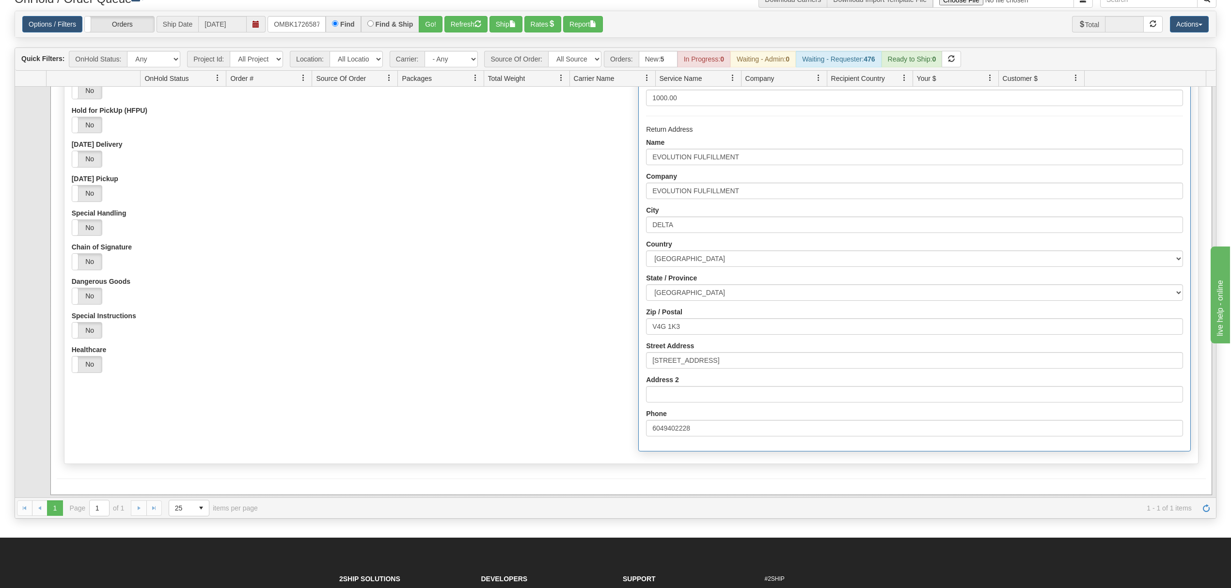
click at [489, 363] on div "Yes No" at bounding box center [348, 364] width 552 height 17
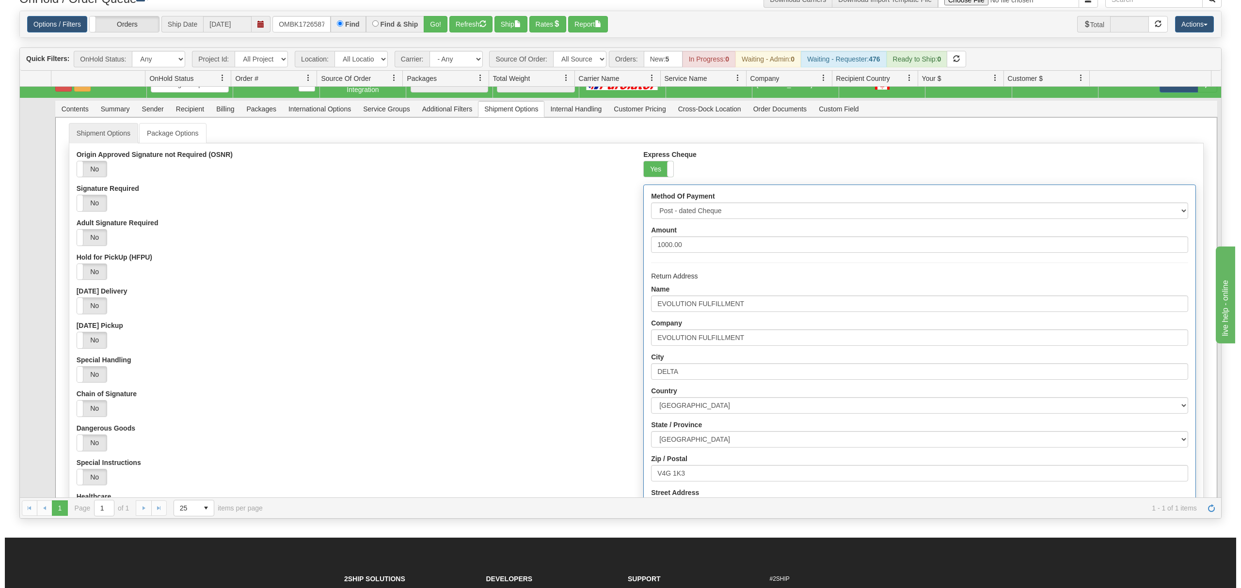
scroll to position [0, 0]
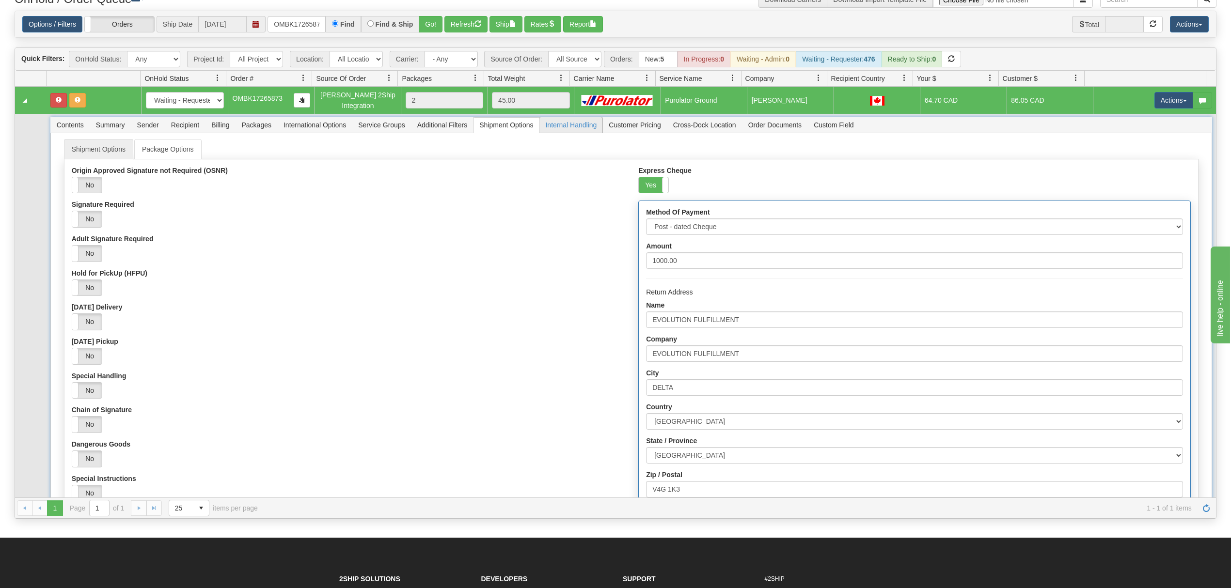
click at [574, 123] on span "Internal Handling" at bounding box center [570, 125] width 63 height 16
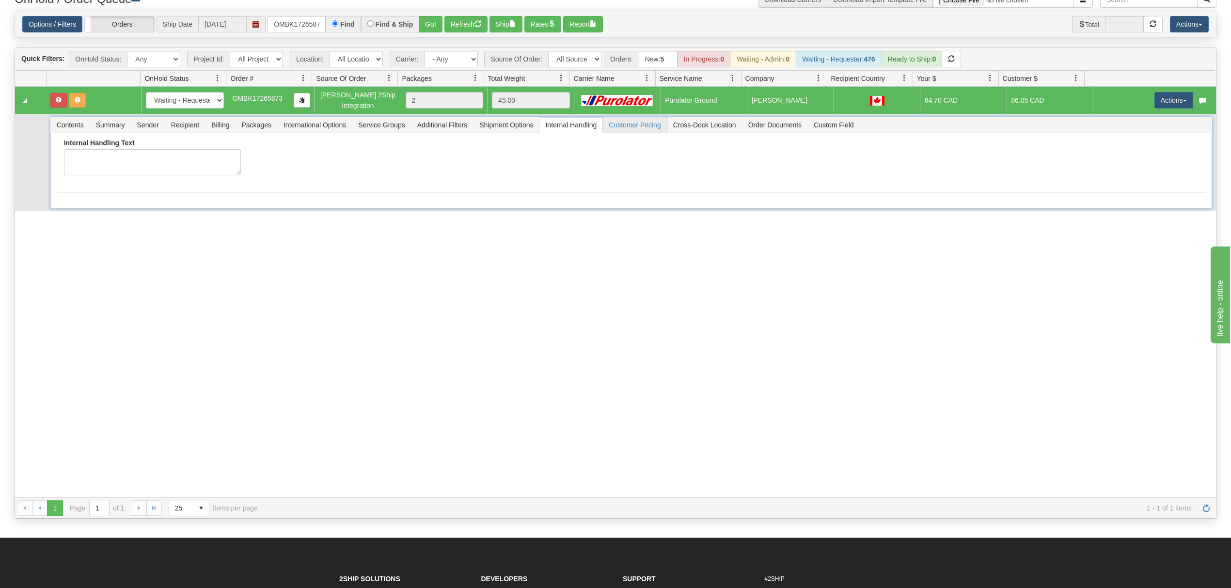
click at [645, 125] on span "Customer Pricing" at bounding box center [634, 125] width 63 height 16
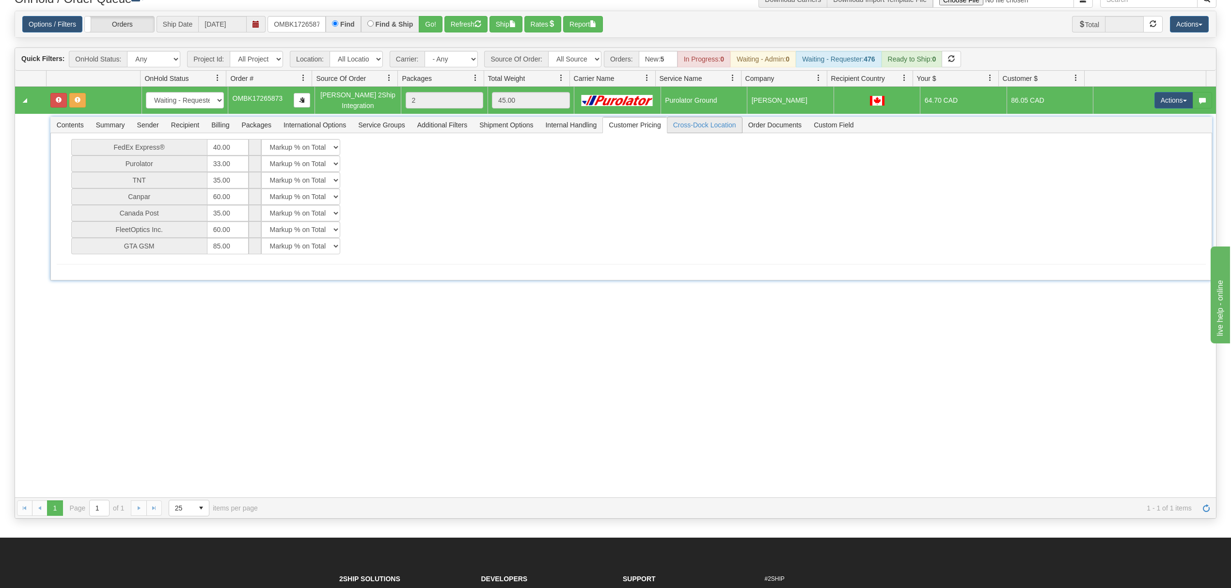
click at [710, 123] on span "Cross-Dock Location" at bounding box center [704, 125] width 75 height 16
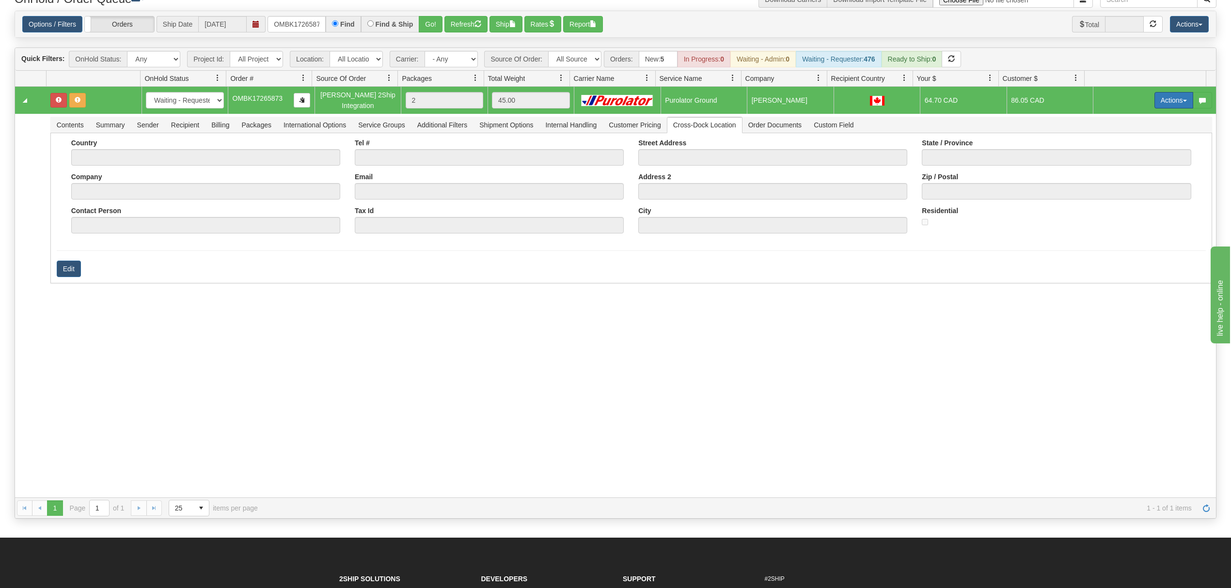
click at [1161, 99] on button "Actions" at bounding box center [1173, 100] width 39 height 16
click at [1125, 117] on span "Open" at bounding box center [1136, 119] width 23 height 8
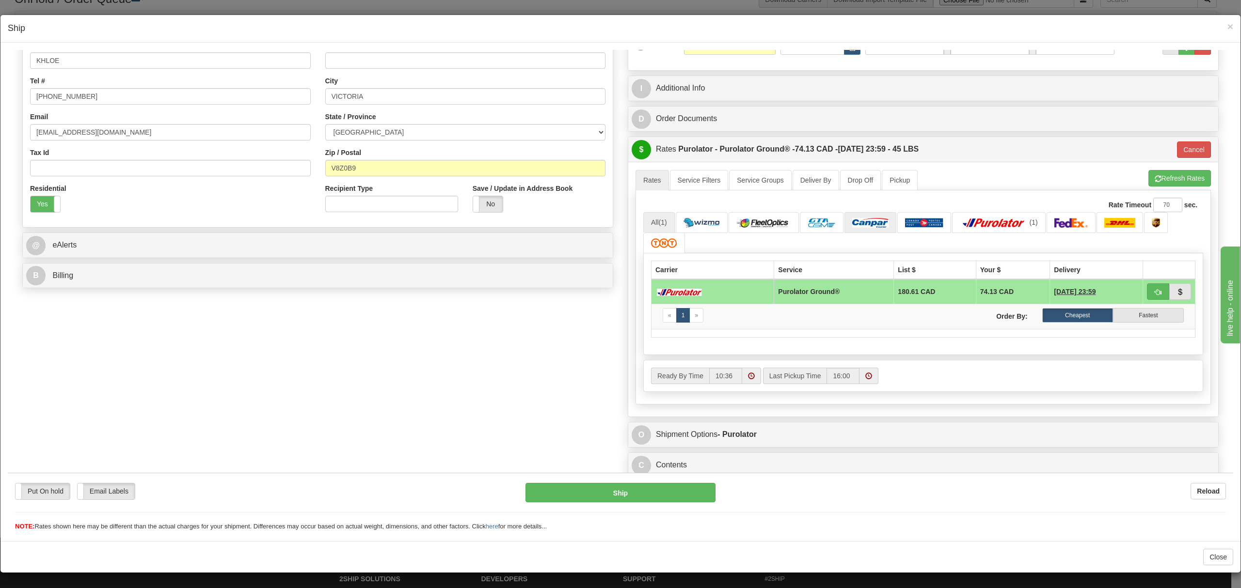
scroll to position [210, 0]
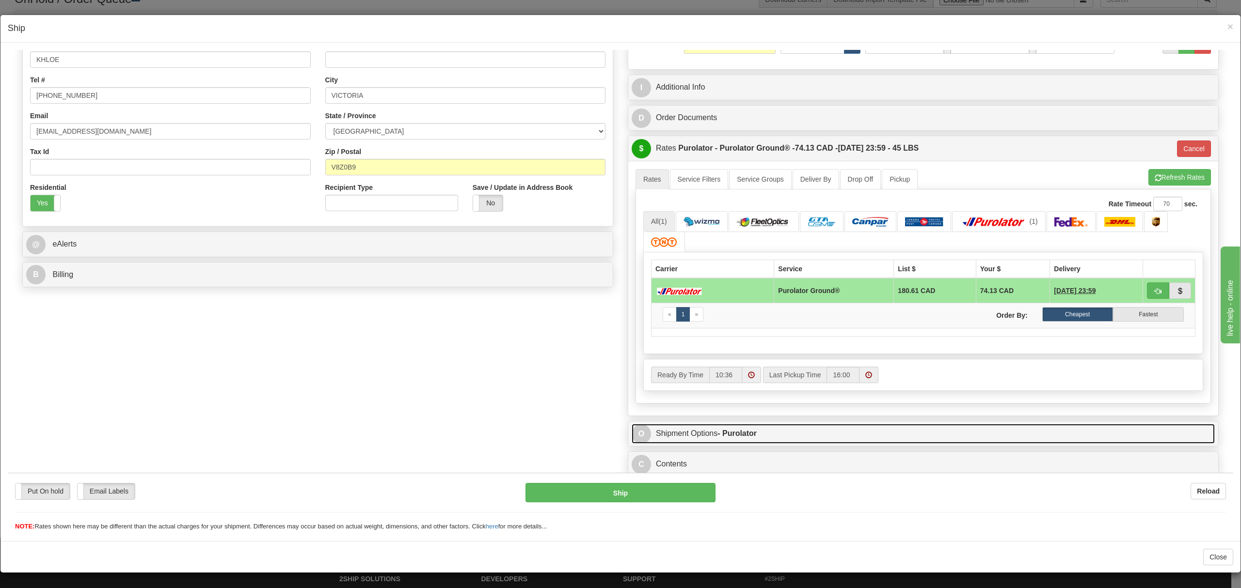
drag, startPoint x: 772, startPoint y: 432, endPoint x: 779, endPoint y: 424, distance: 10.3
click at [772, 432] on link "O Shipment Options - Purolator" at bounding box center [922, 434] width 583 height 20
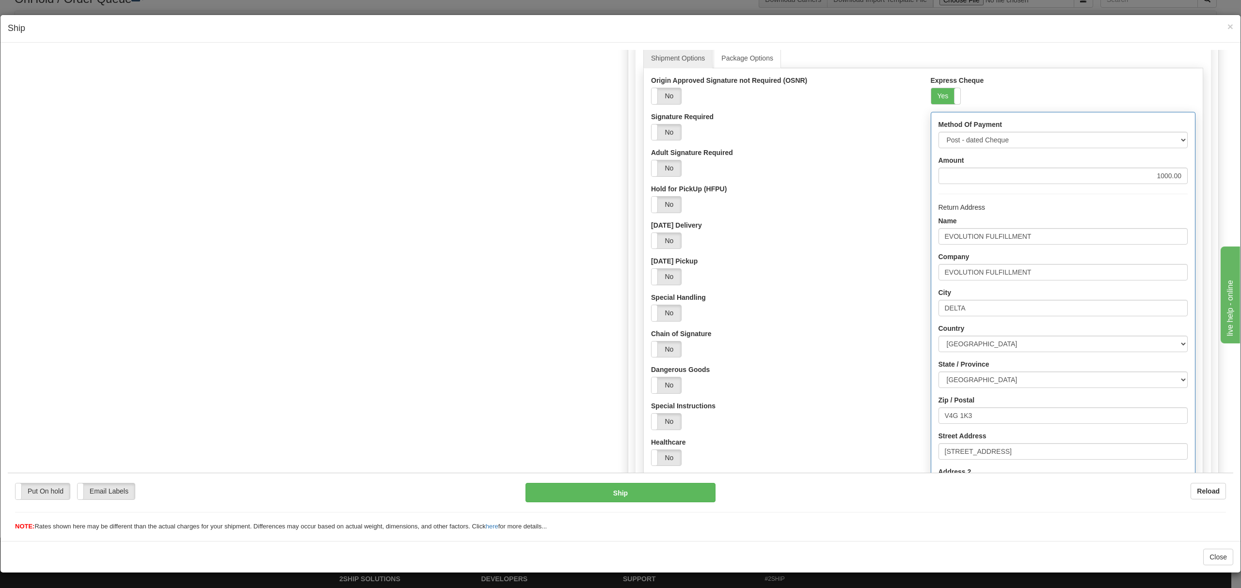
scroll to position [836, 0]
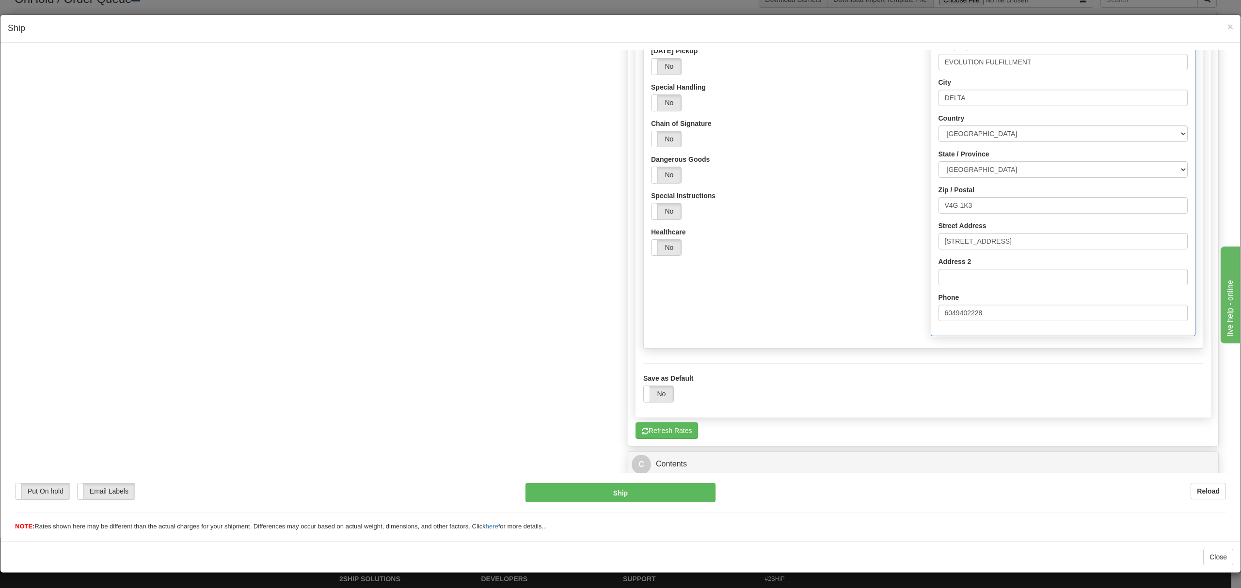
click at [1230, 26] on div "× Ship" at bounding box center [620, 29] width 1240 height 28
click at [1230, 23] on span "×" at bounding box center [1230, 26] width 6 height 11
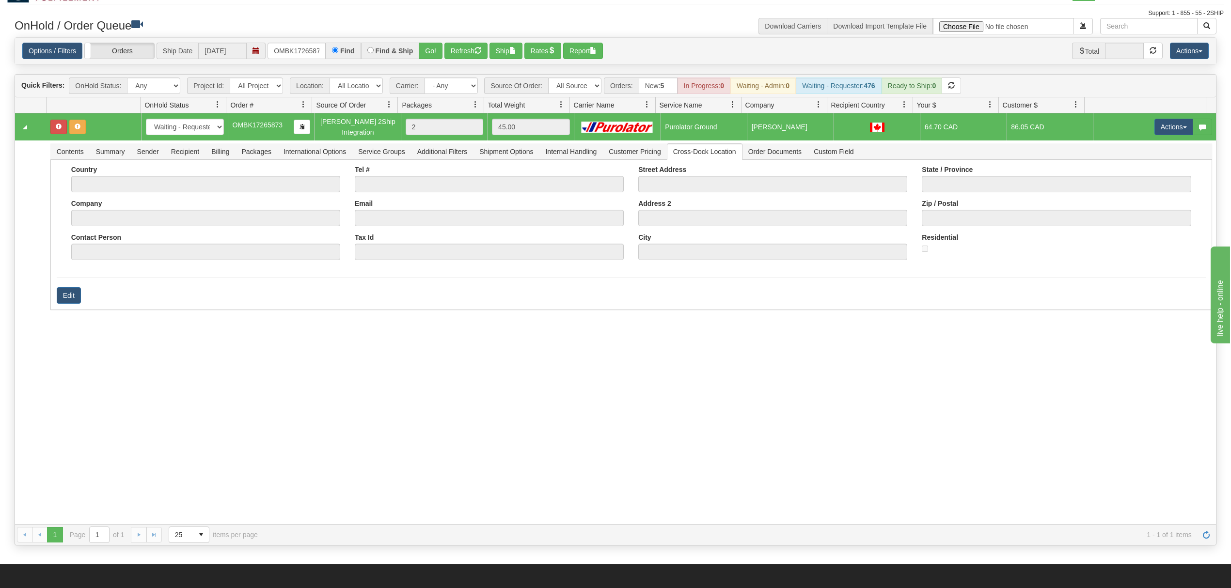
scroll to position [0, 0]
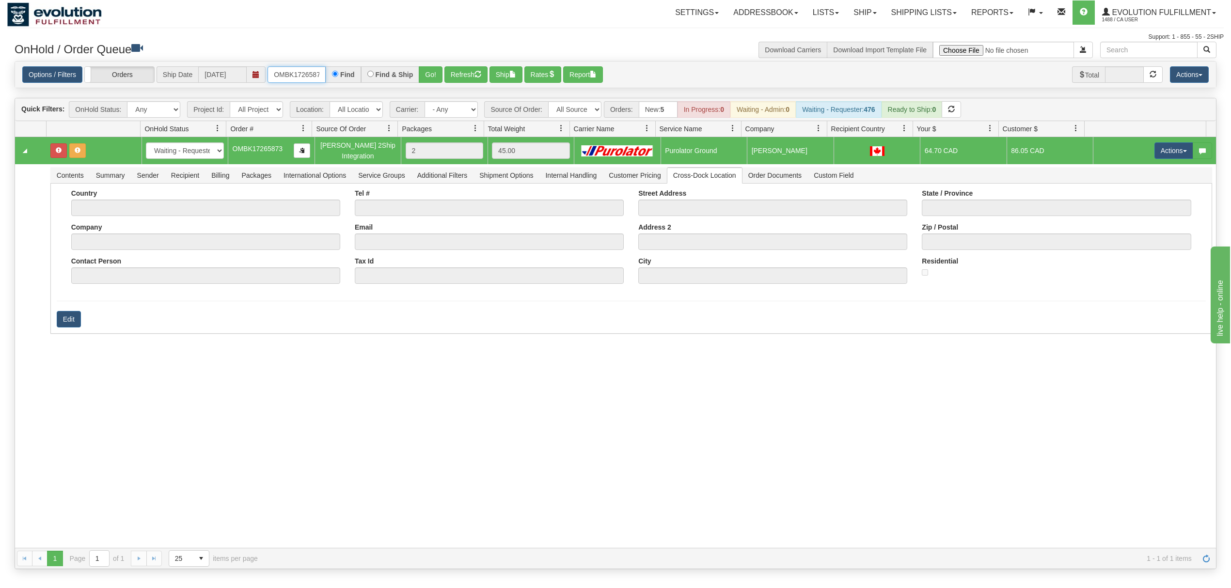
click at [291, 70] on input "OMBK17265873" at bounding box center [296, 74] width 58 height 16
click at [437, 78] on button "Go!" at bounding box center [431, 74] width 24 height 16
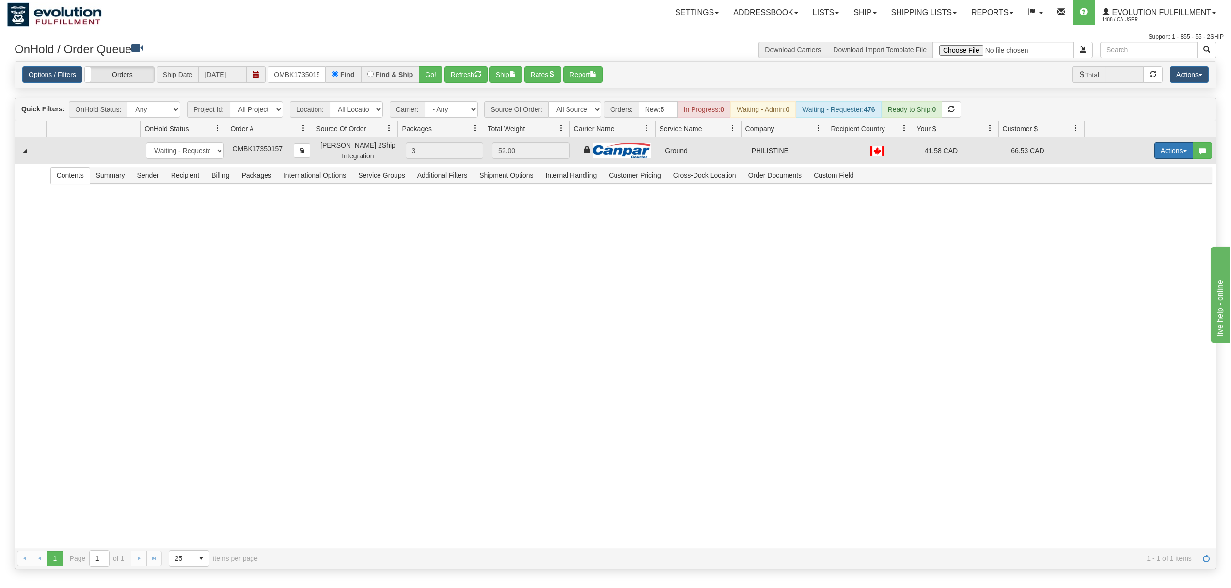
click at [1154, 156] on button "Actions" at bounding box center [1173, 150] width 39 height 16
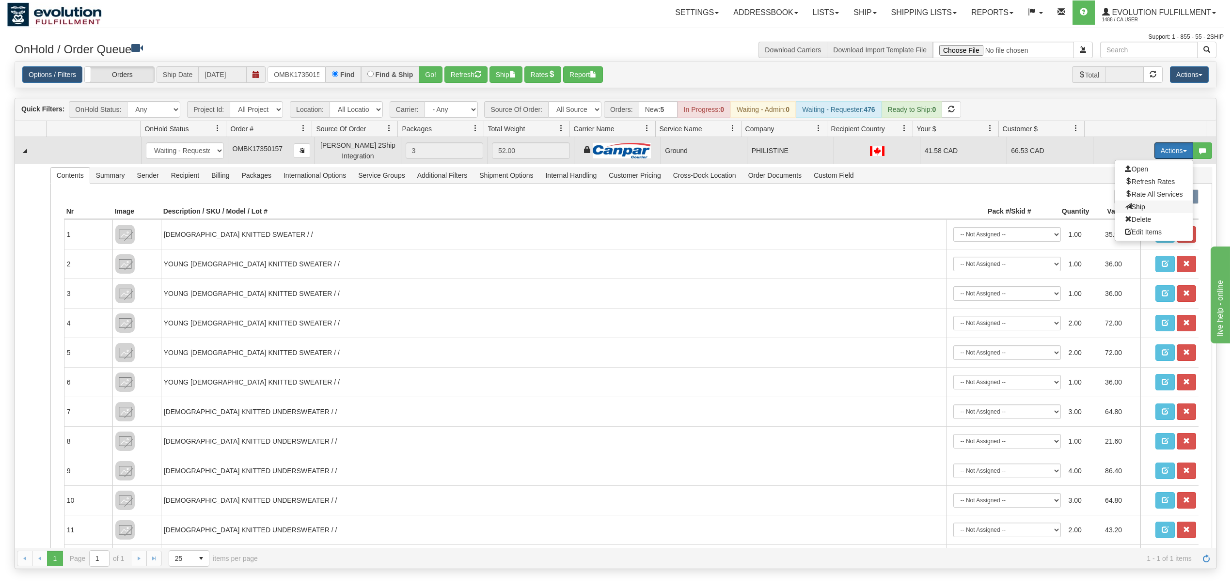
click at [1126, 211] on span "Ship" at bounding box center [1135, 207] width 20 height 8
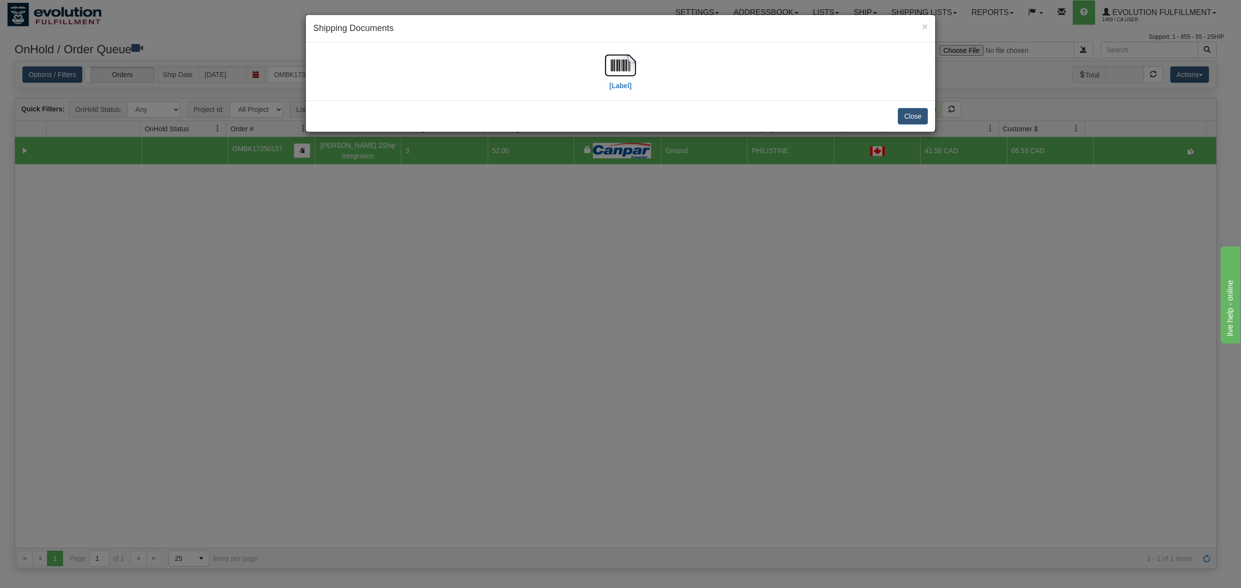
drag, startPoint x: 581, startPoint y: 64, endPoint x: 612, endPoint y: 64, distance: 30.0
click at [584, 64] on div "[Label]" at bounding box center [620, 71] width 614 height 43
click at [615, 64] on img at bounding box center [620, 65] width 31 height 31
click at [904, 117] on button "Close" at bounding box center [912, 116] width 30 height 16
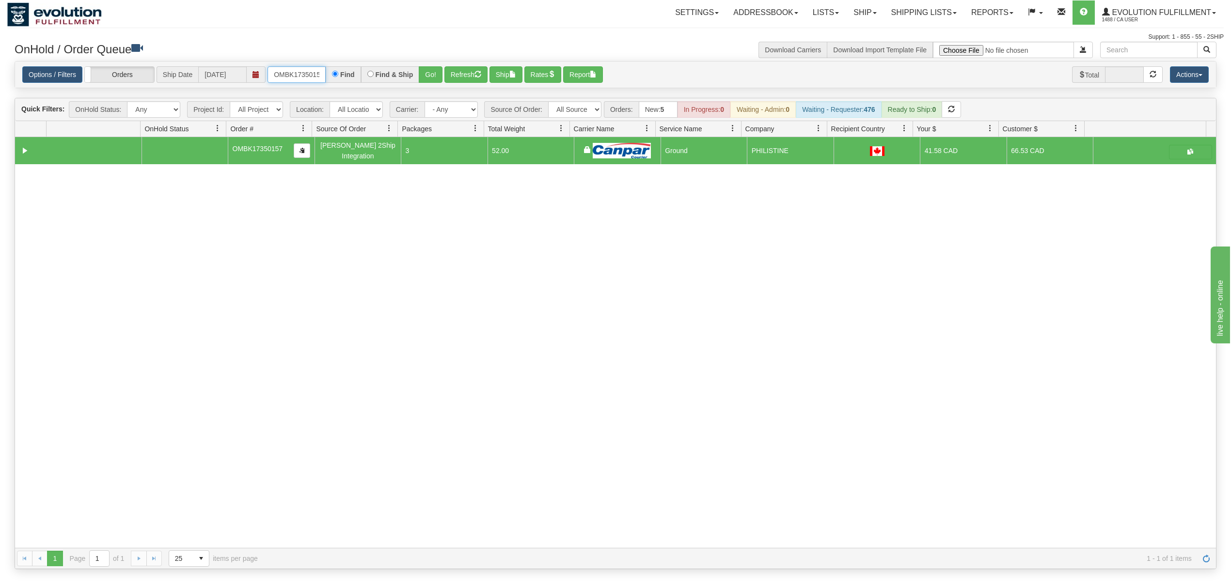
click at [296, 78] on input "OMBK17350157" at bounding box center [296, 74] width 58 height 16
click at [316, 79] on input "OAAI338934 BO01" at bounding box center [296, 74] width 58 height 16
type input "OAAI338934_BO01"
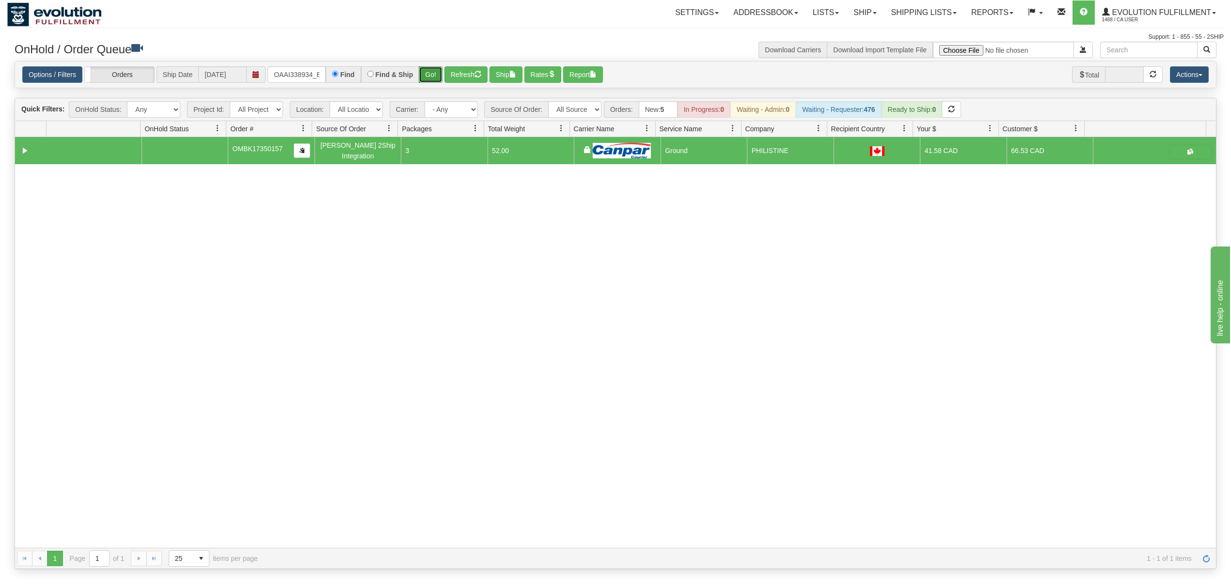
click at [430, 79] on button "Go!" at bounding box center [431, 74] width 24 height 16
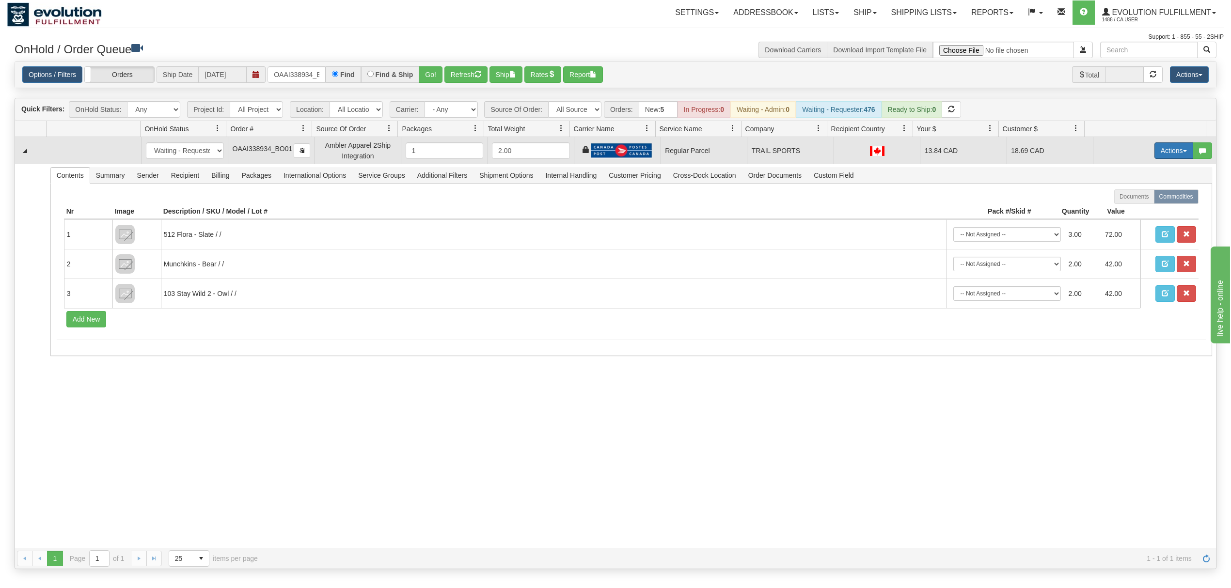
click at [1156, 151] on button "Actions" at bounding box center [1173, 150] width 39 height 16
click at [1136, 198] on span "Rate All Services" at bounding box center [1154, 194] width 58 height 8
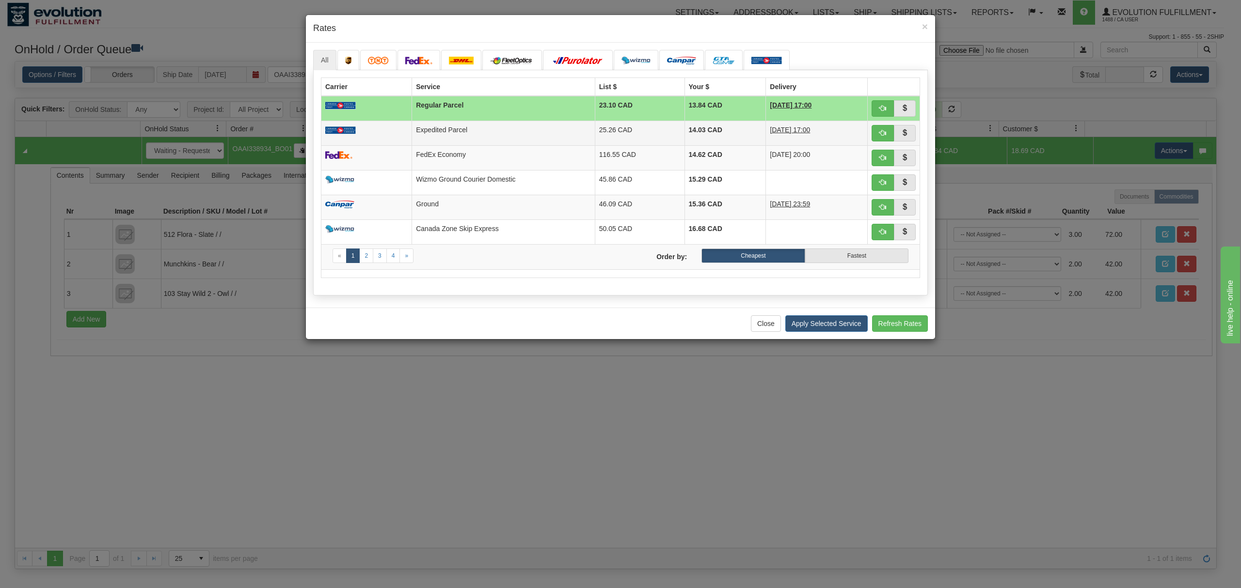
click at [460, 132] on td "Expedited Parcel" at bounding box center [503, 133] width 183 height 25
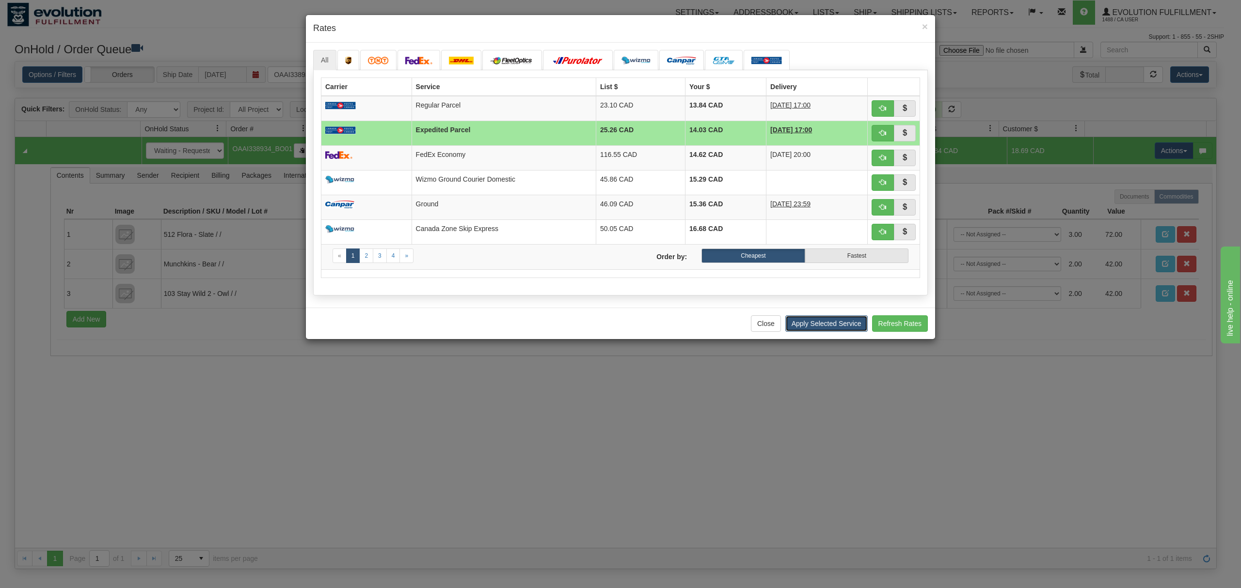
click at [829, 332] on button "Apply Selected Service" at bounding box center [826, 323] width 82 height 16
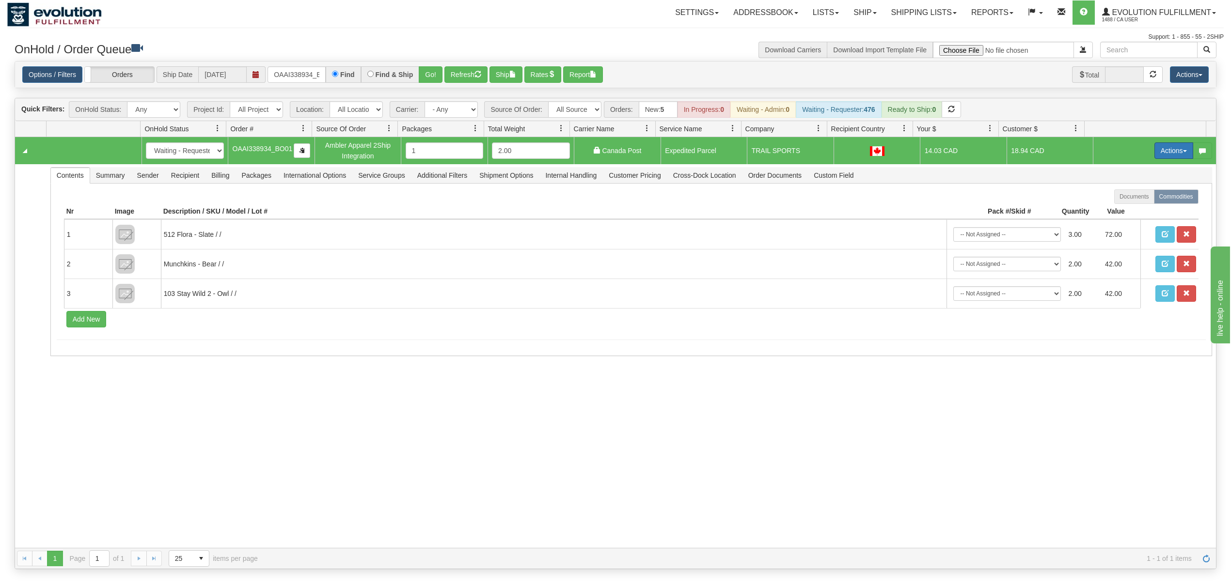
click at [1158, 156] on button "Actions" at bounding box center [1173, 150] width 39 height 16
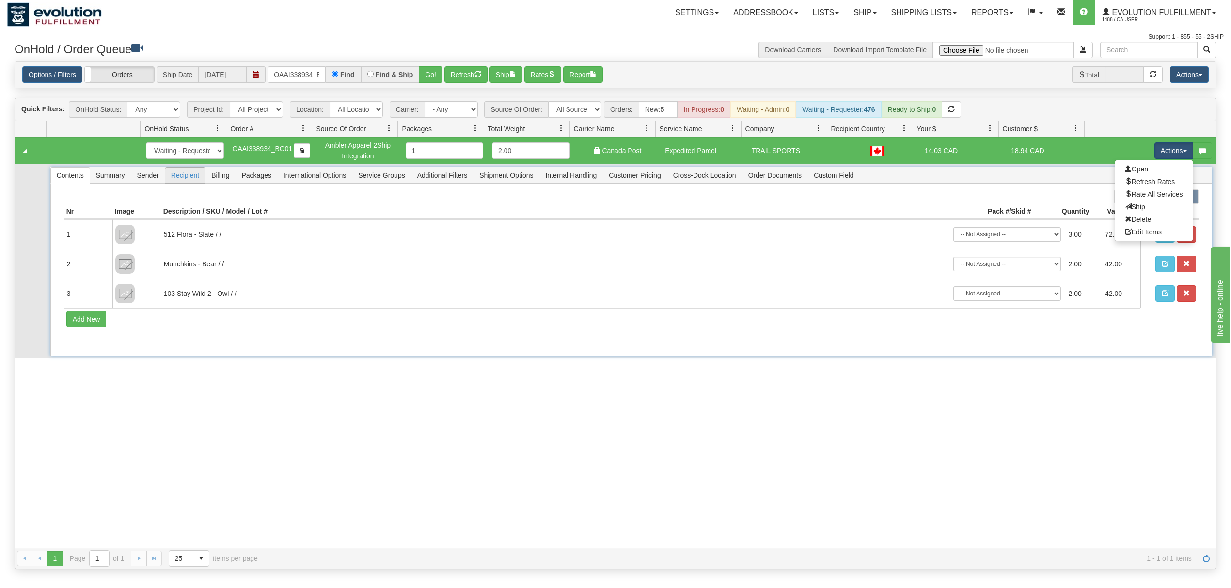
click at [173, 183] on span "Recipient" at bounding box center [185, 176] width 40 height 16
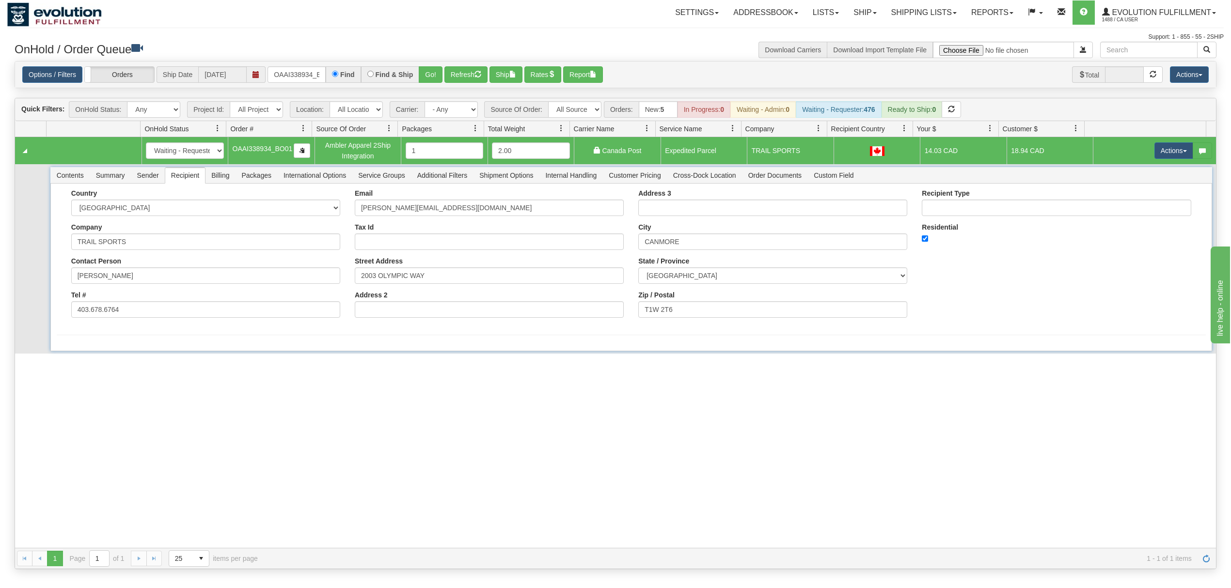
click at [149, 175] on span "Sender" at bounding box center [147, 176] width 33 height 16
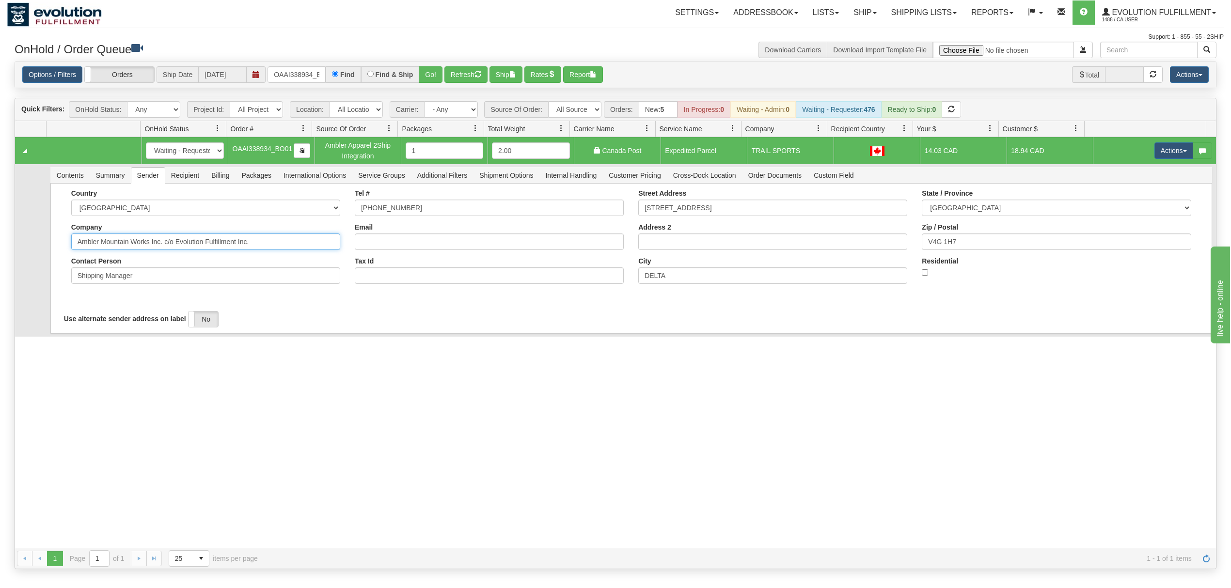
drag, startPoint x: 262, startPoint y: 248, endPoint x: 160, endPoint y: 265, distance: 103.1
click at [160, 265] on div "Country [GEOGRAPHIC_DATA] [GEOGRAPHIC_DATA] [GEOGRAPHIC_DATA] [GEOGRAPHIC_DATA]…" at bounding box center [205, 240] width 283 height 102
type input "Ambler Mountain Works Inc"
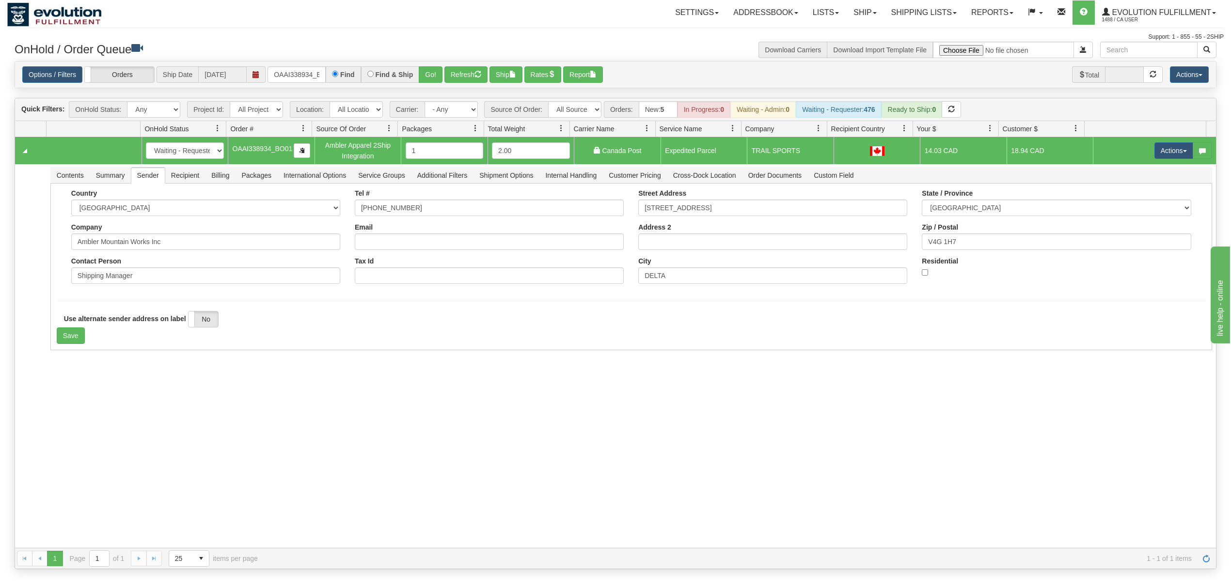
click at [108, 397] on div "31464389 EVOLUTION V3 90688871 90688872 New In Progress Waiting - Admin Waiting…" at bounding box center [615, 342] width 1201 height 411
click at [75, 332] on button "Save" at bounding box center [71, 336] width 28 height 16
click at [1165, 156] on button "Actions" at bounding box center [1173, 150] width 39 height 16
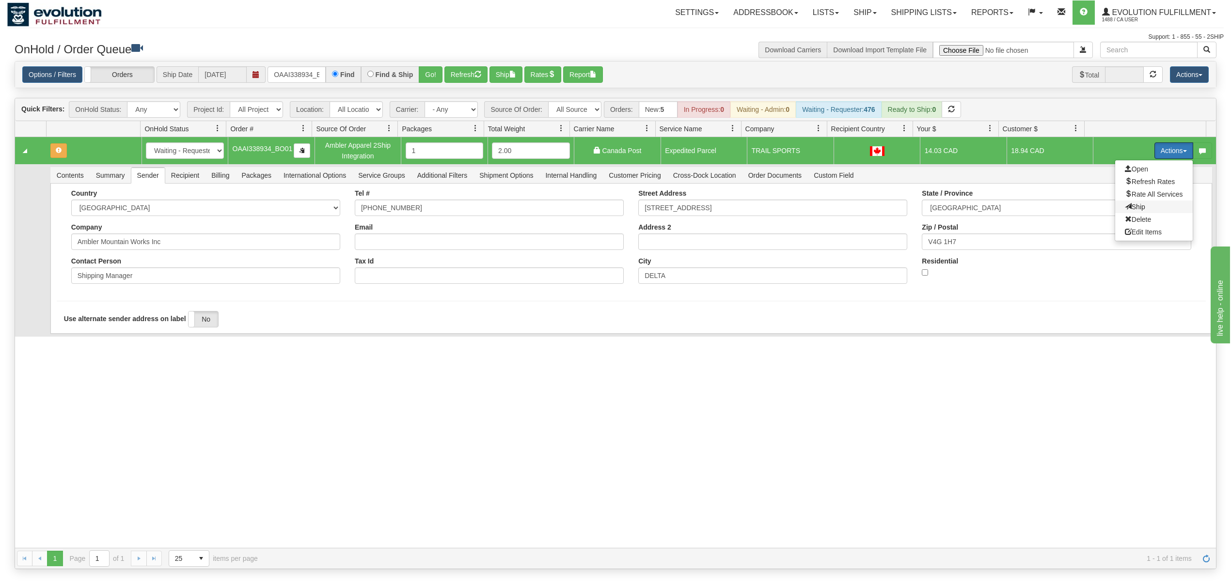
click at [1125, 205] on span "Ship" at bounding box center [1135, 207] width 20 height 8
